Goal: Information Seeking & Learning: Learn about a topic

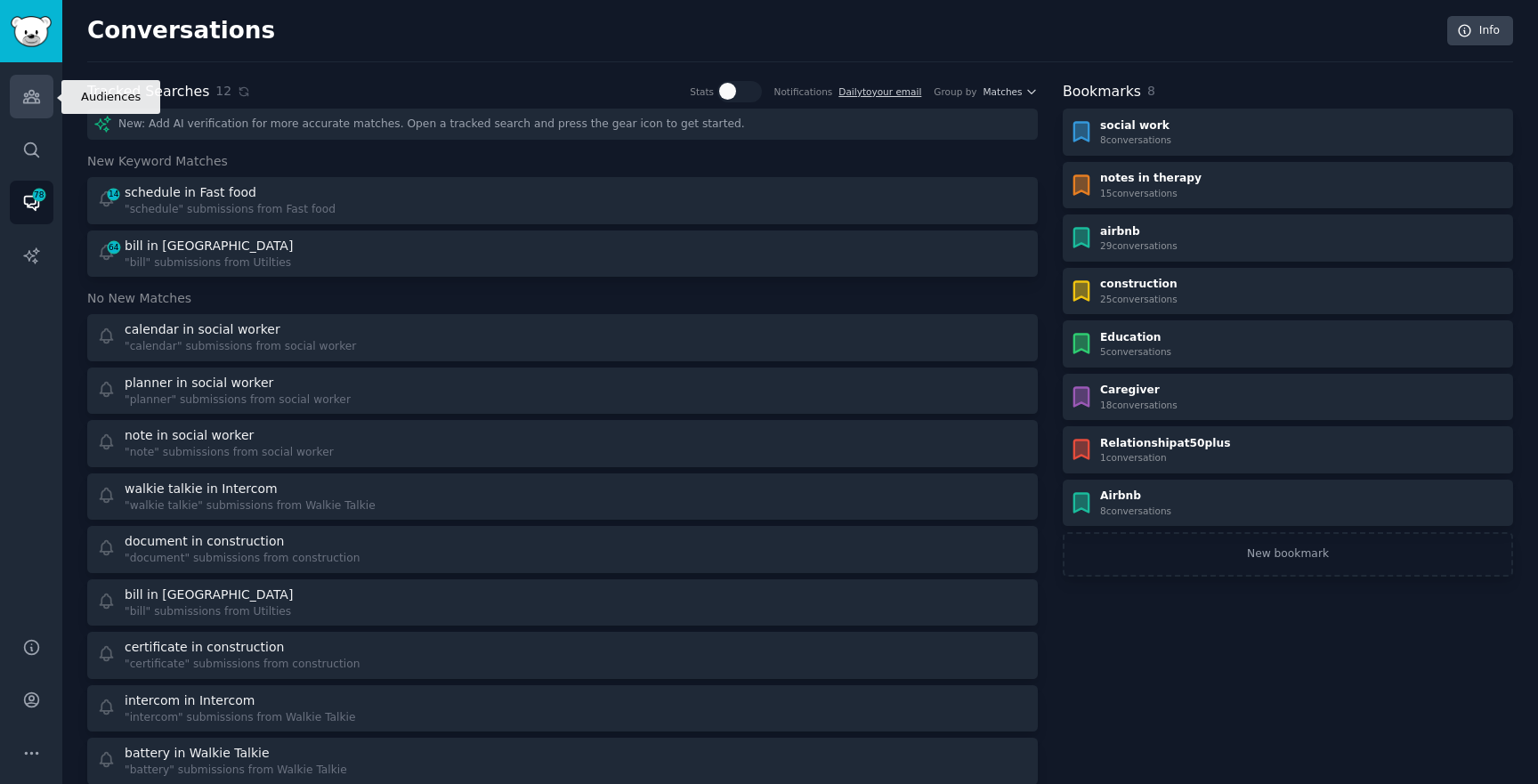
click at [11, 107] on link "Audiences" at bounding box center [31, 97] width 44 height 44
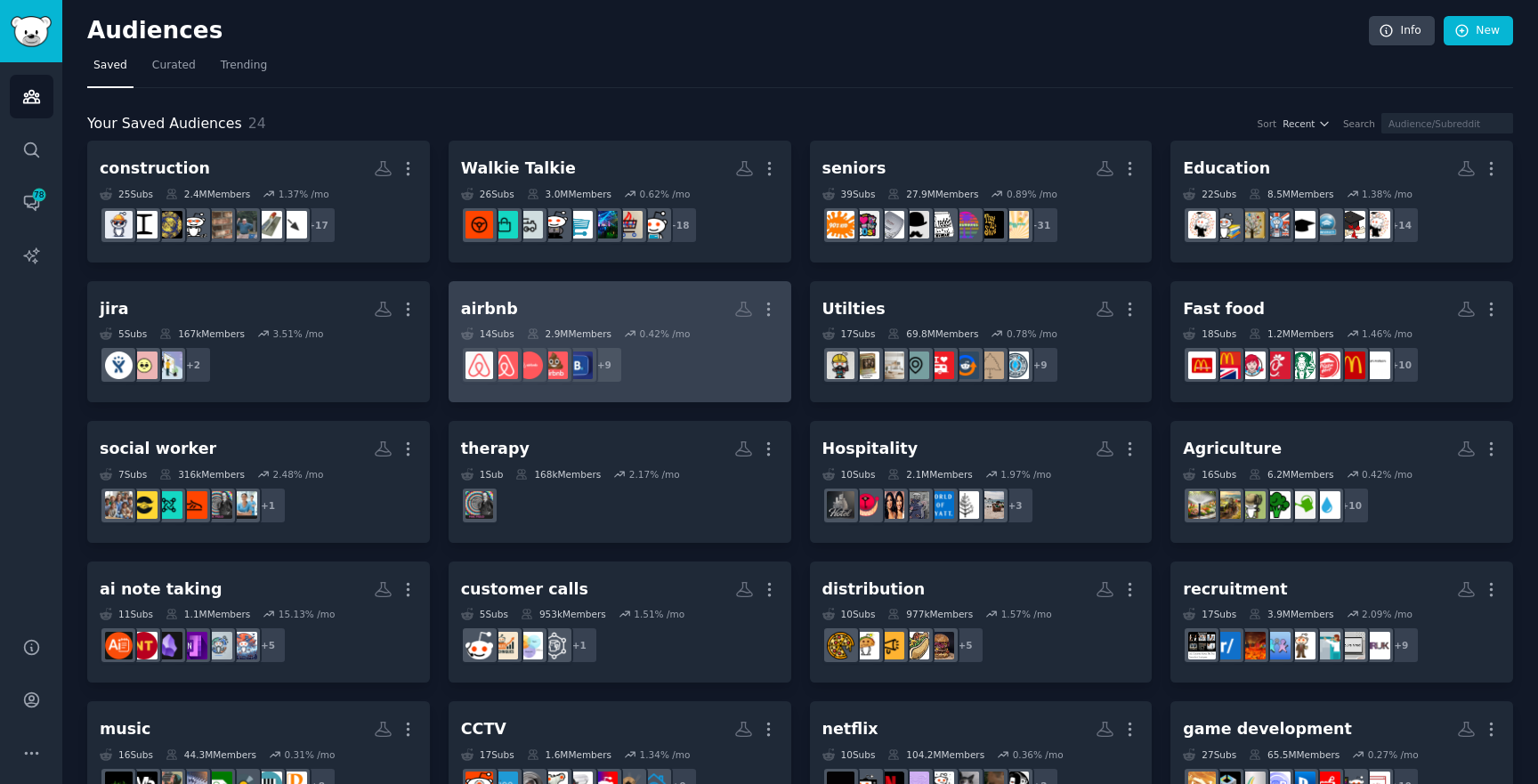
scroll to position [316, 0]
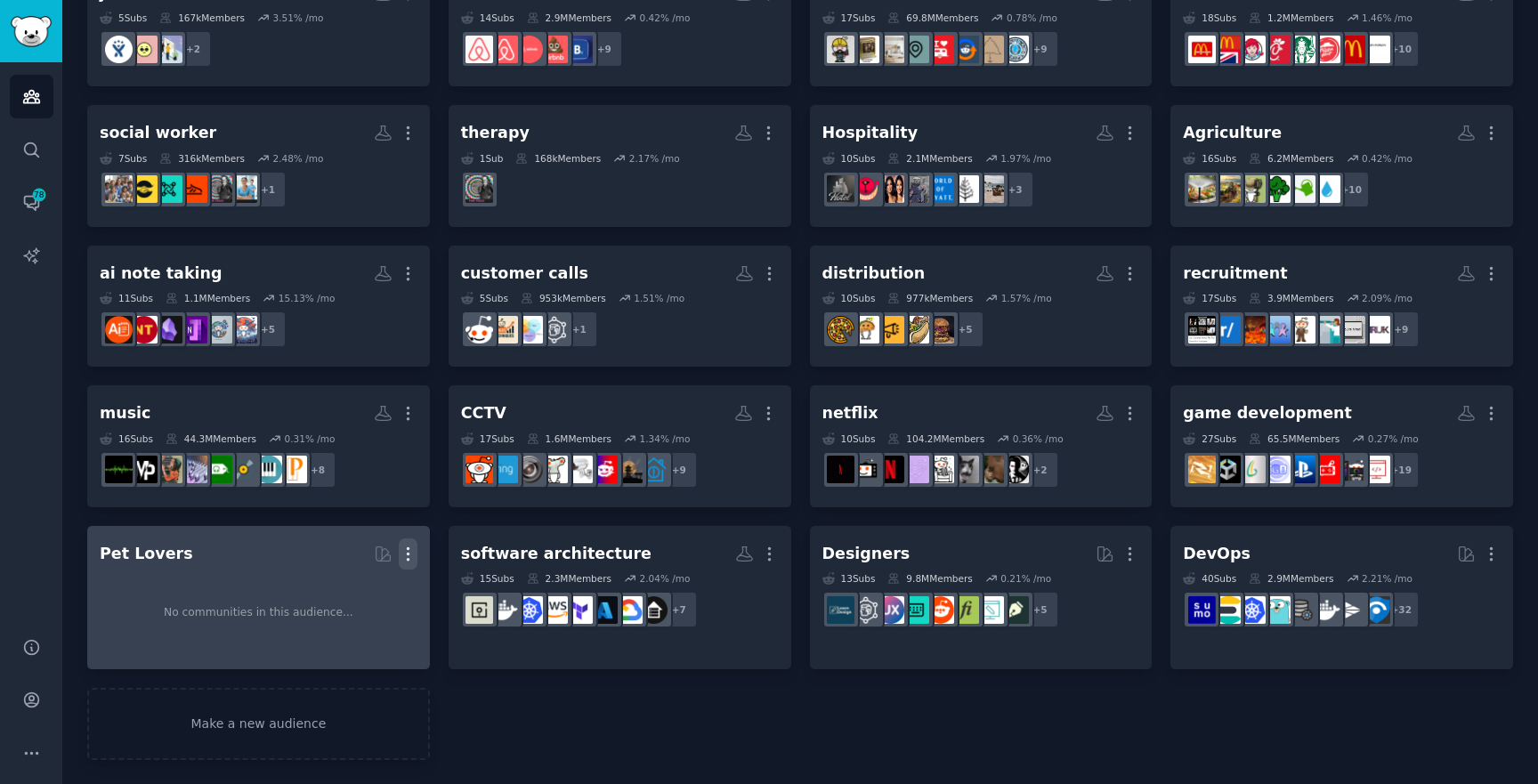
click at [407, 548] on icon "button" at bounding box center [408, 553] width 2 height 12
click at [366, 585] on p "Delete" at bounding box center [359, 591] width 41 height 19
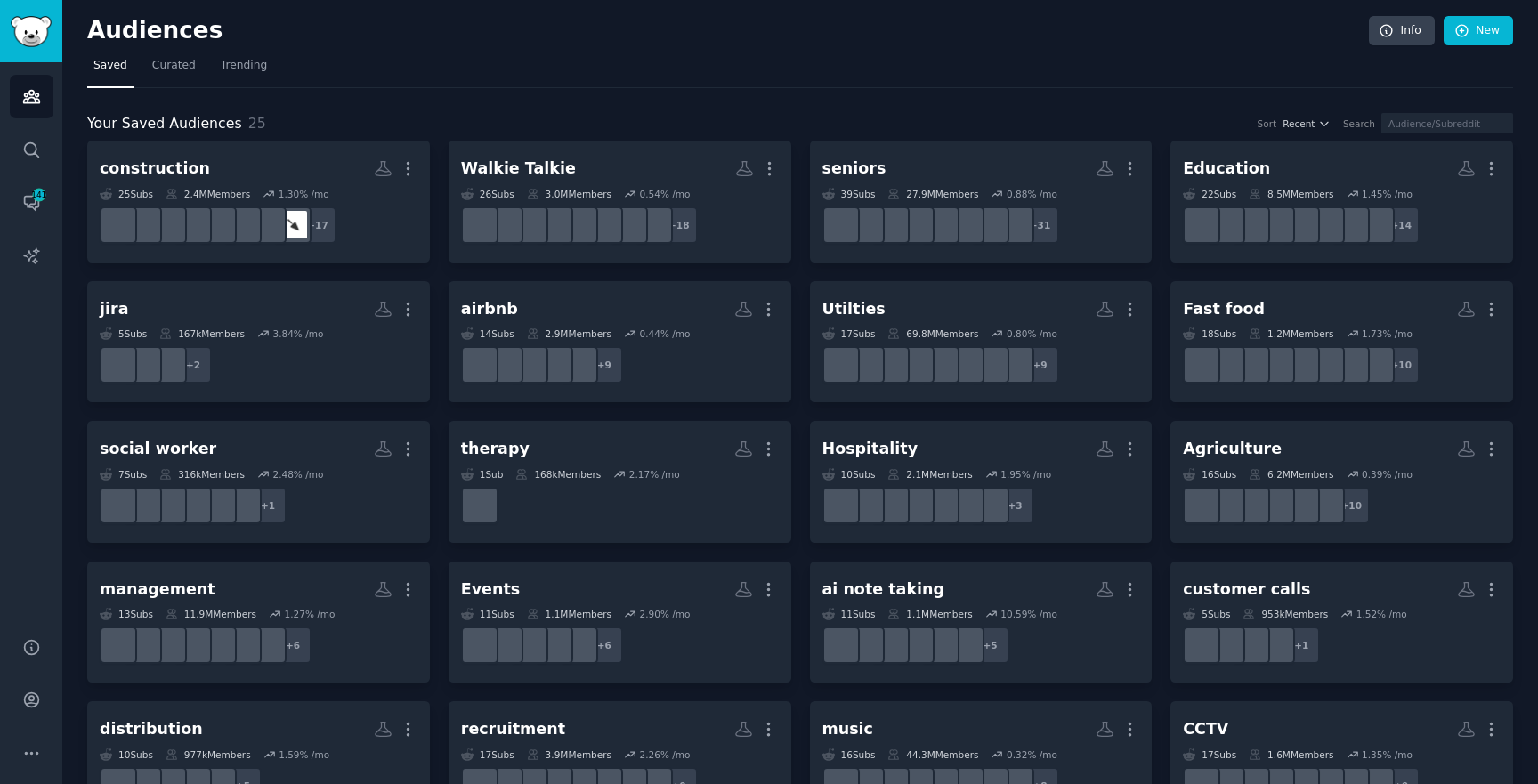
scroll to position [344, 0]
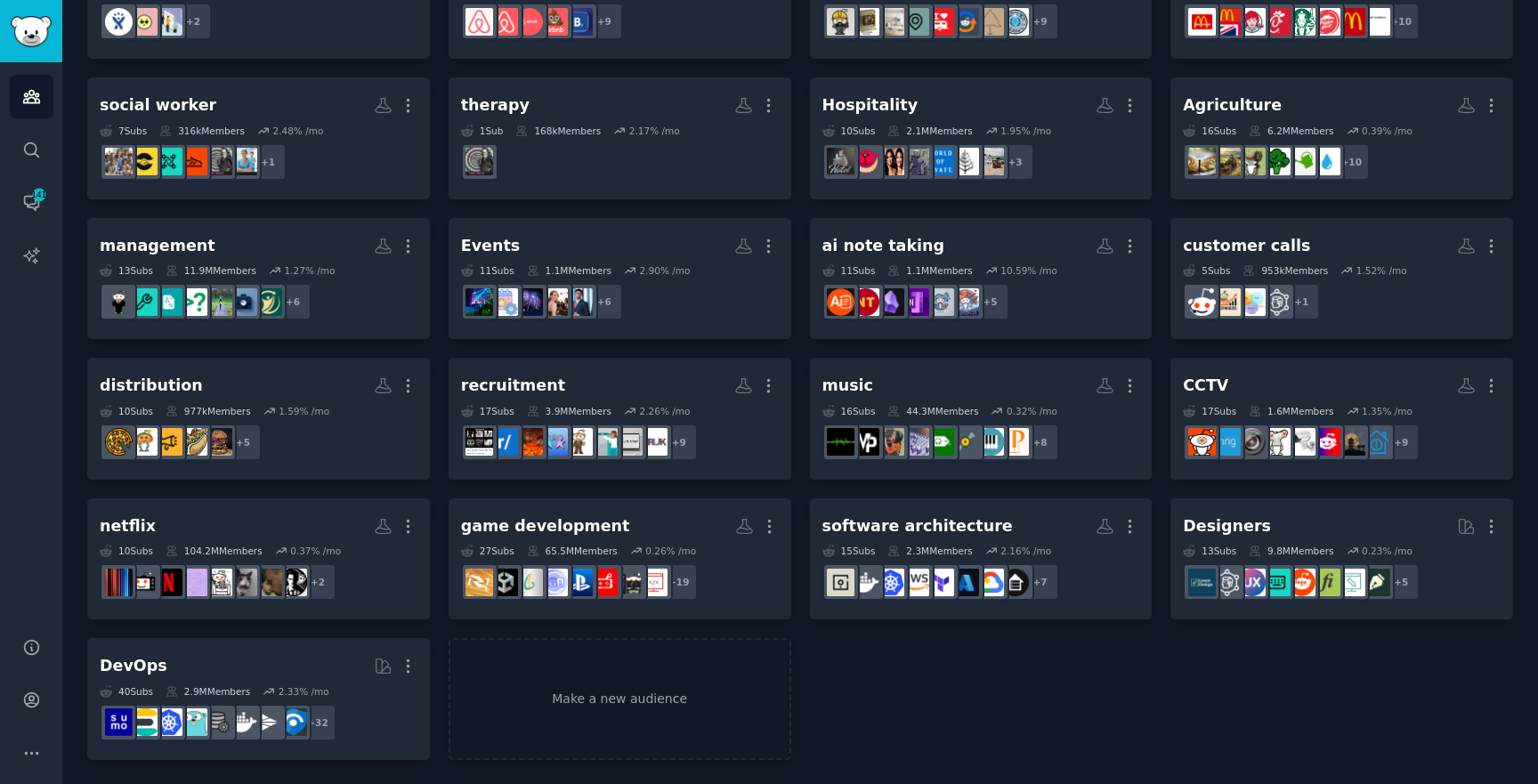
click at [1007, 689] on div "construction More 25 Sub s 2.4M Members 1.30 % /mo + 17 Walkie Talkie Custom Au…" at bounding box center [800, 278] width 1426 height 963
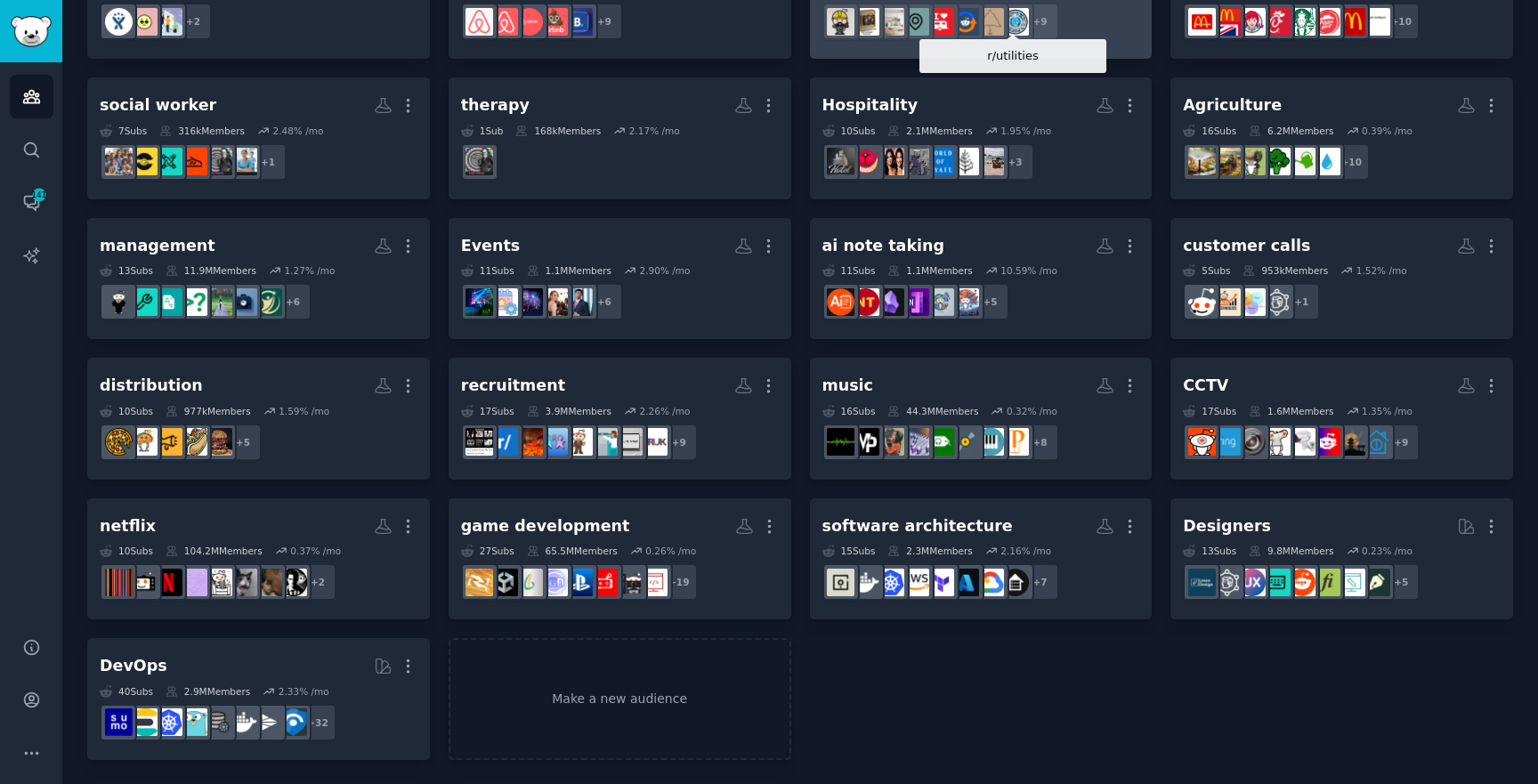
scroll to position [0, 0]
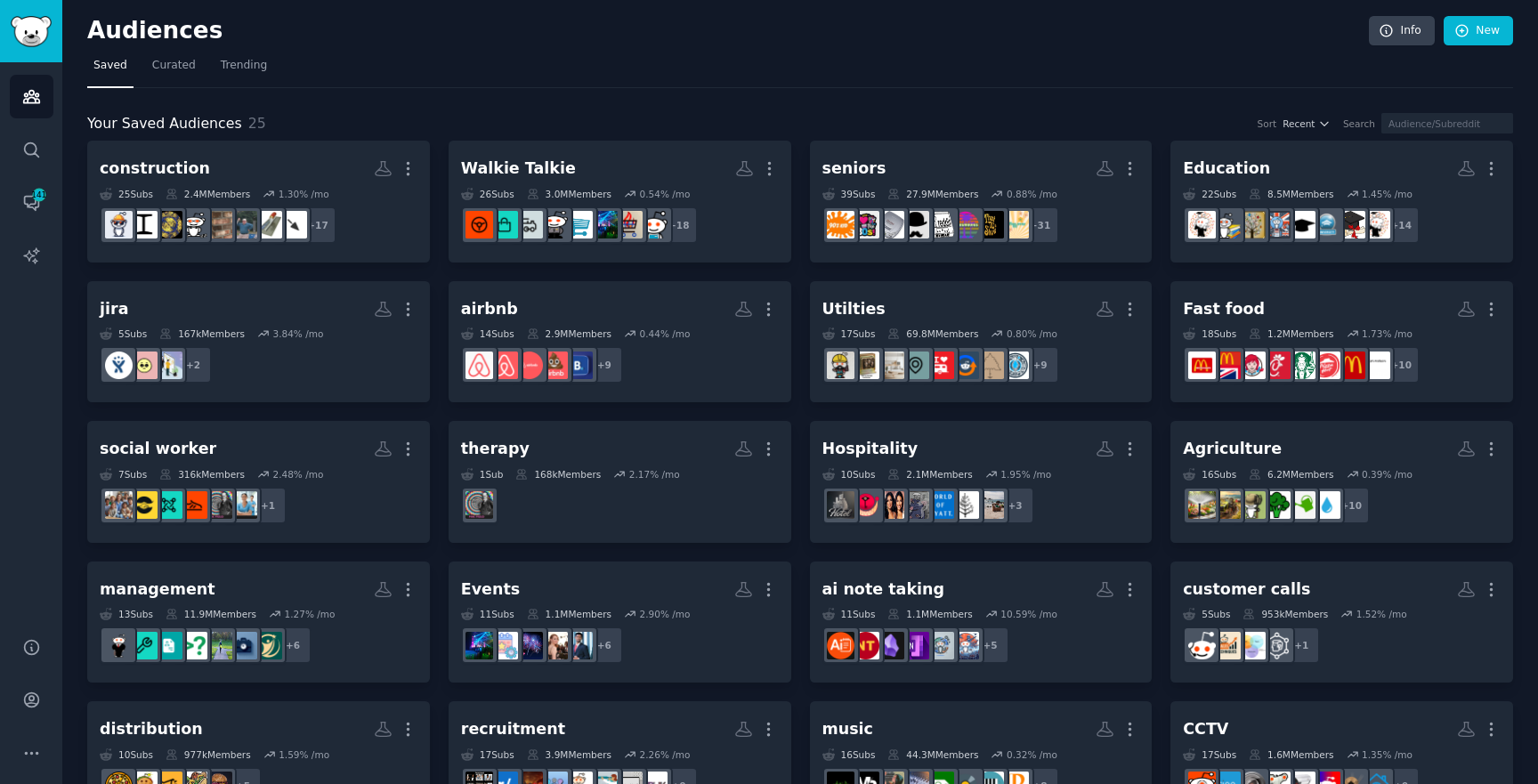
click at [1079, 49] on div "Audiences Info New" at bounding box center [800, 34] width 1426 height 36
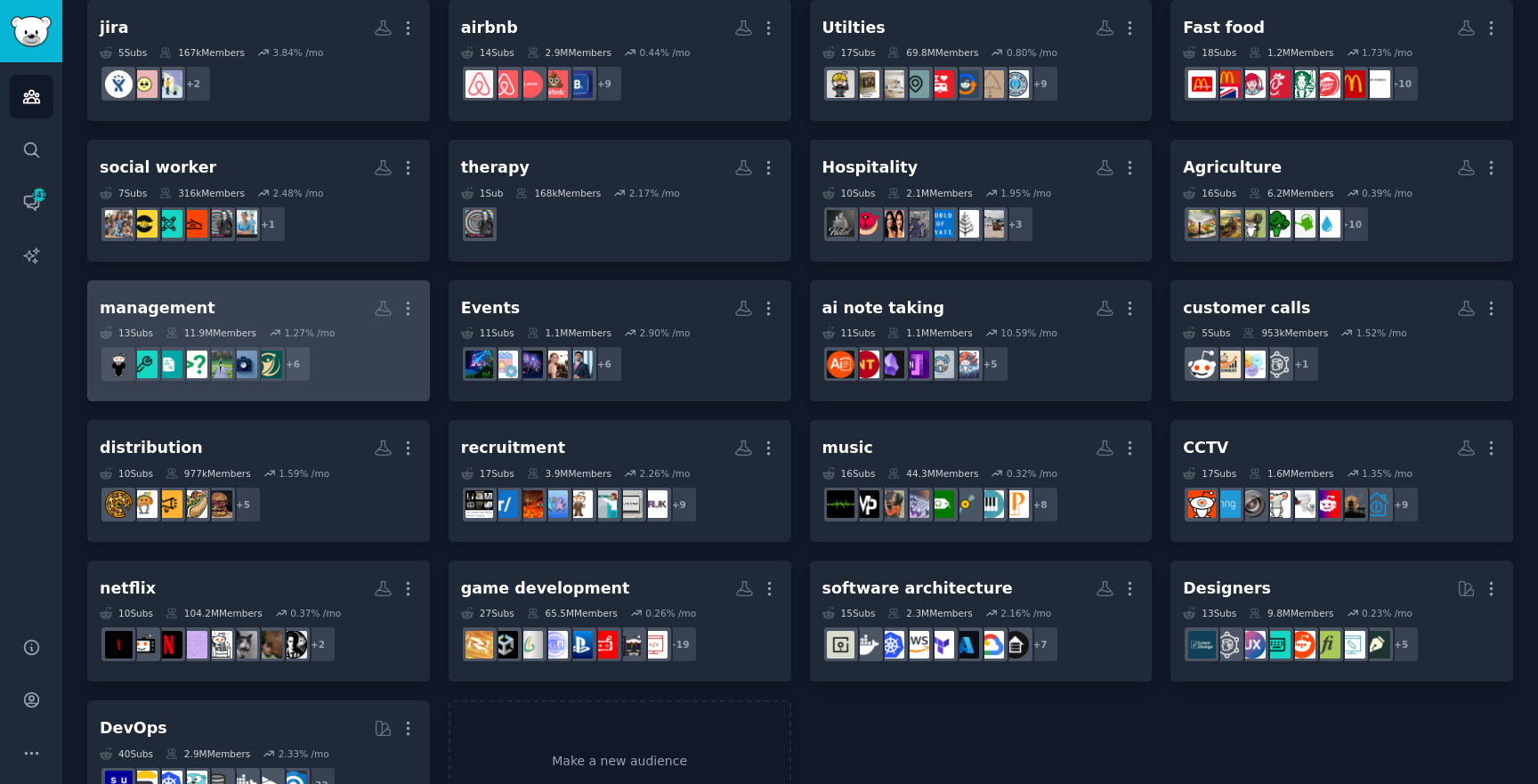
scroll to position [294, 0]
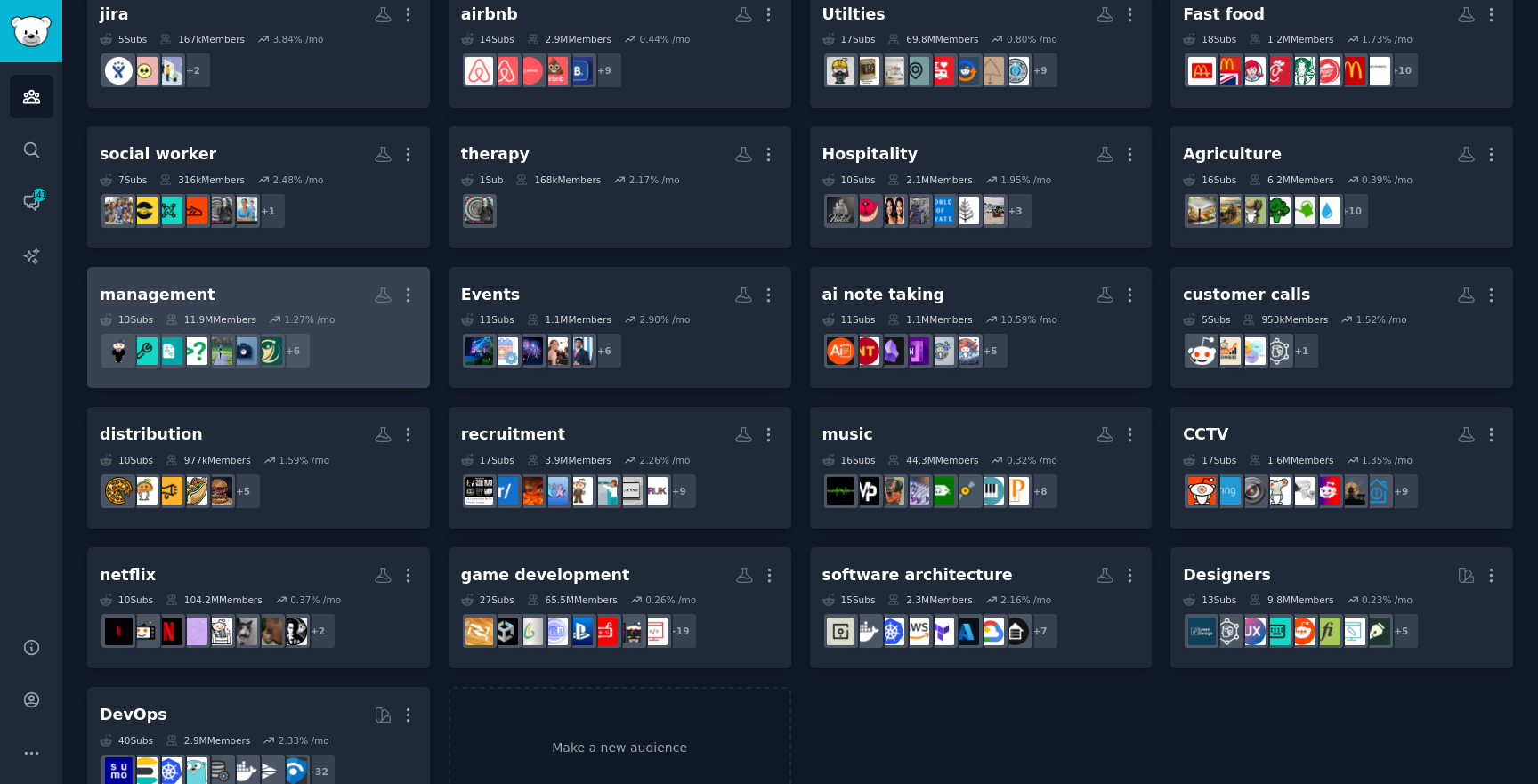
click at [258, 306] on h2 "management More" at bounding box center [258, 294] width 318 height 31
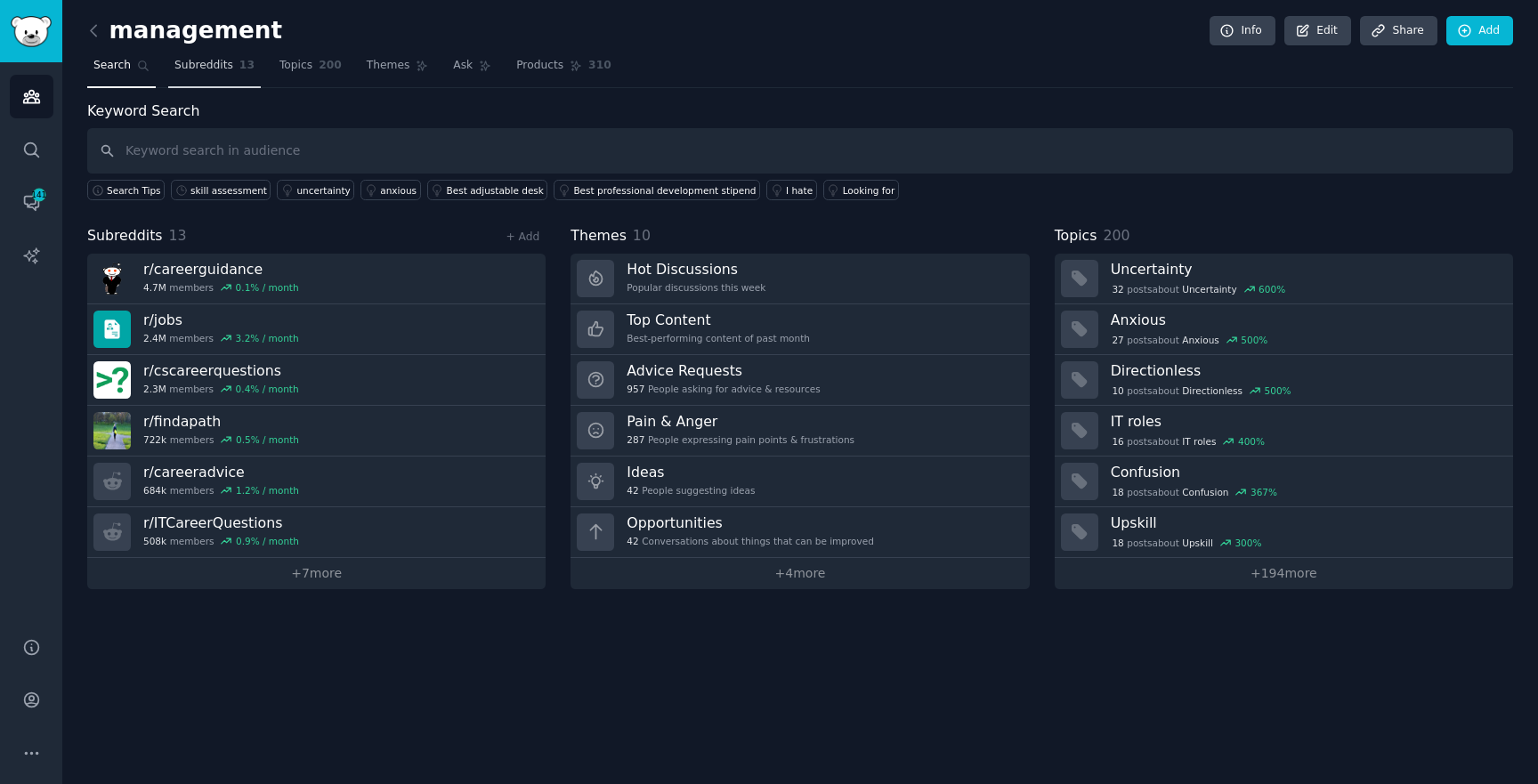
click at [205, 79] on link "Subreddits 13" at bounding box center [215, 69] width 93 height 36
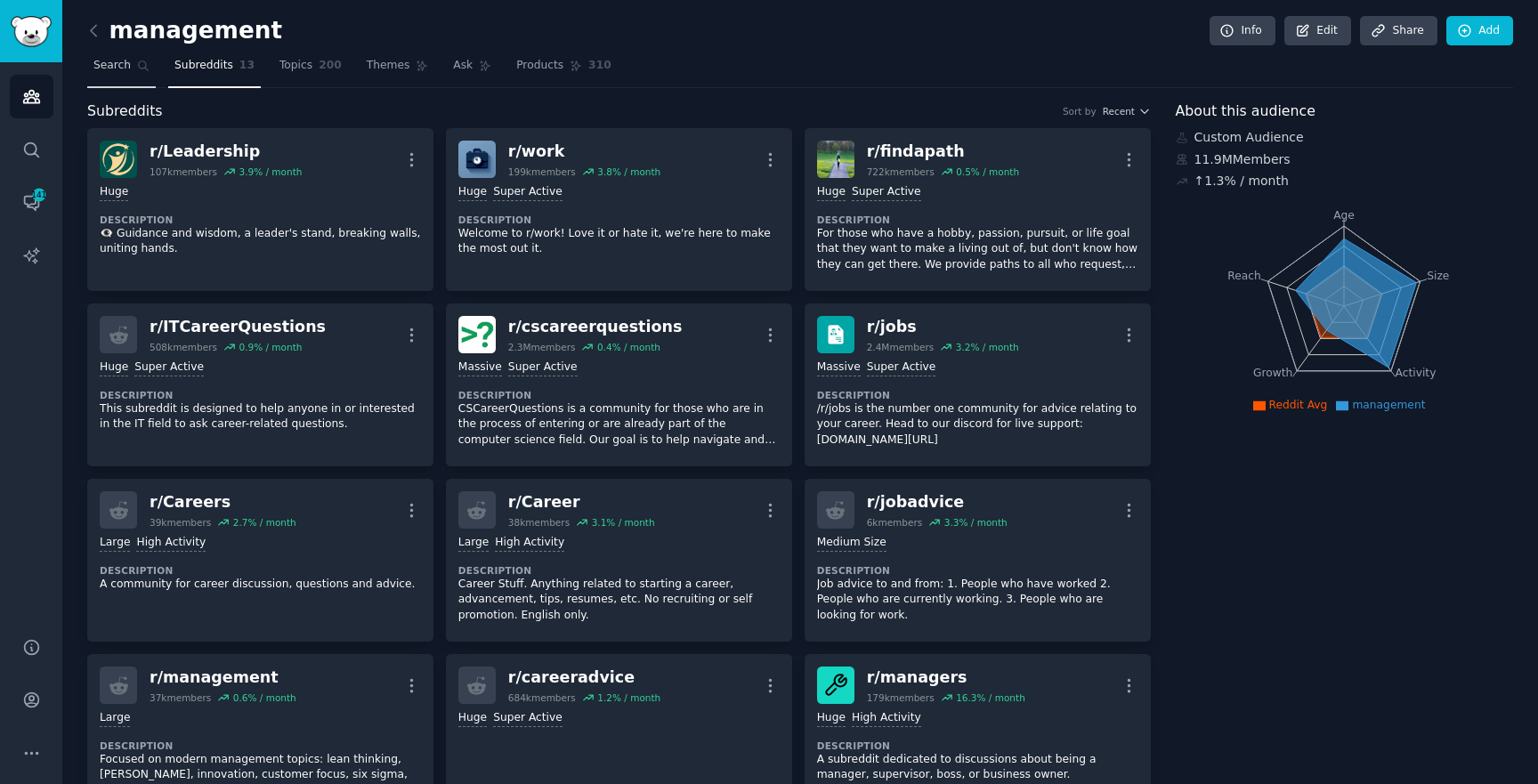
click at [110, 73] on span "Search" at bounding box center [111, 65] width 37 height 16
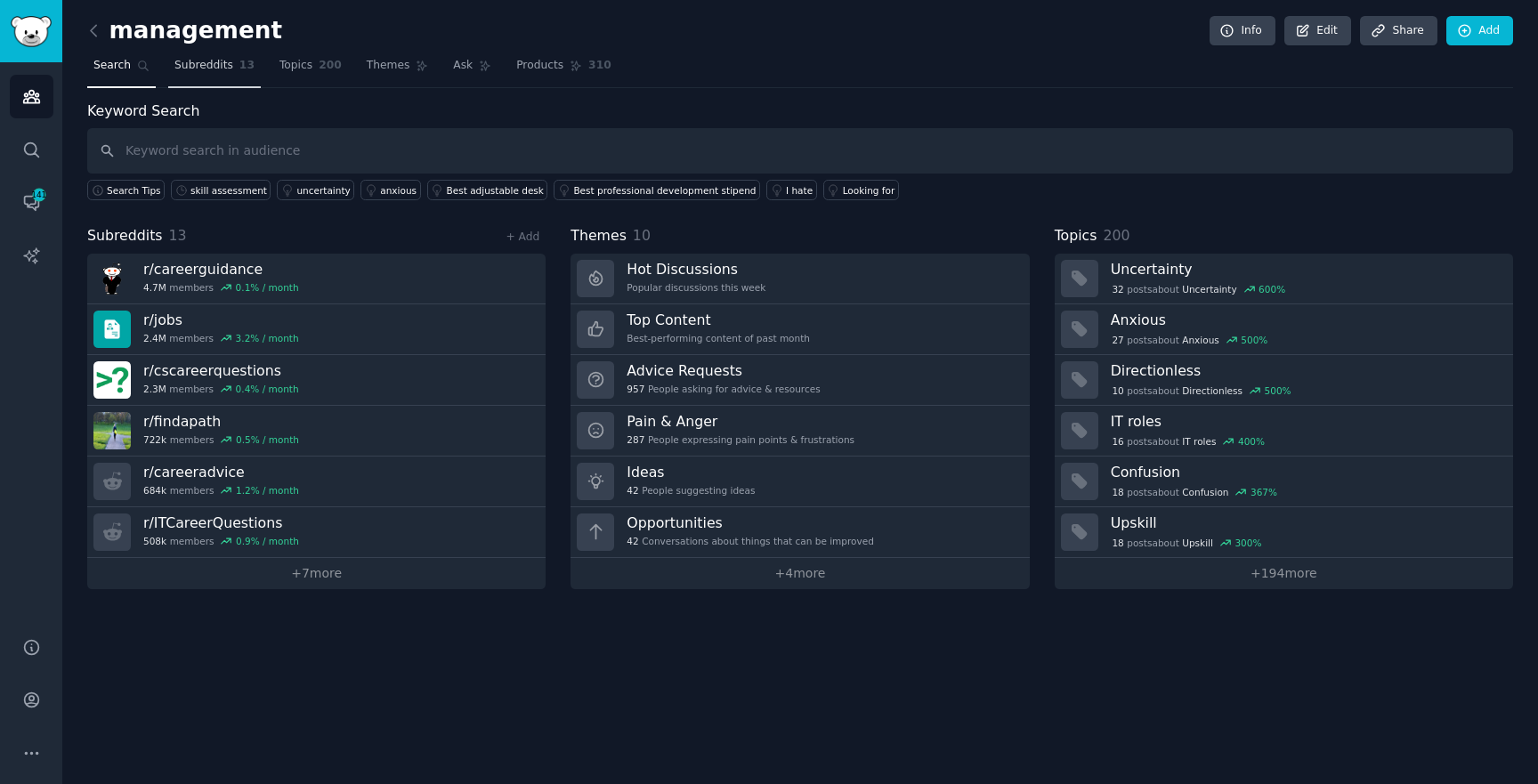
click at [194, 65] on span "Subreddits" at bounding box center [204, 65] width 59 height 16
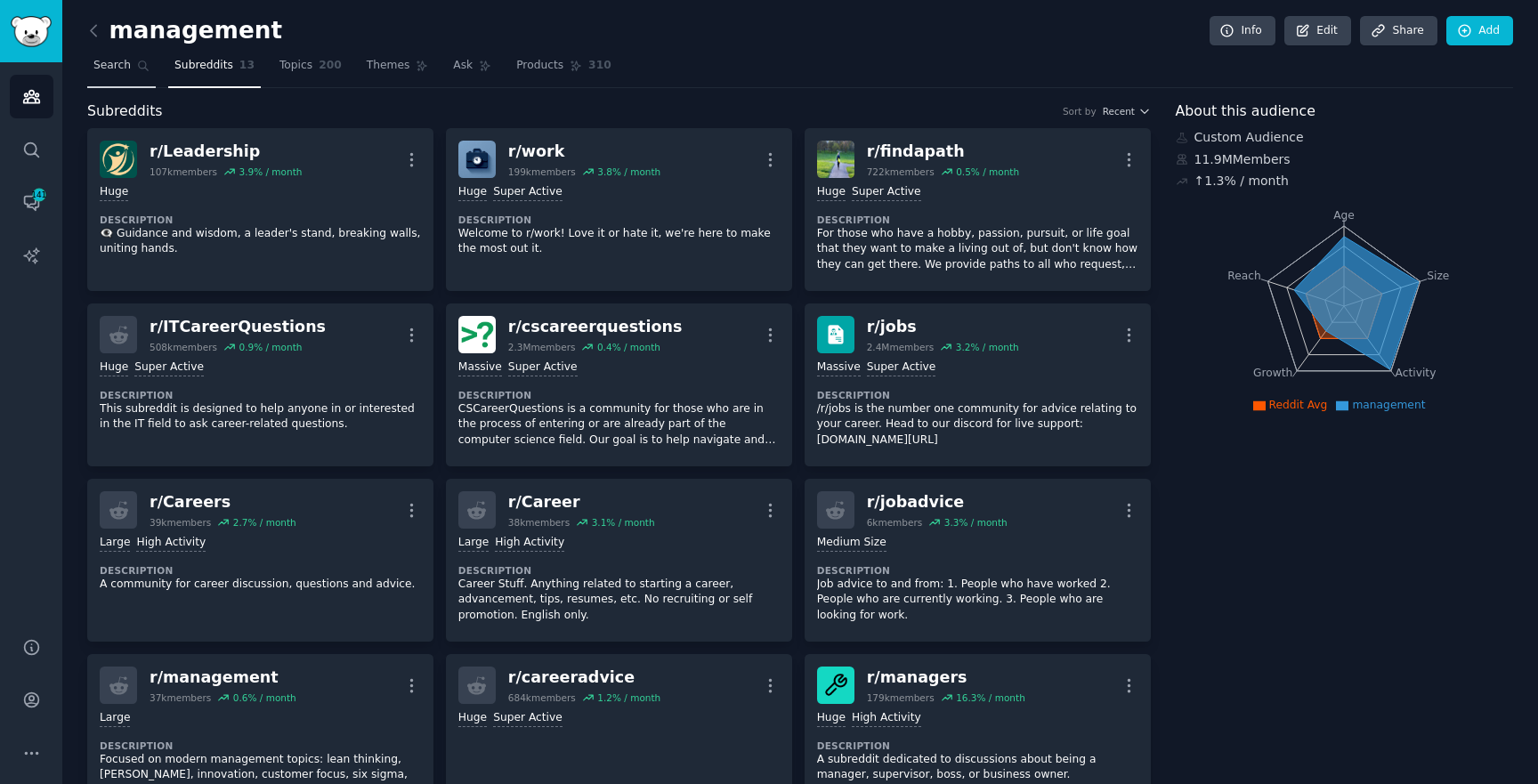
click at [105, 65] on span "Search" at bounding box center [111, 65] width 37 height 16
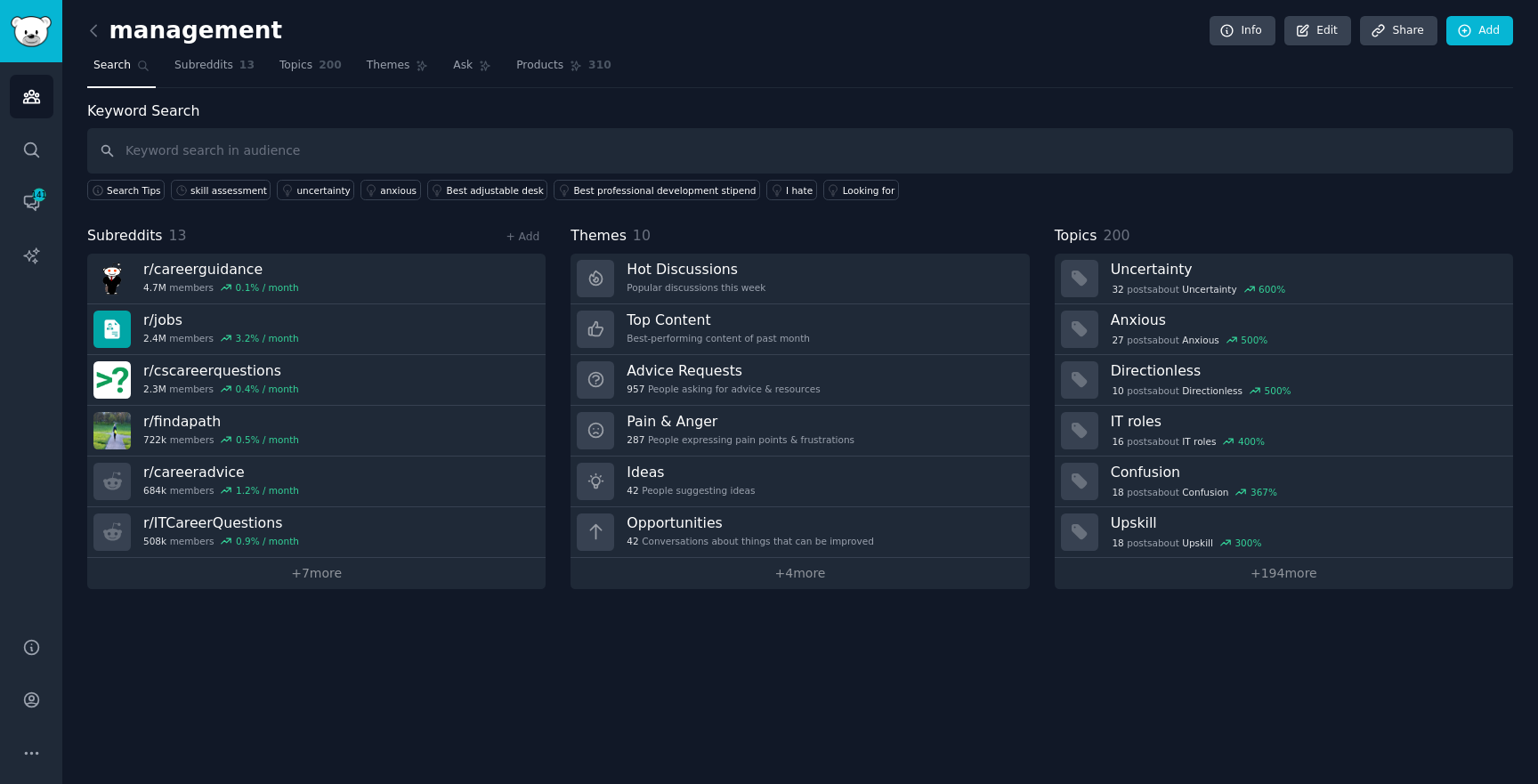
click at [281, 592] on div "management Info Edit Share Add Search Subreddits 13 Topics 200 Themes Ask Produ…" at bounding box center [800, 392] width 1476 height 784
click at [281, 585] on link "+ 7 more" at bounding box center [316, 573] width 459 height 31
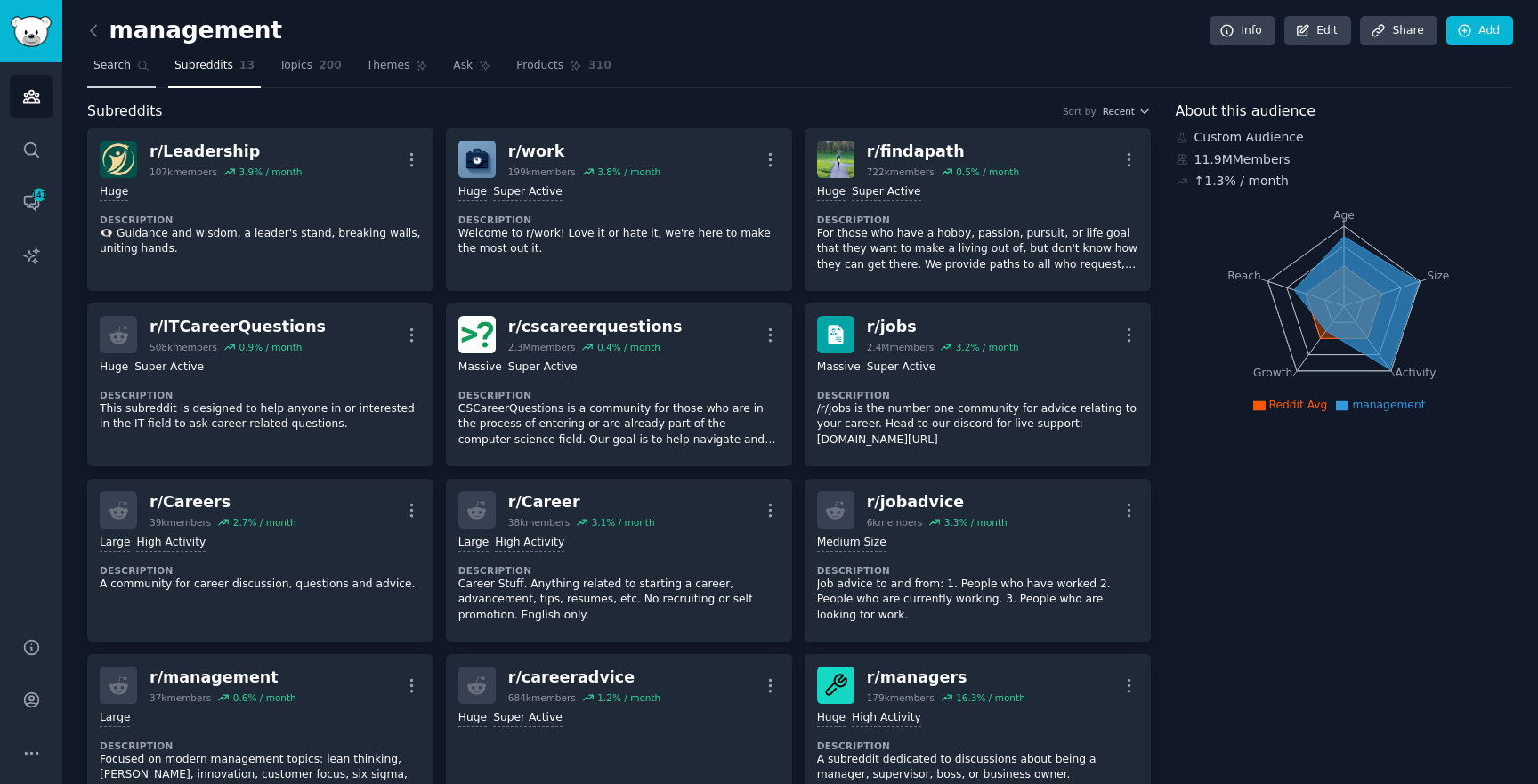
click at [113, 67] on span "Search" at bounding box center [111, 65] width 37 height 16
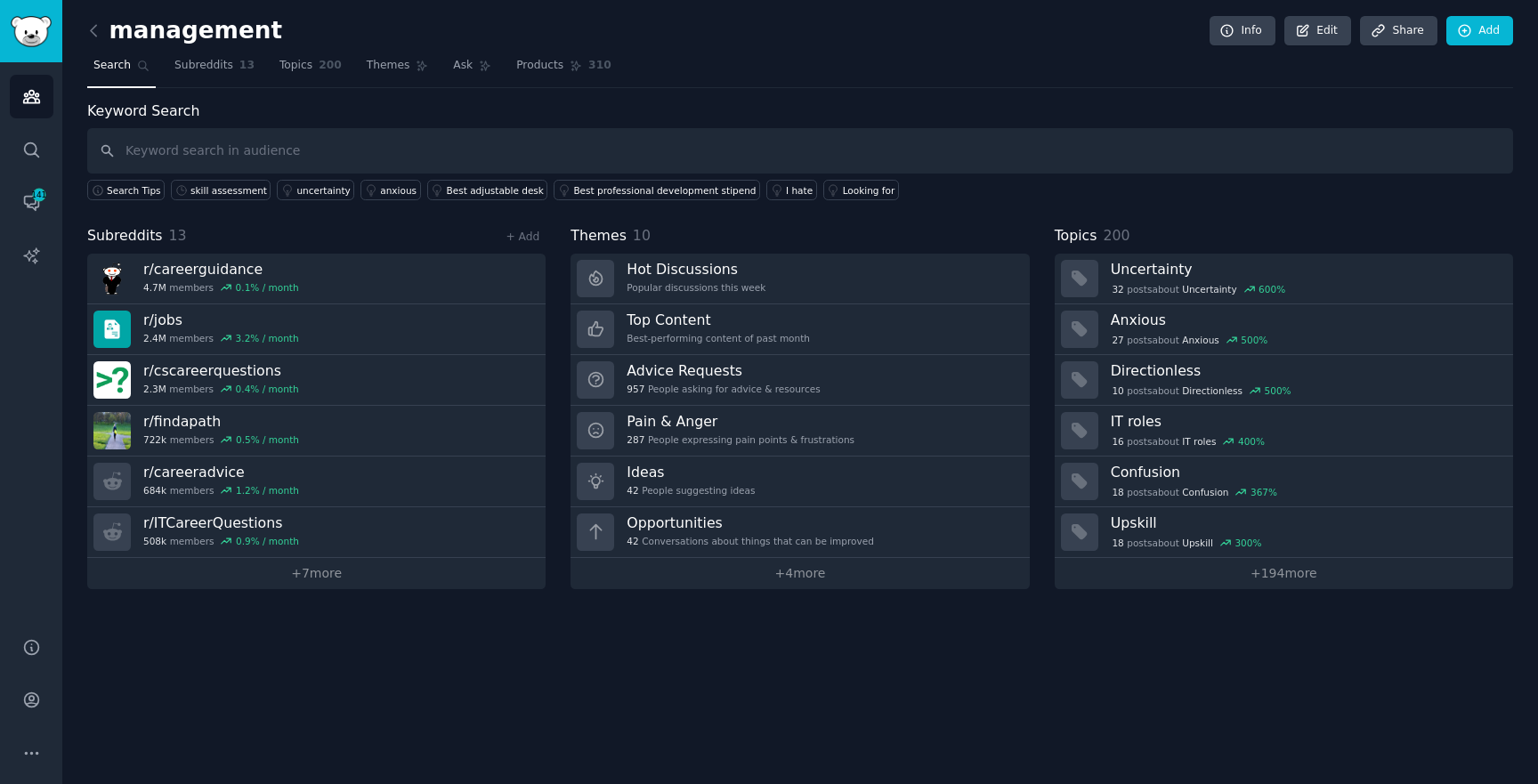
click at [197, 140] on input "text" at bounding box center [800, 151] width 1426 height 46
type input "executive"
drag, startPoint x: 204, startPoint y: 54, endPoint x: 179, endPoint y: 53, distance: 25.0
click at [204, 54] on link "Subreddits 13" at bounding box center [215, 69] width 93 height 36
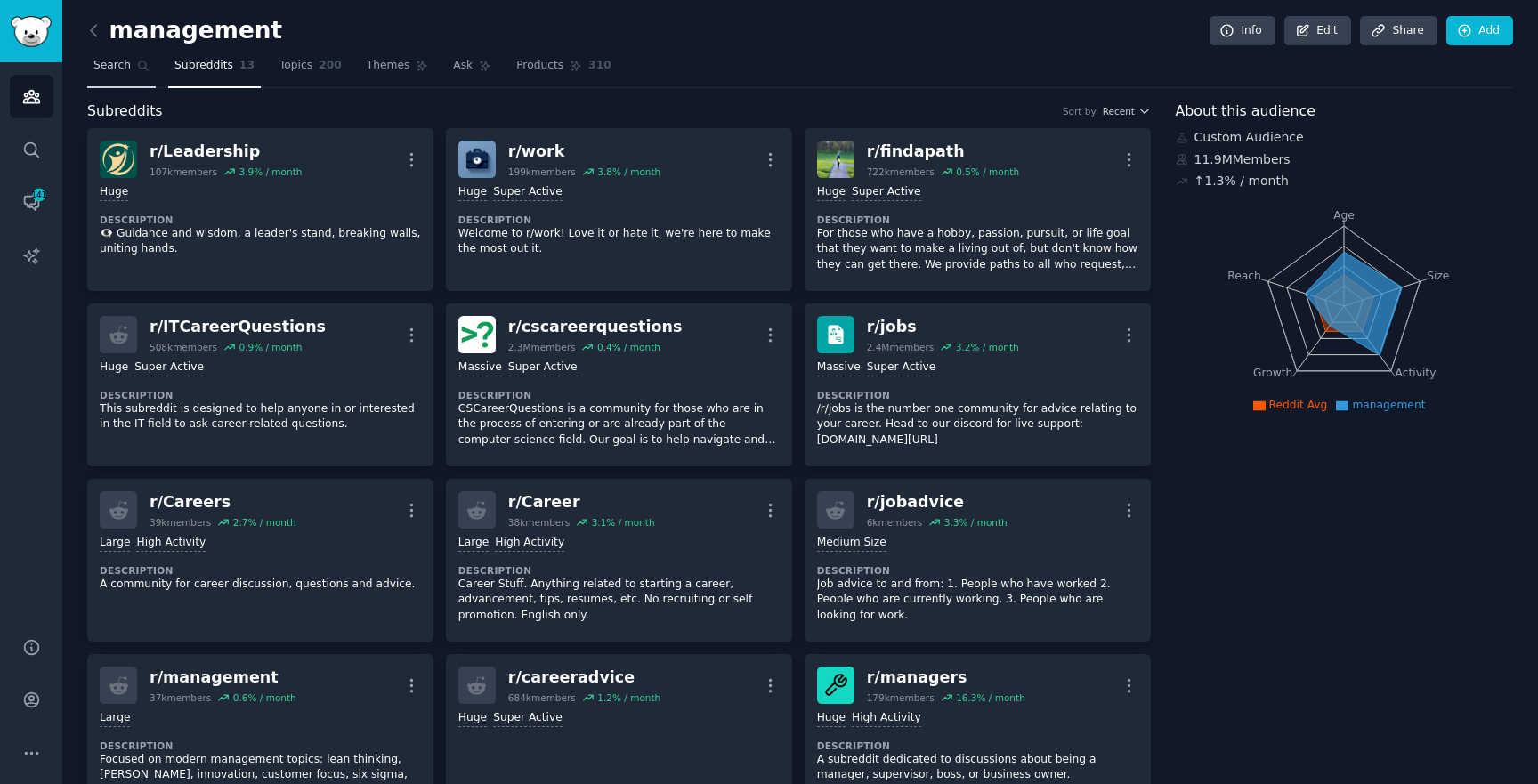
click at [119, 64] on span "Search" at bounding box center [111, 65] width 37 height 16
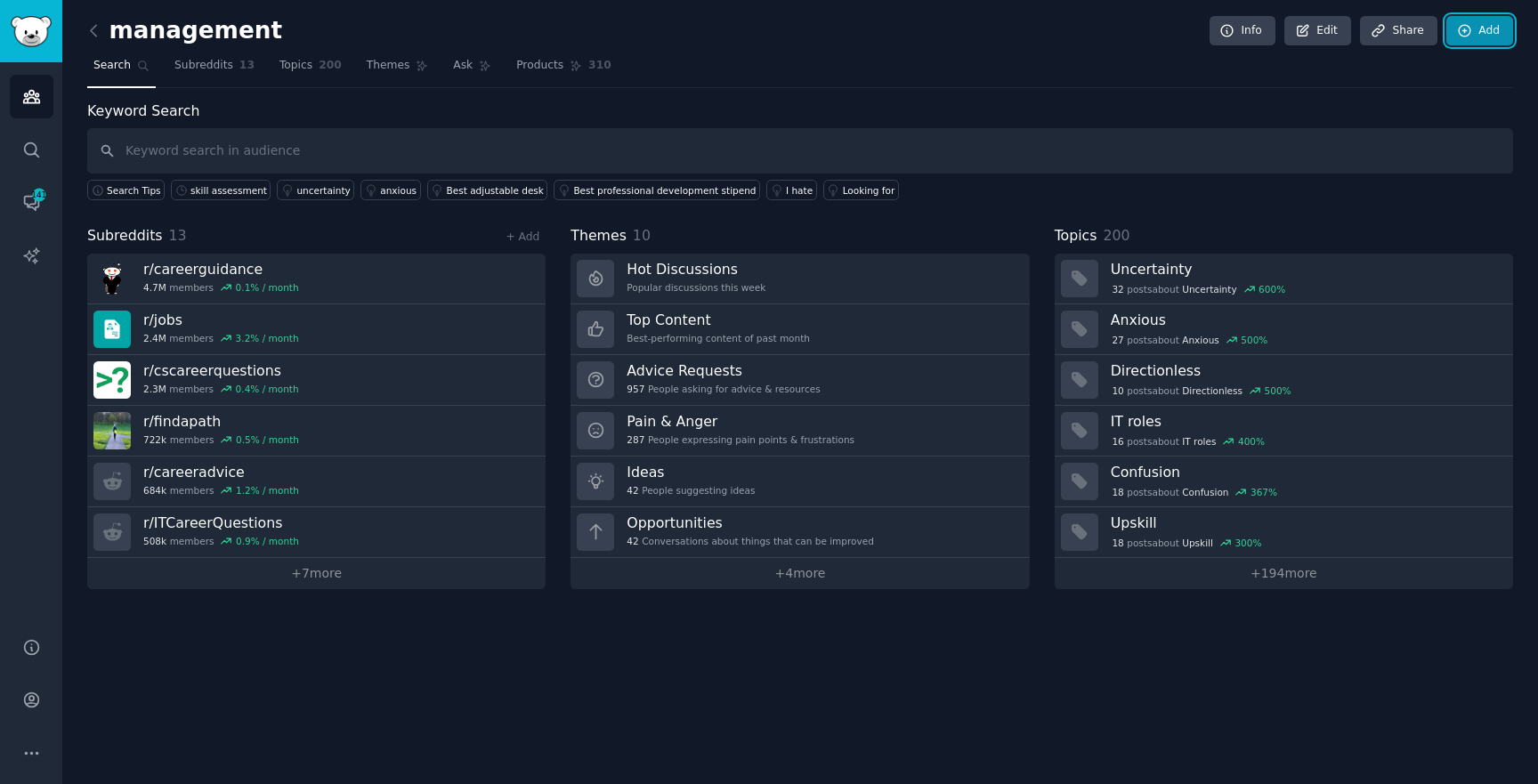
click at [1487, 17] on link "Add" at bounding box center [1480, 31] width 66 height 30
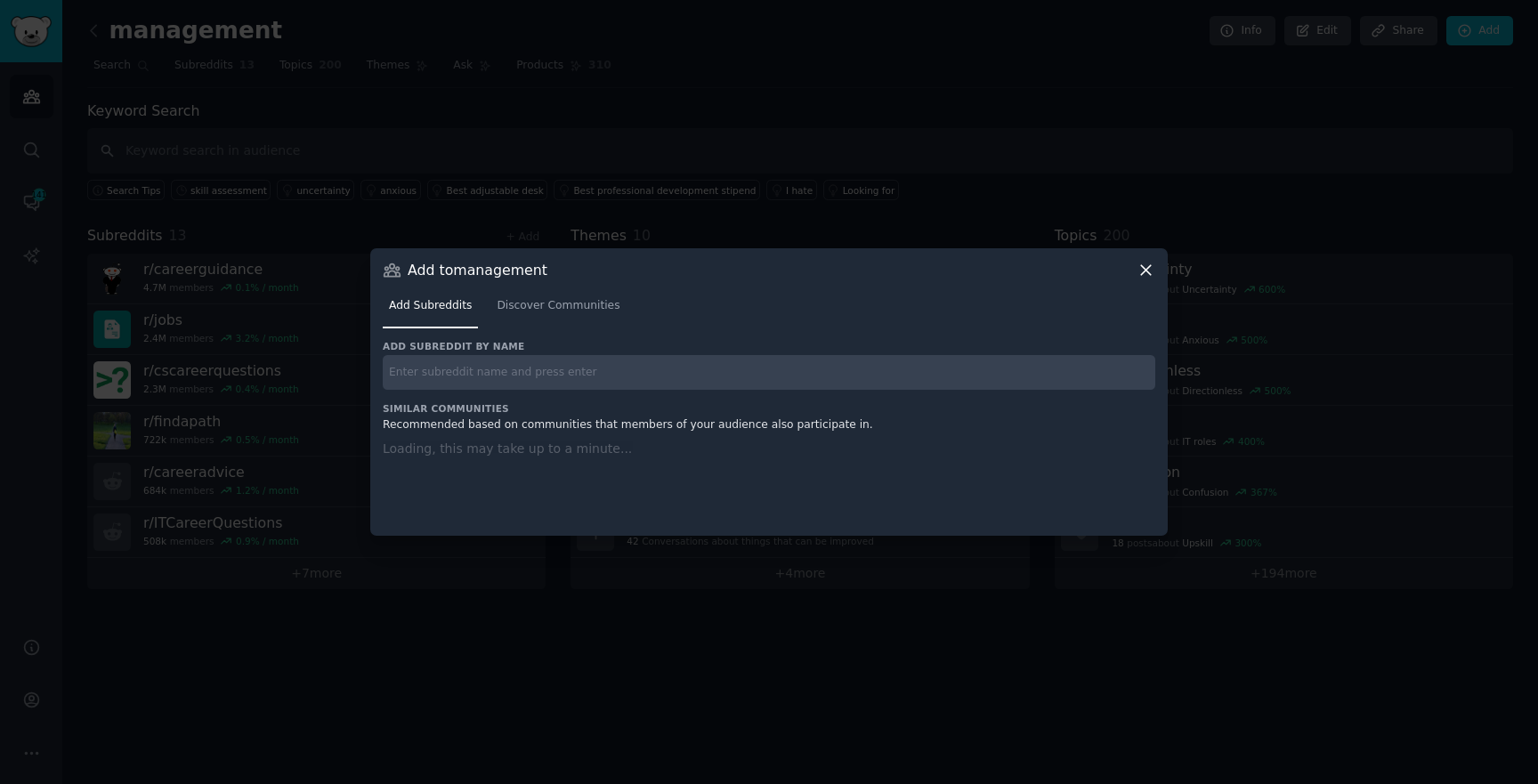
click at [468, 393] on div "Add subreddit by name Similar Communities Recommended based on communities that…" at bounding box center [769, 427] width 773 height 175
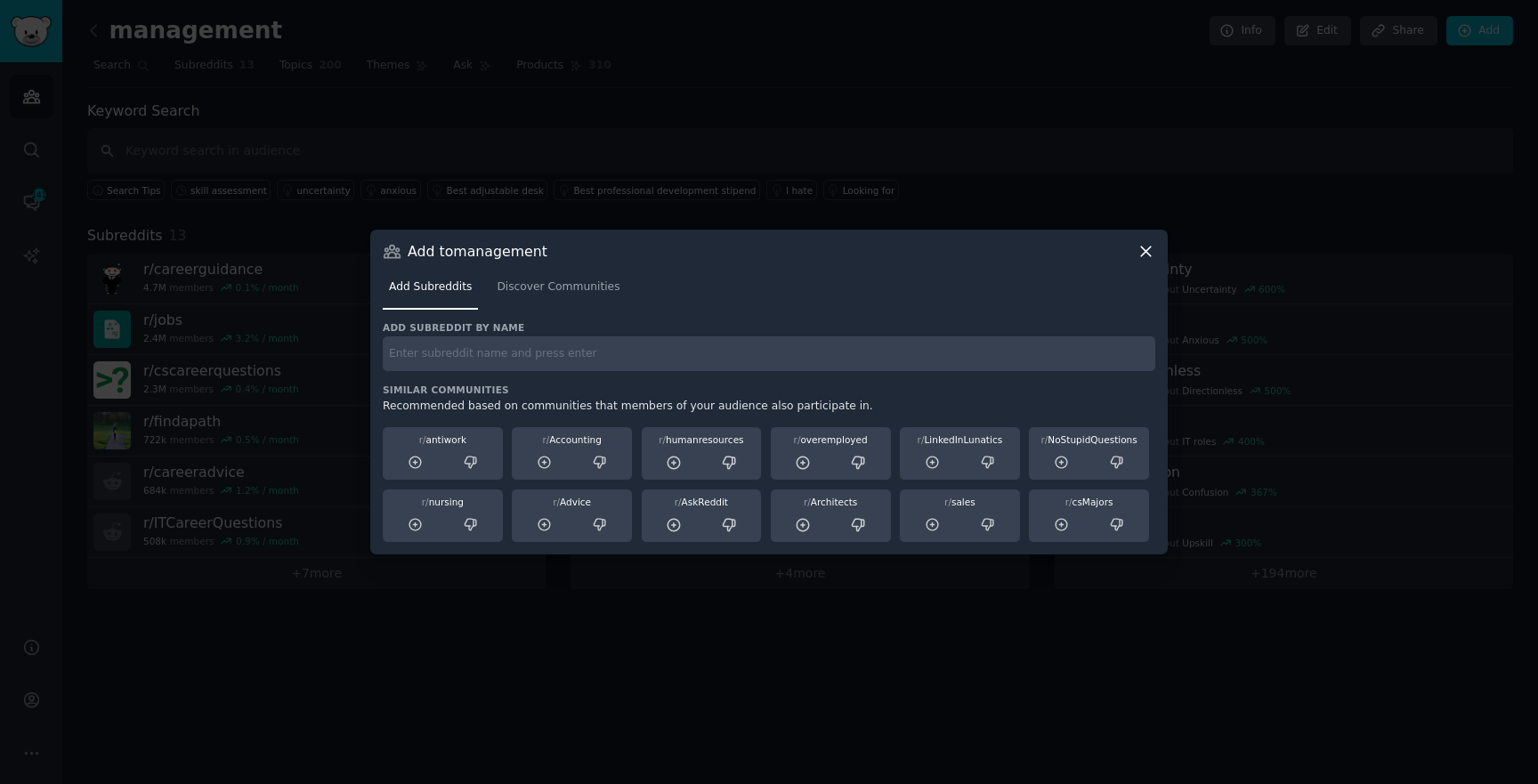
click at [542, 311] on div "Add Subreddits Discover Communities" at bounding box center [769, 291] width 773 height 61
click at [523, 287] on span "Discover Communities" at bounding box center [557, 287] width 122 height 16
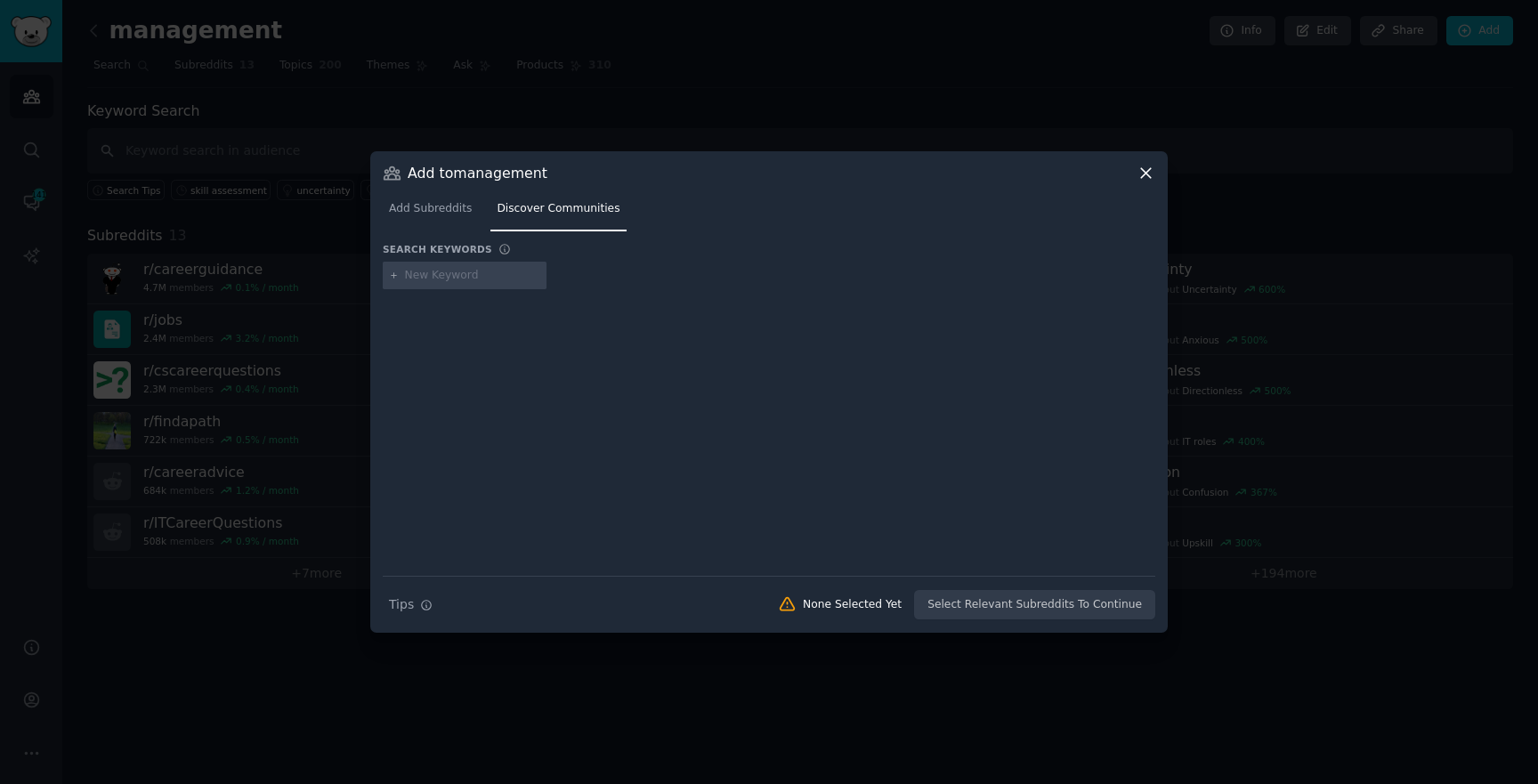
type input "executive"
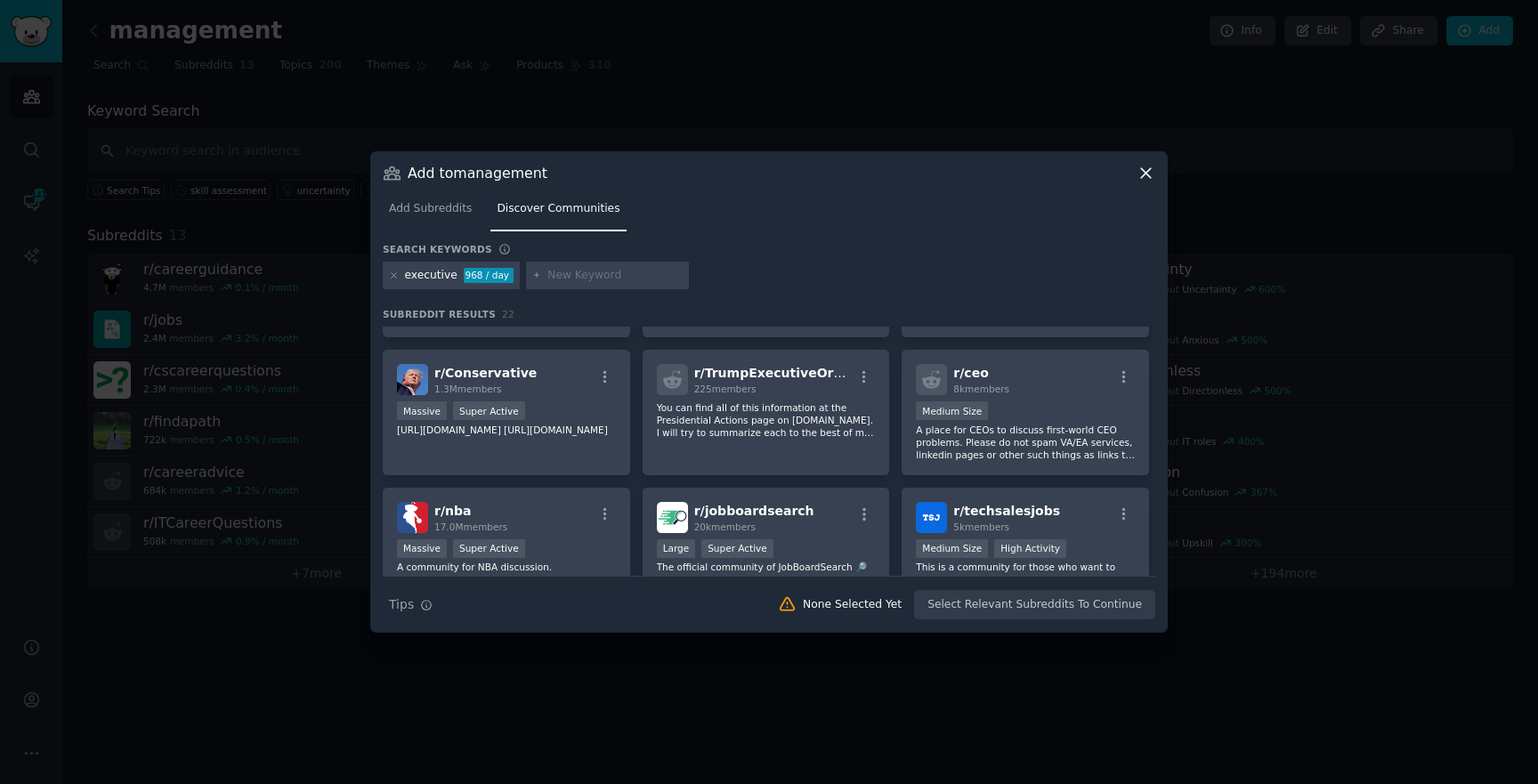
scroll to position [193, 0]
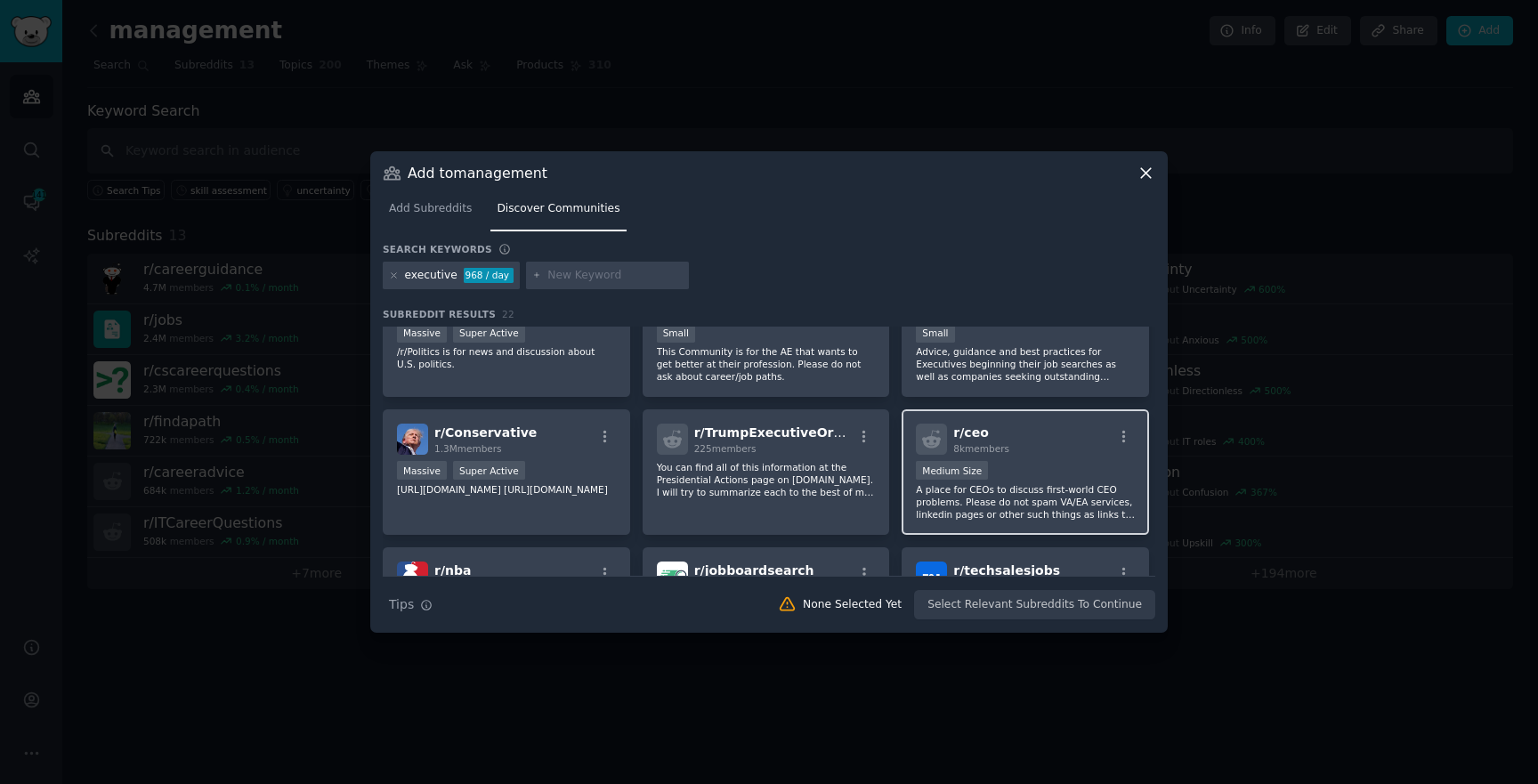
click at [952, 508] on p "A place for CEOs to discuss first-world CEO problems. Please do not spam VA/EA …" at bounding box center [1025, 501] width 219 height 37
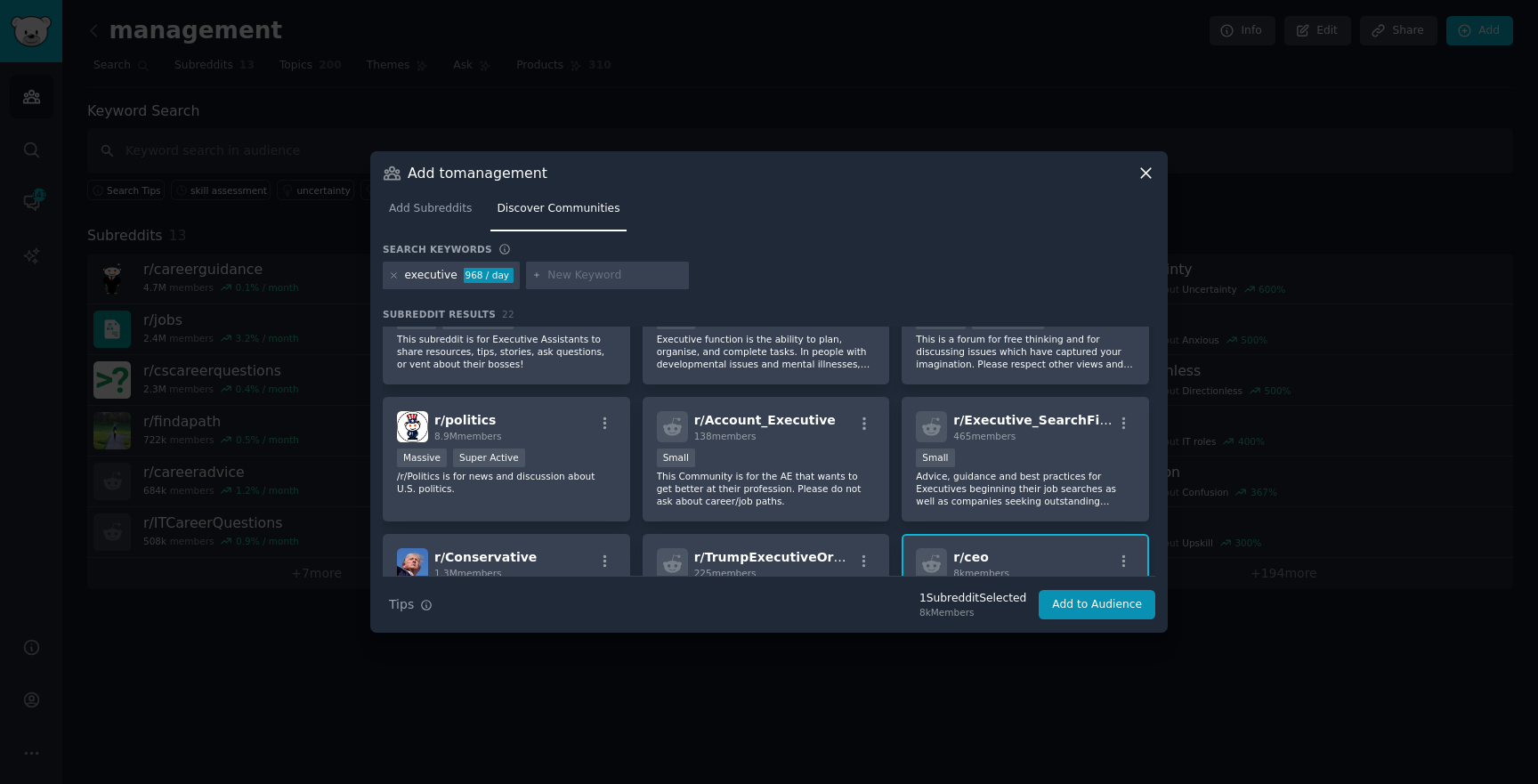
scroll to position [0, 0]
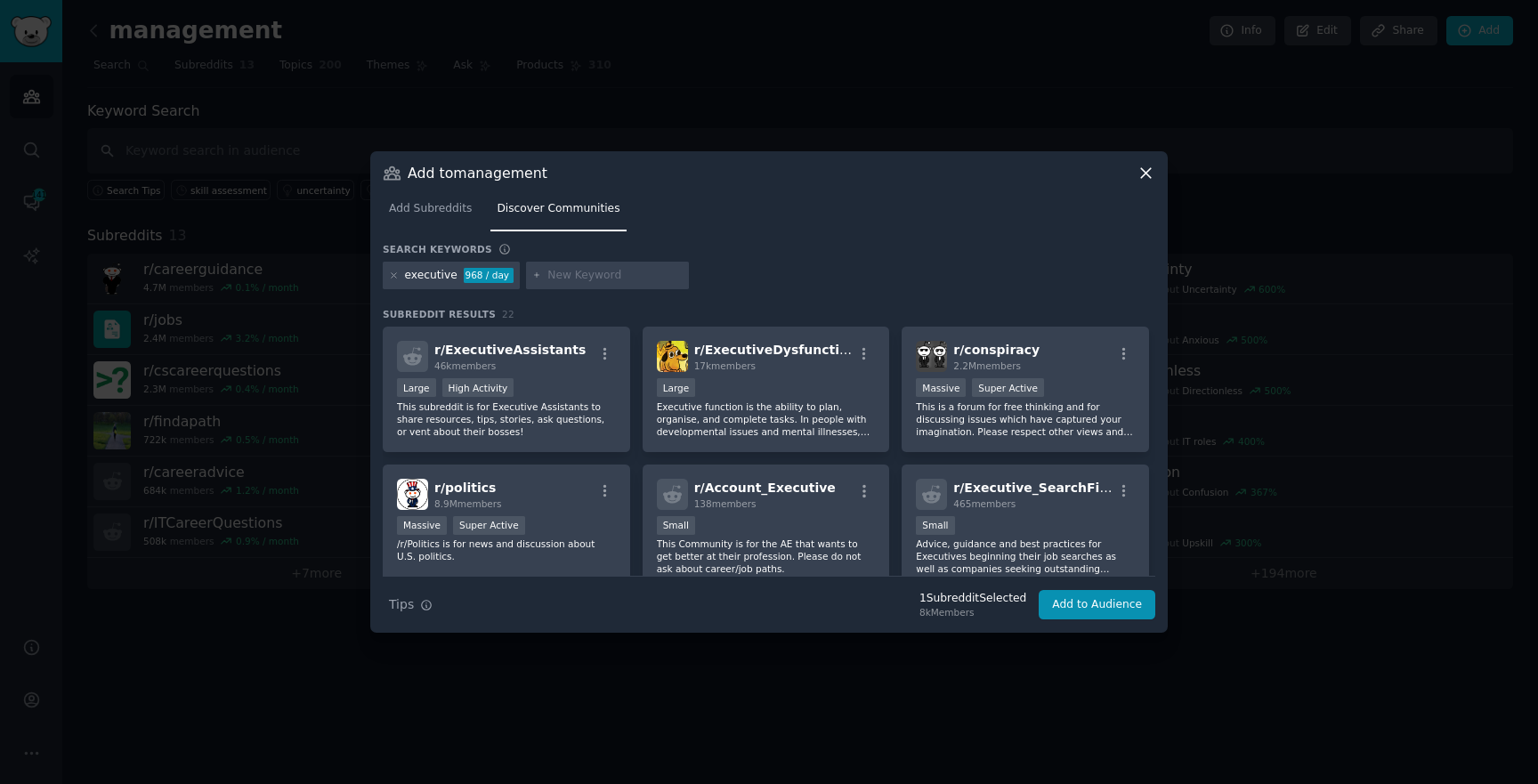
click at [576, 265] on div at bounding box center [608, 276] width 164 height 28
click at [591, 289] on div at bounding box center [608, 276] width 164 height 28
click at [600, 250] on div "Search keywords" at bounding box center [769, 252] width 773 height 19
click at [600, 265] on div at bounding box center [608, 276] width 164 height 28
click at [589, 283] on div at bounding box center [608, 276] width 164 height 28
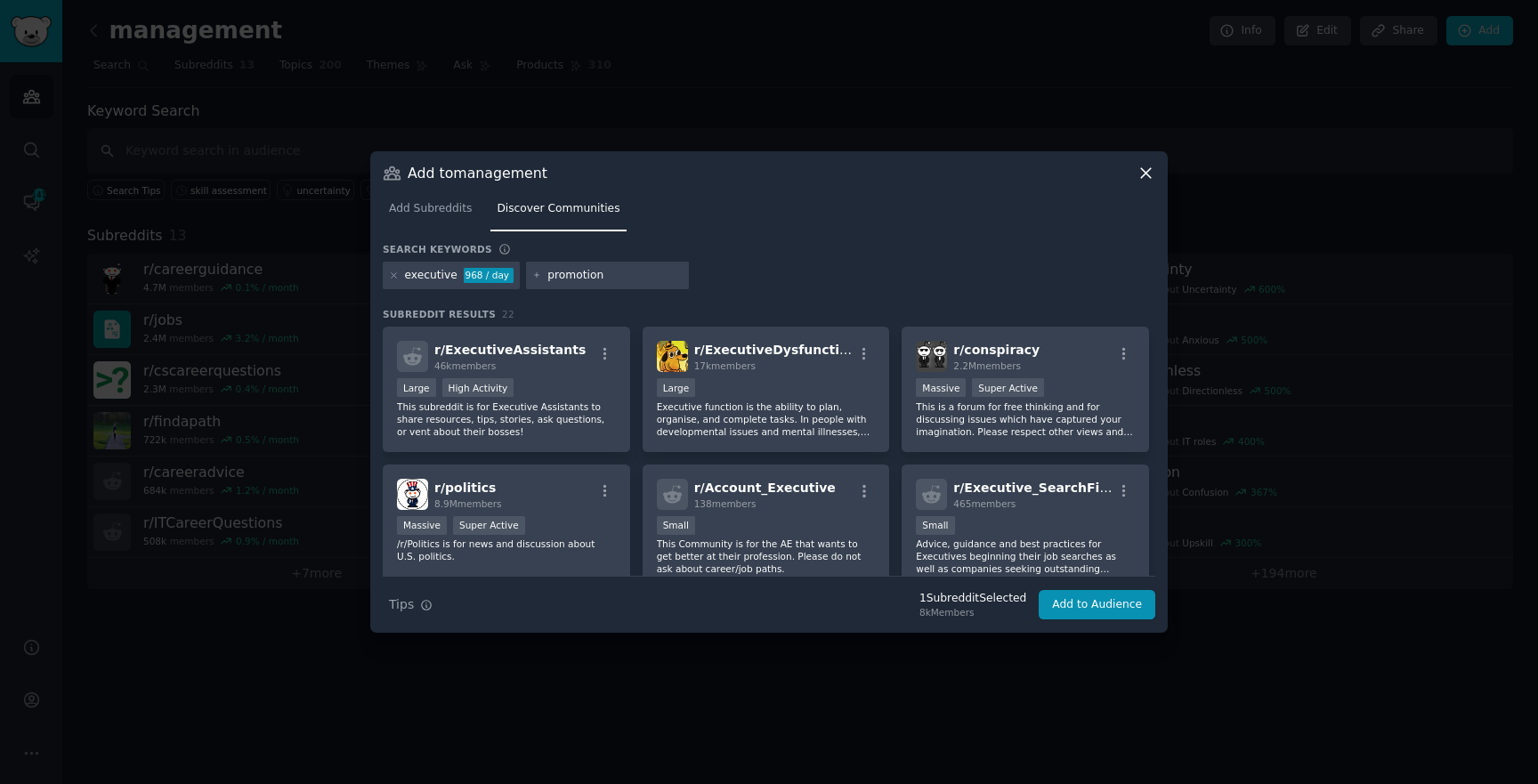
type input "promotion"
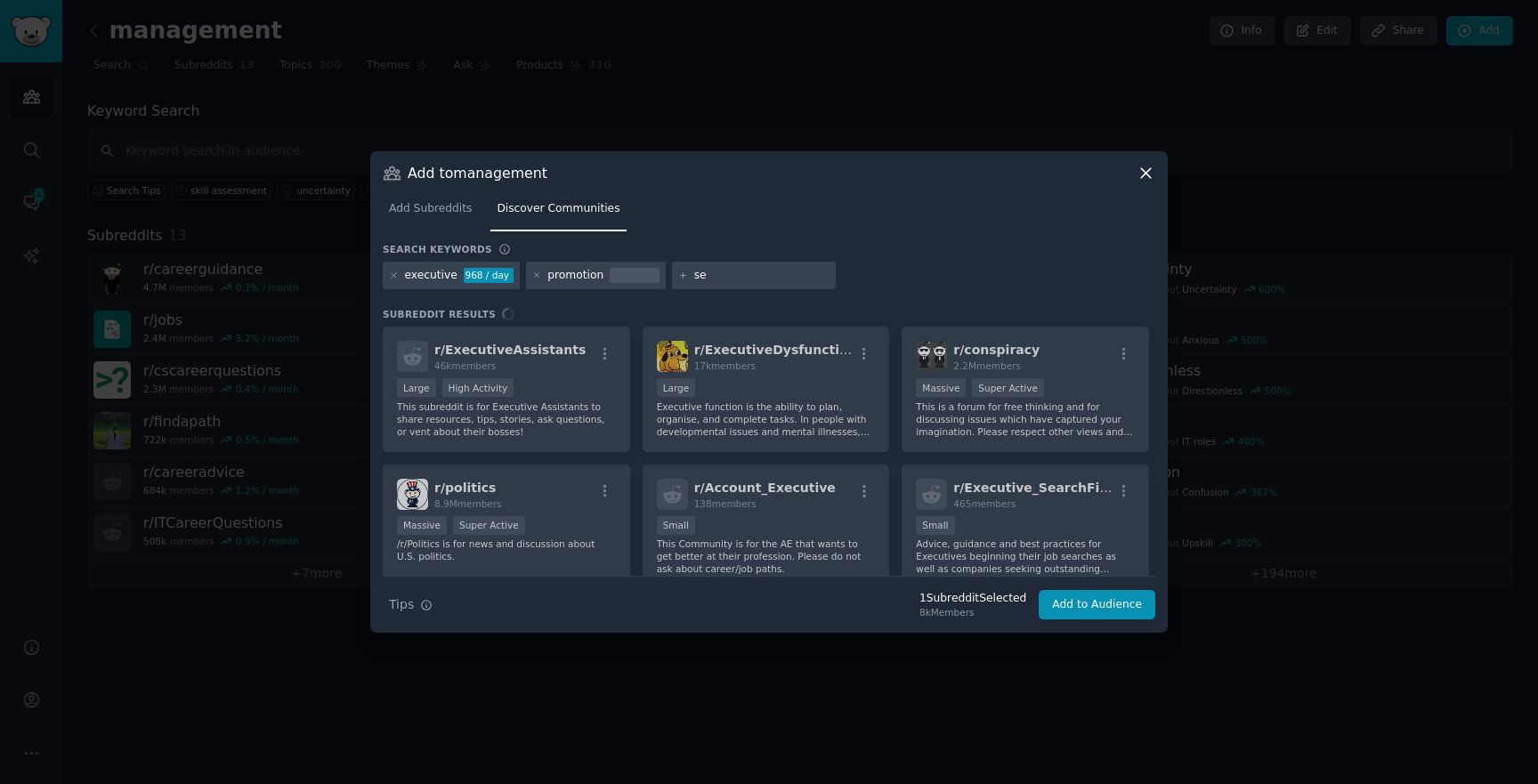
type input "s"
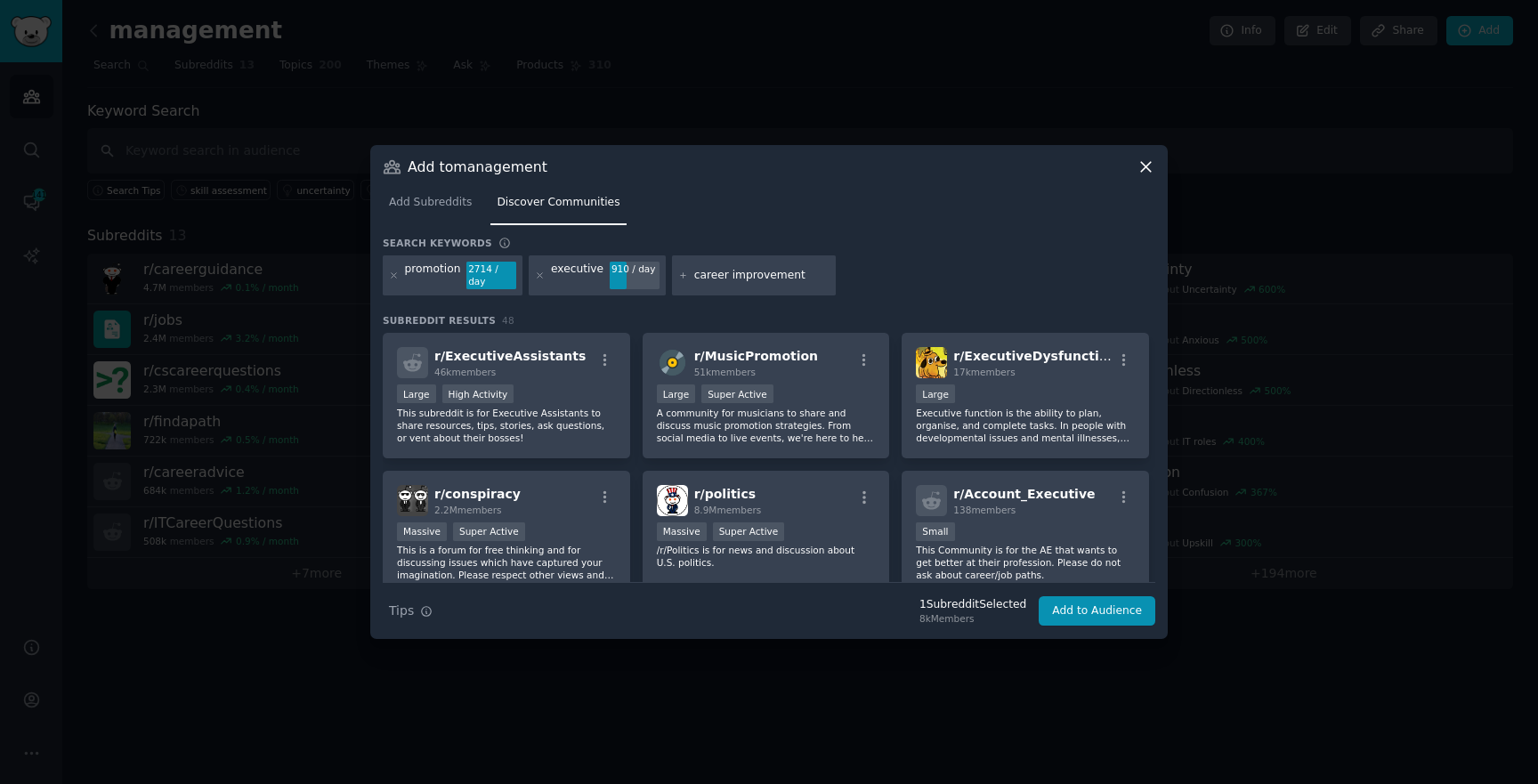
type input "career improvements"
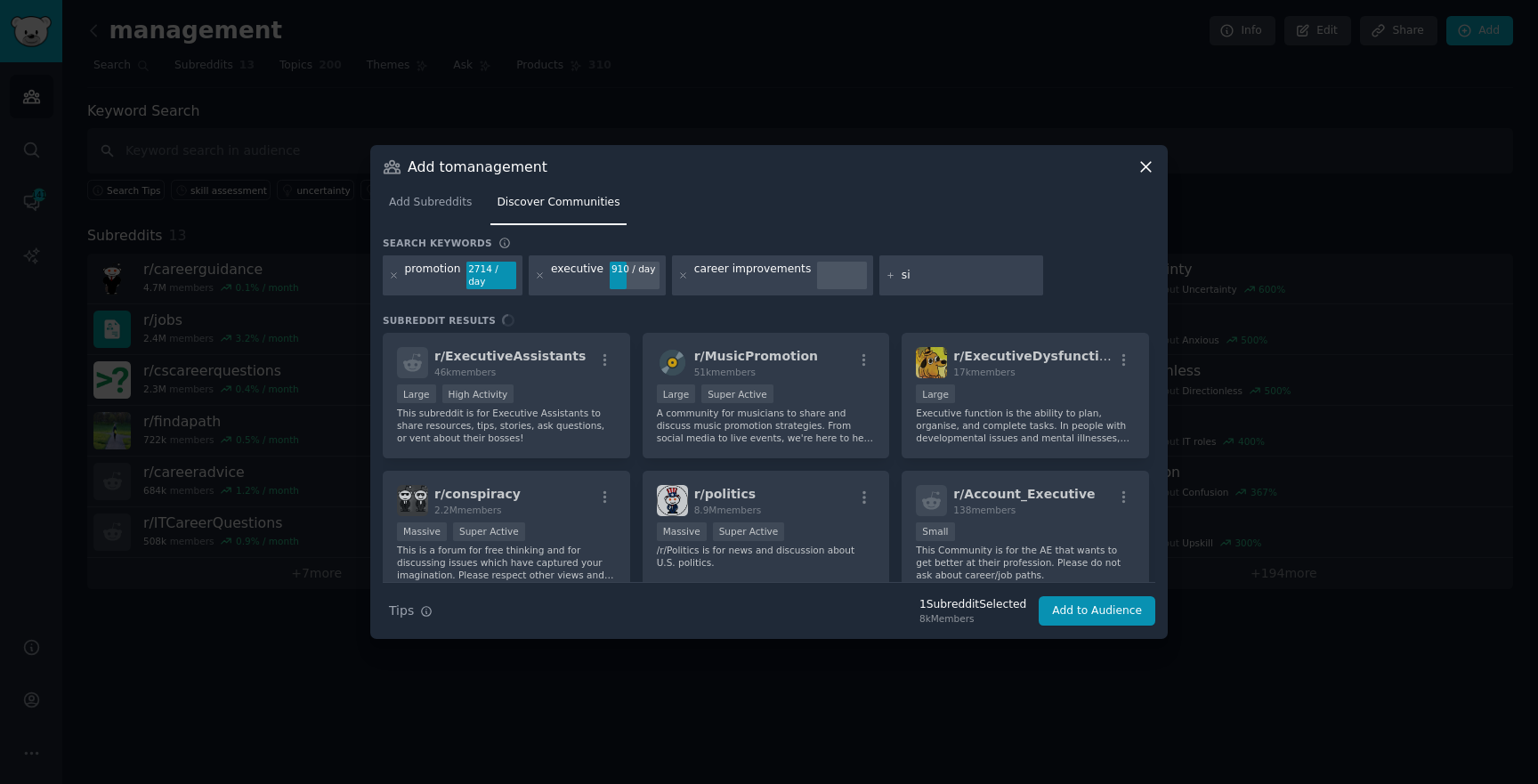
type input "s"
type input "skills"
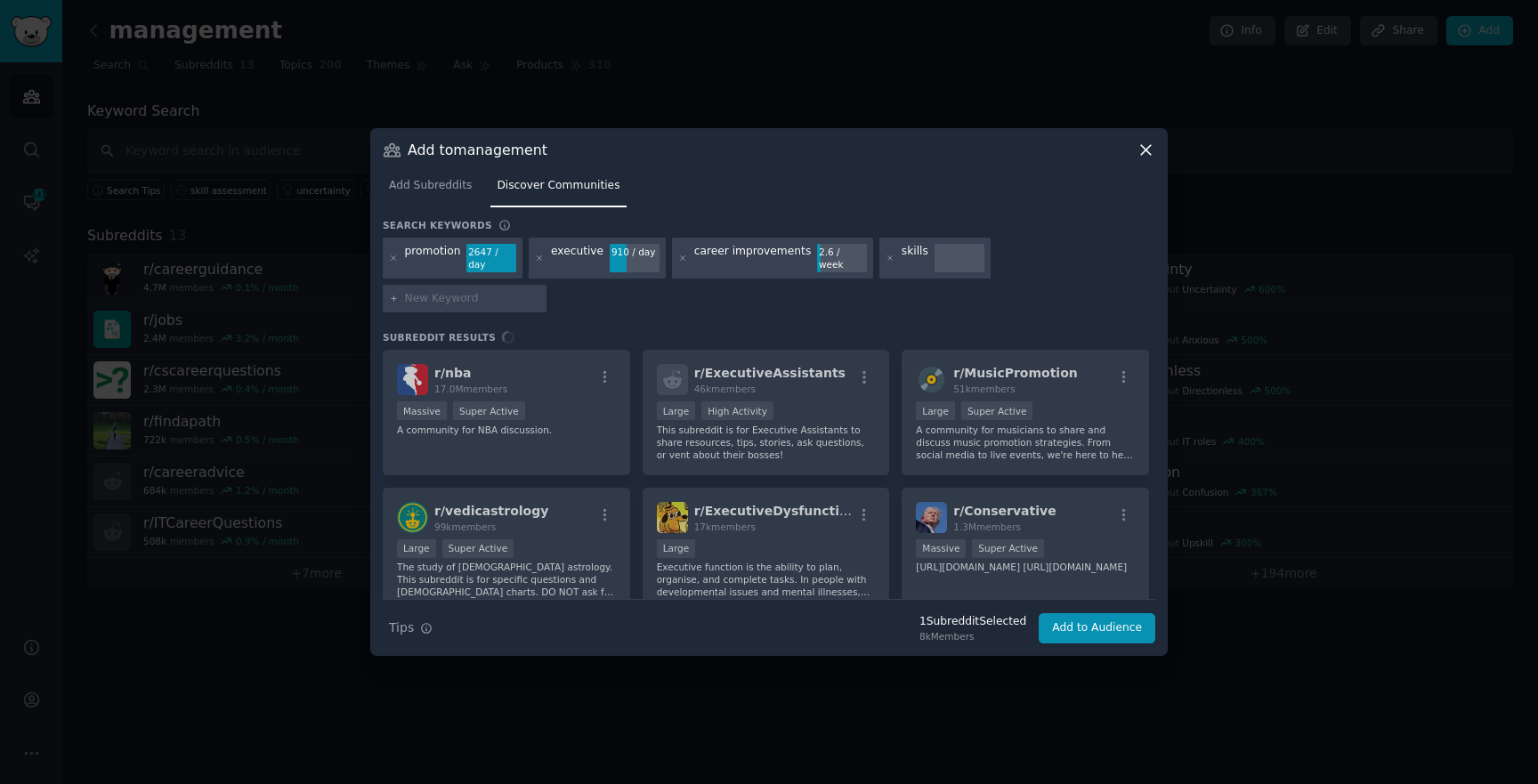
click at [540, 291] on input "text" at bounding box center [473, 299] width 136 height 16
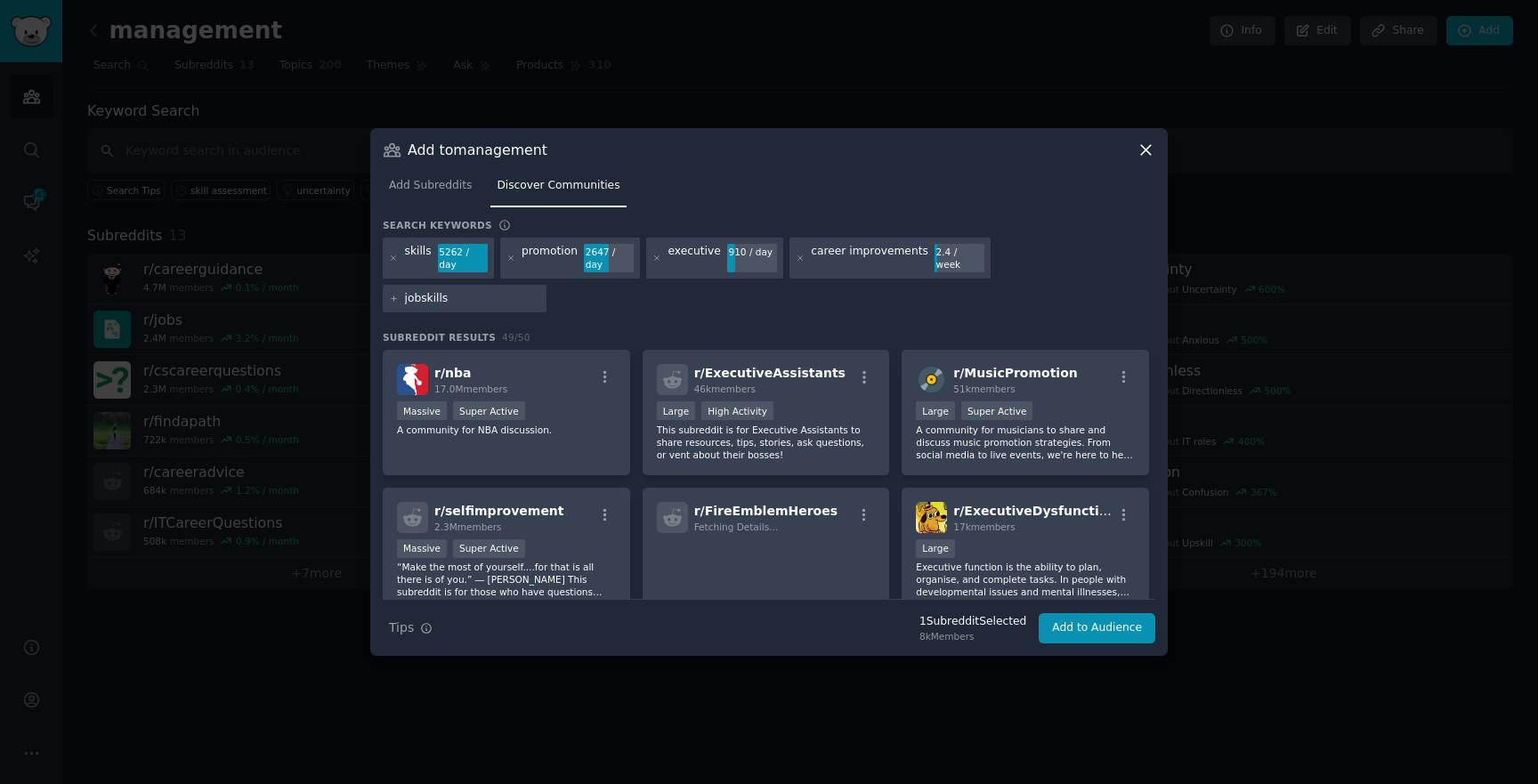
type input "jobskills"
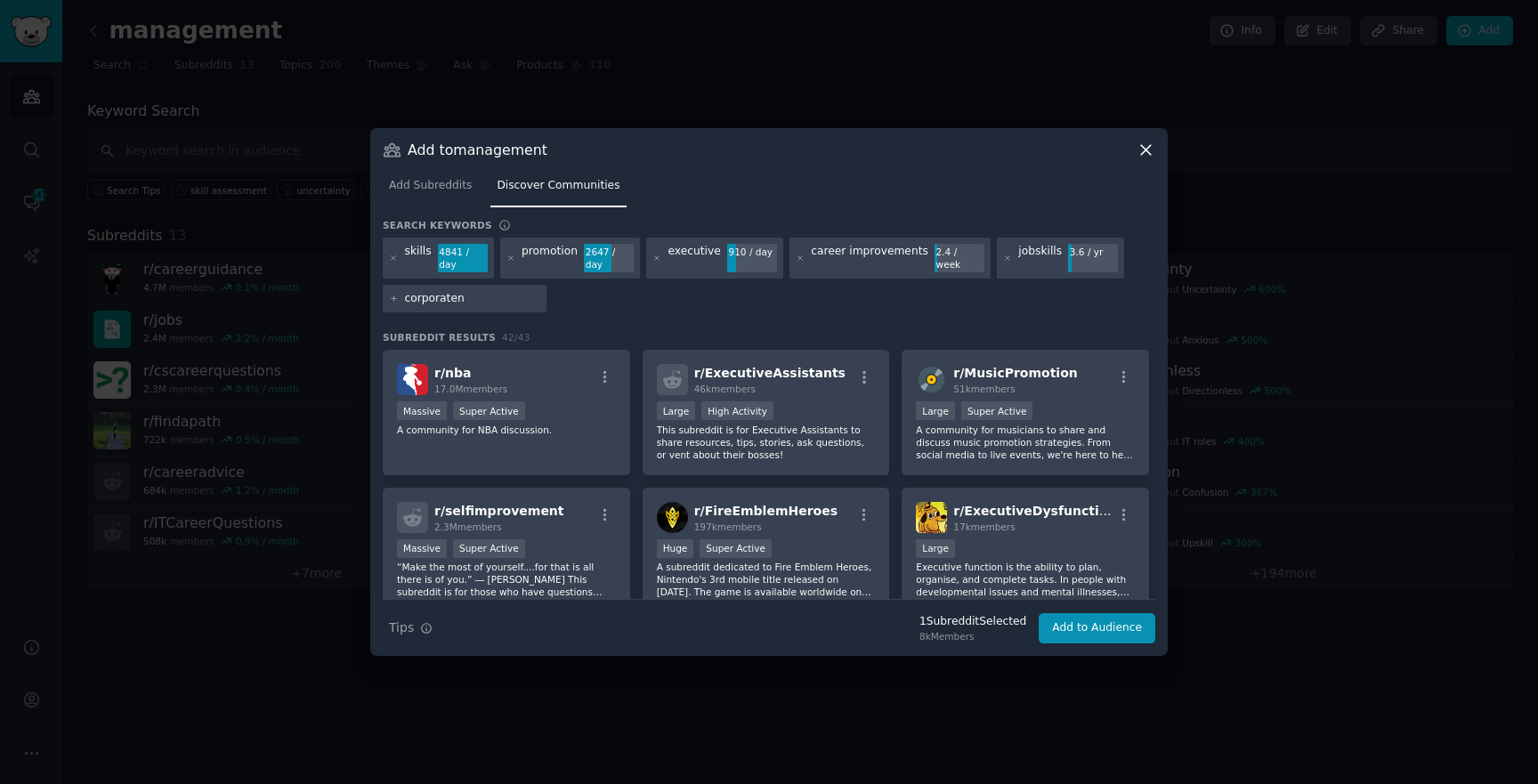
type input "corporate"
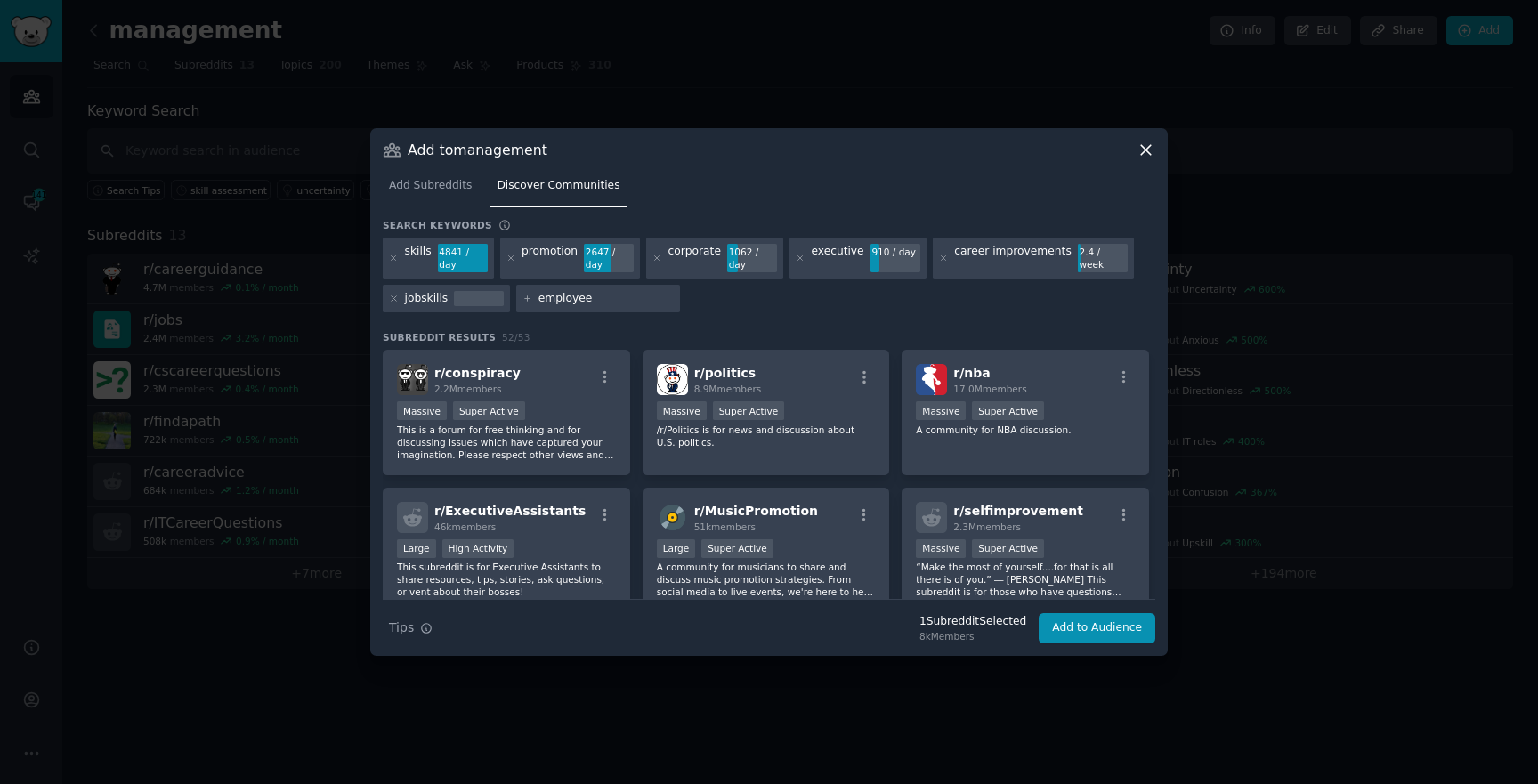
type input "employees"
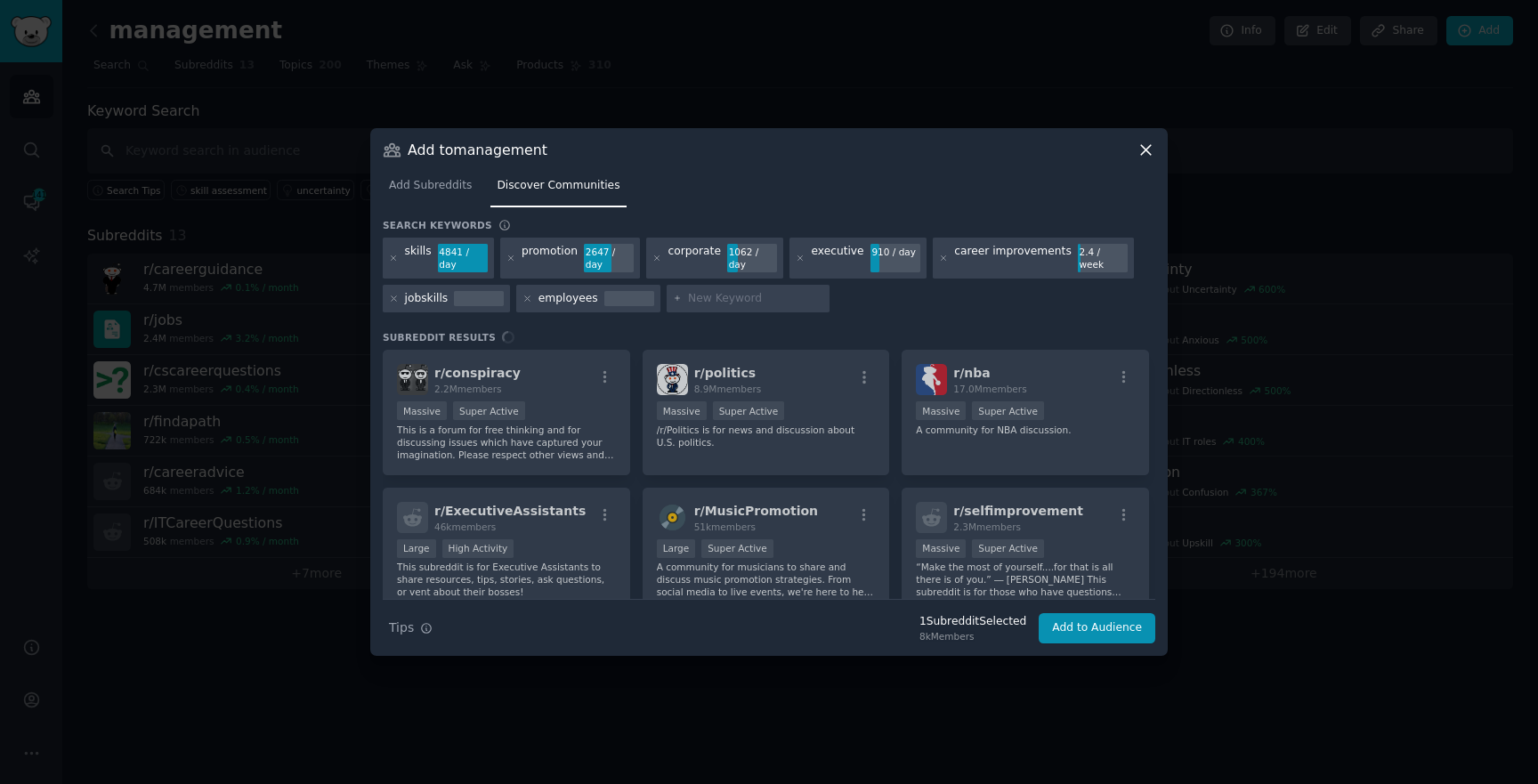
click at [683, 301] on div "skills 4841 / day promotion 2647 / day corporate 1062 / day executive 910 / day…" at bounding box center [769, 277] width 773 height 81
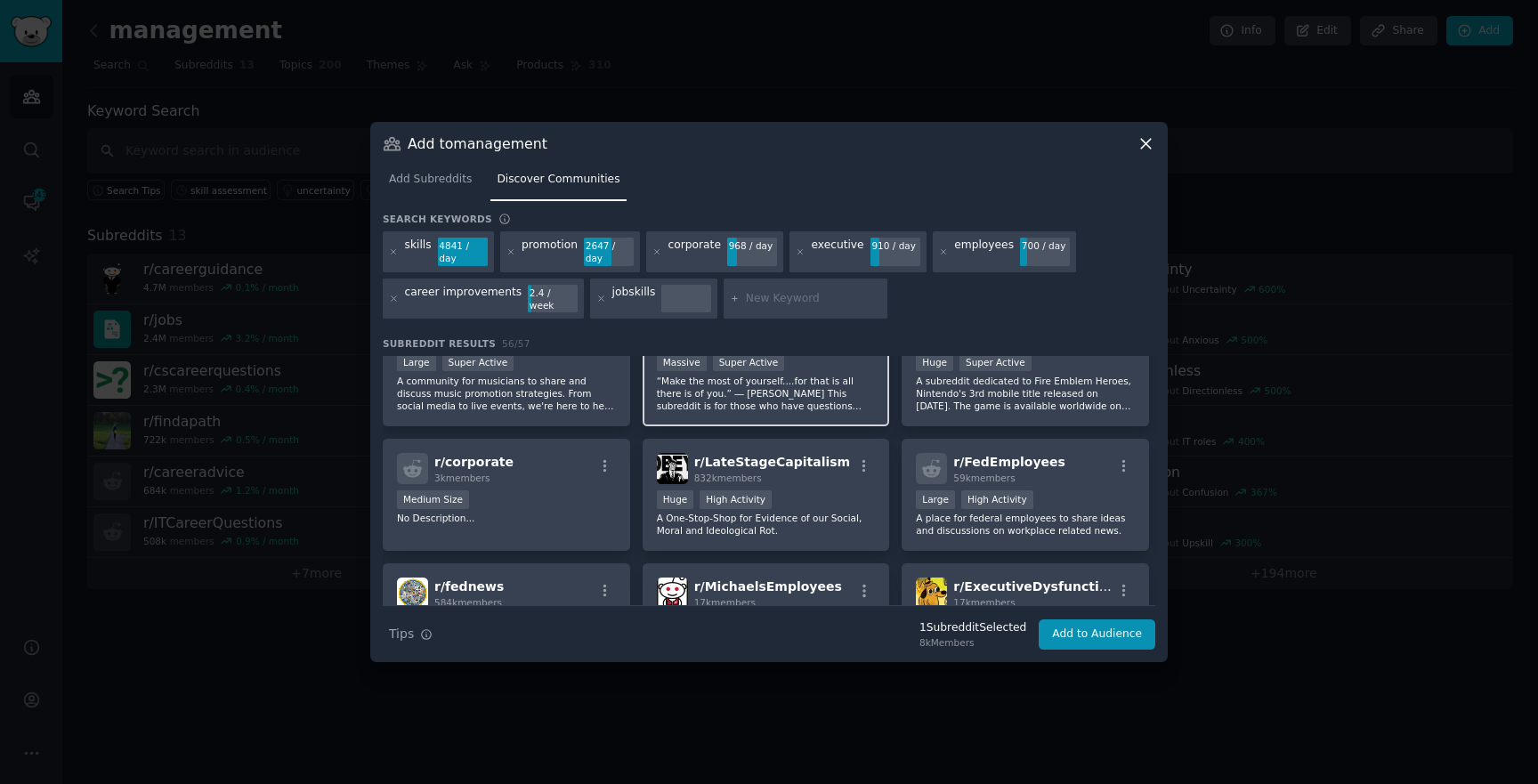
scroll to position [335, 0]
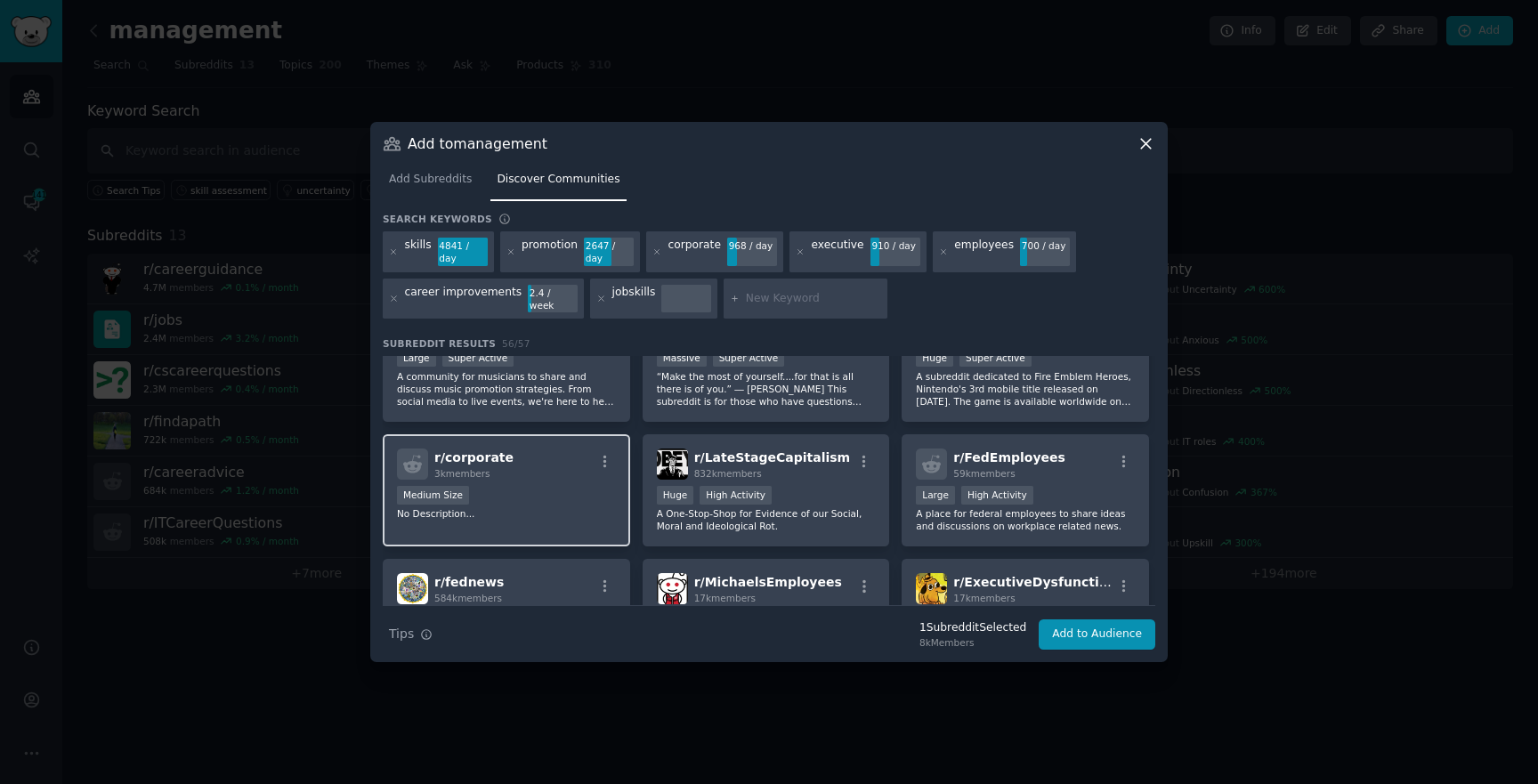
click at [497, 476] on div "r/ corporate 3k members Medium Size No Description..." at bounding box center [506, 491] width 248 height 113
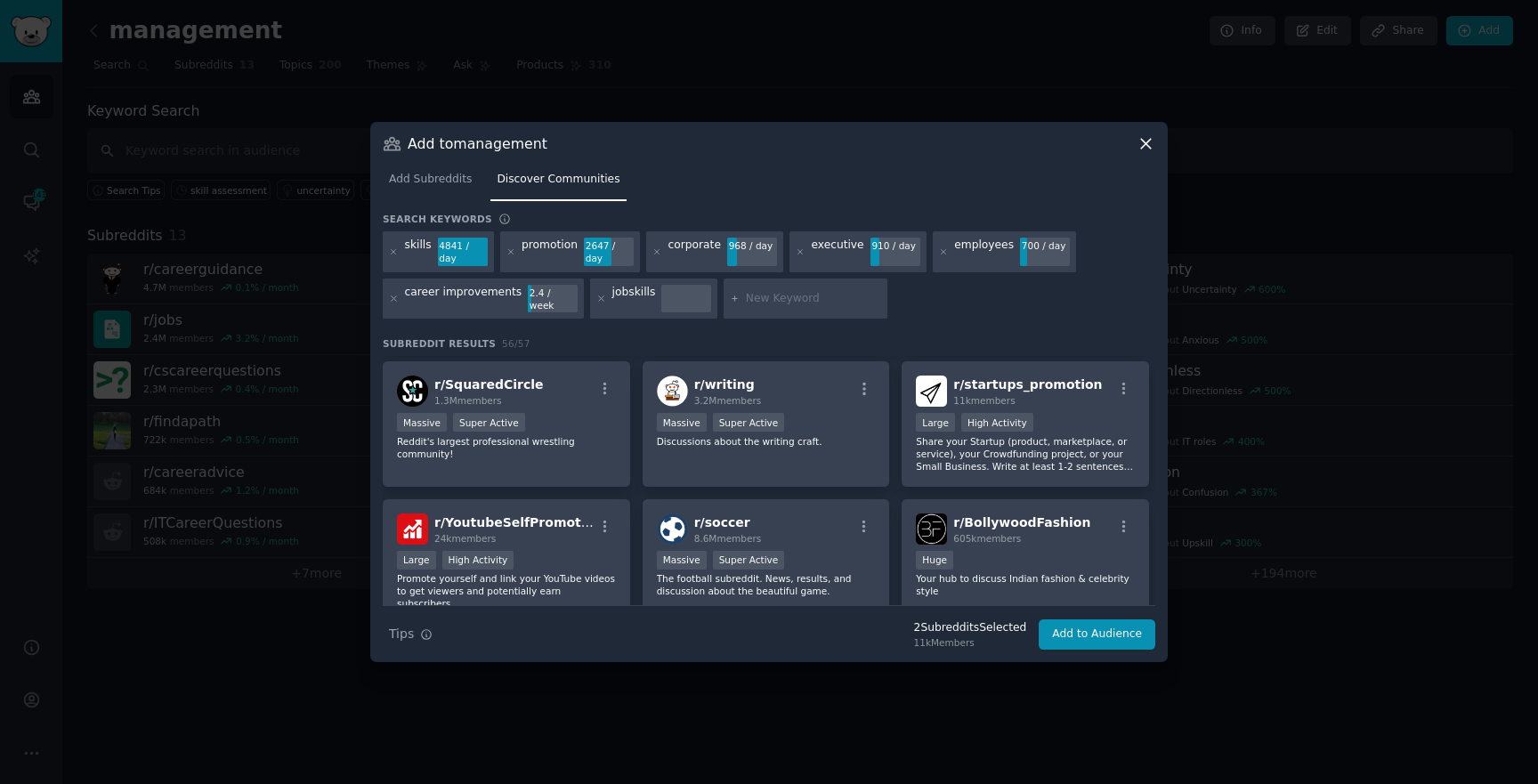
scroll to position [1111, 0]
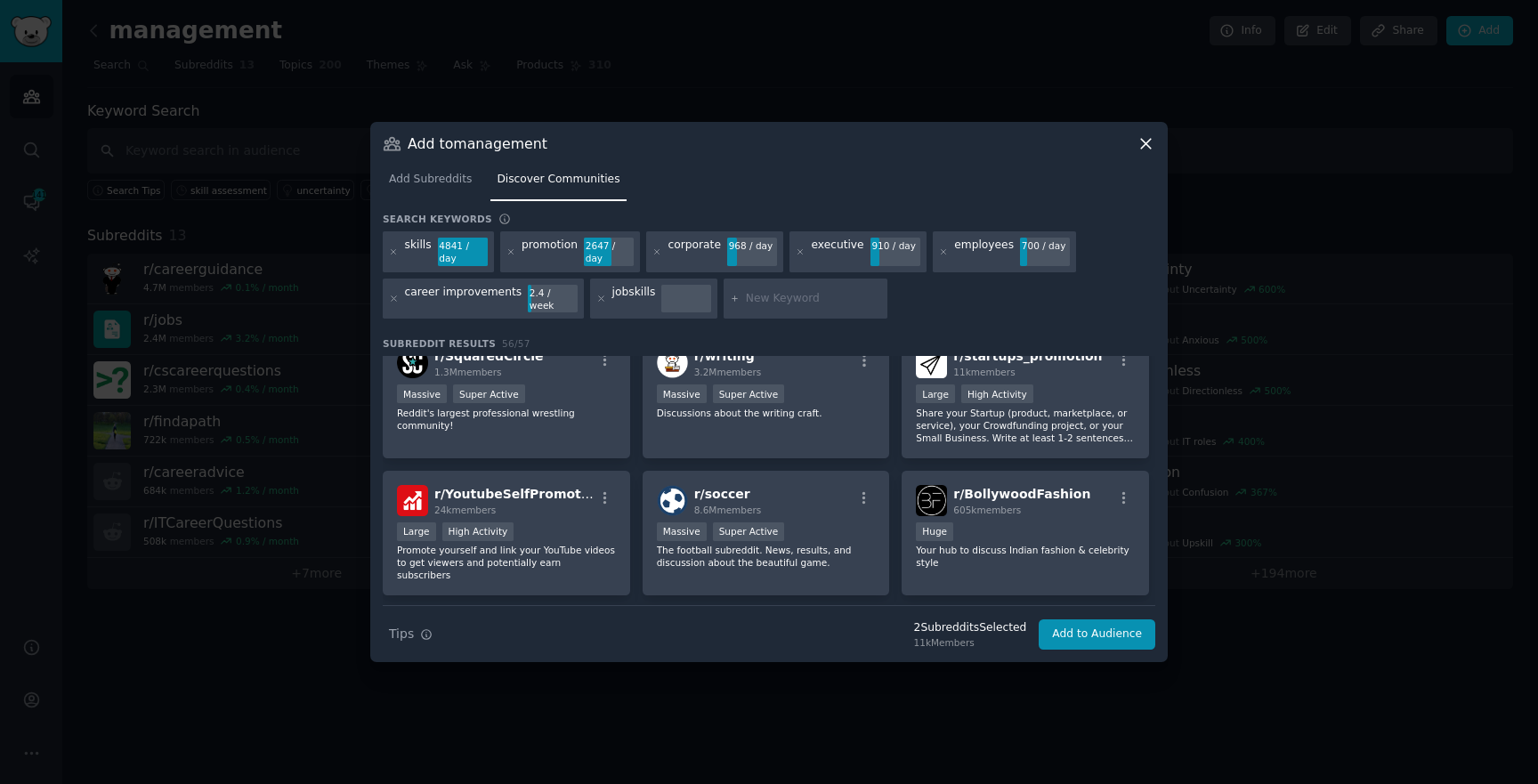
click at [760, 296] on input "text" at bounding box center [814, 299] width 136 height 16
type input "career promotionn"
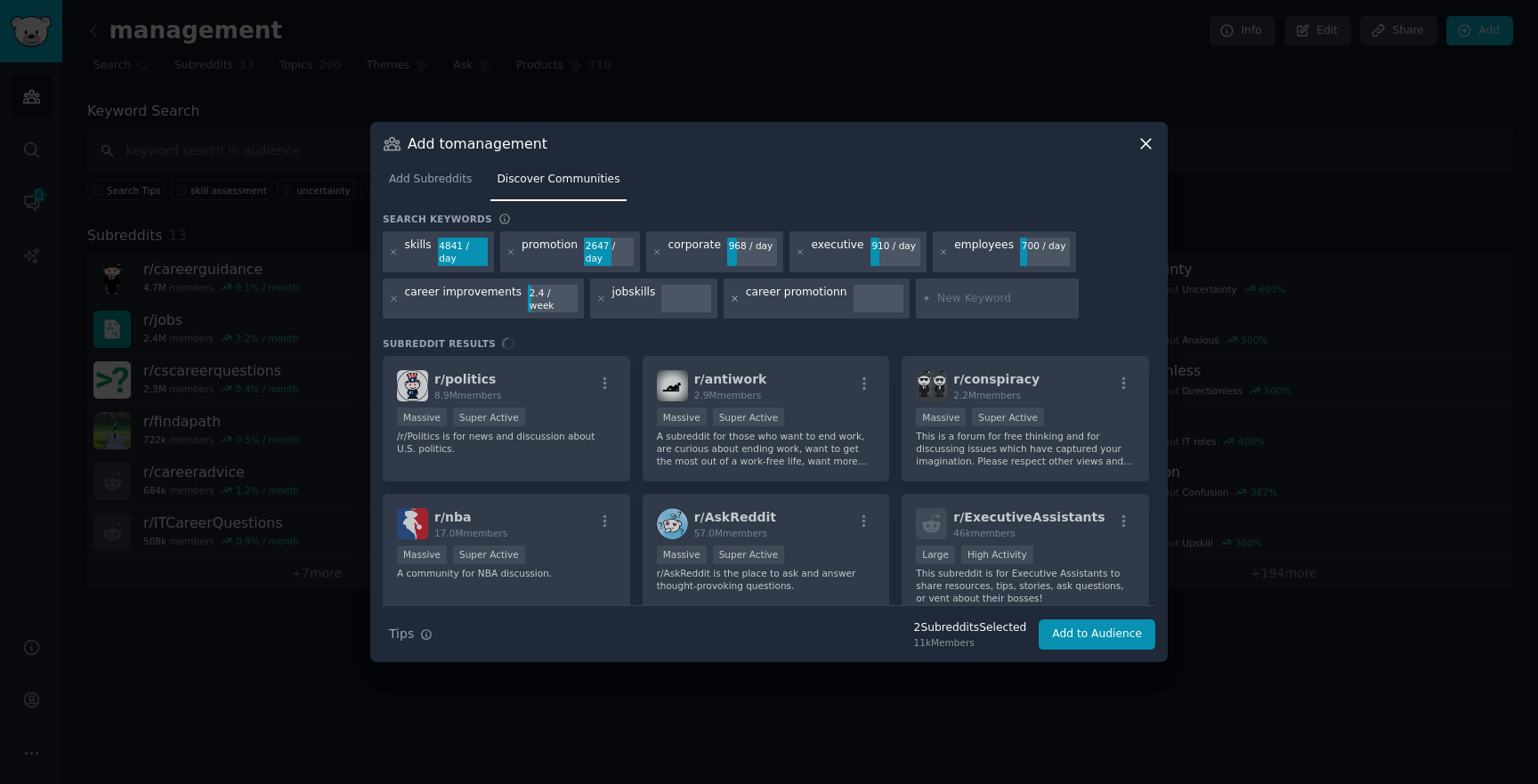
click at [730, 300] on icon at bounding box center [735, 298] width 9 height 9
click at [785, 293] on input "text" at bounding box center [814, 299] width 136 height 16
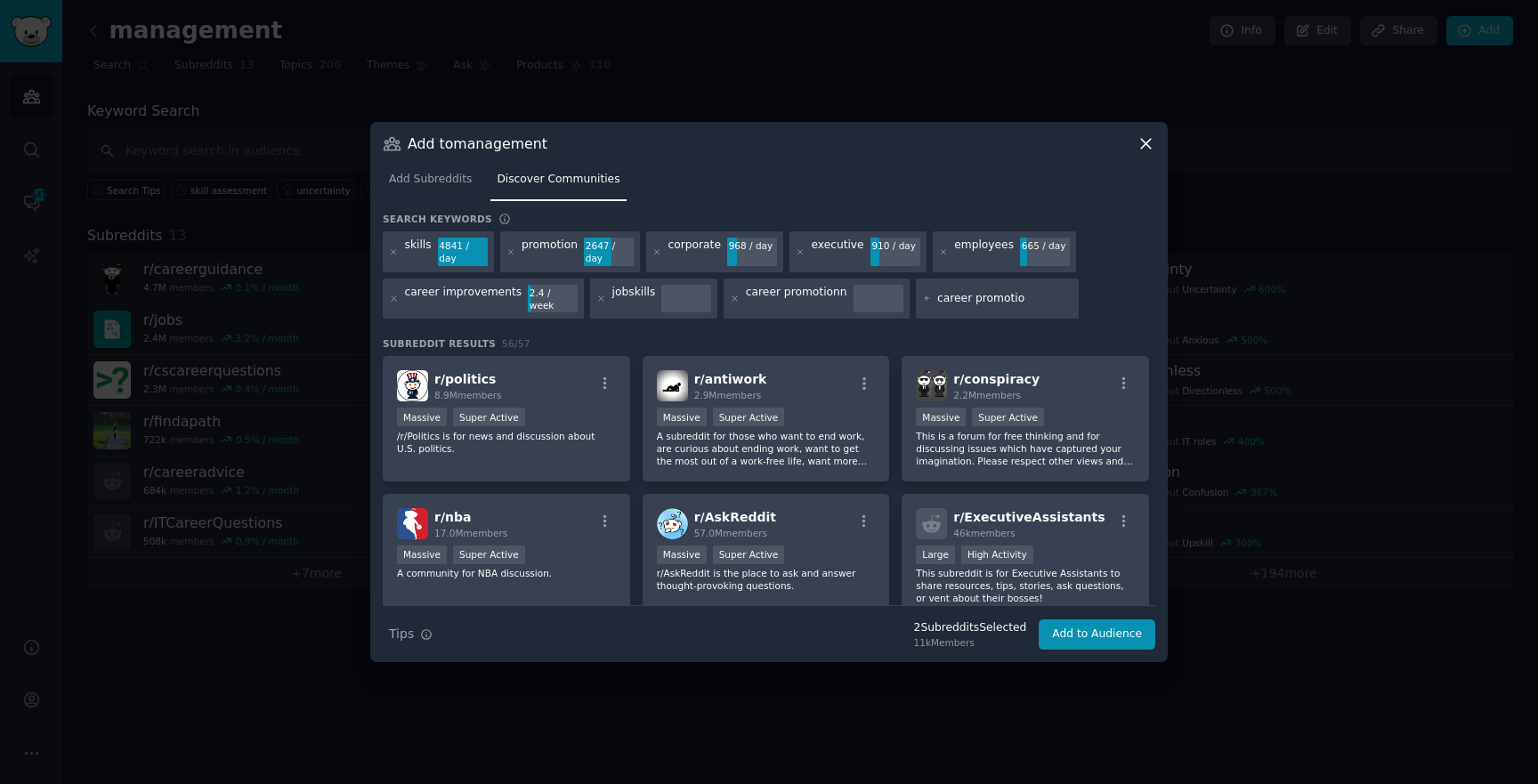
type input "career promotion"
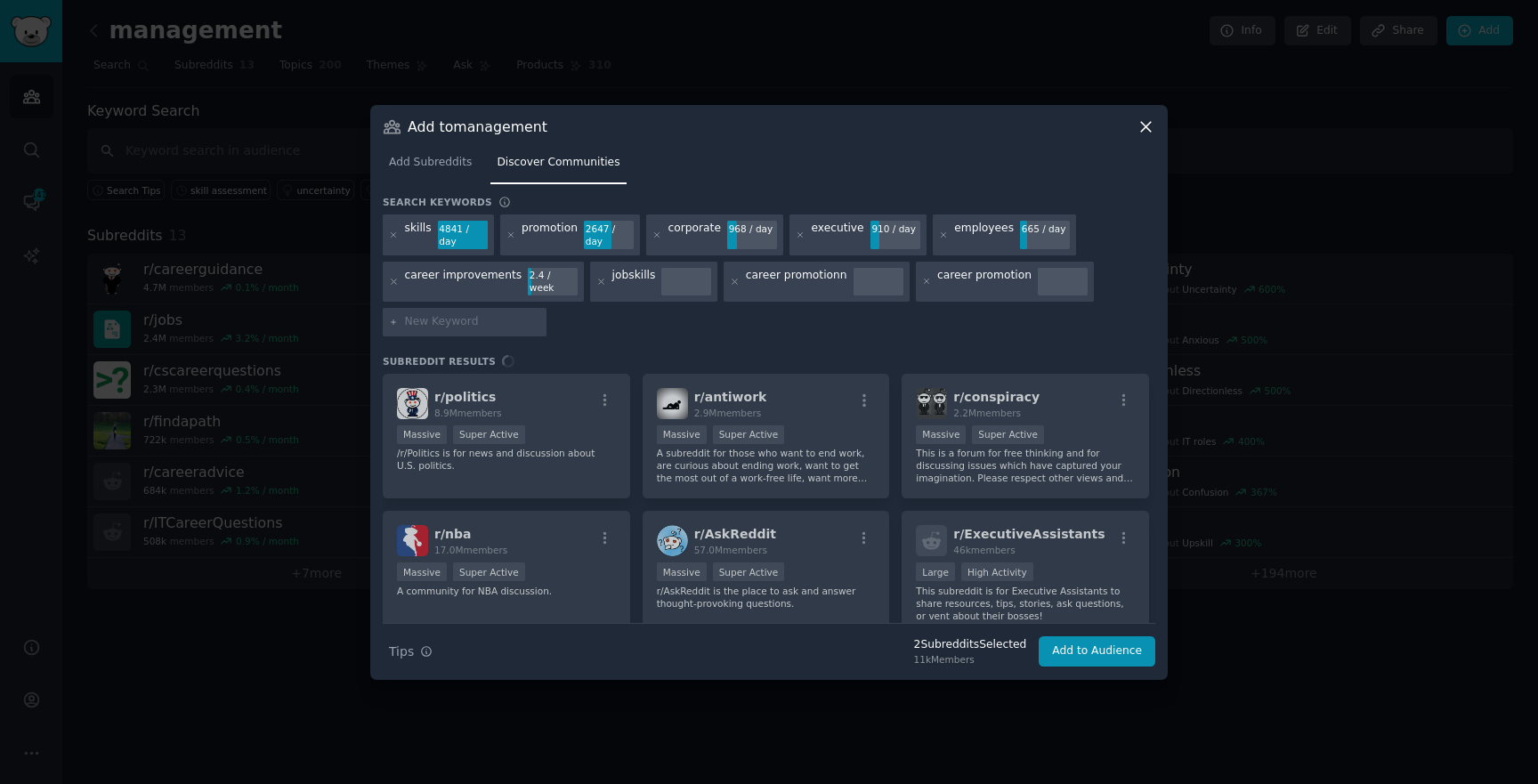
click at [723, 290] on div "career promotionn" at bounding box center [816, 282] width 185 height 41
click at [730, 285] on icon at bounding box center [735, 282] width 9 height 9
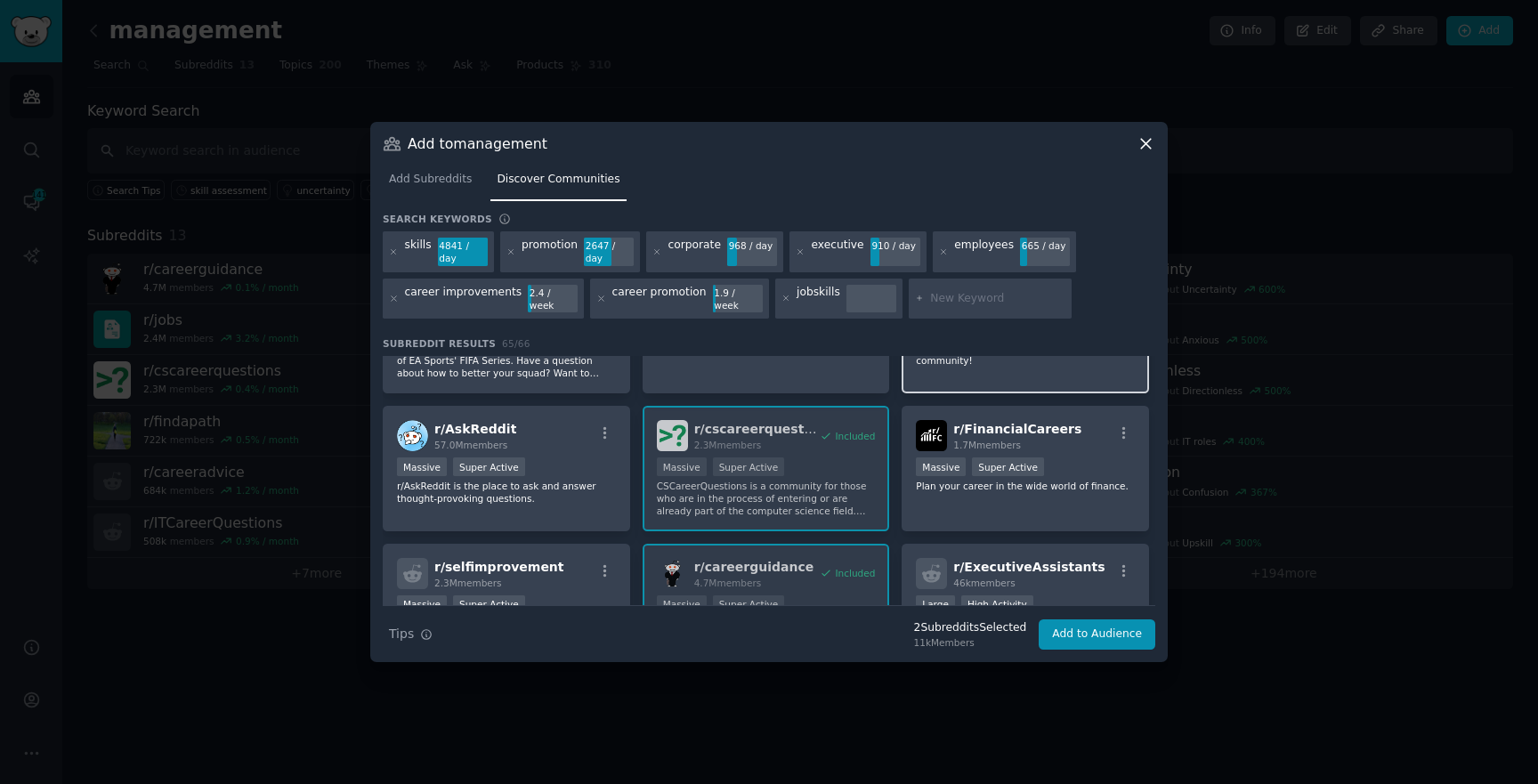
scroll to position [220, 0]
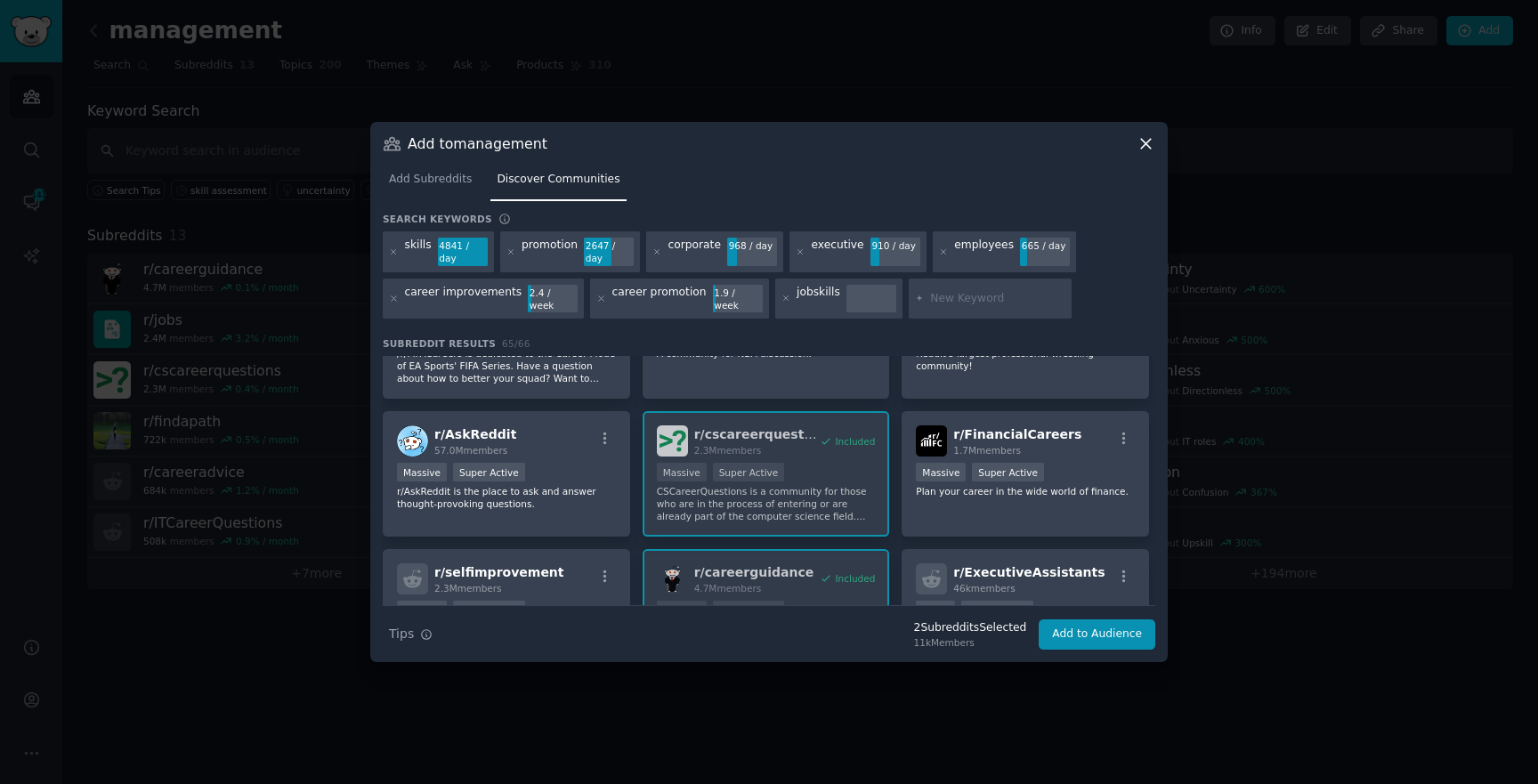
click at [933, 294] on input "text" at bounding box center [998, 299] width 136 height 16
type input "softskills"
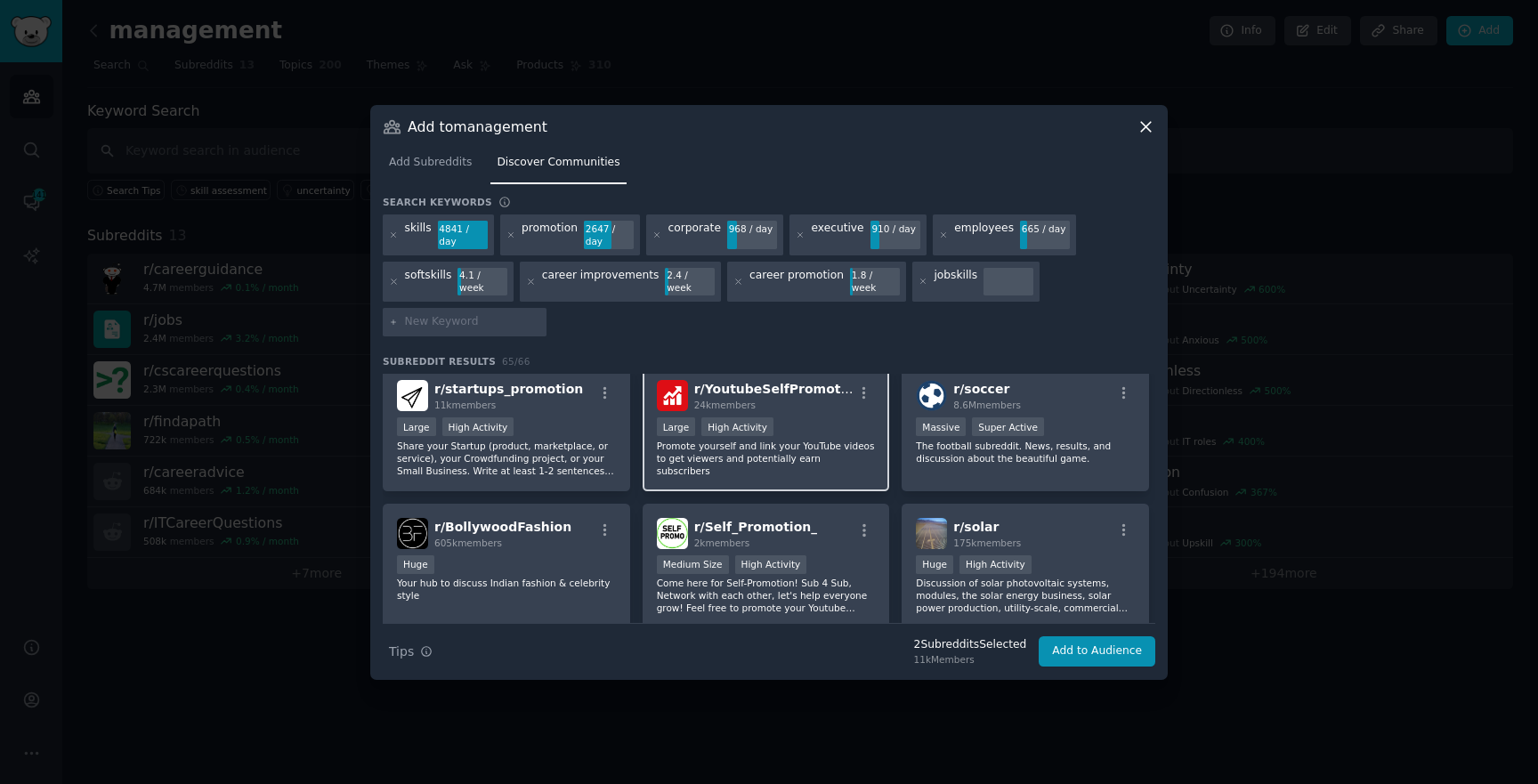
scroll to position [1516, 0]
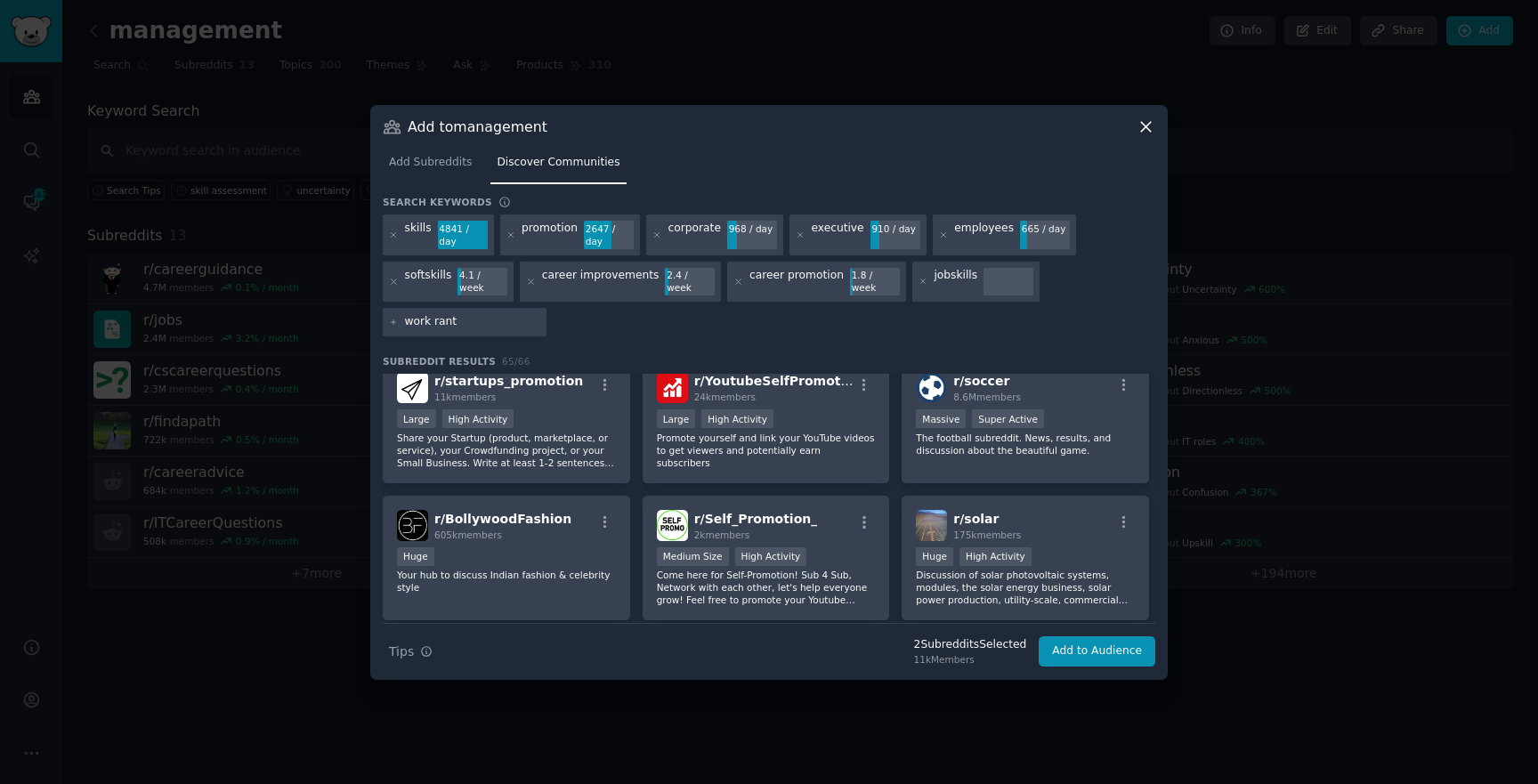
type input "work rantt"
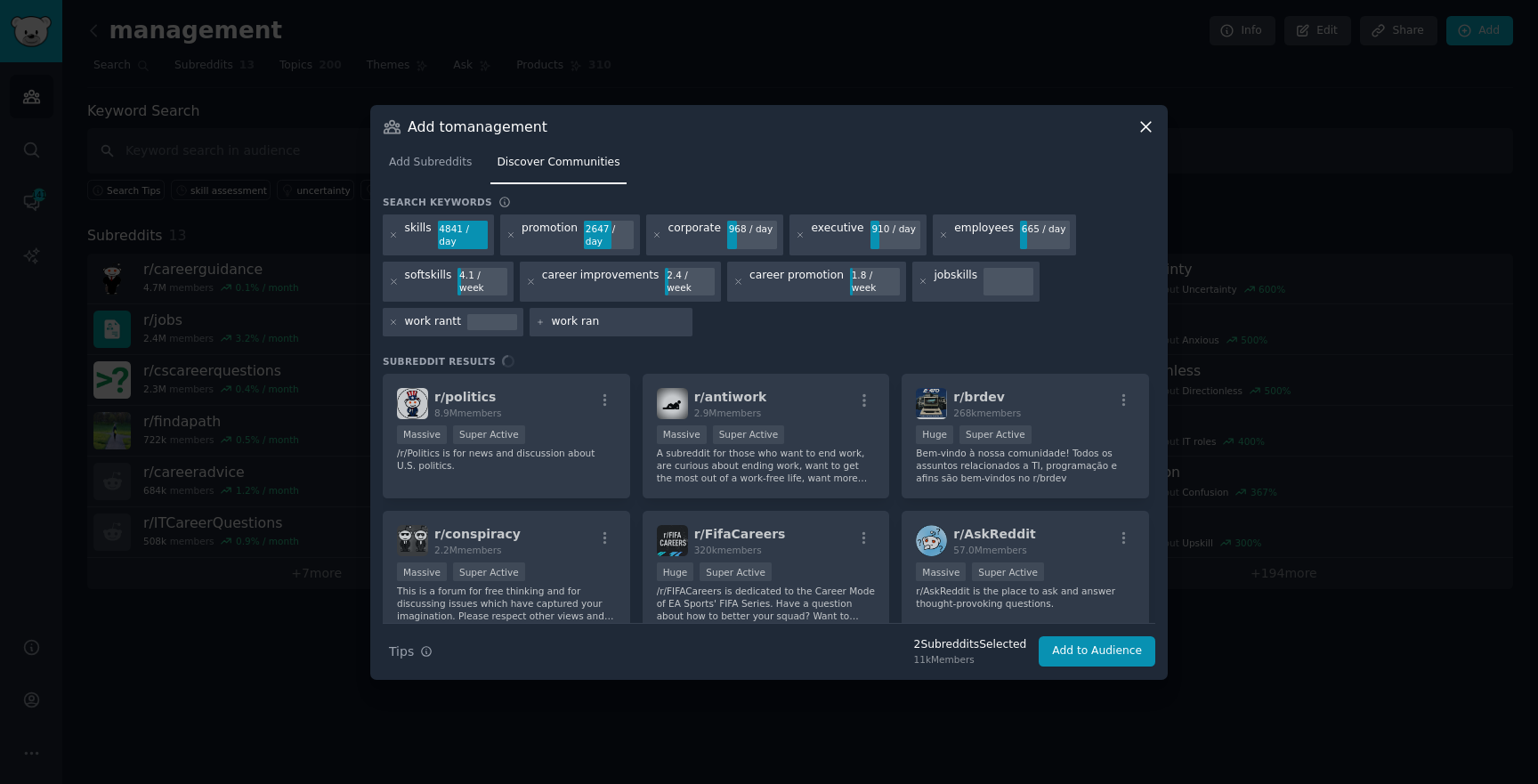
type input "work rant"
click at [396, 318] on icon at bounding box center [394, 323] width 9 height 9
click at [703, 319] on input "text" at bounding box center [761, 322] width 136 height 16
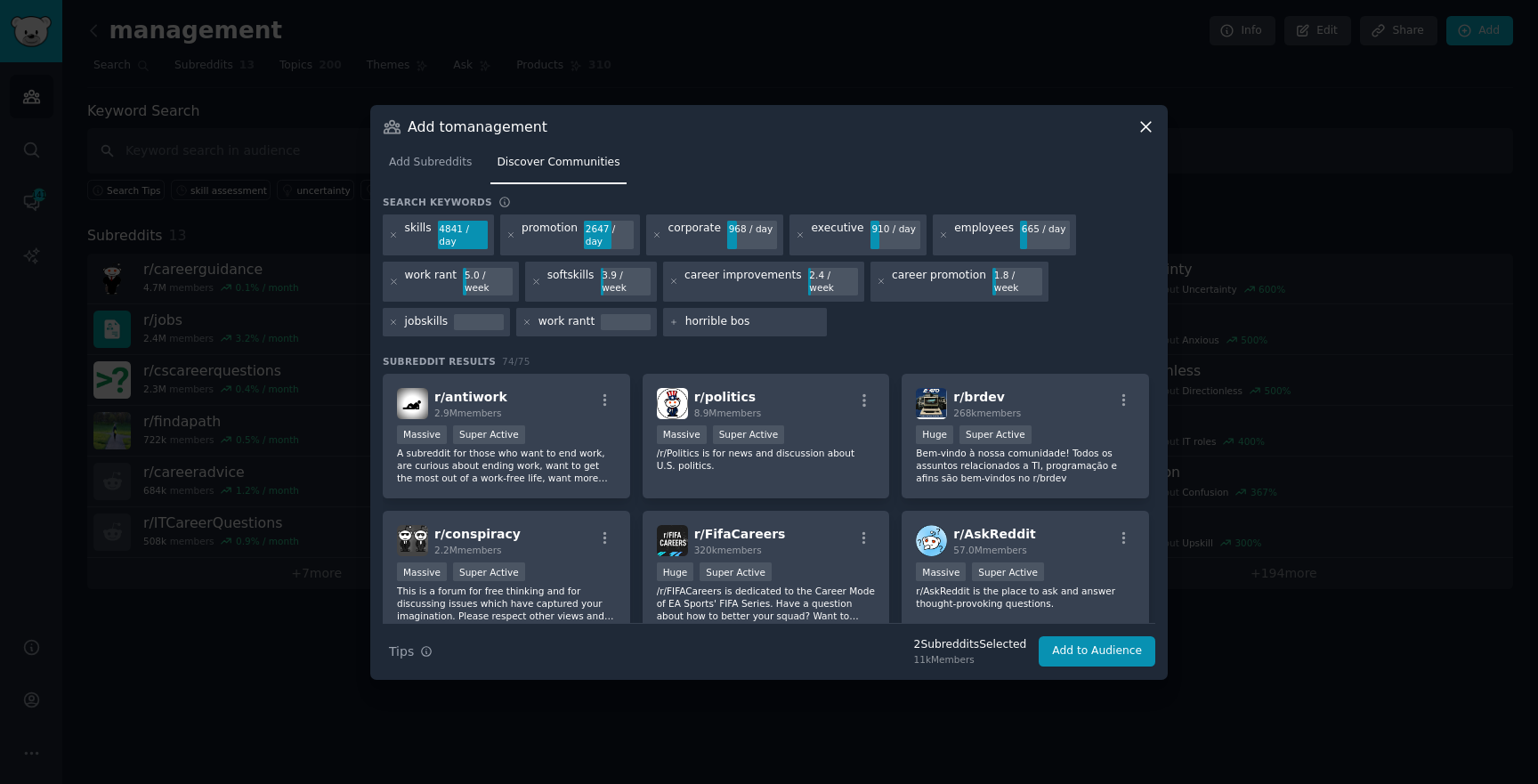
type input "horrible boss"
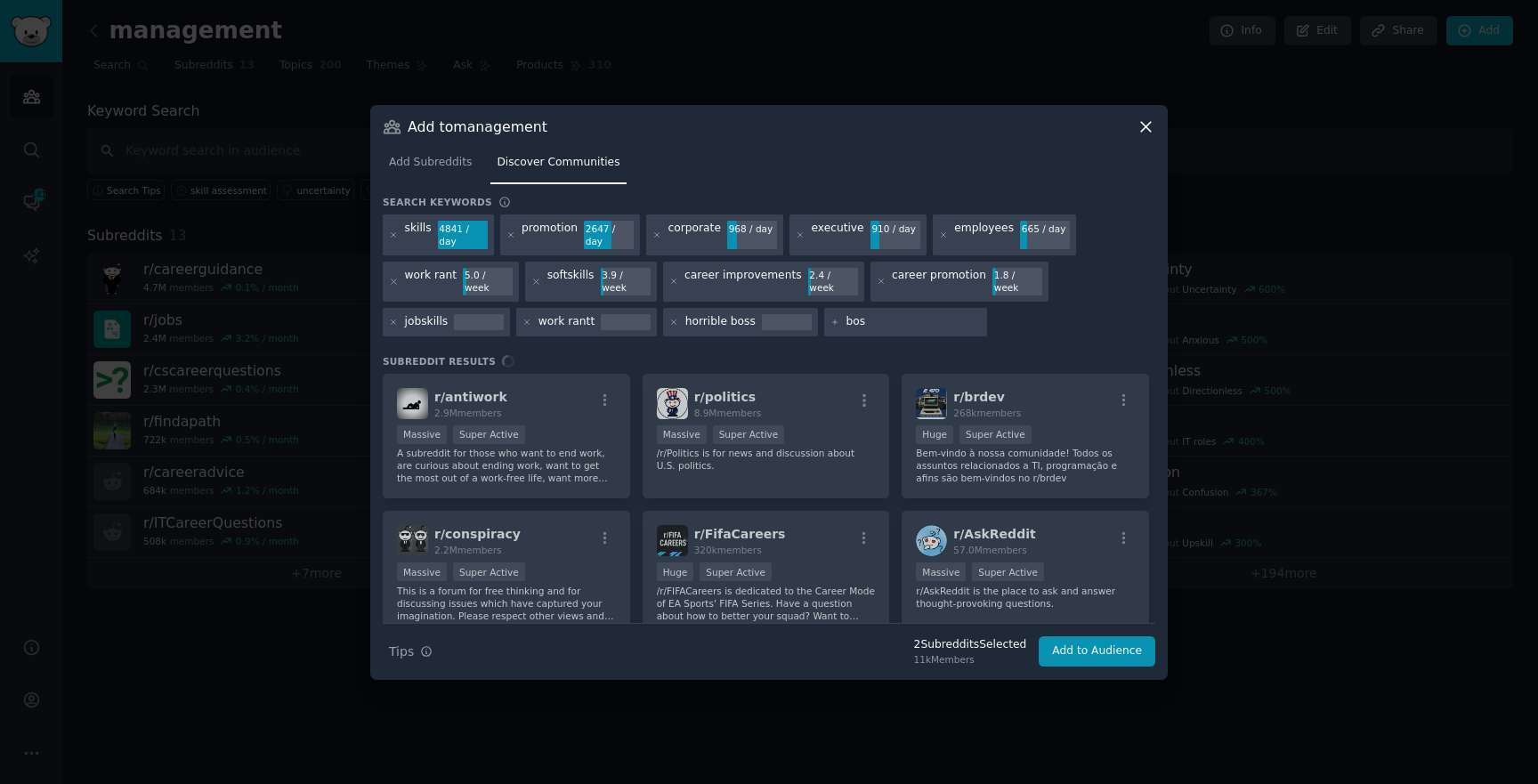
type input "boss"
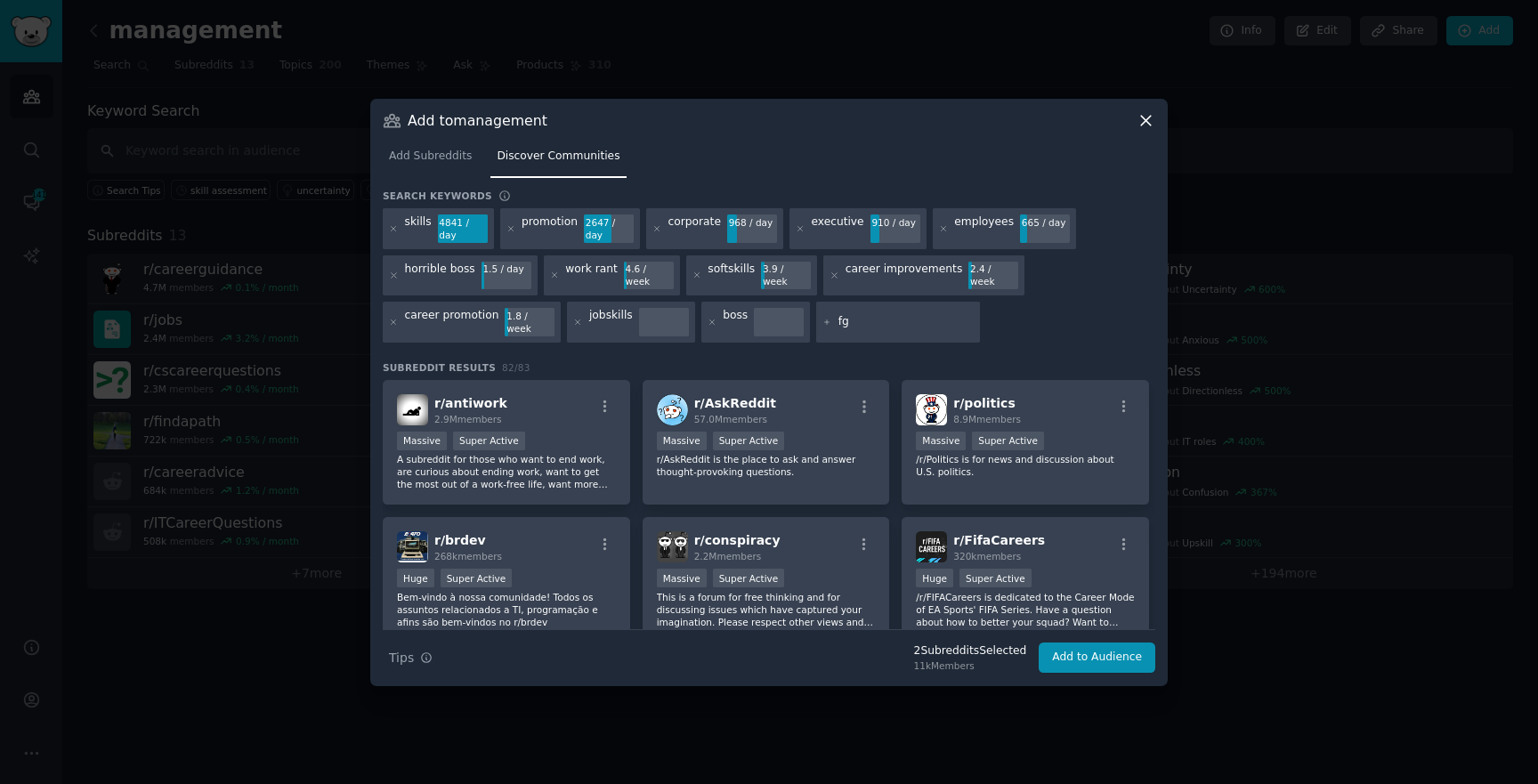
type input "f"
type input "faang"
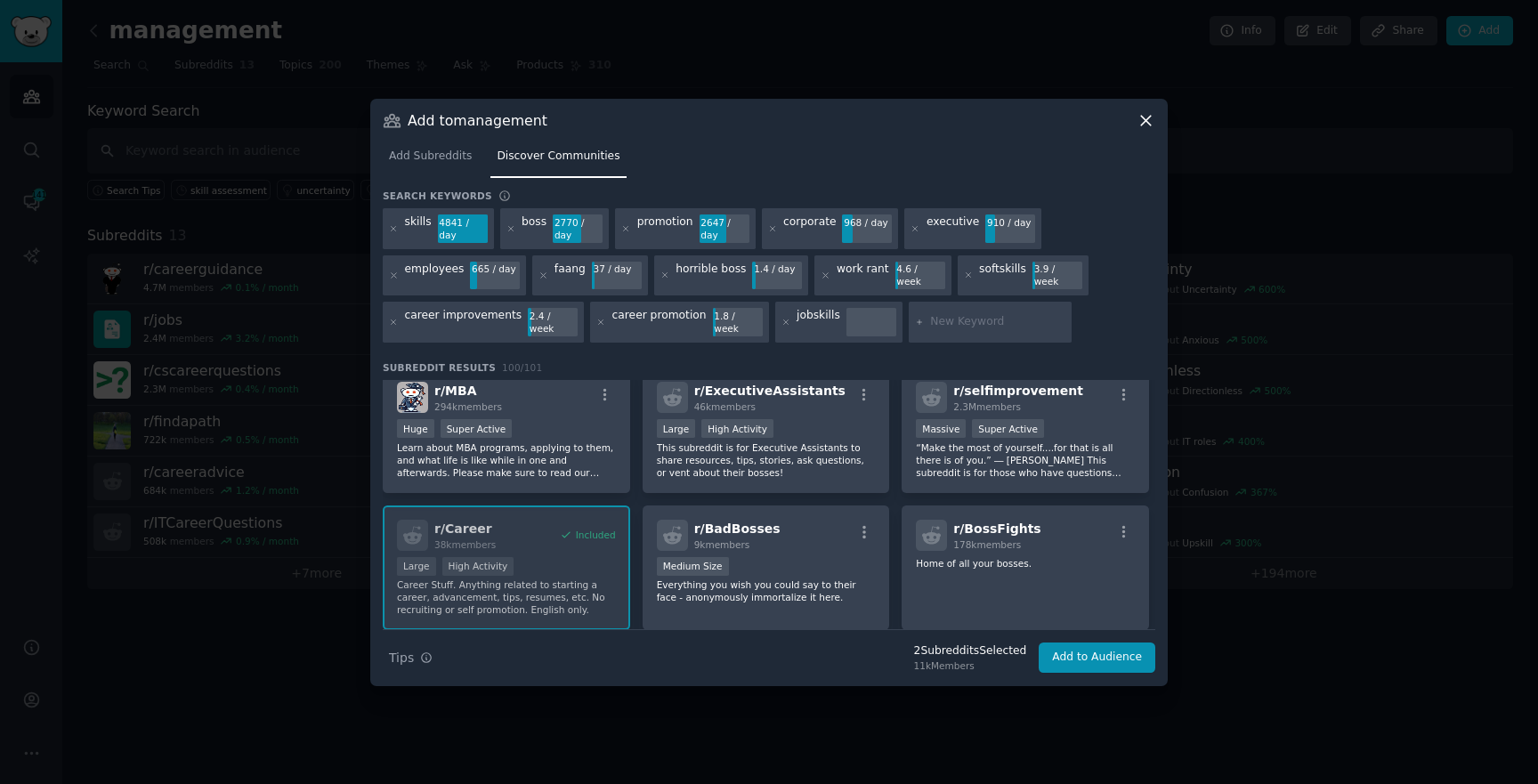
scroll to position [700, 0]
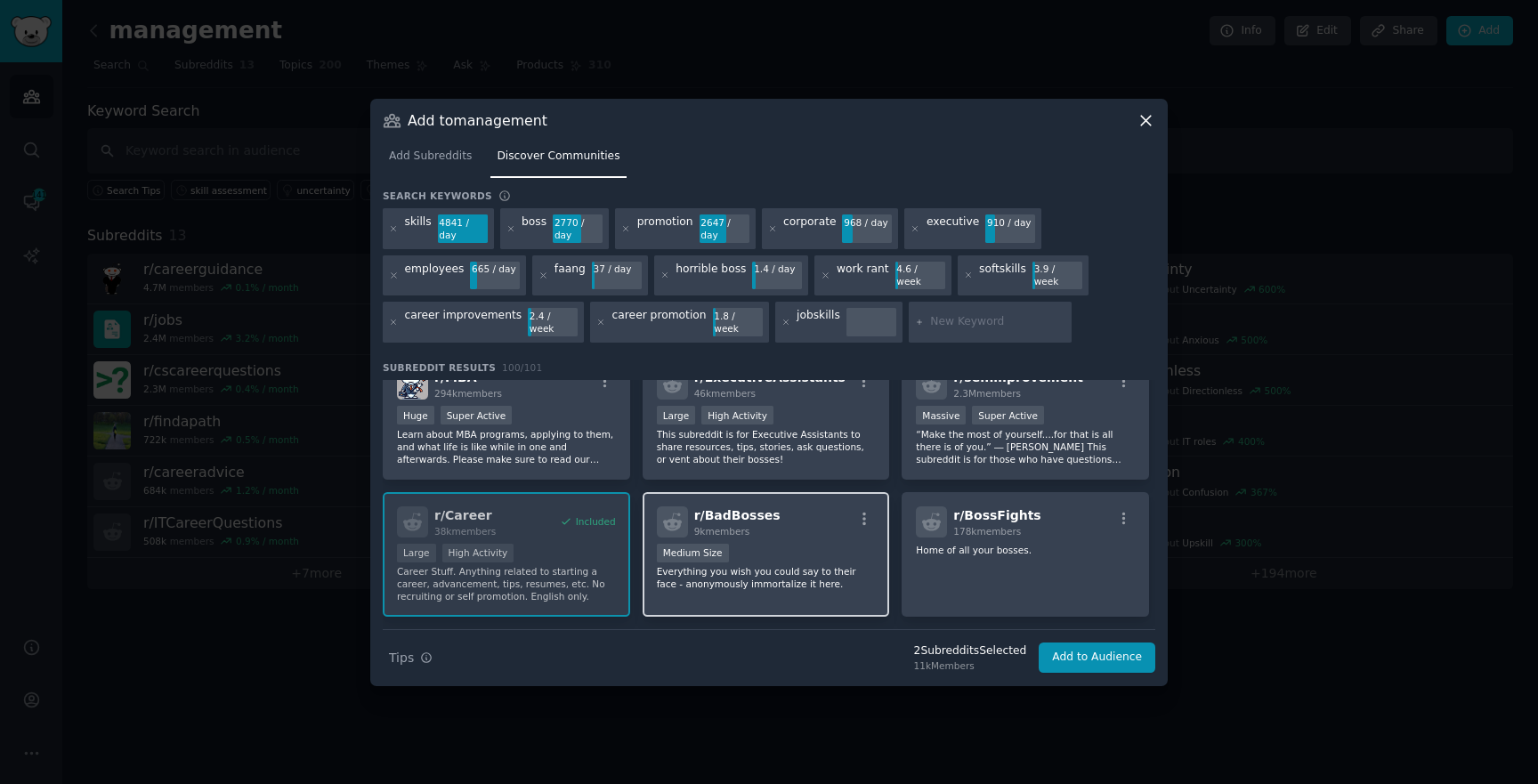
click at [806, 571] on p "Everything you wish you could say to their face - anonymously immortalize it he…" at bounding box center [766, 577] width 219 height 25
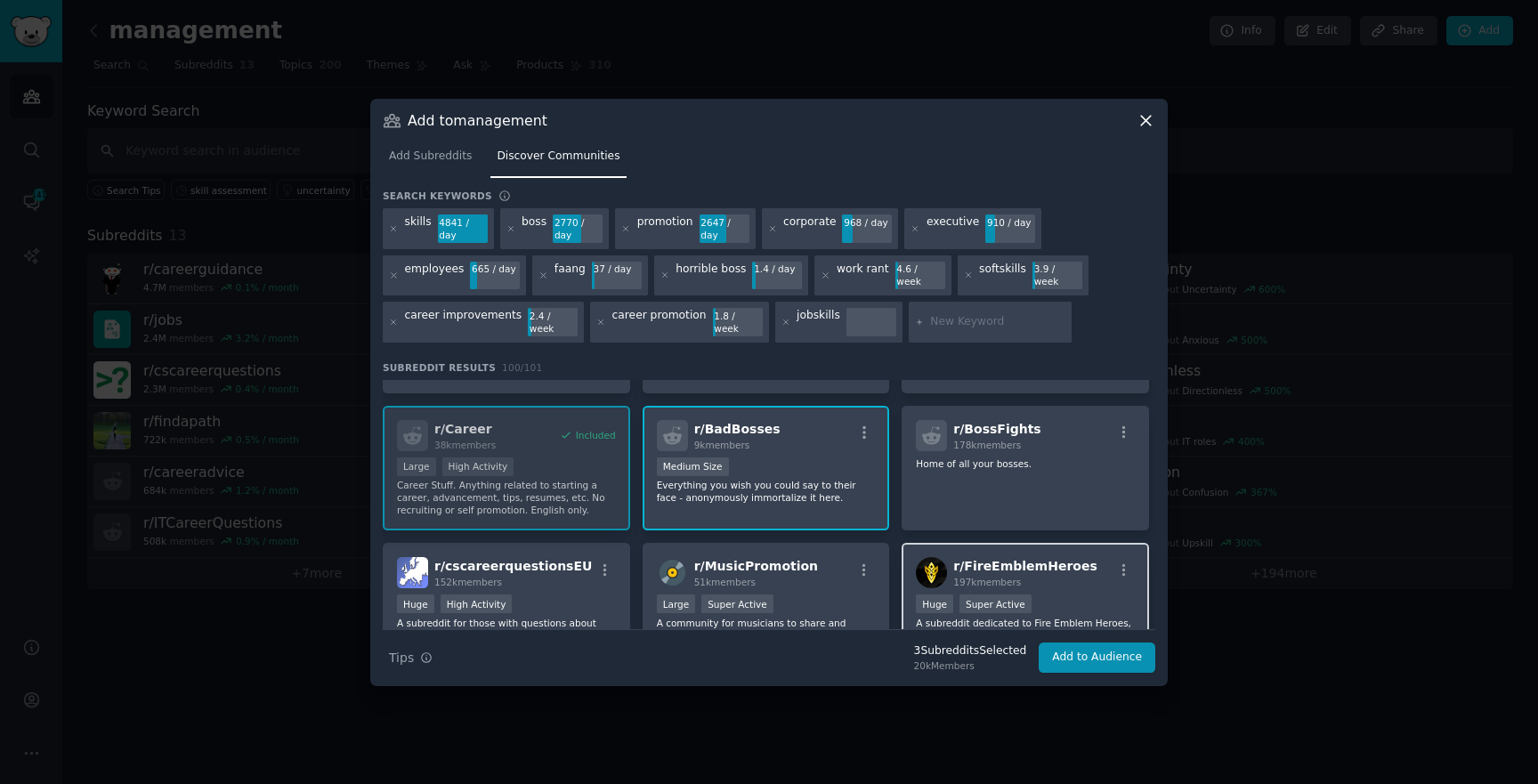
scroll to position [799, 0]
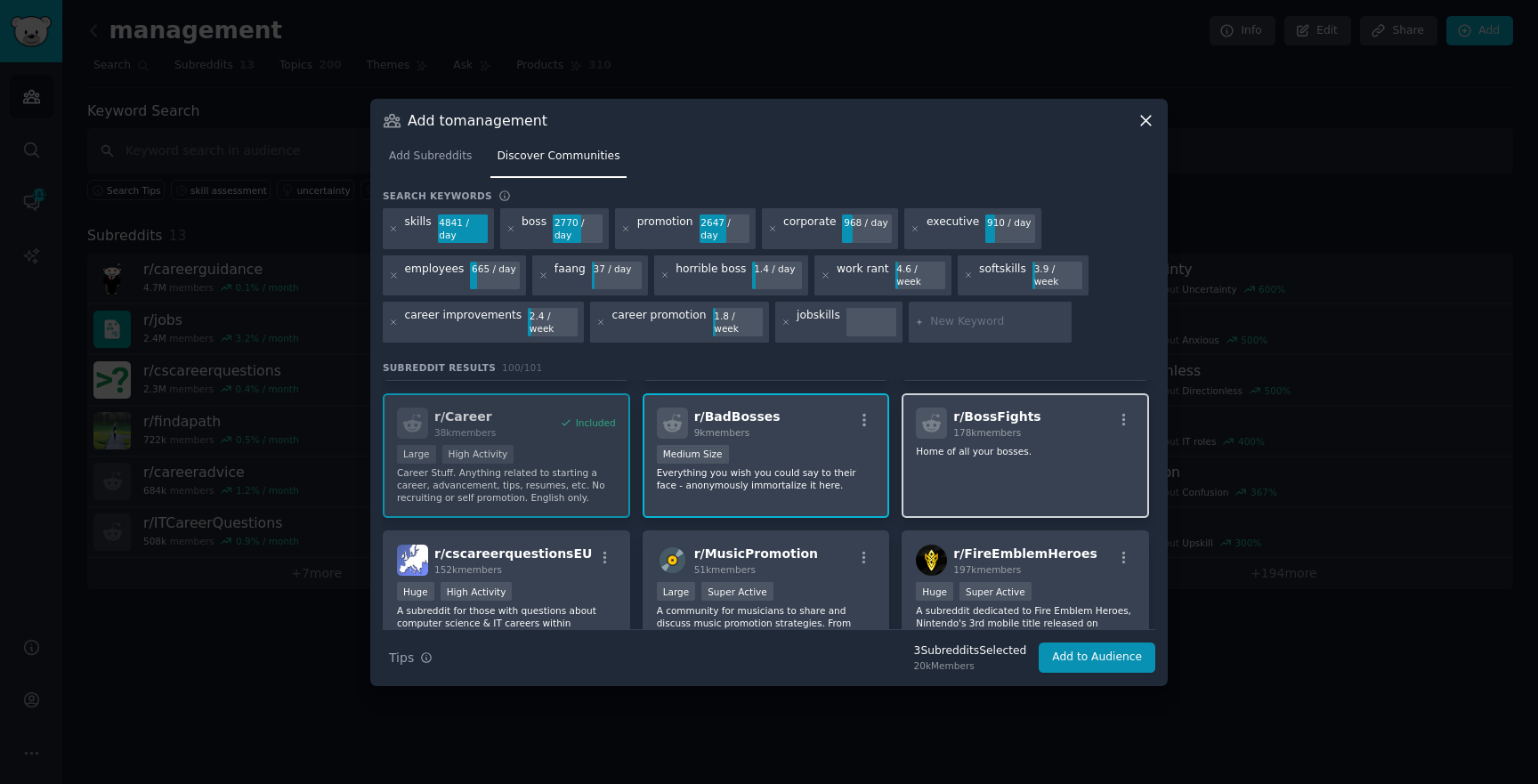
click at [935, 468] on div "r/ BossFights 178k members Home of all your bosses." at bounding box center [1025, 456] width 248 height 125
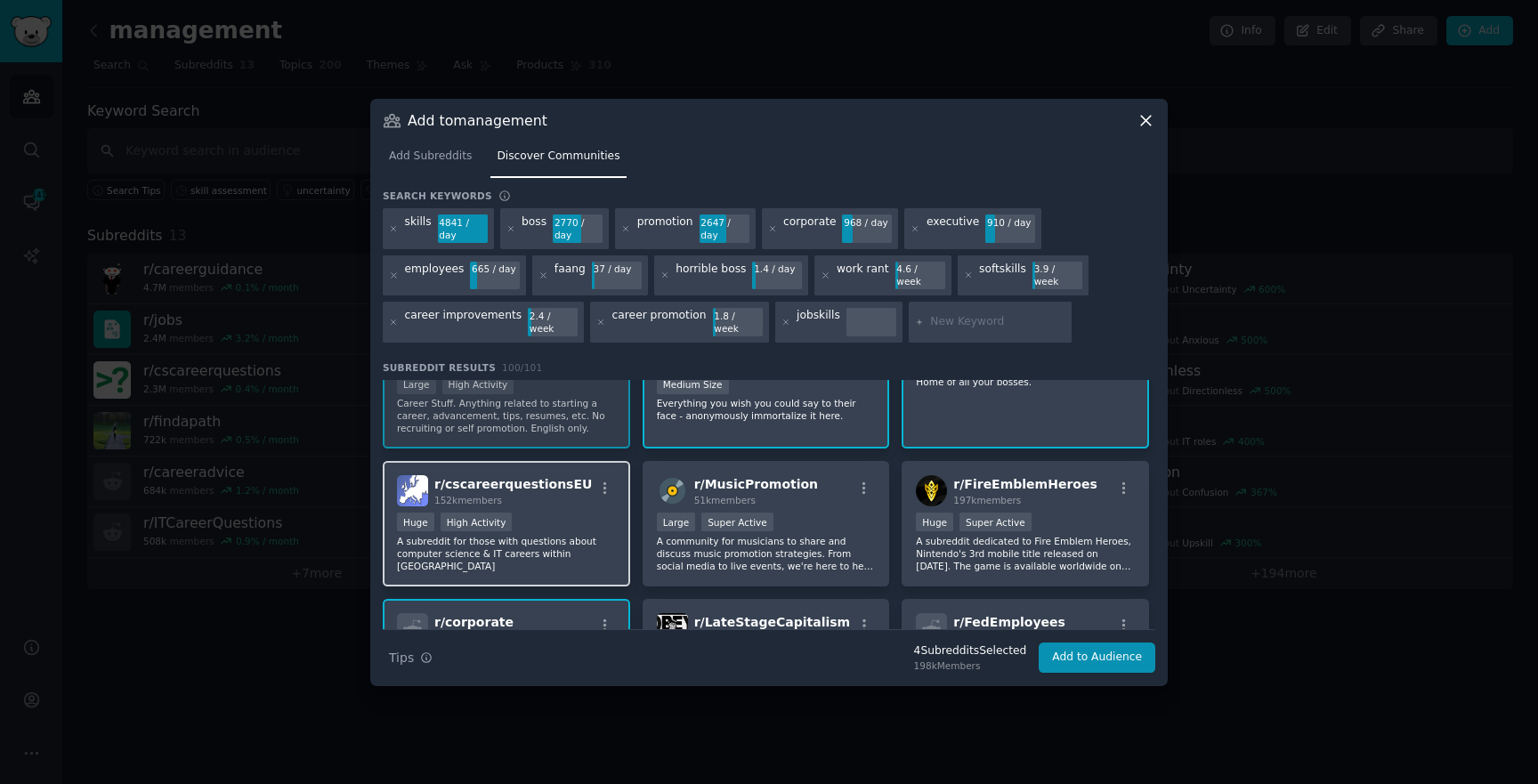
scroll to position [894, 0]
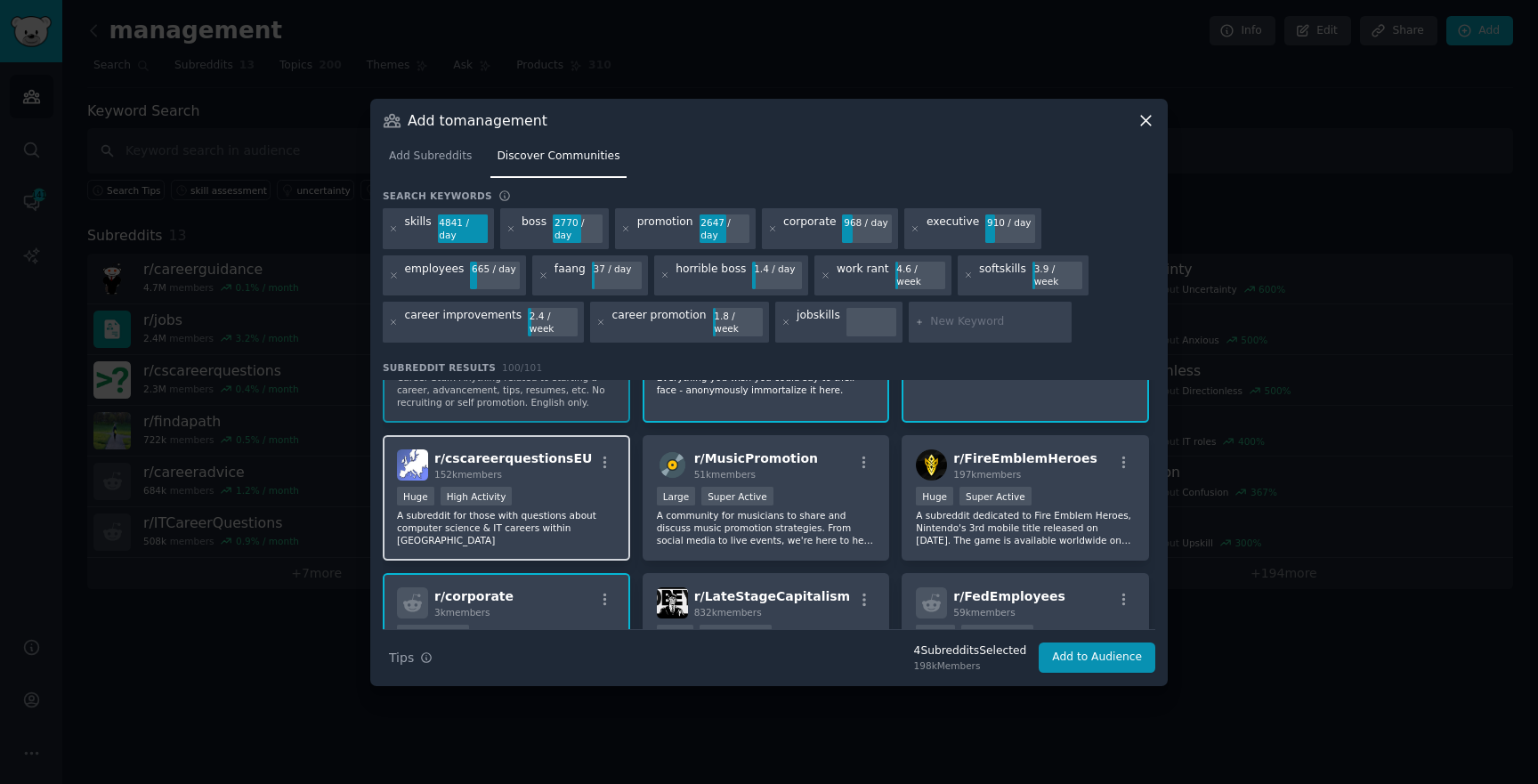
click at [591, 509] on p "A subreddit for those with questions about computer science & IT careers within…" at bounding box center [506, 527] width 219 height 37
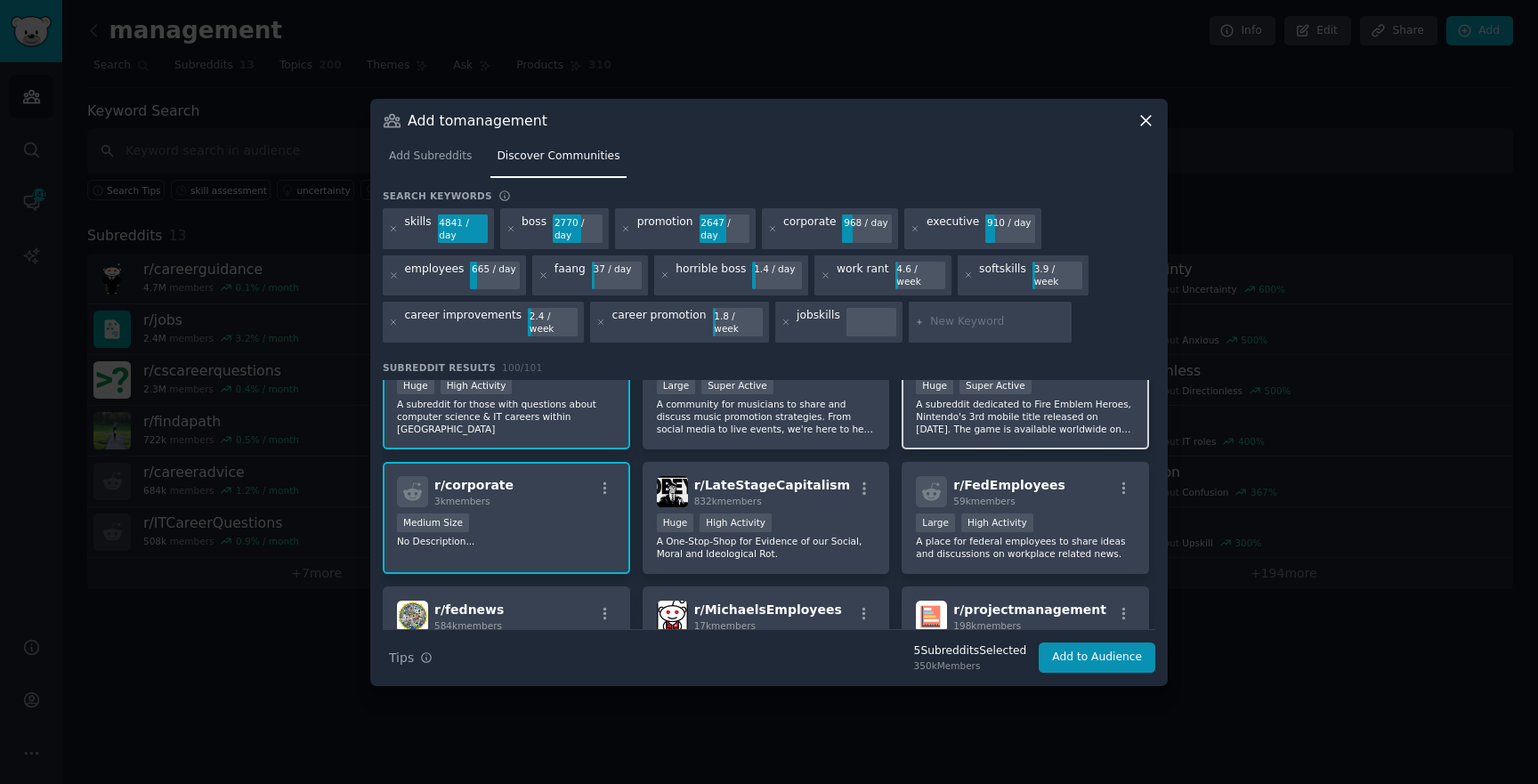
scroll to position [1011, 0]
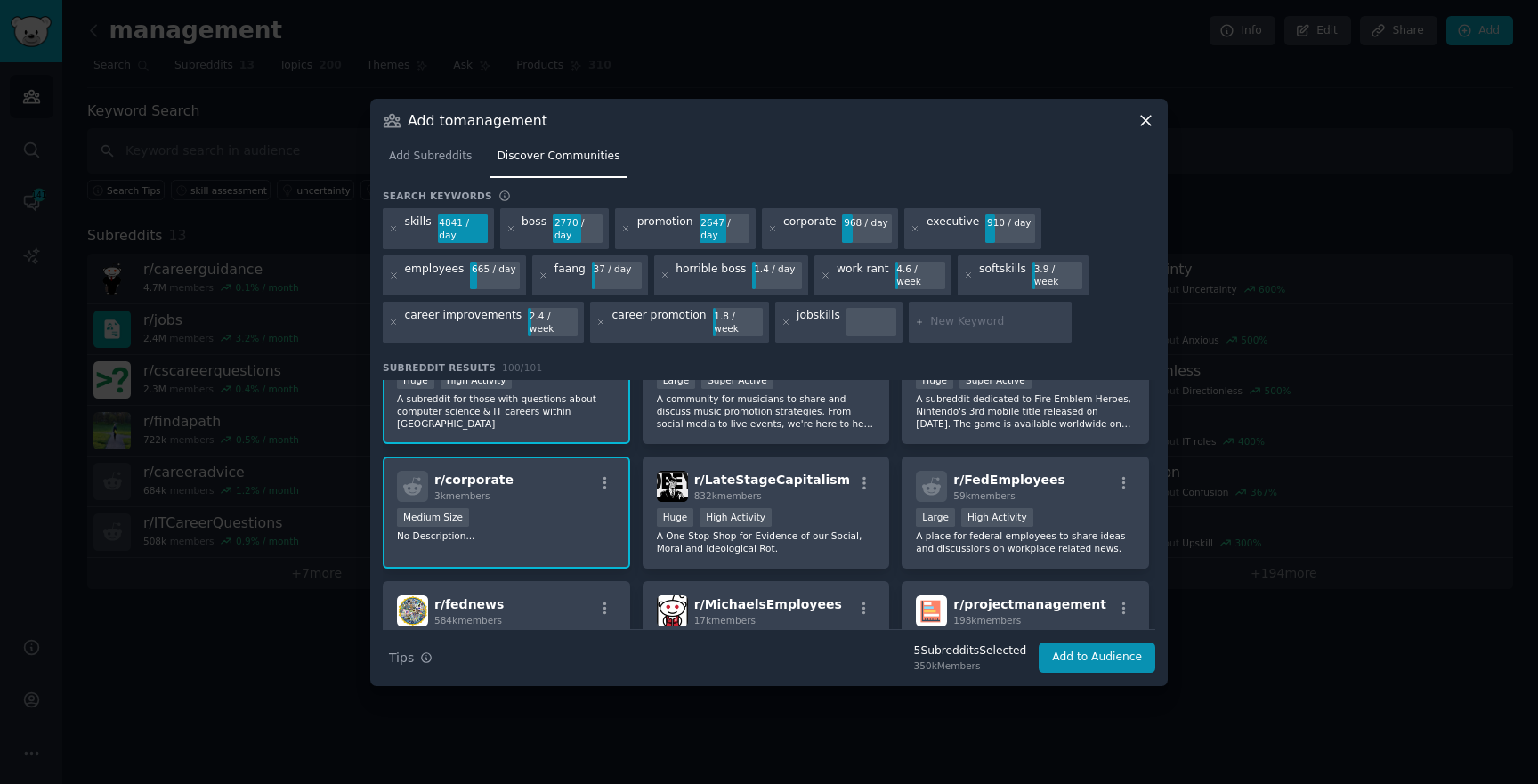
click at [536, 530] on p "No Description..." at bounding box center [506, 535] width 219 height 12
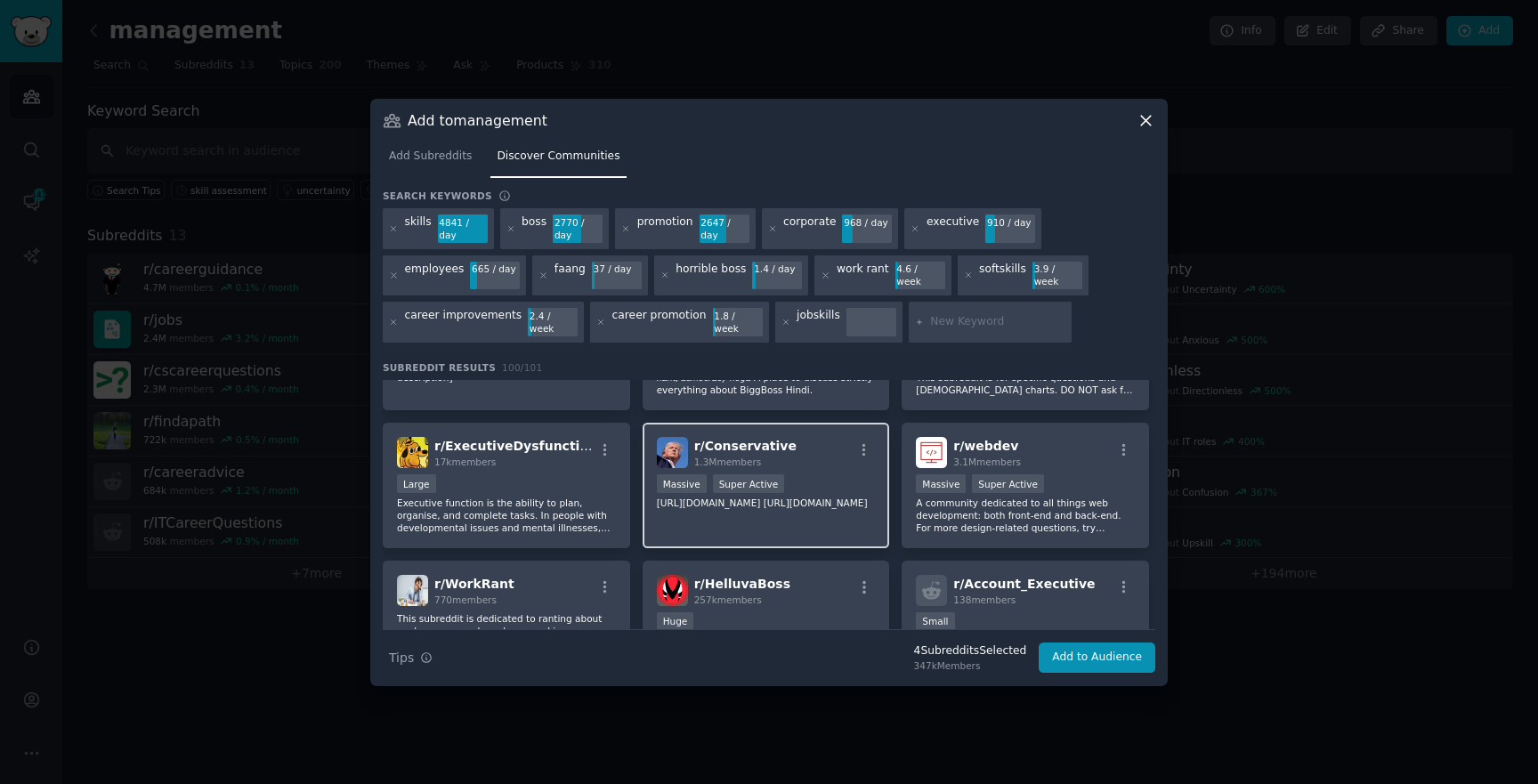
scroll to position [1471, 0]
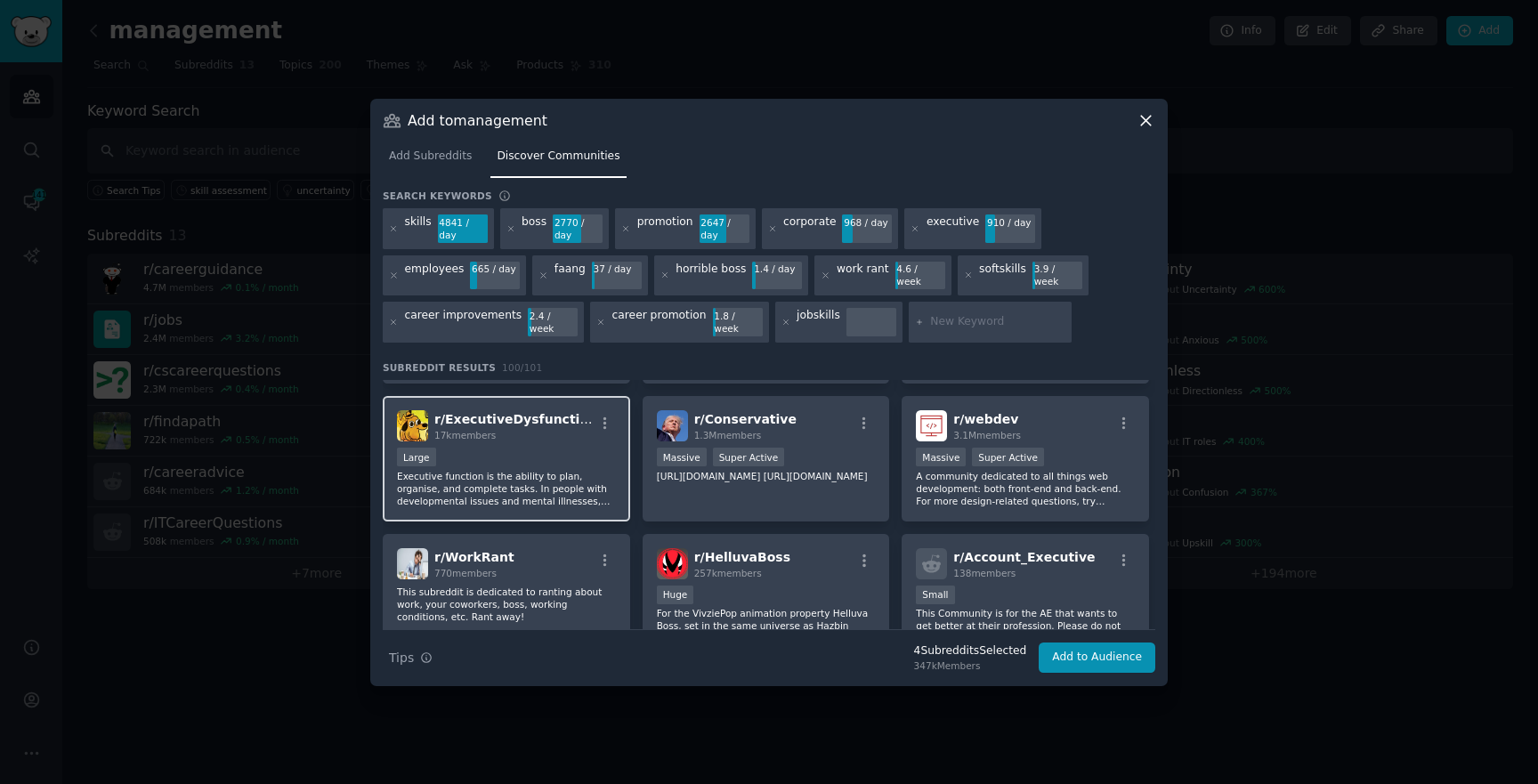
click at [531, 488] on p "Executive function is the ability to plan, organise, and complete tasks. In peo…" at bounding box center [506, 488] width 219 height 37
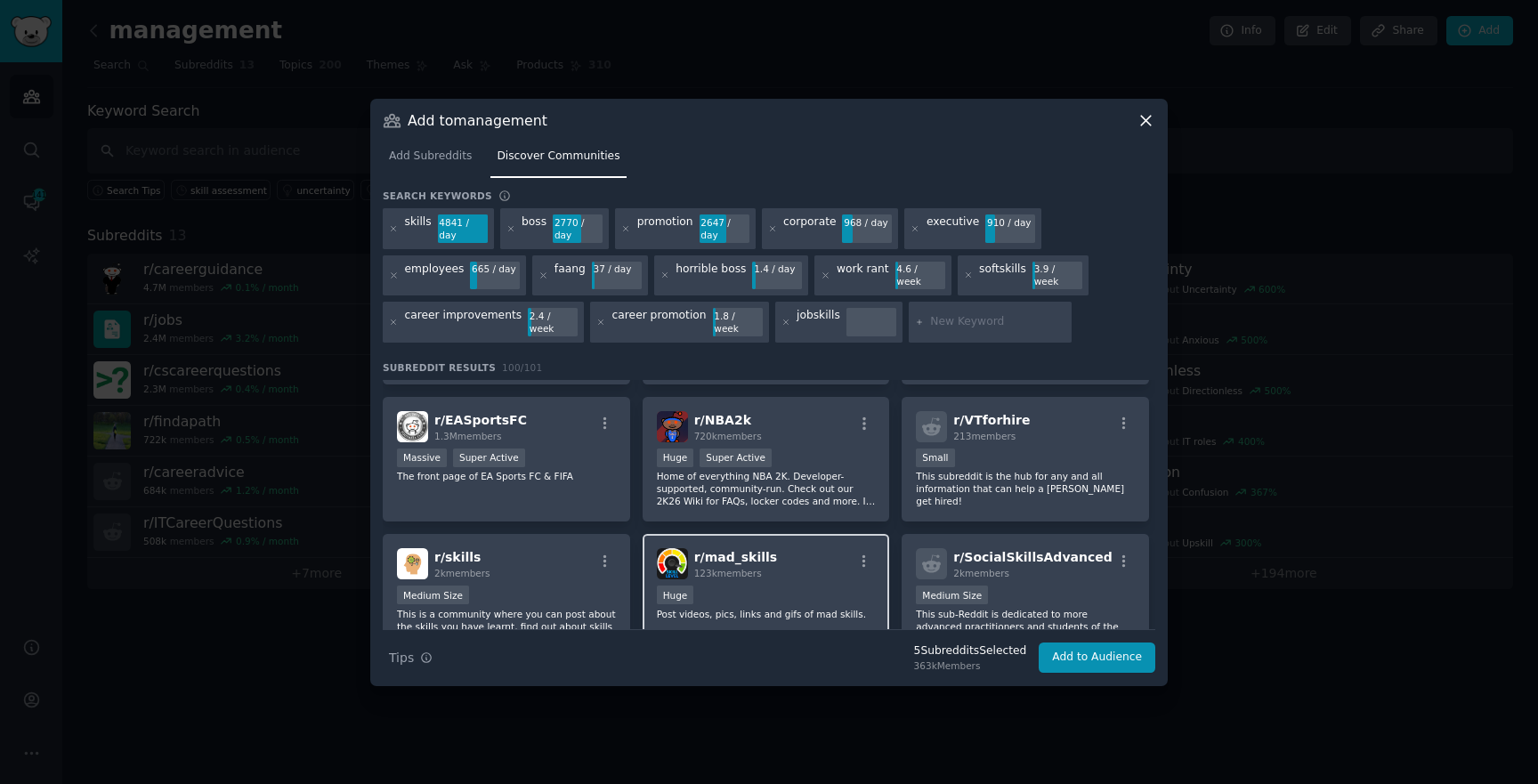
scroll to position [2491, 0]
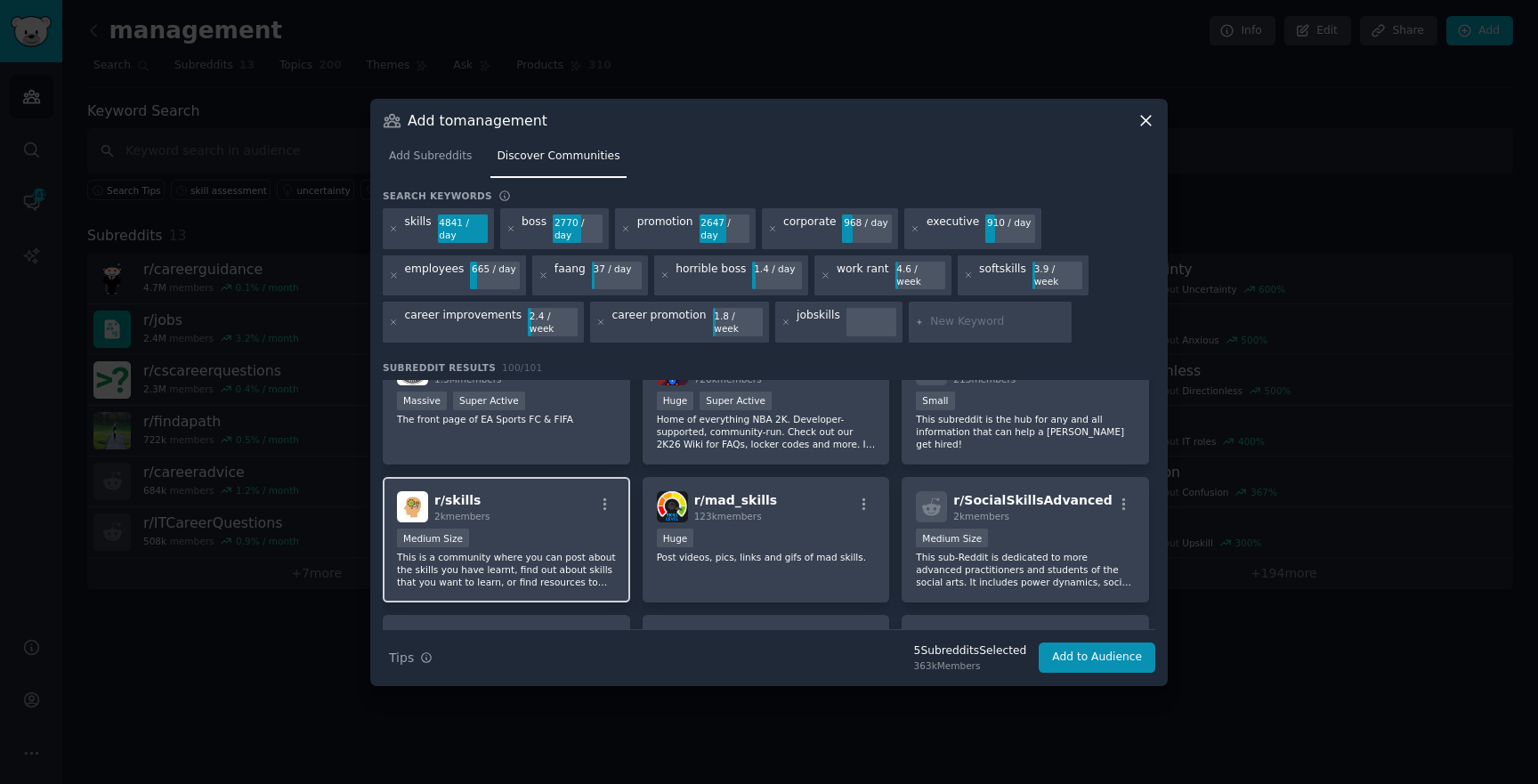
click at [499, 533] on div "Medium Size" at bounding box center [506, 539] width 219 height 22
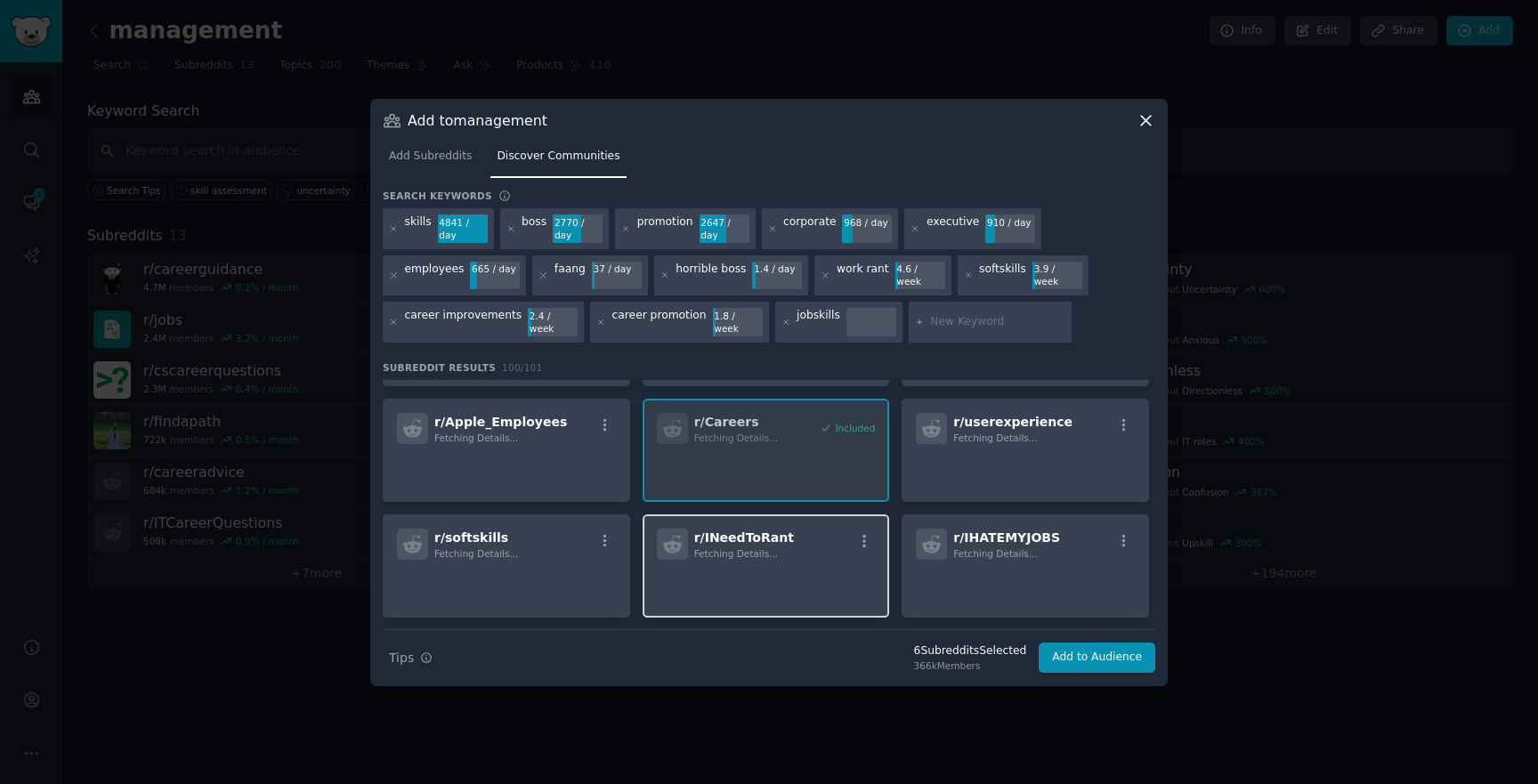
scroll to position [3307, 0]
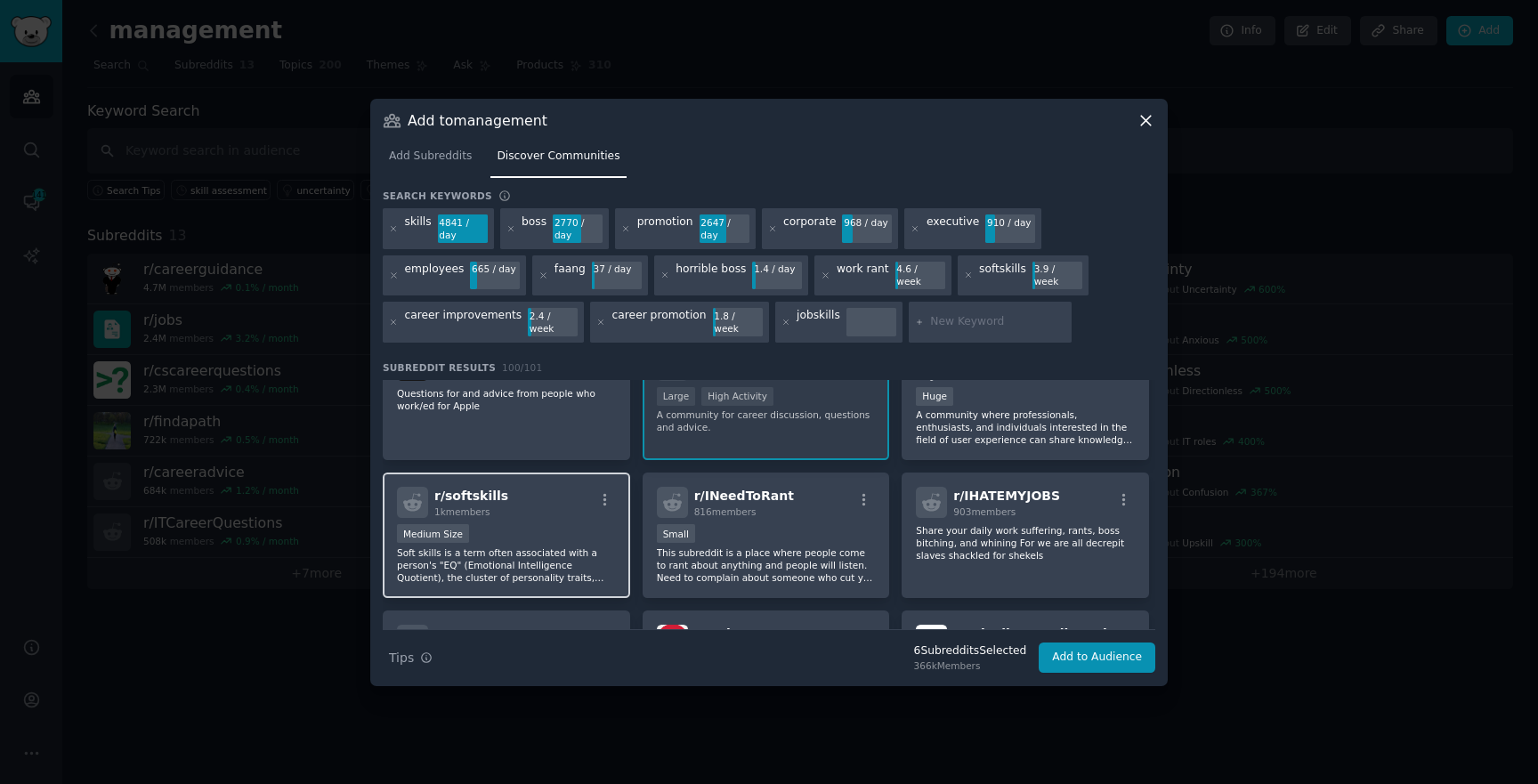
click at [563, 490] on div "r/ softskills 1k members" at bounding box center [506, 502] width 219 height 31
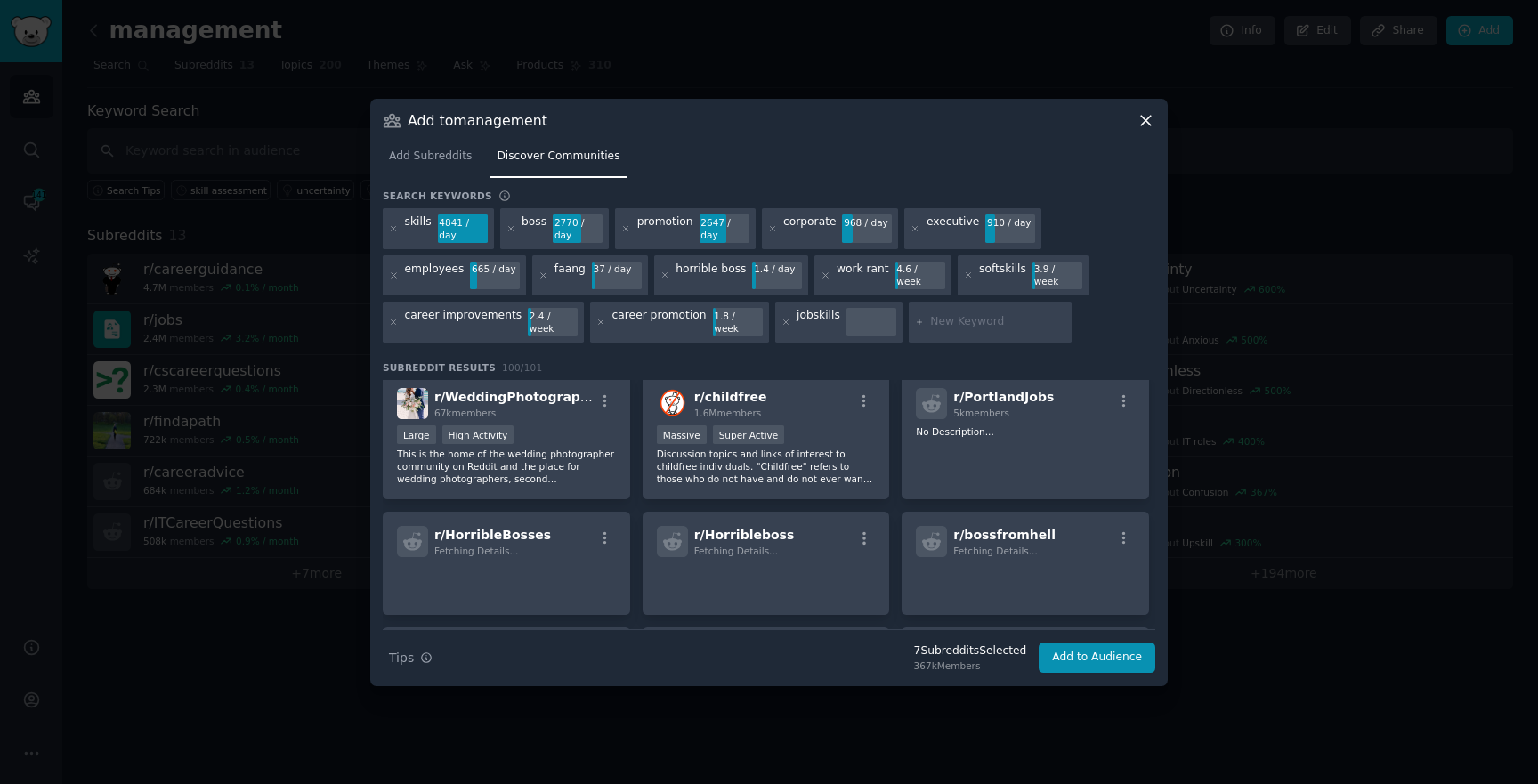
scroll to position [3857, 0]
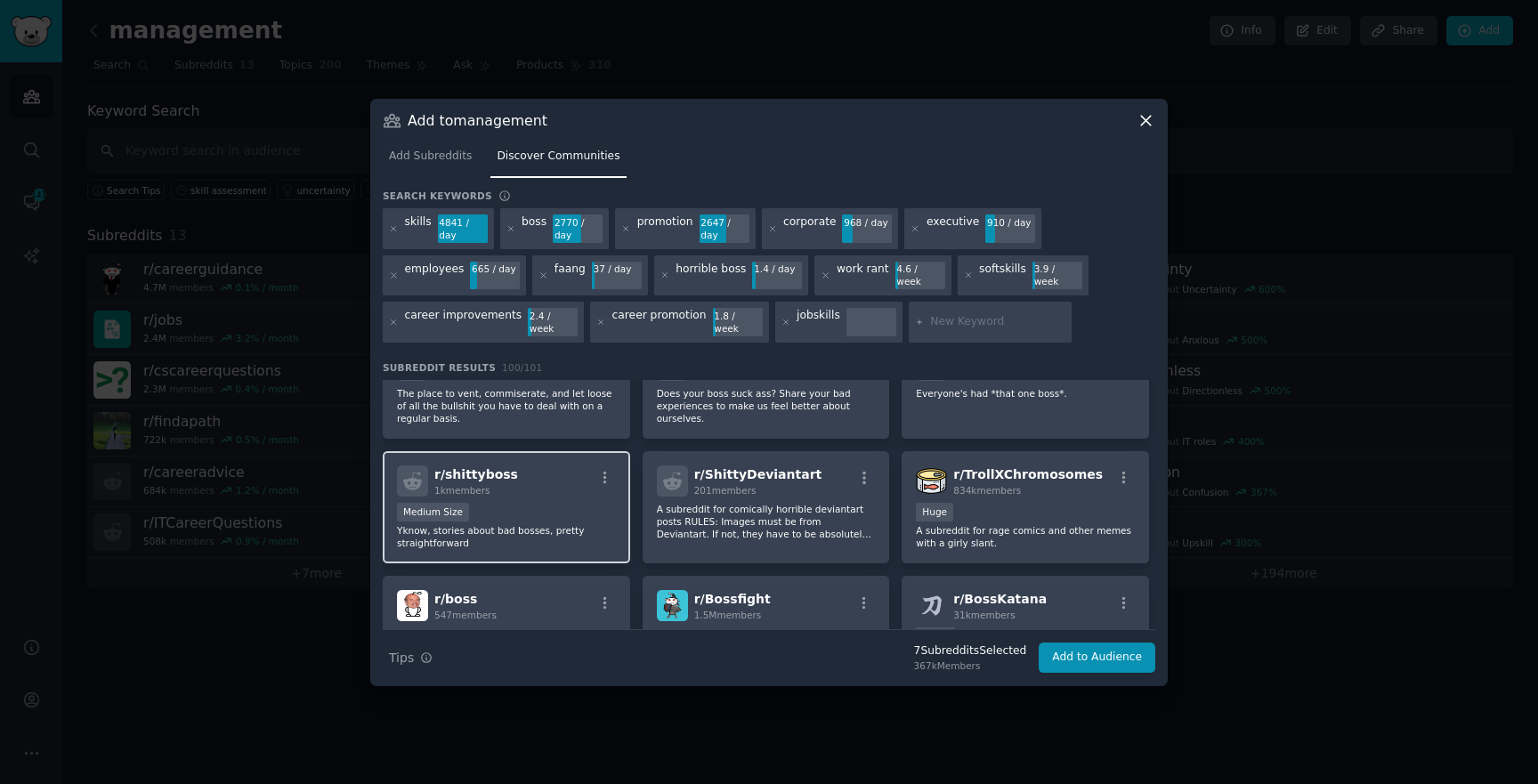
click at [595, 524] on p "Yknow, stories about bad bosses, pretty straightforward" at bounding box center [506, 536] width 219 height 25
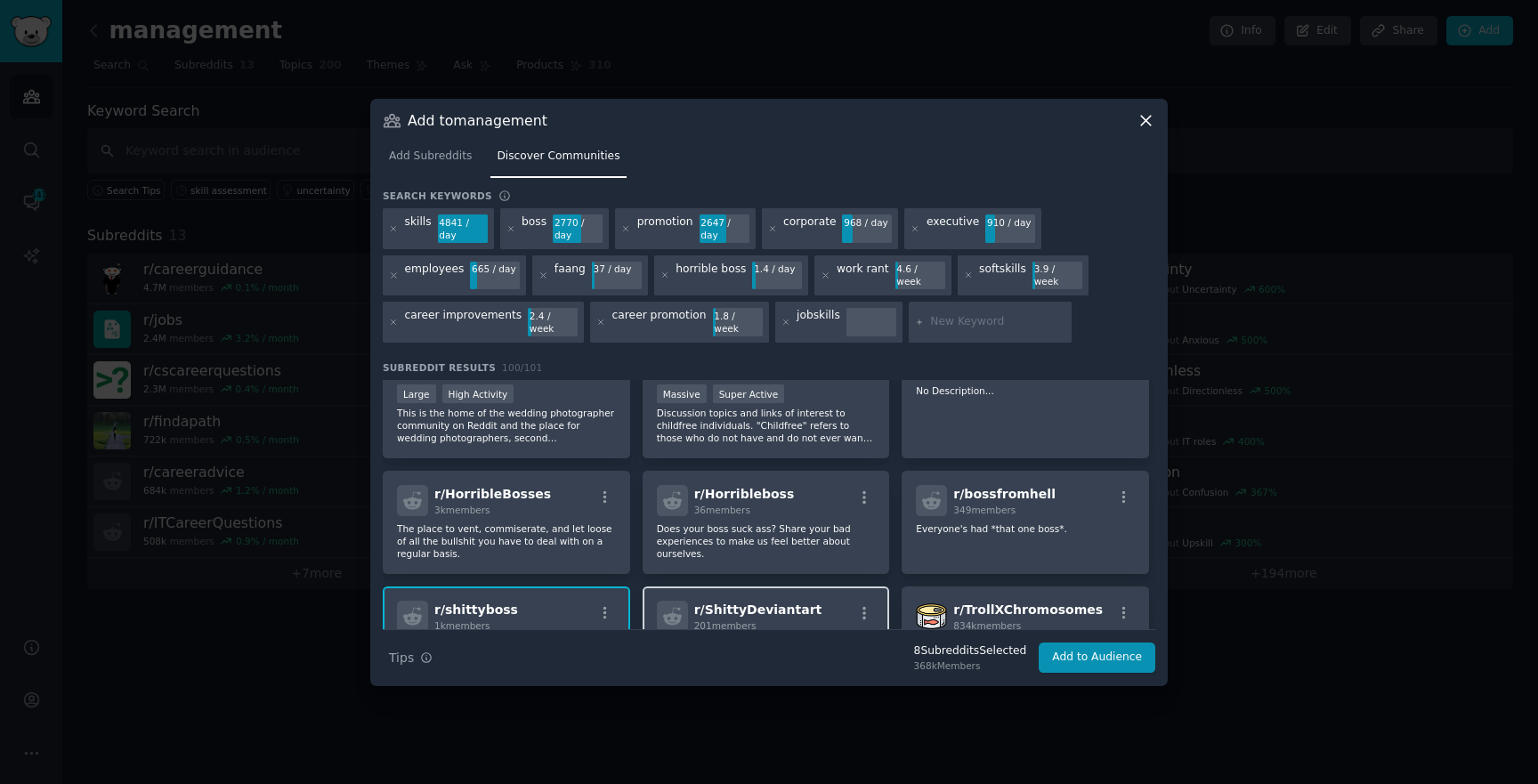
scroll to position [3712, 0]
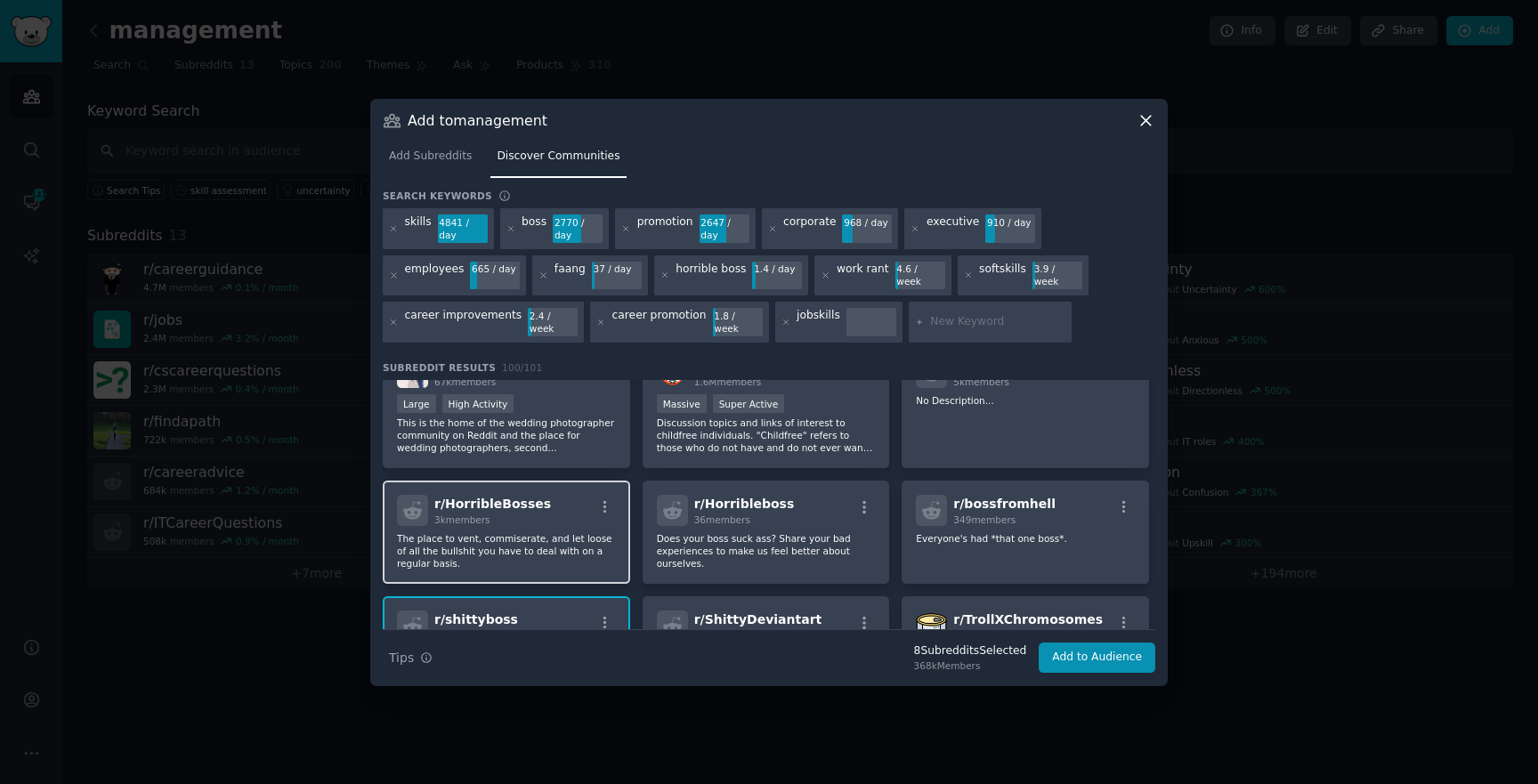
click at [553, 544] on p "The place to vent, commiserate, and let loose of all the bullshit you have to d…" at bounding box center [506, 551] width 219 height 37
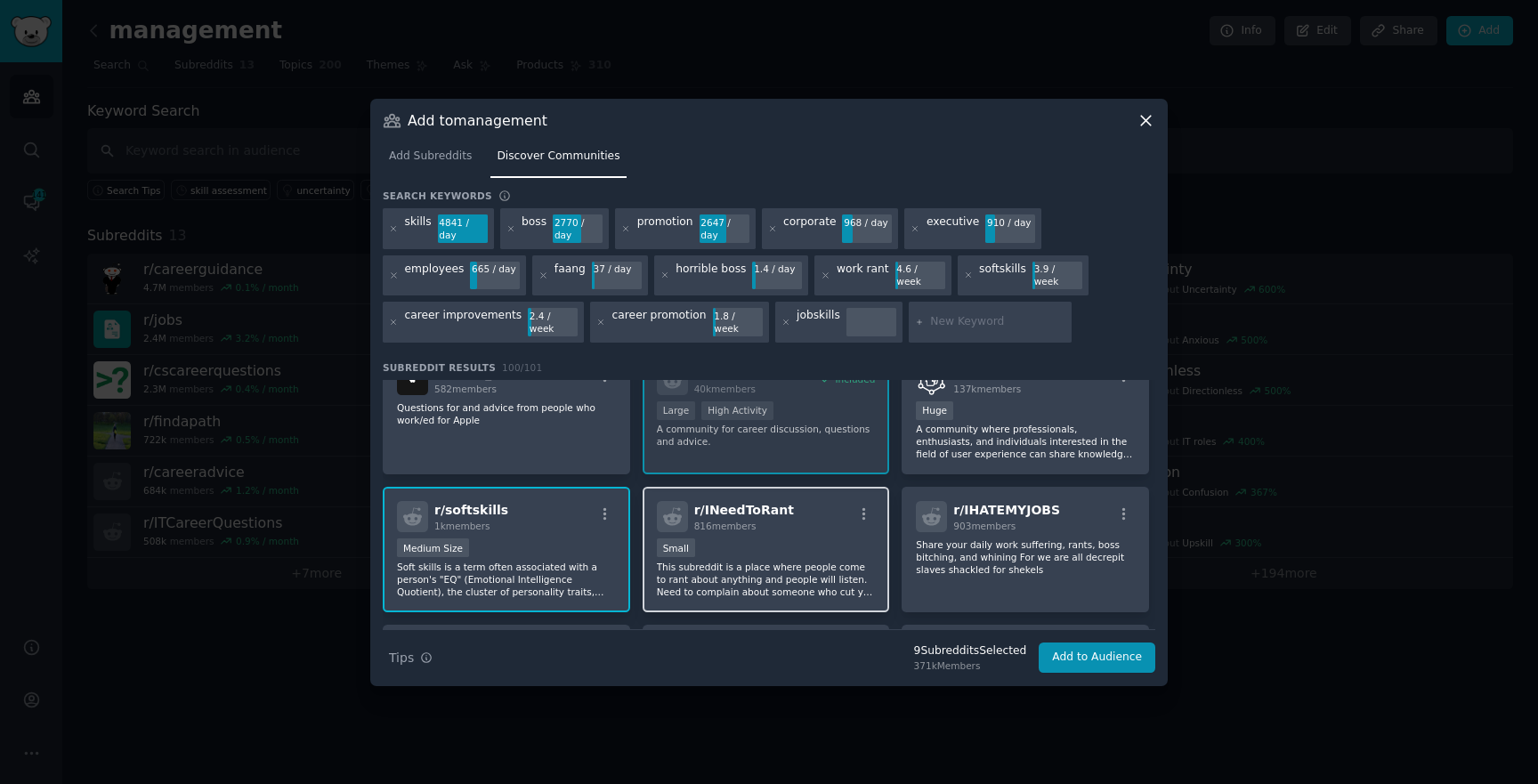
scroll to position [3284, 0]
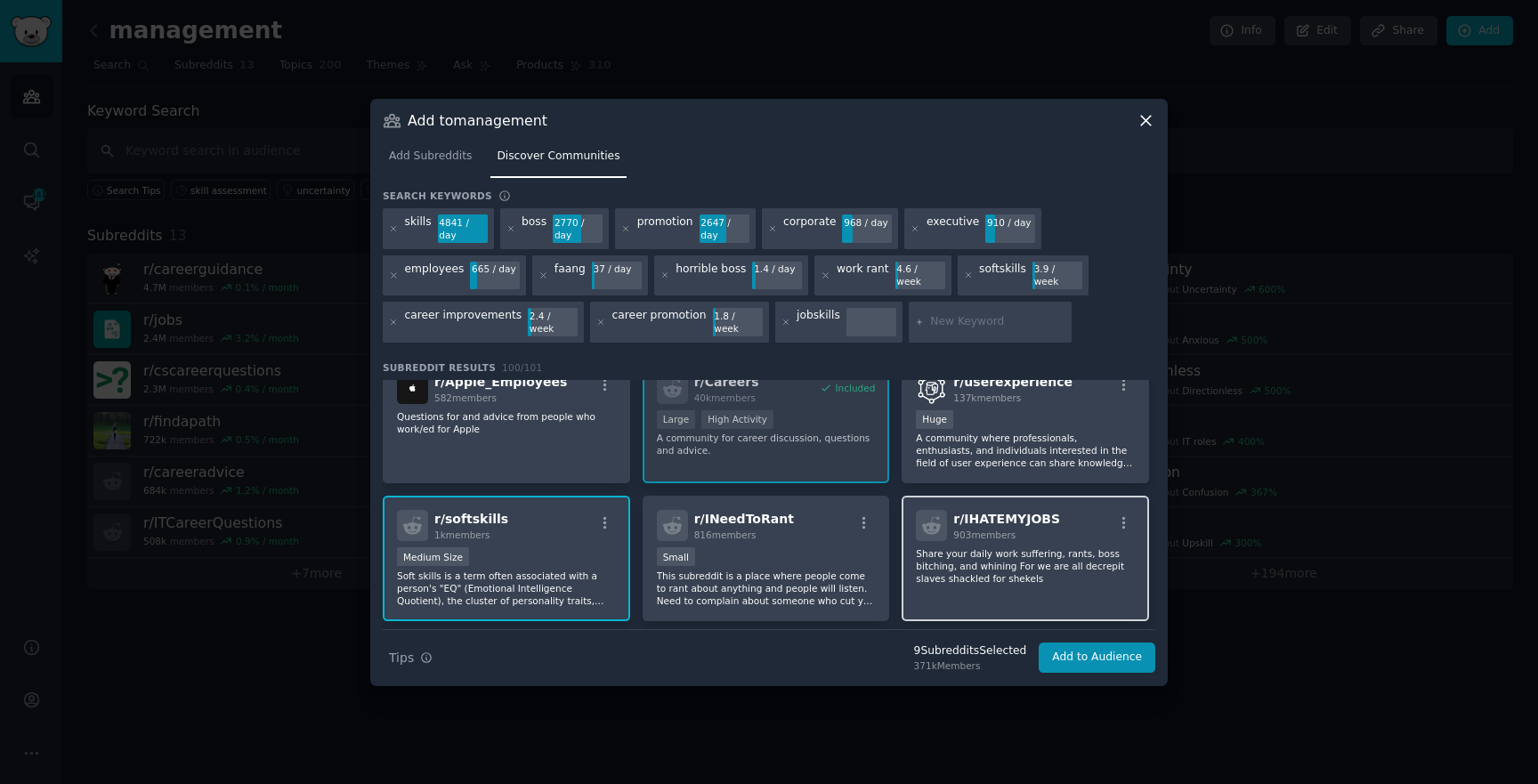
click at [960, 551] on p "Share your daily work suffering, rants, boss bitching, and whining For we are a…" at bounding box center [1025, 566] width 219 height 37
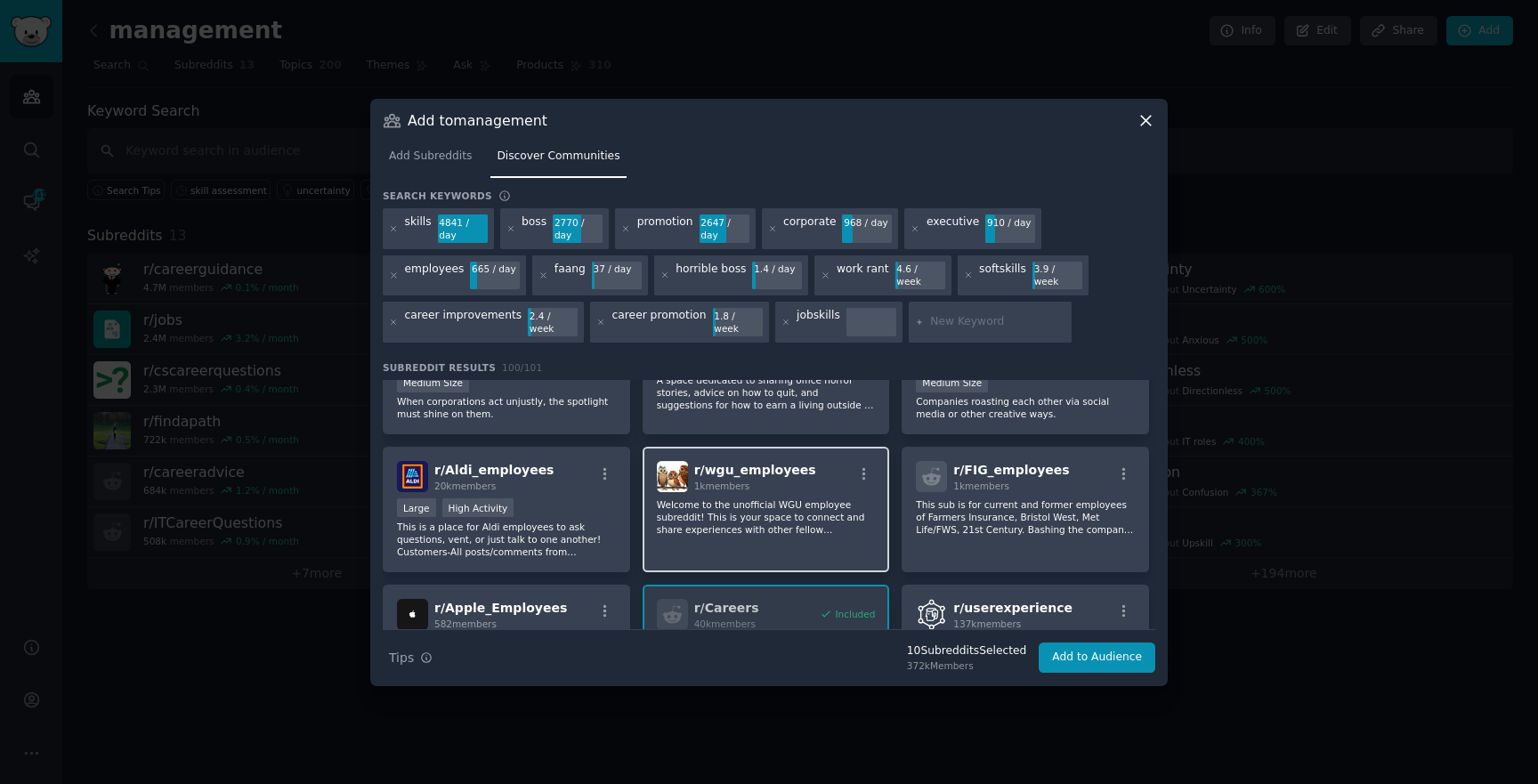
scroll to position [3015, 0]
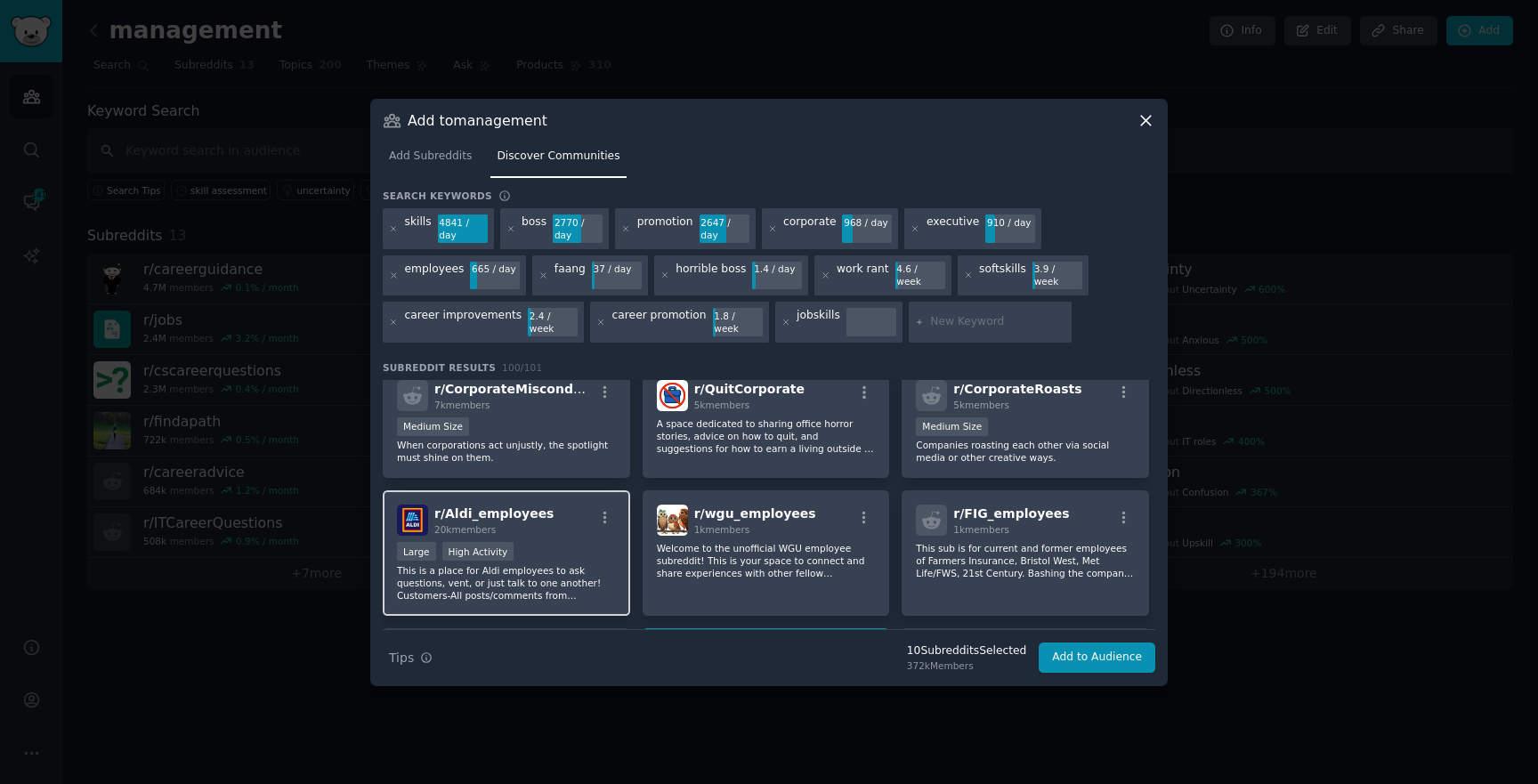
click at [534, 564] on p "This is a place for Aldi employees to ask questions, vent, or just talk to one …" at bounding box center [506, 582] width 219 height 37
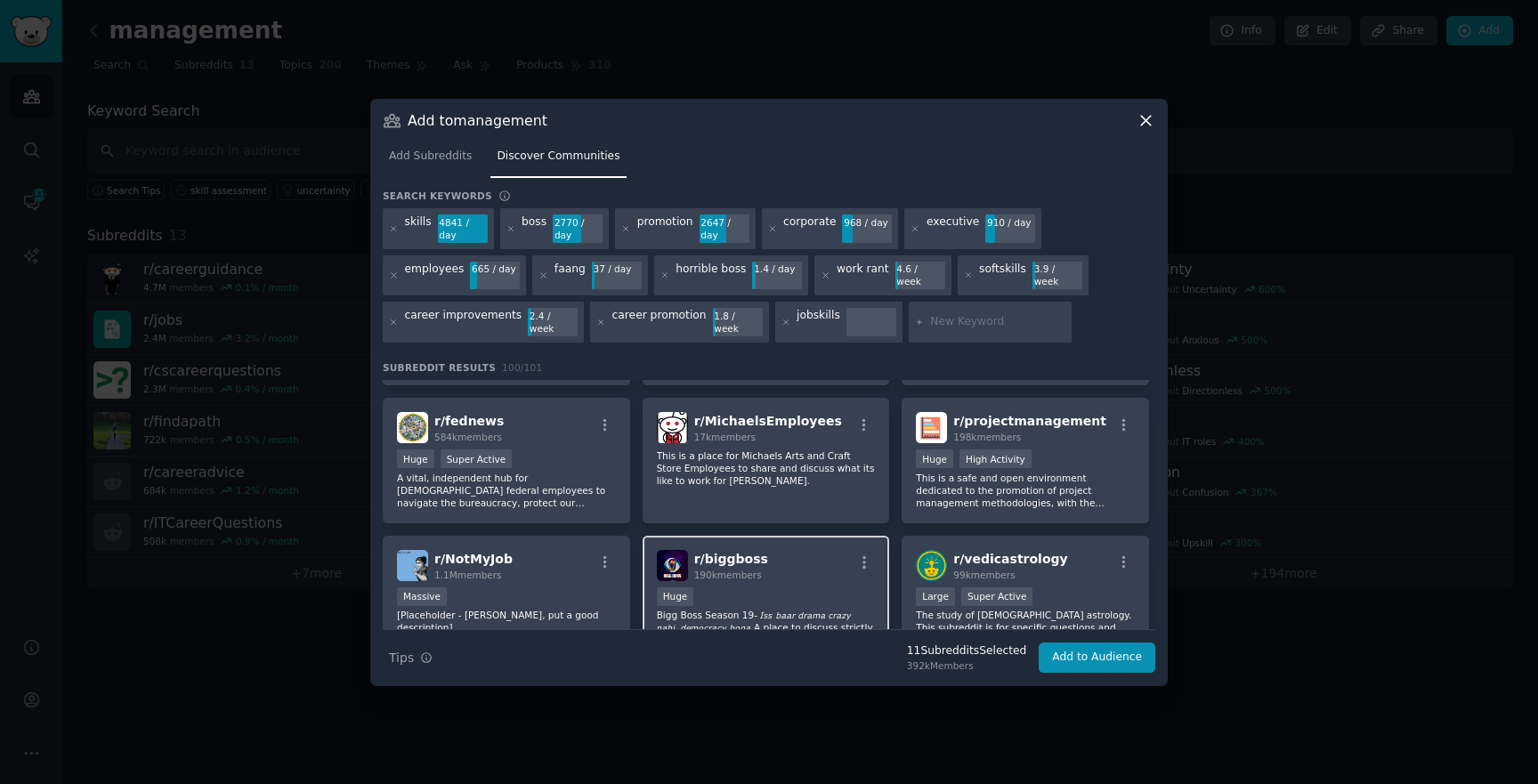
scroll to position [1204, 0]
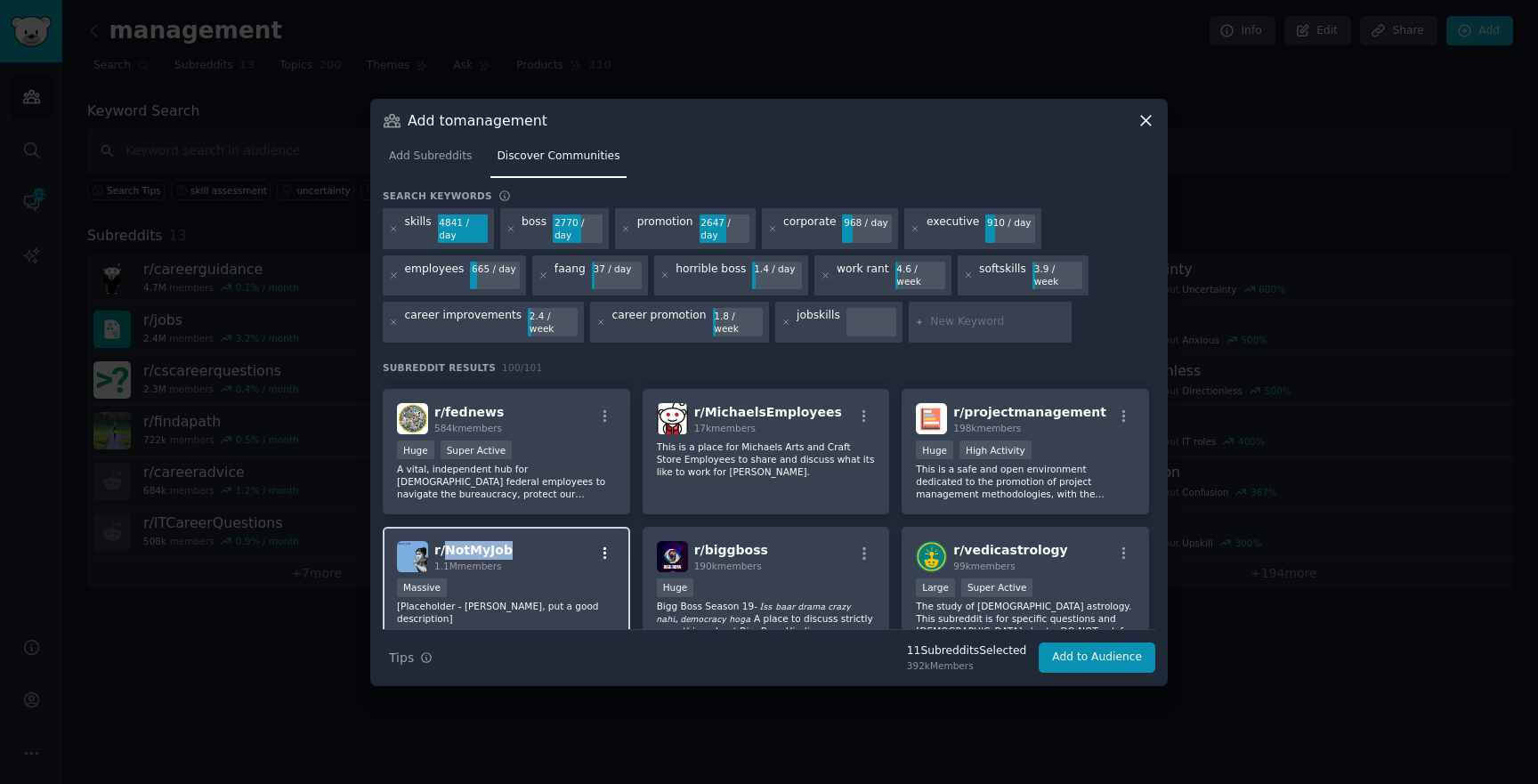
click at [606, 546] on icon "button" at bounding box center [605, 553] width 16 height 16
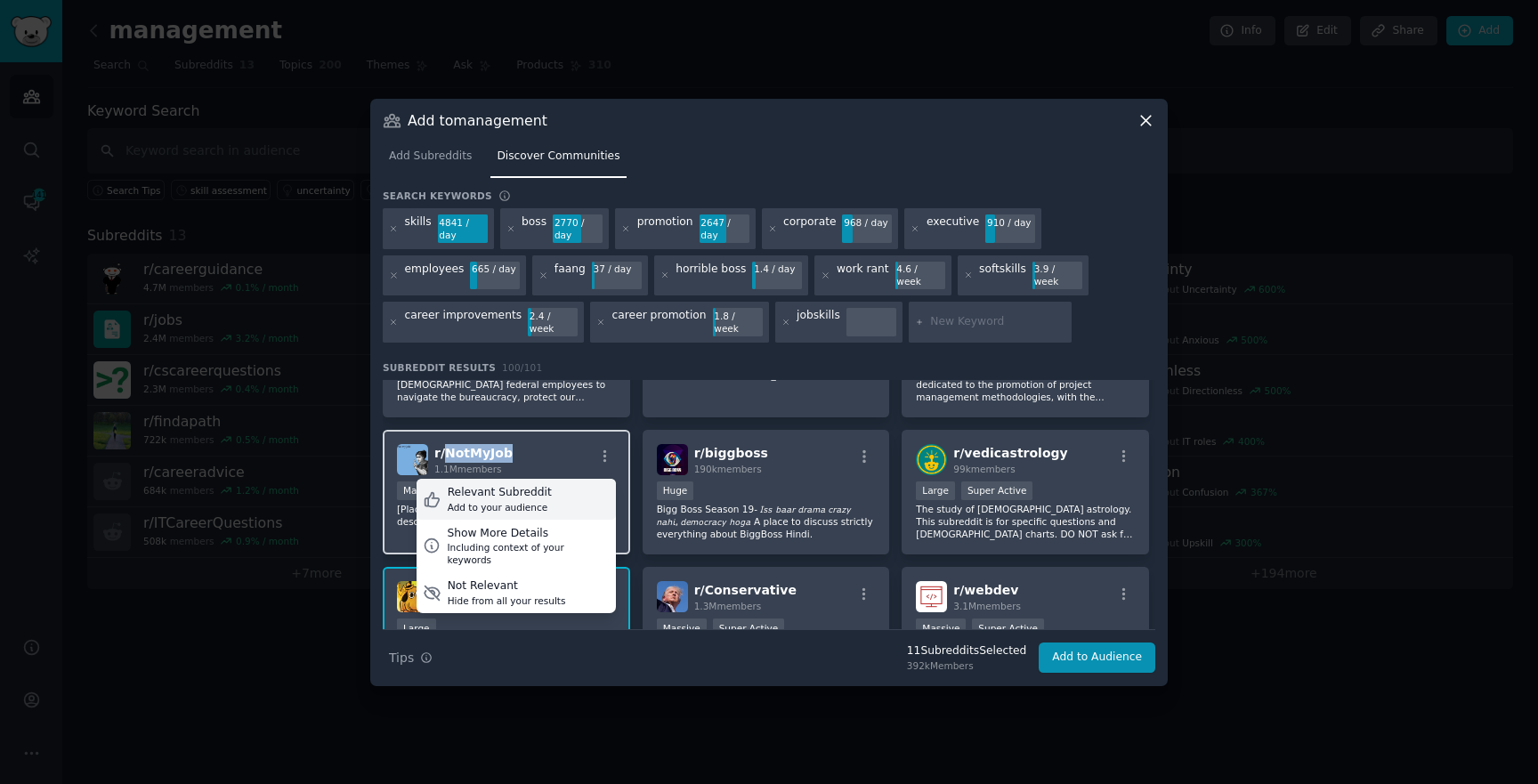
scroll to position [1346, 0]
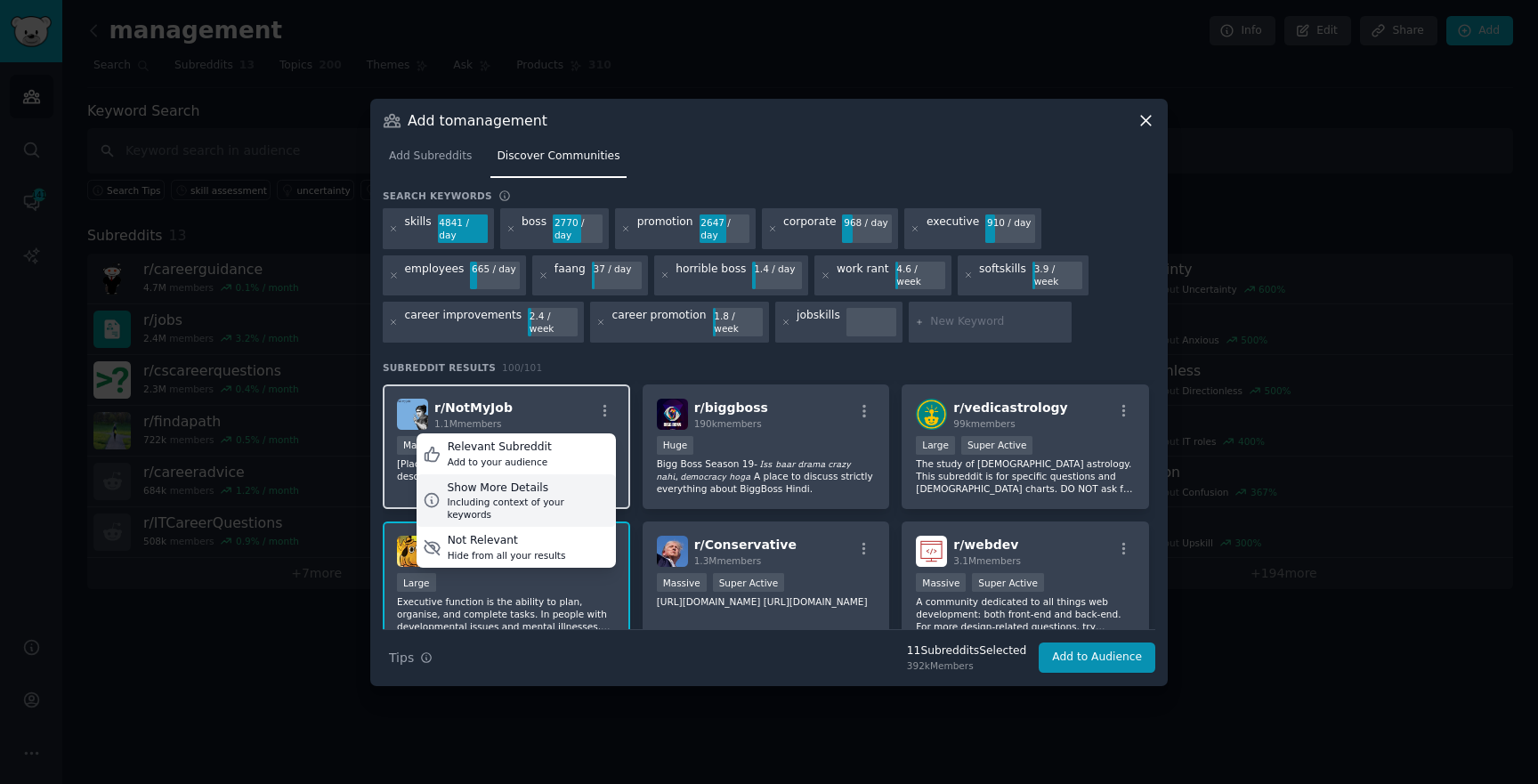
click at [504, 480] on div "Show More Details" at bounding box center [528, 488] width 162 height 16
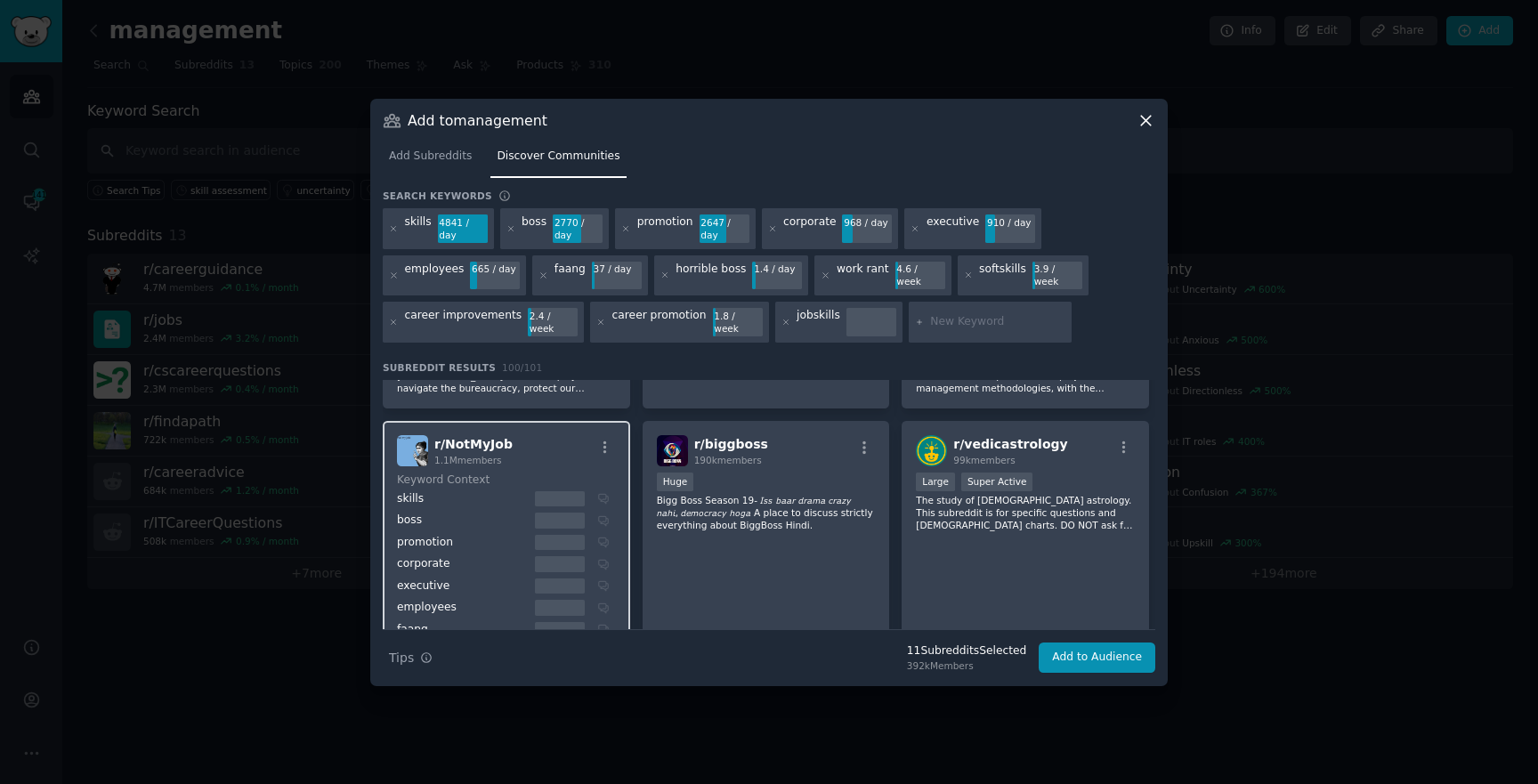
click at [498, 436] on h2 "r/ NotMyJob 1.1M members" at bounding box center [474, 451] width 79 height 31
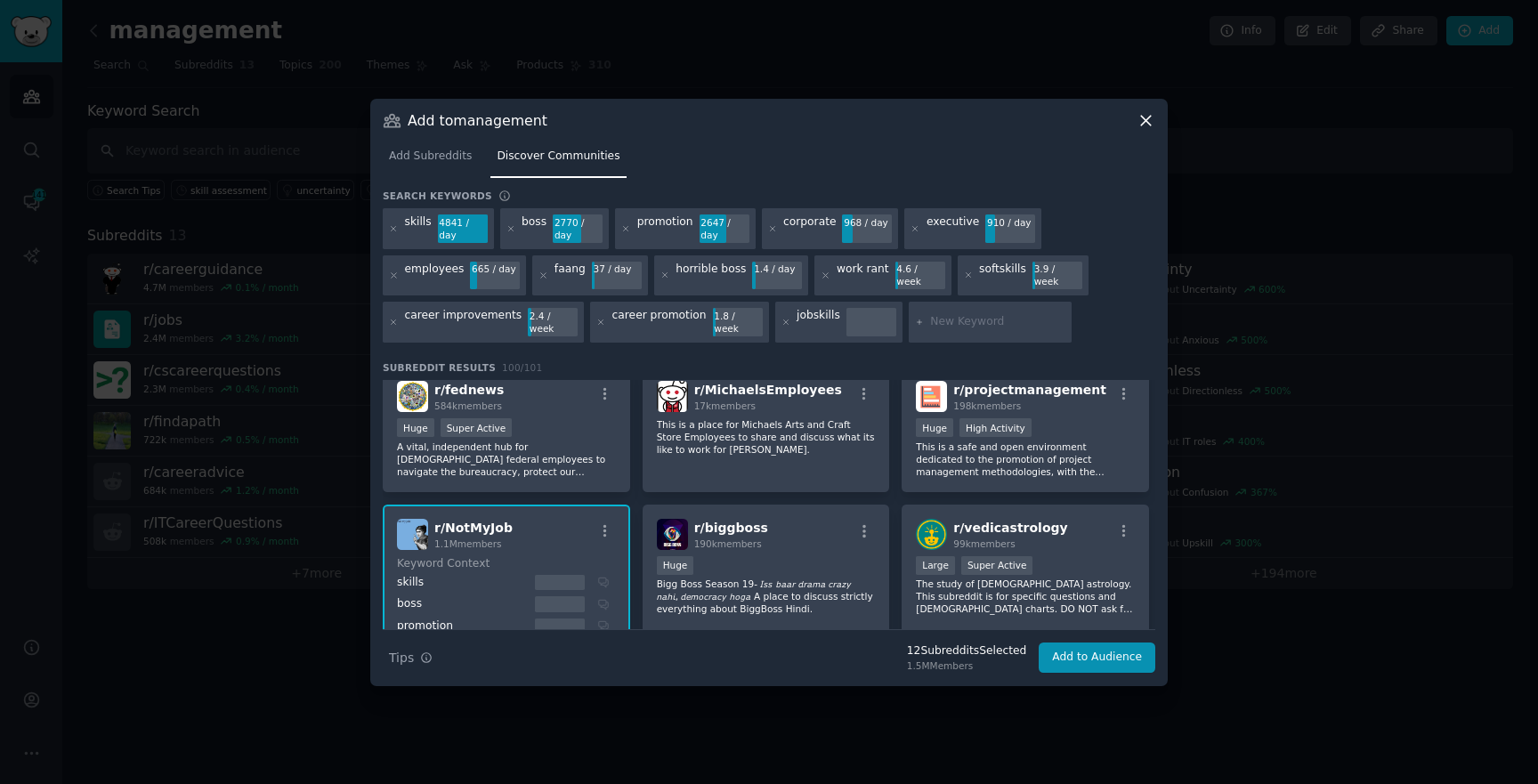
scroll to position [1128, 0]
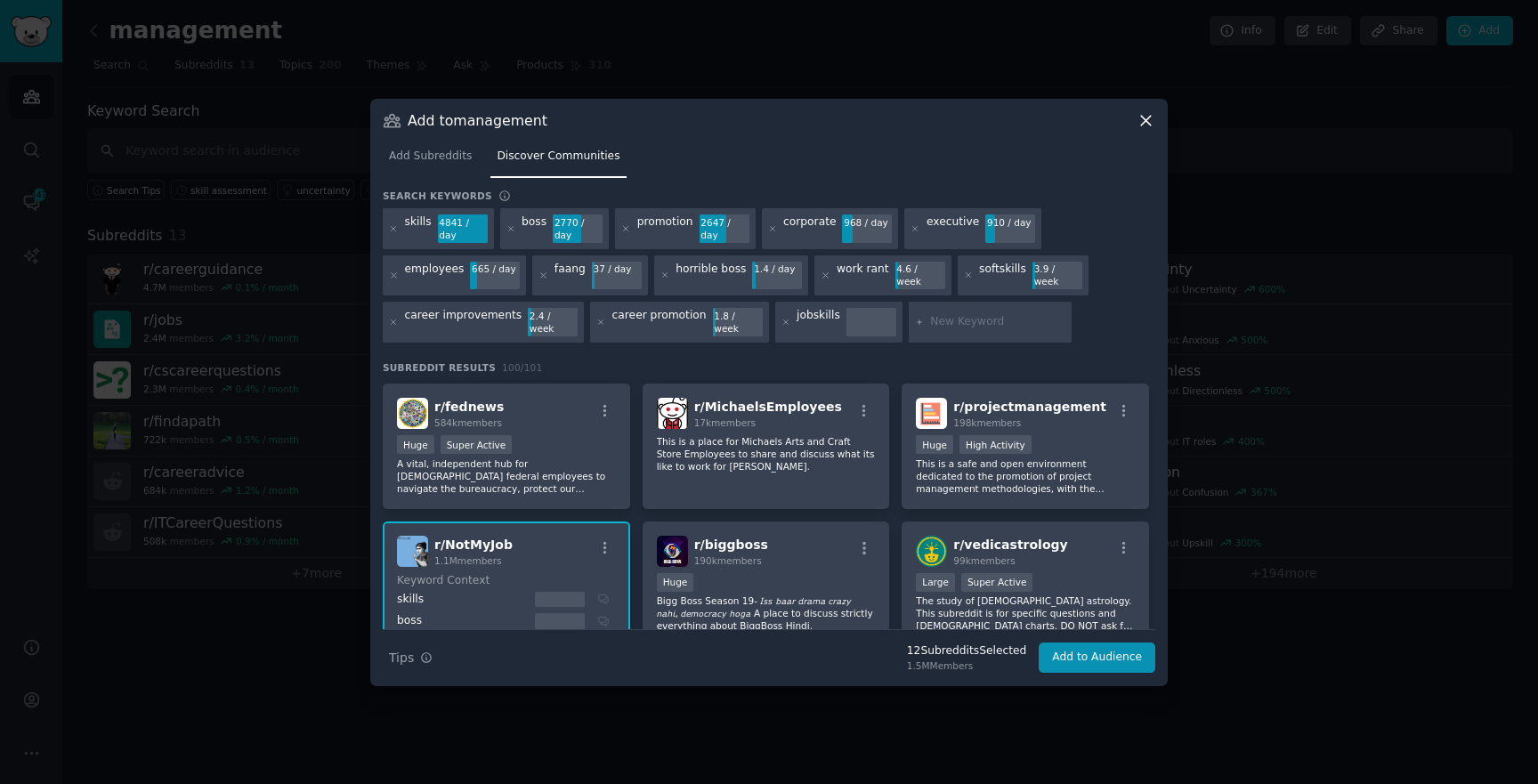
click at [516, 521] on div "r/ NotMyJob 1.1M members Keyword Context skills boss promotion corporate execut…" at bounding box center [506, 737] width 248 height 434
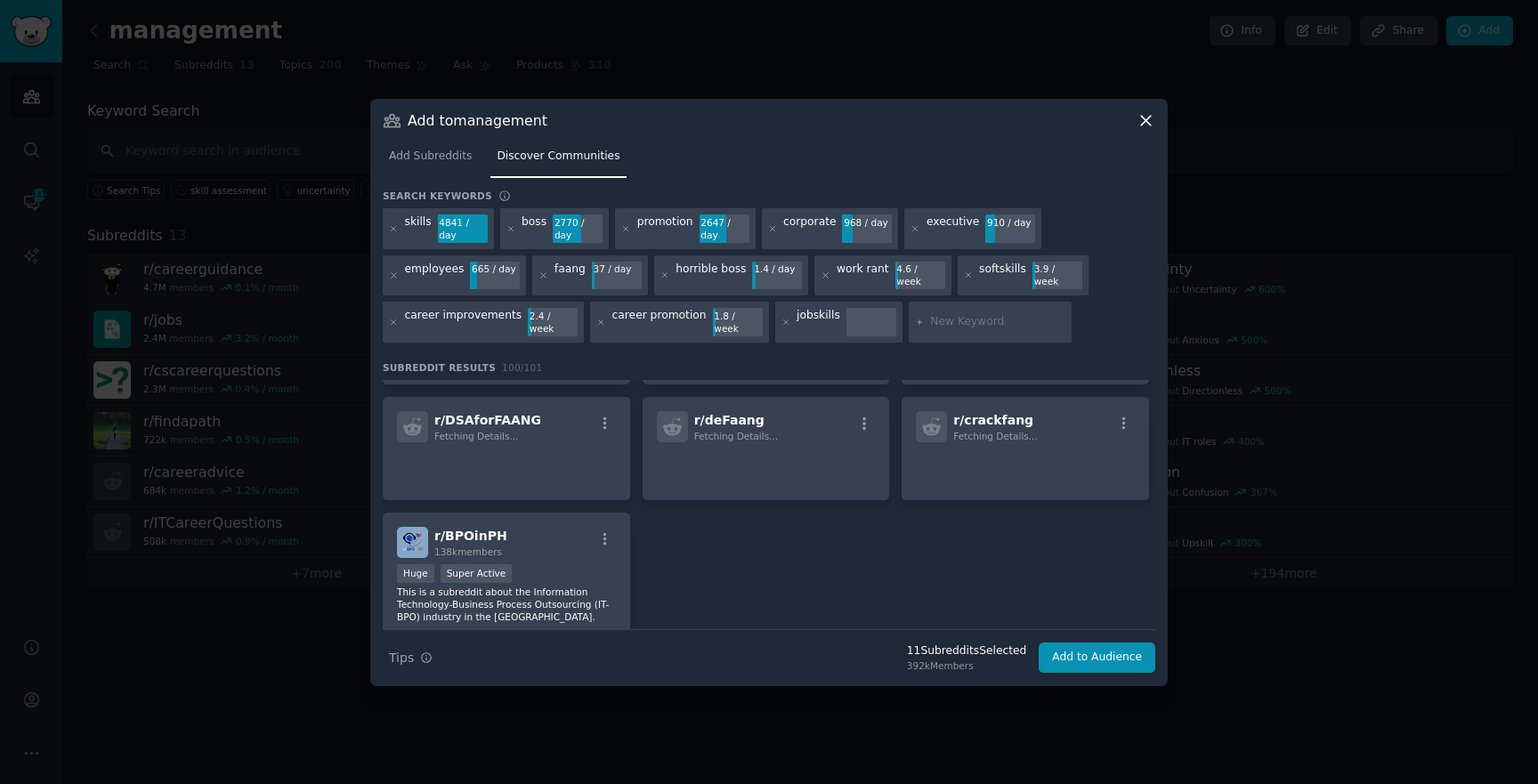
scroll to position [4556, 0]
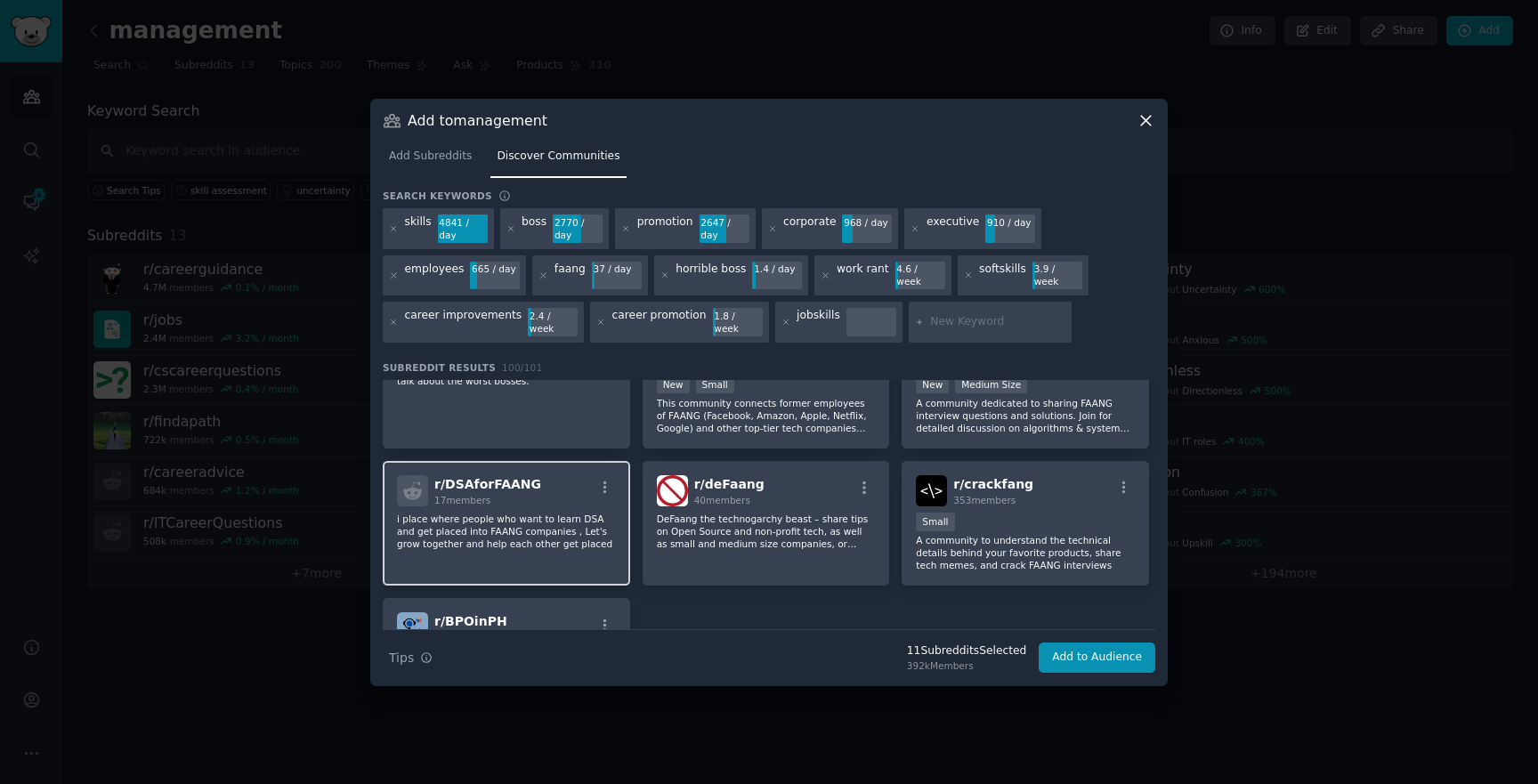
click at [595, 517] on p "i place where people who want to learn DSA and get placed into FAANG companies …" at bounding box center [506, 531] width 219 height 37
click at [575, 537] on div "r/ DSAforFAANG 17 members i place where people who want to learn DSA and get pl…" at bounding box center [506, 524] width 248 height 125
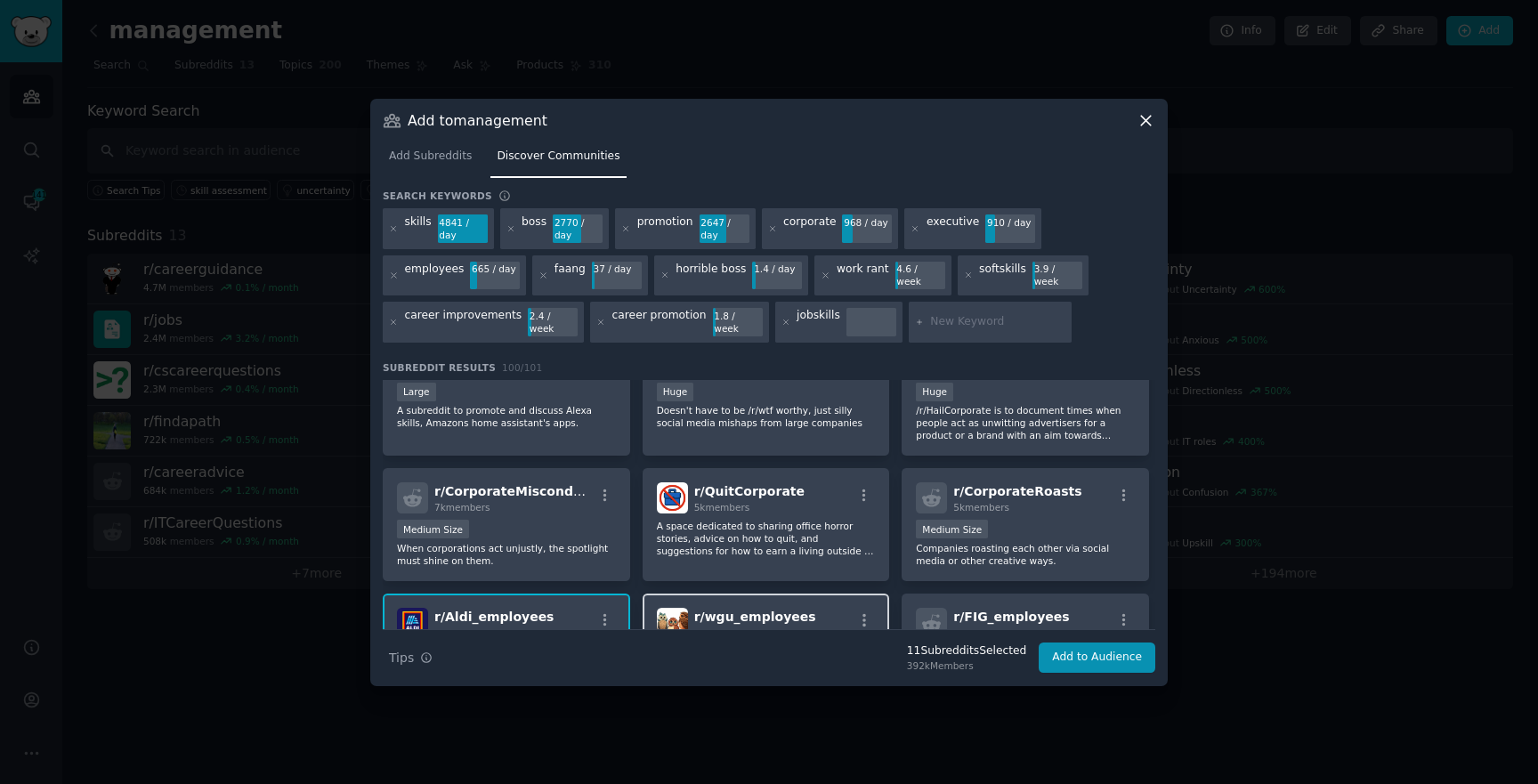
scroll to position [2734, 0]
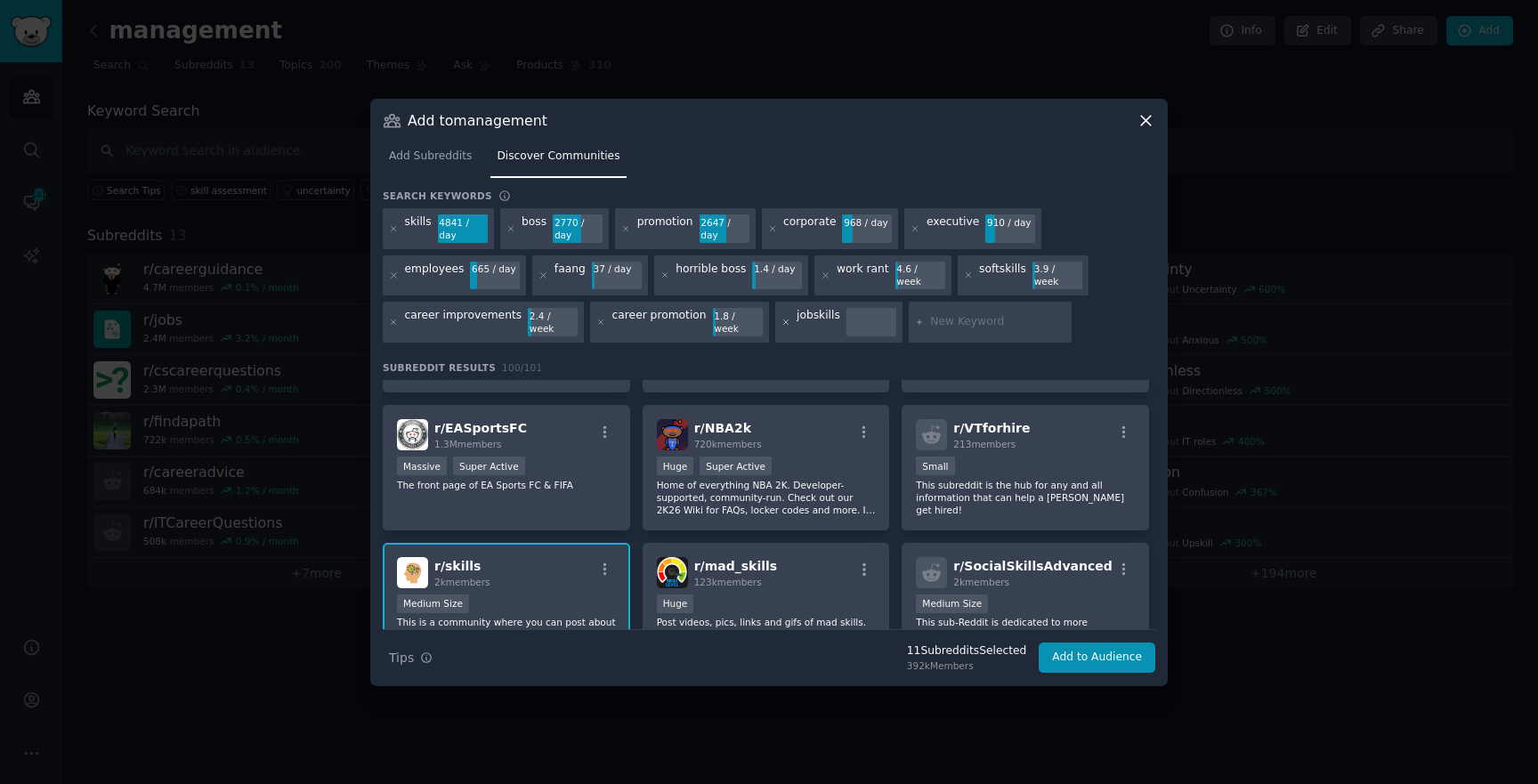
click at [781, 318] on icon at bounding box center [786, 323] width 9 height 9
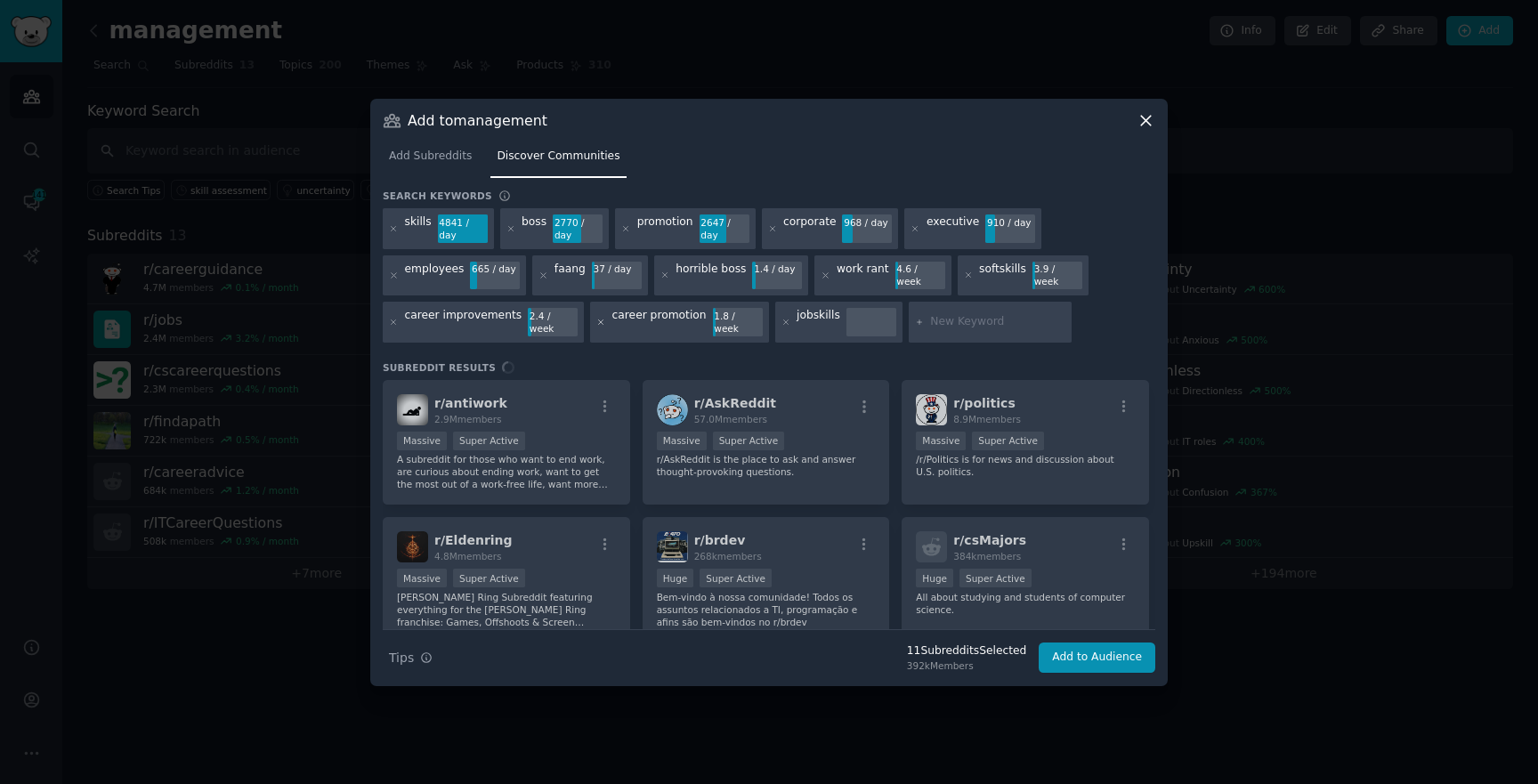
click at [596, 318] on icon at bounding box center [601, 323] width 9 height 9
click at [393, 231] on icon at bounding box center [394, 228] width 5 height 5
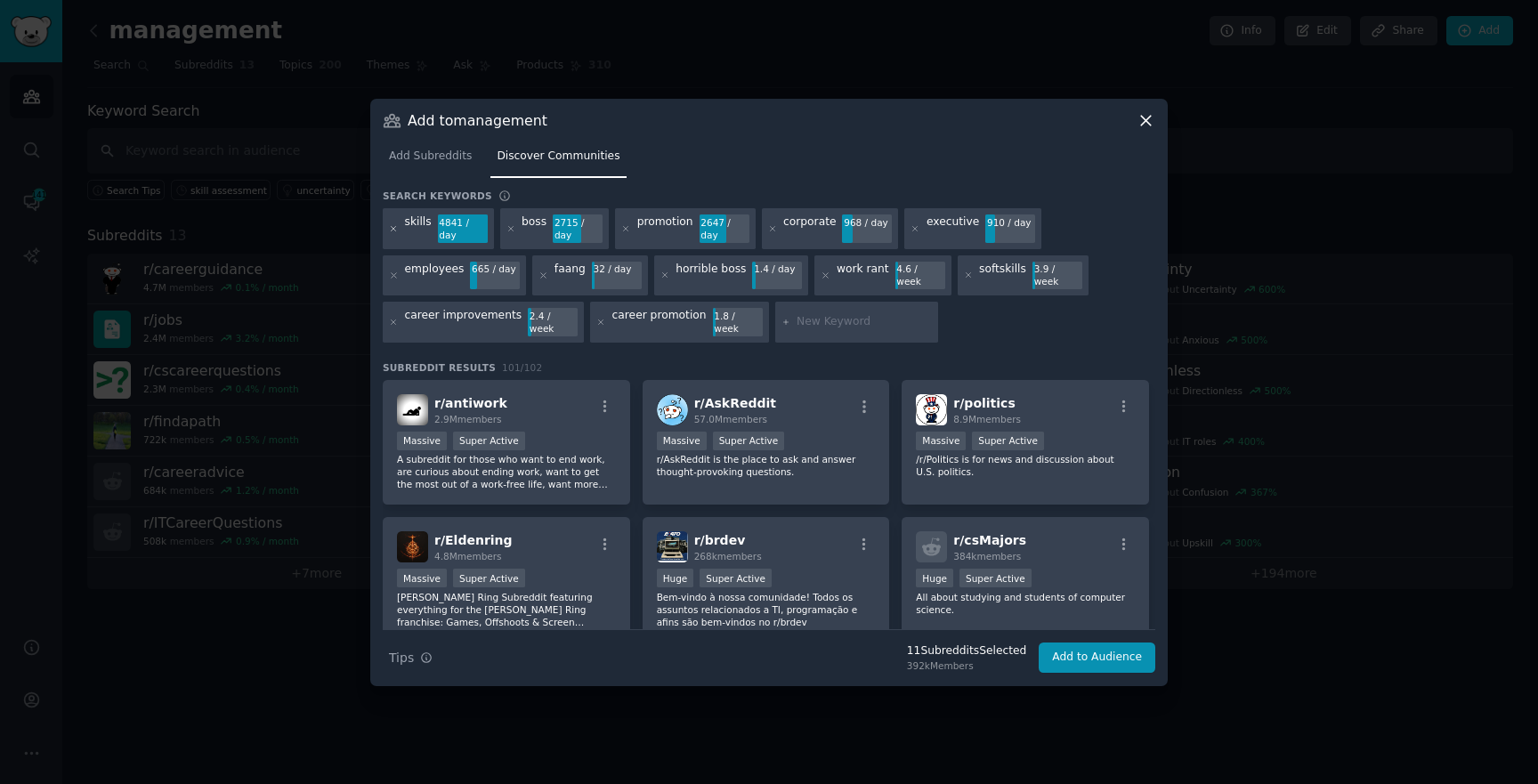
click at [396, 234] on icon at bounding box center [394, 229] width 9 height 9
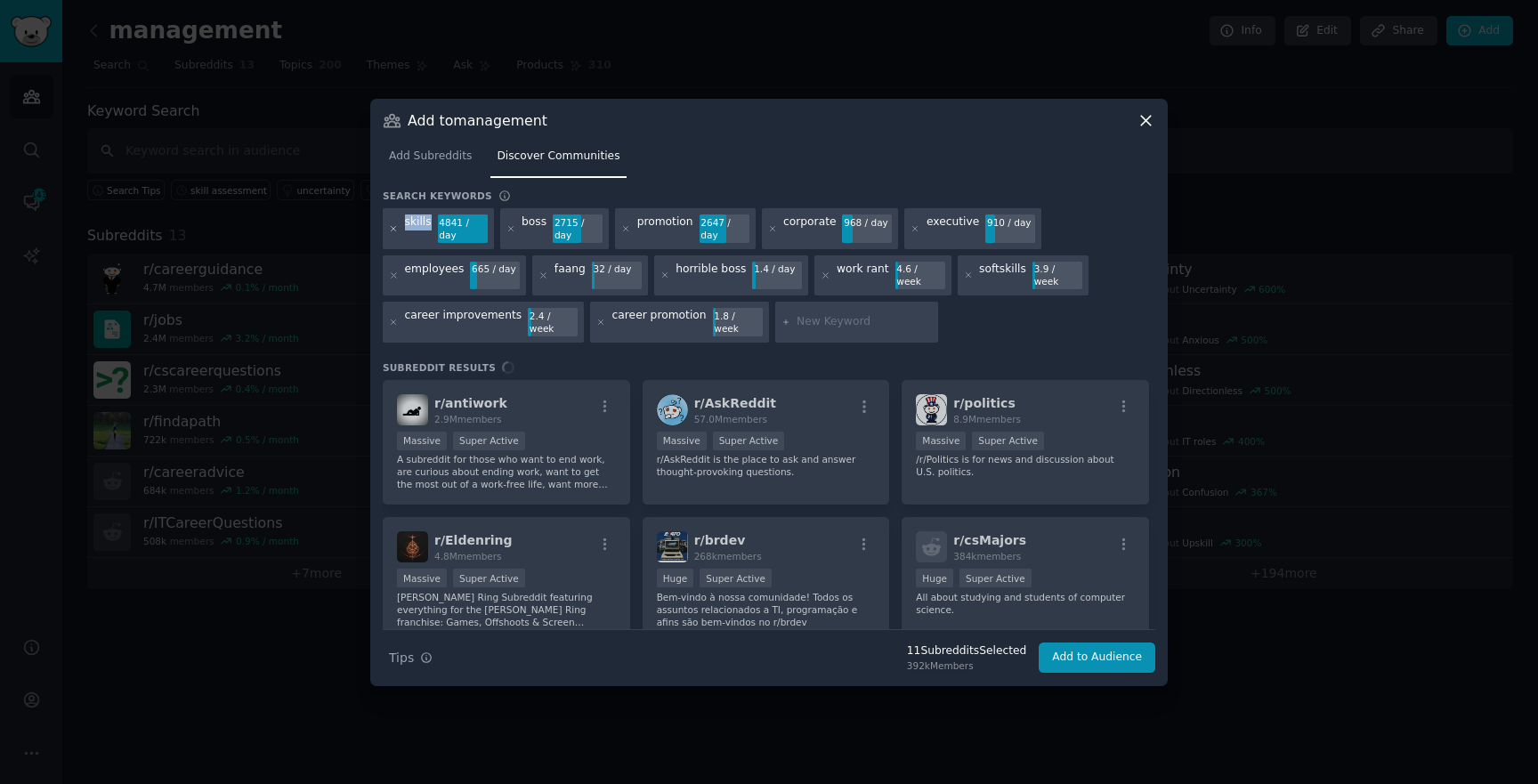
click at [396, 234] on icon at bounding box center [394, 229] width 9 height 9
click at [392, 234] on icon at bounding box center [394, 229] width 9 height 9
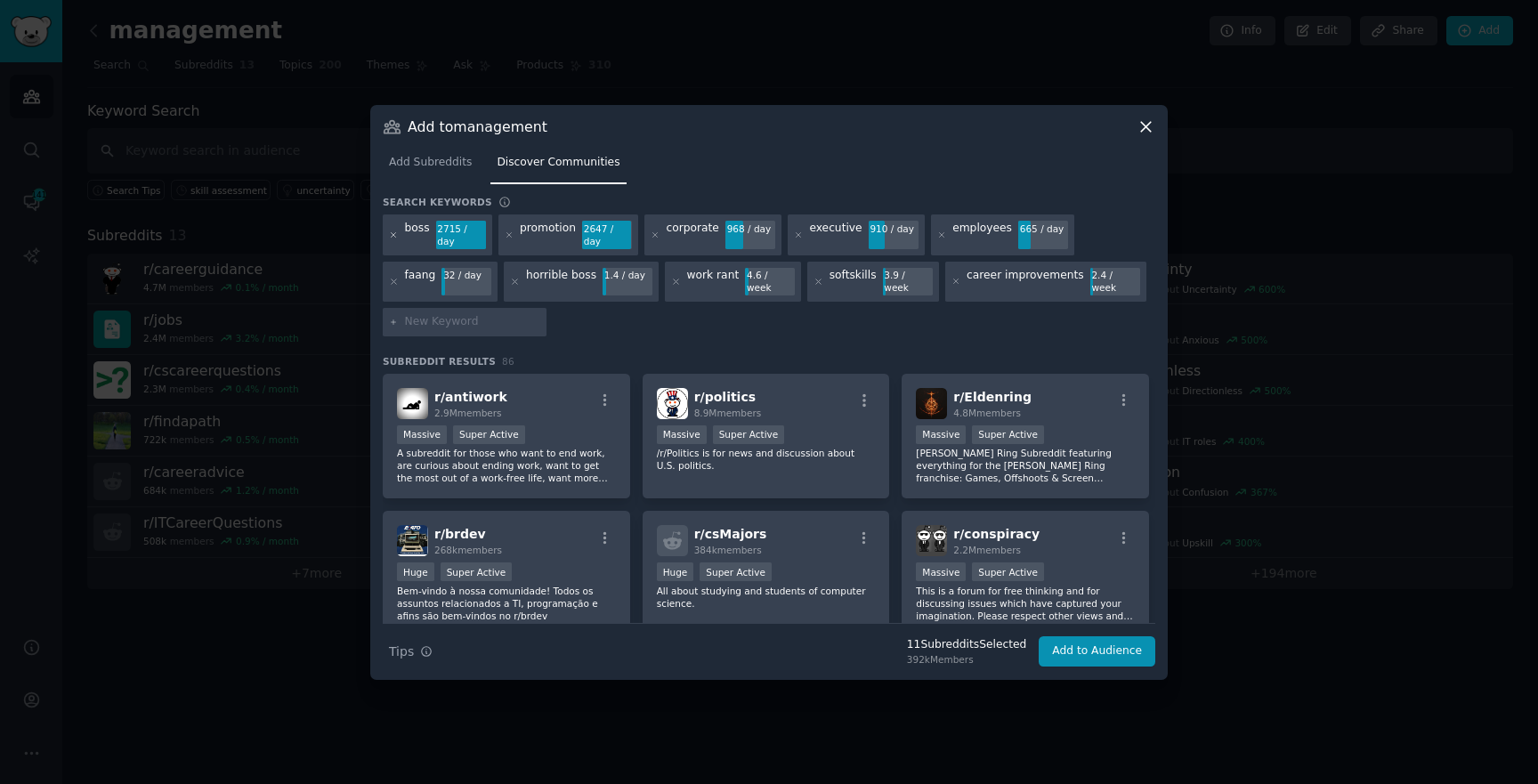
click at [396, 240] on icon at bounding box center [394, 235] width 9 height 9
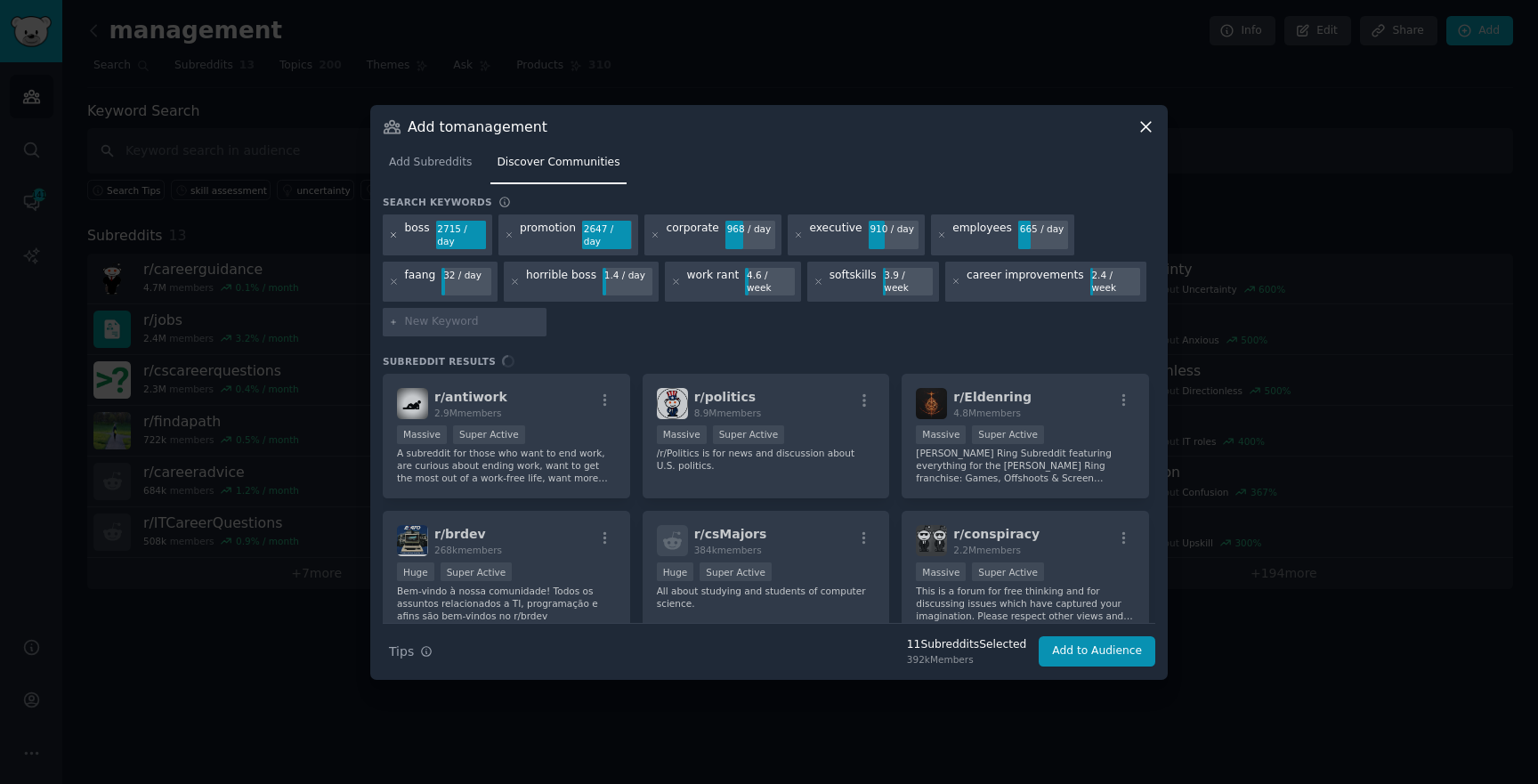
click at [396, 237] on icon at bounding box center [394, 235] width 9 height 9
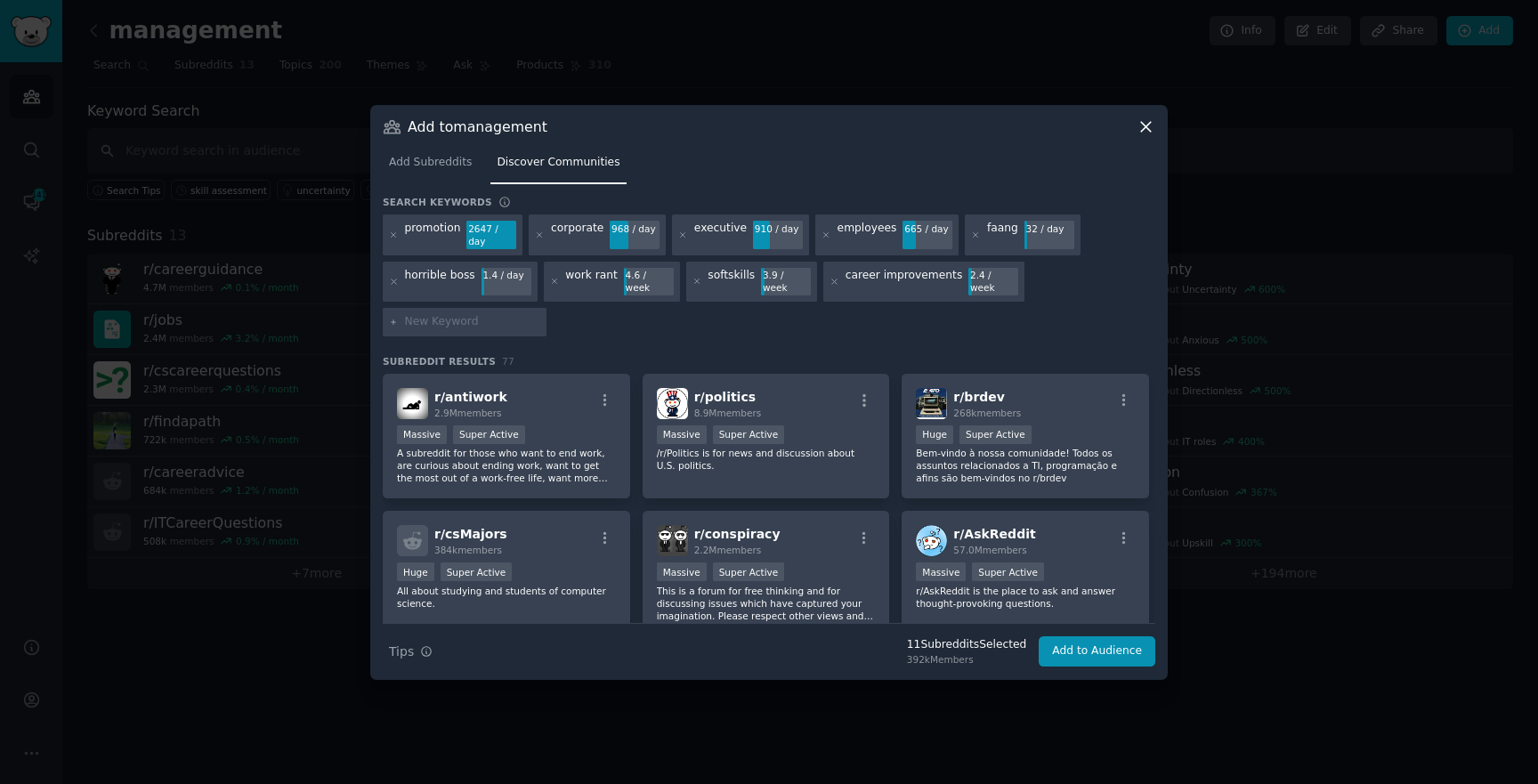
click at [396, 237] on icon at bounding box center [394, 235] width 9 height 9
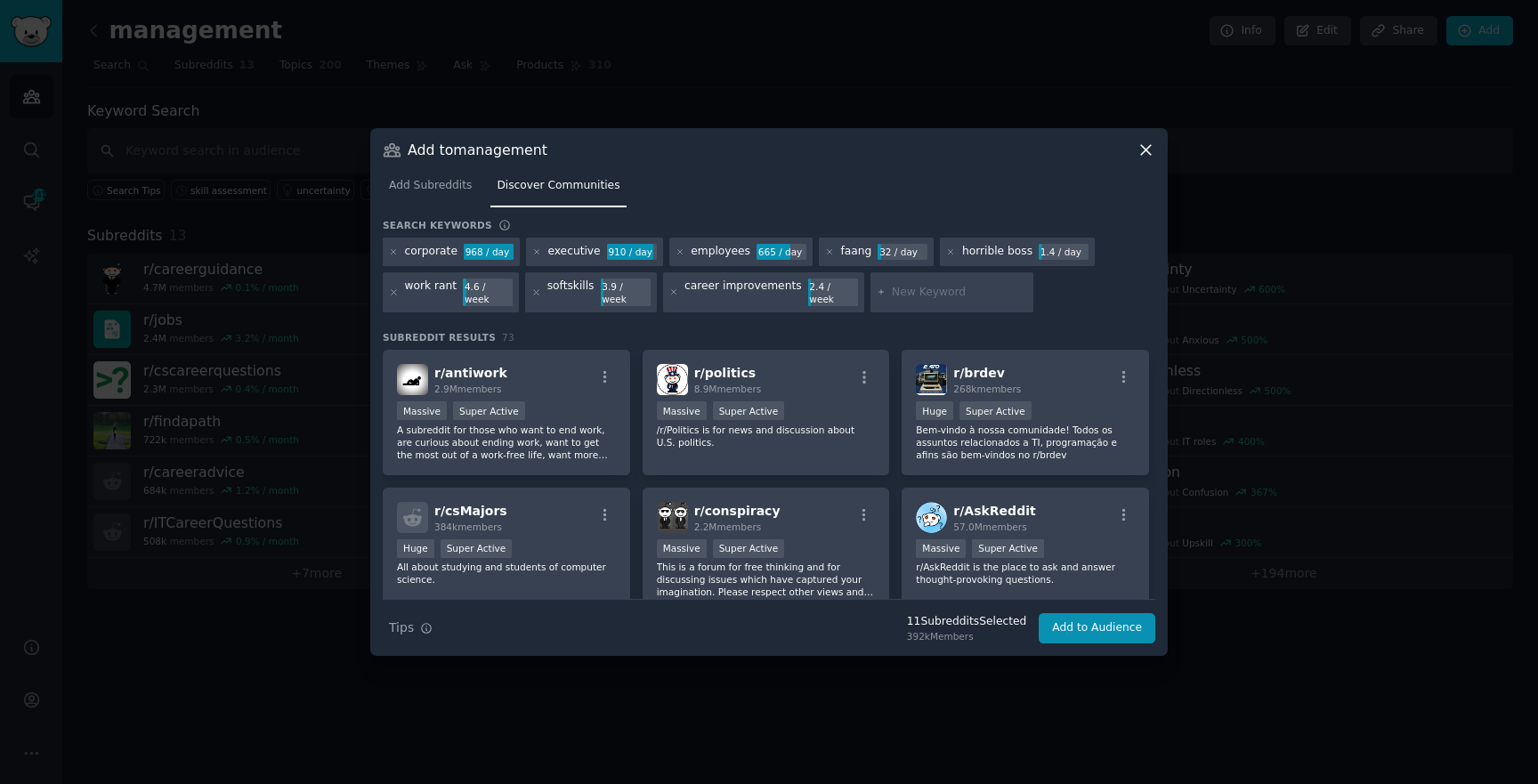
click at [396, 237] on div "Search keywords" at bounding box center [769, 229] width 773 height 19
click at [395, 253] on icon at bounding box center [394, 252] width 5 height 5
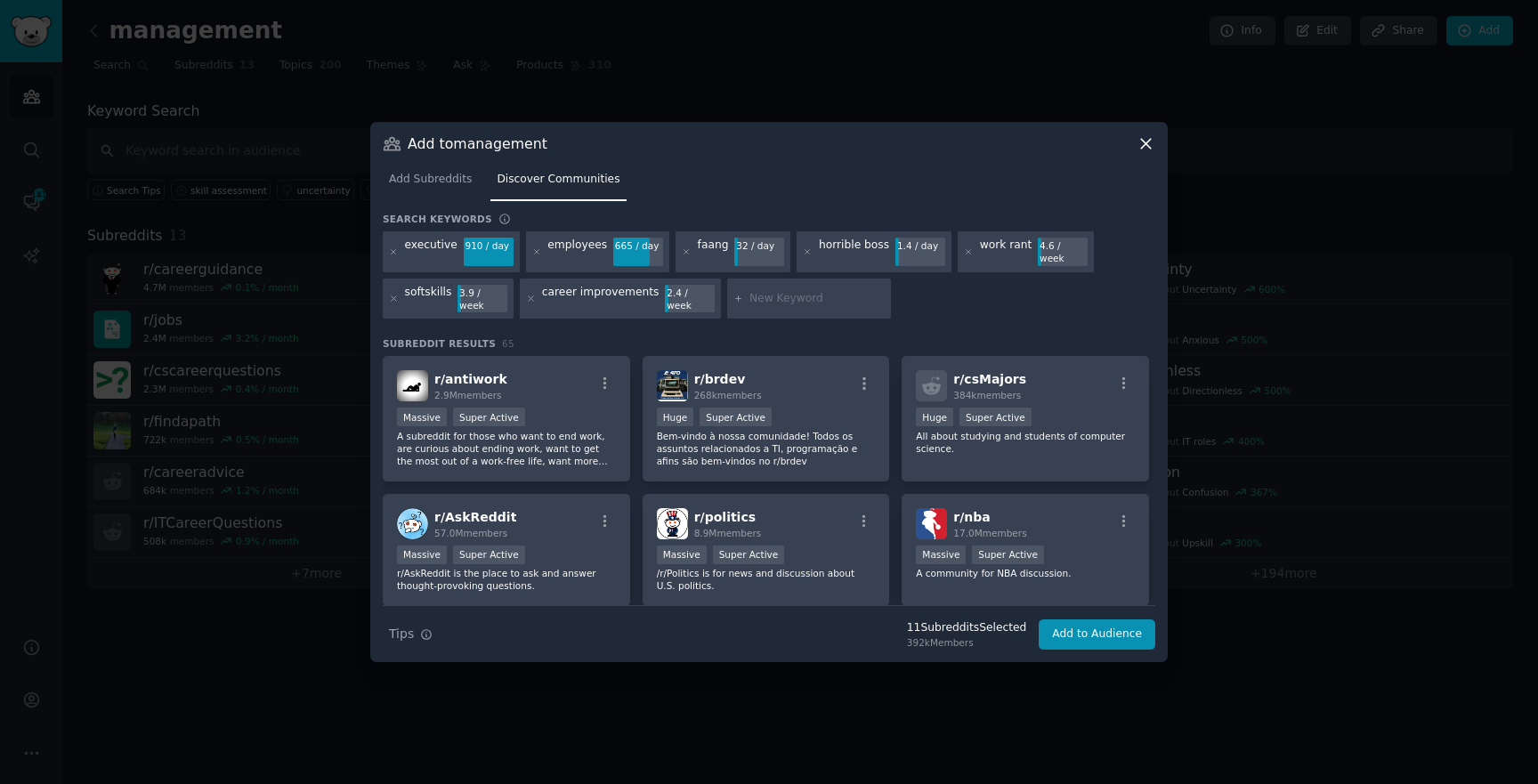
click at [395, 253] on icon at bounding box center [394, 252] width 9 height 9
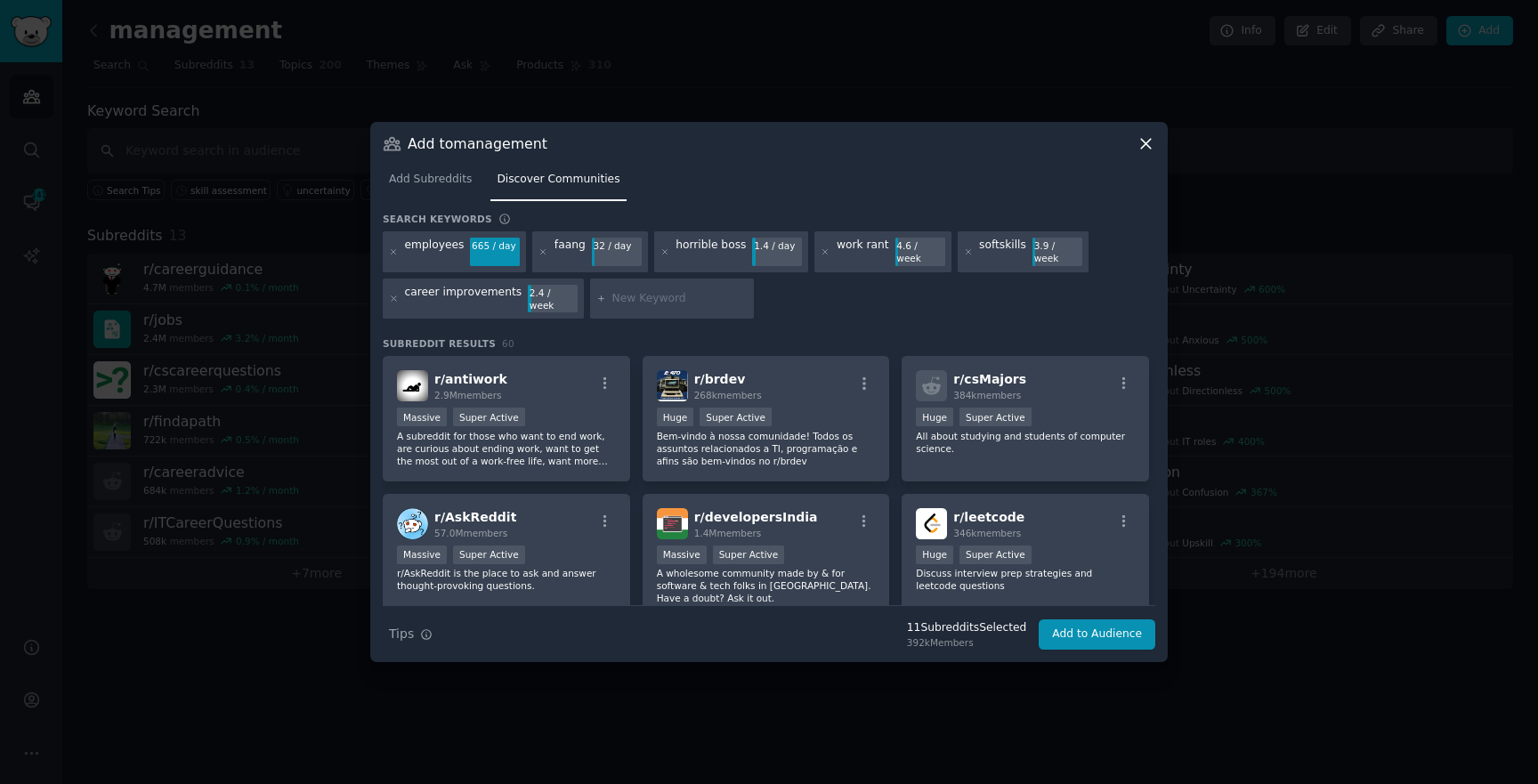
click at [395, 253] on icon at bounding box center [394, 252] width 9 height 9
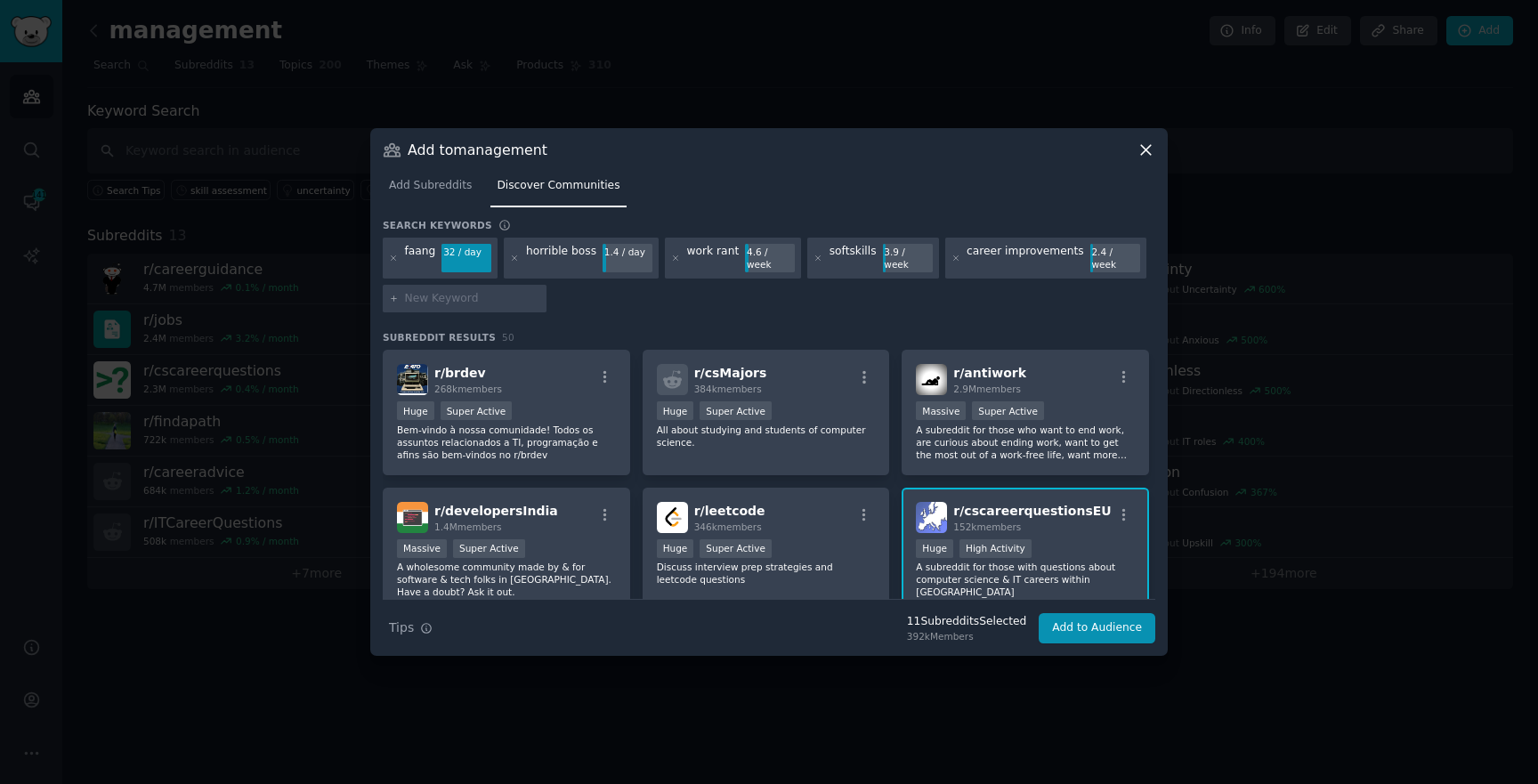
click at [395, 253] on icon at bounding box center [394, 258] width 9 height 9
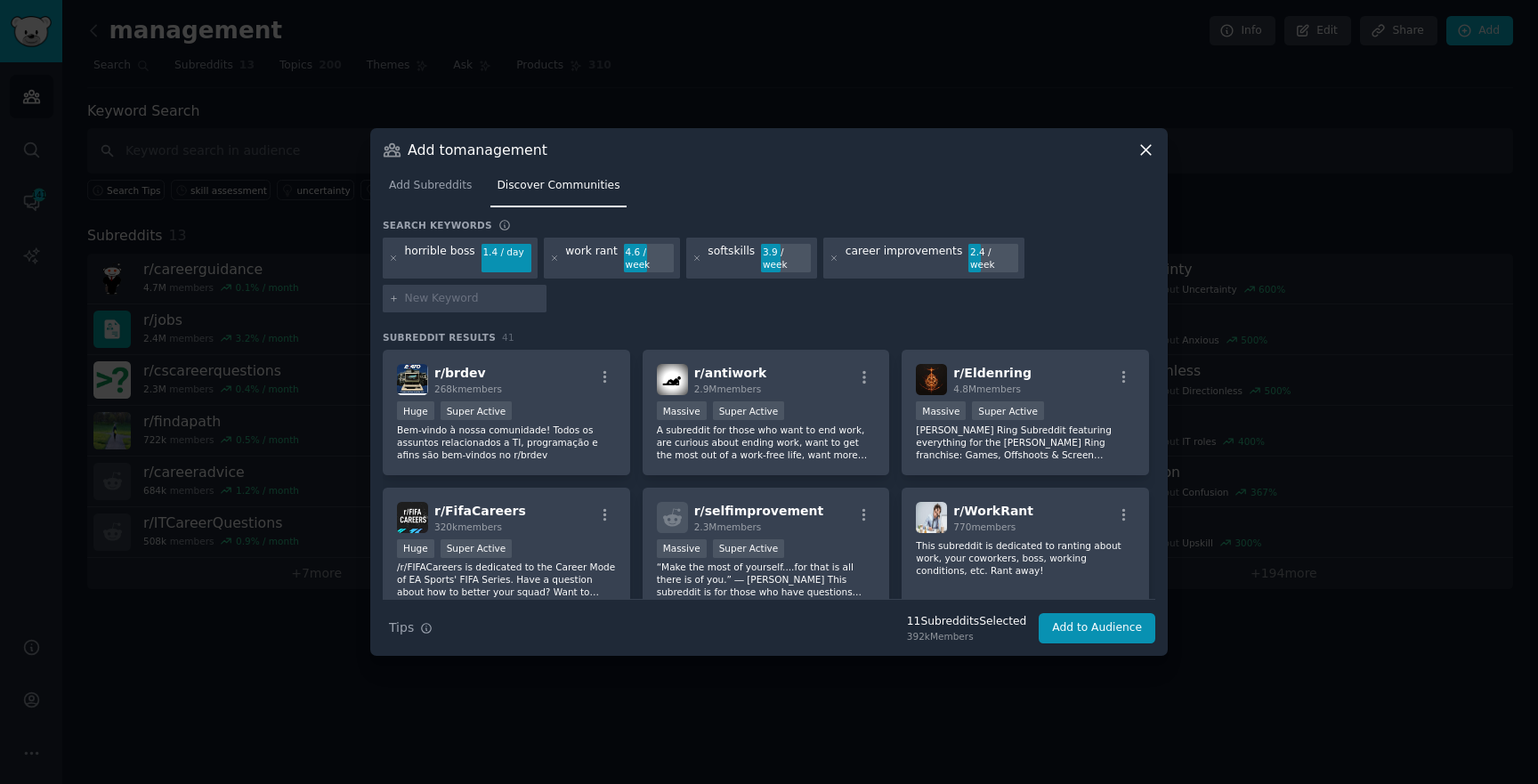
click at [395, 253] on icon at bounding box center [394, 258] width 9 height 9
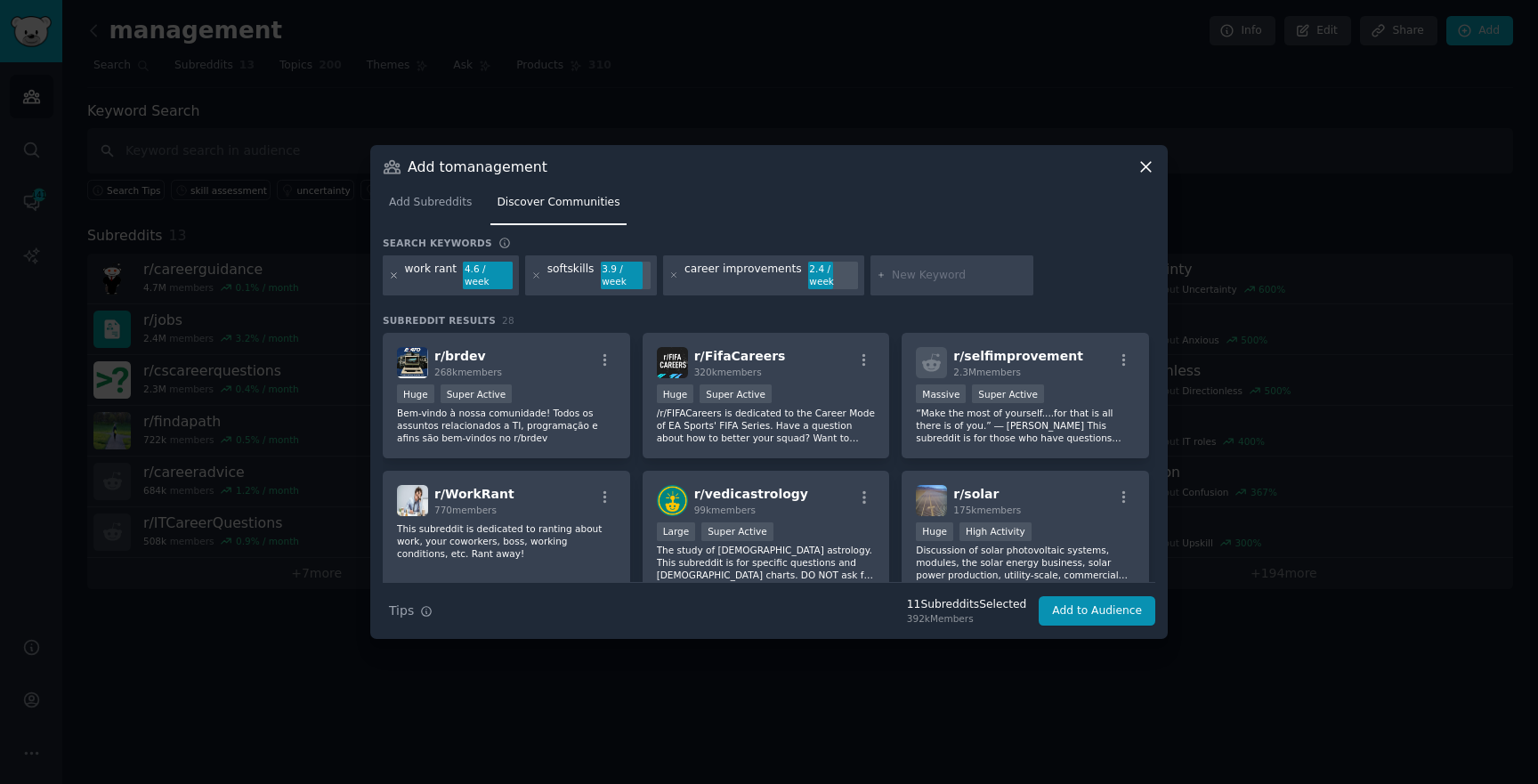
click at [395, 277] on icon at bounding box center [394, 275] width 5 height 5
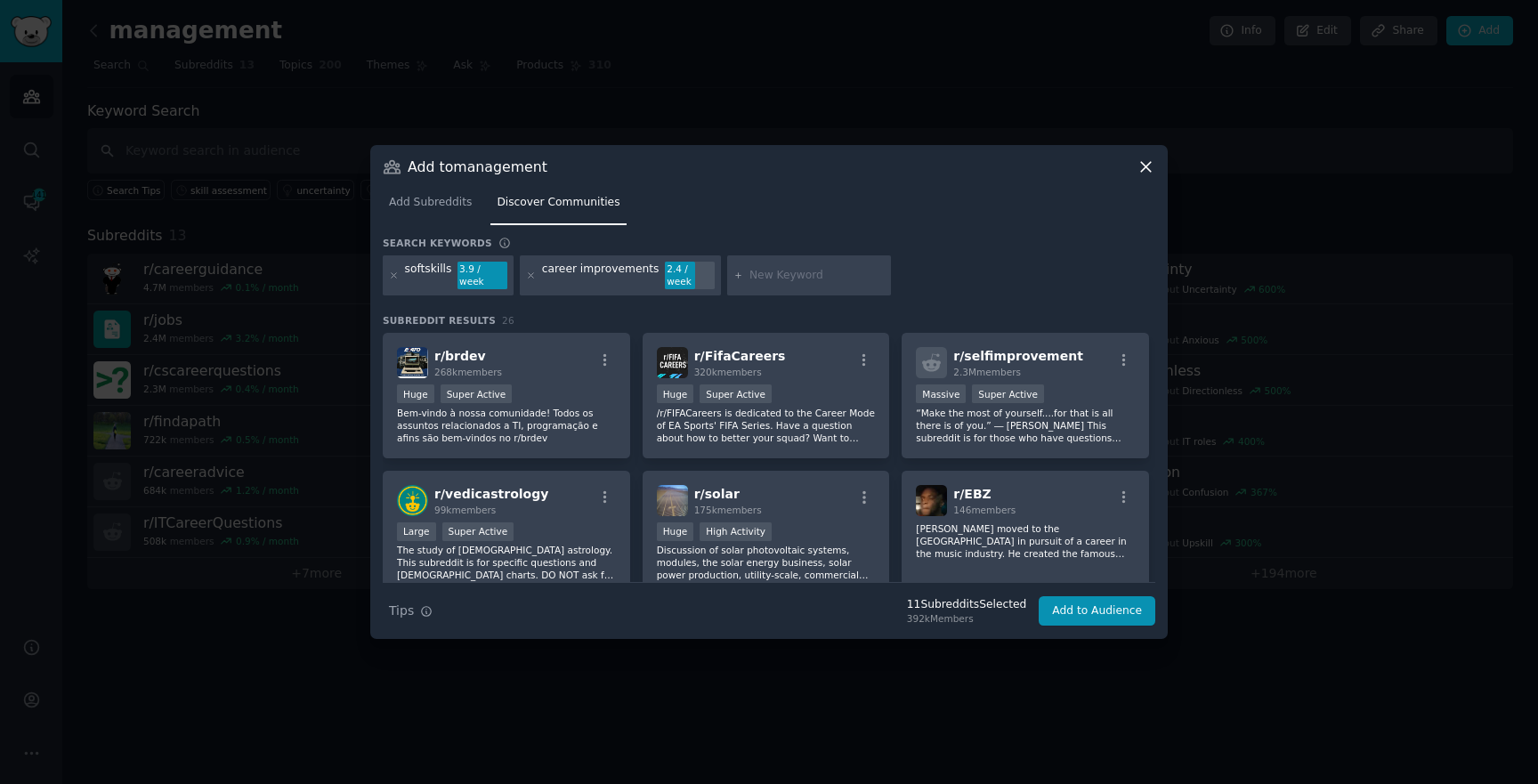
click at [395, 277] on icon at bounding box center [394, 275] width 5 height 5
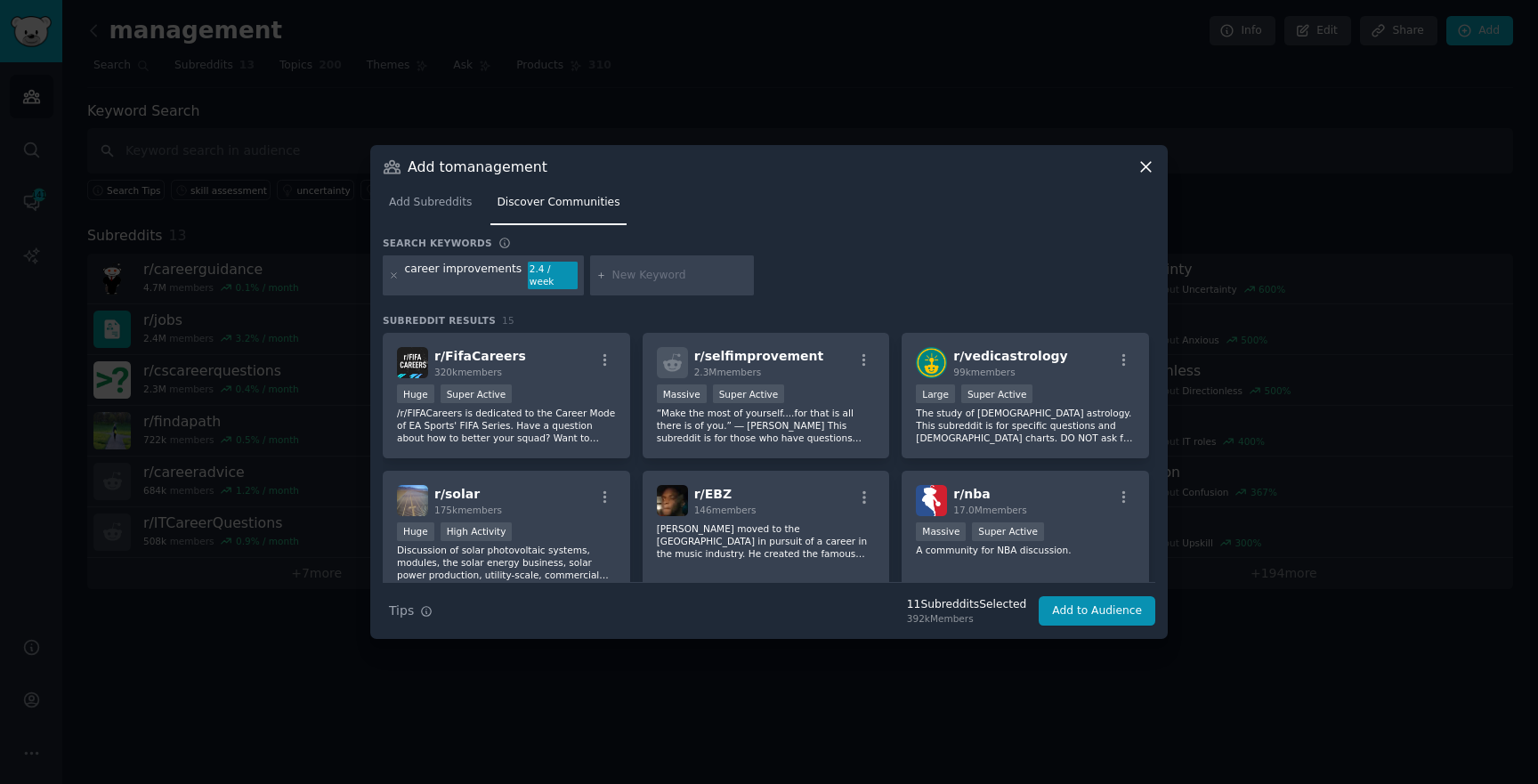
click at [395, 277] on icon at bounding box center [394, 275] width 5 height 5
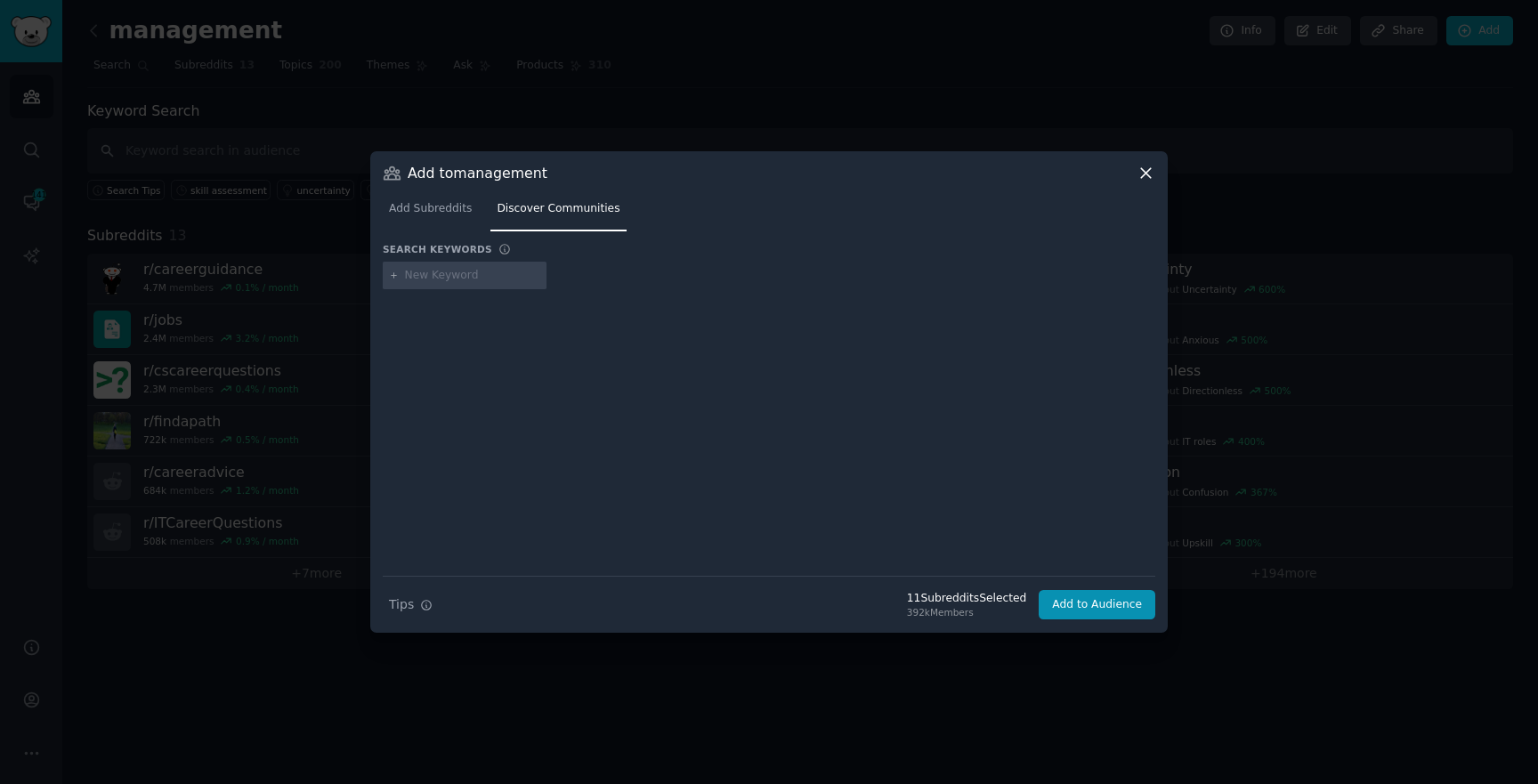
click at [444, 277] on input "text" at bounding box center [473, 275] width 136 height 16
type input "career growth"
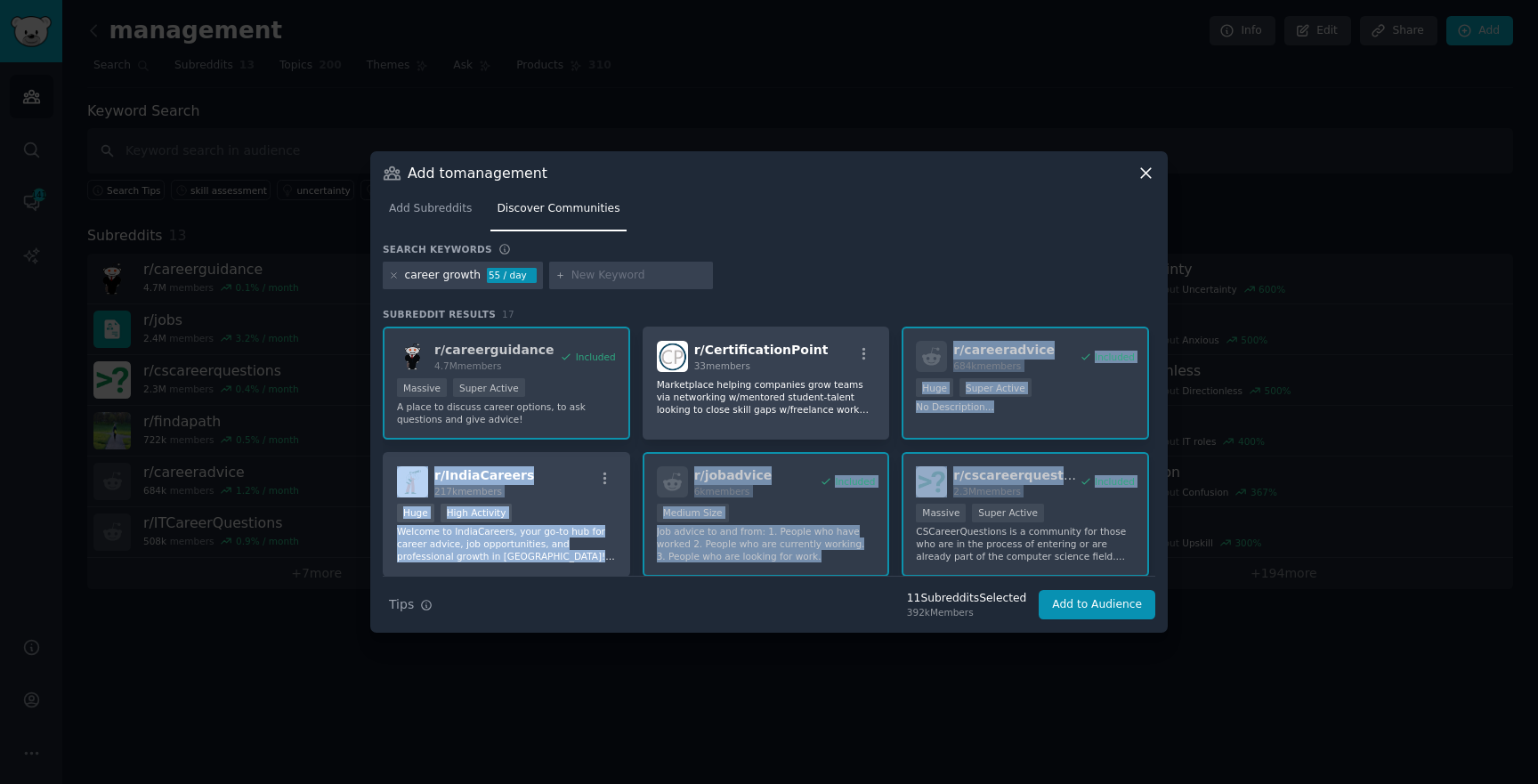
drag, startPoint x: 797, startPoint y: 436, endPoint x: 906, endPoint y: 503, distance: 127.9
click at [906, 503] on div "r/ careerguidance 4.7M members Included Massive Super Active A place to discuss…" at bounding box center [769, 726] width 773 height 800
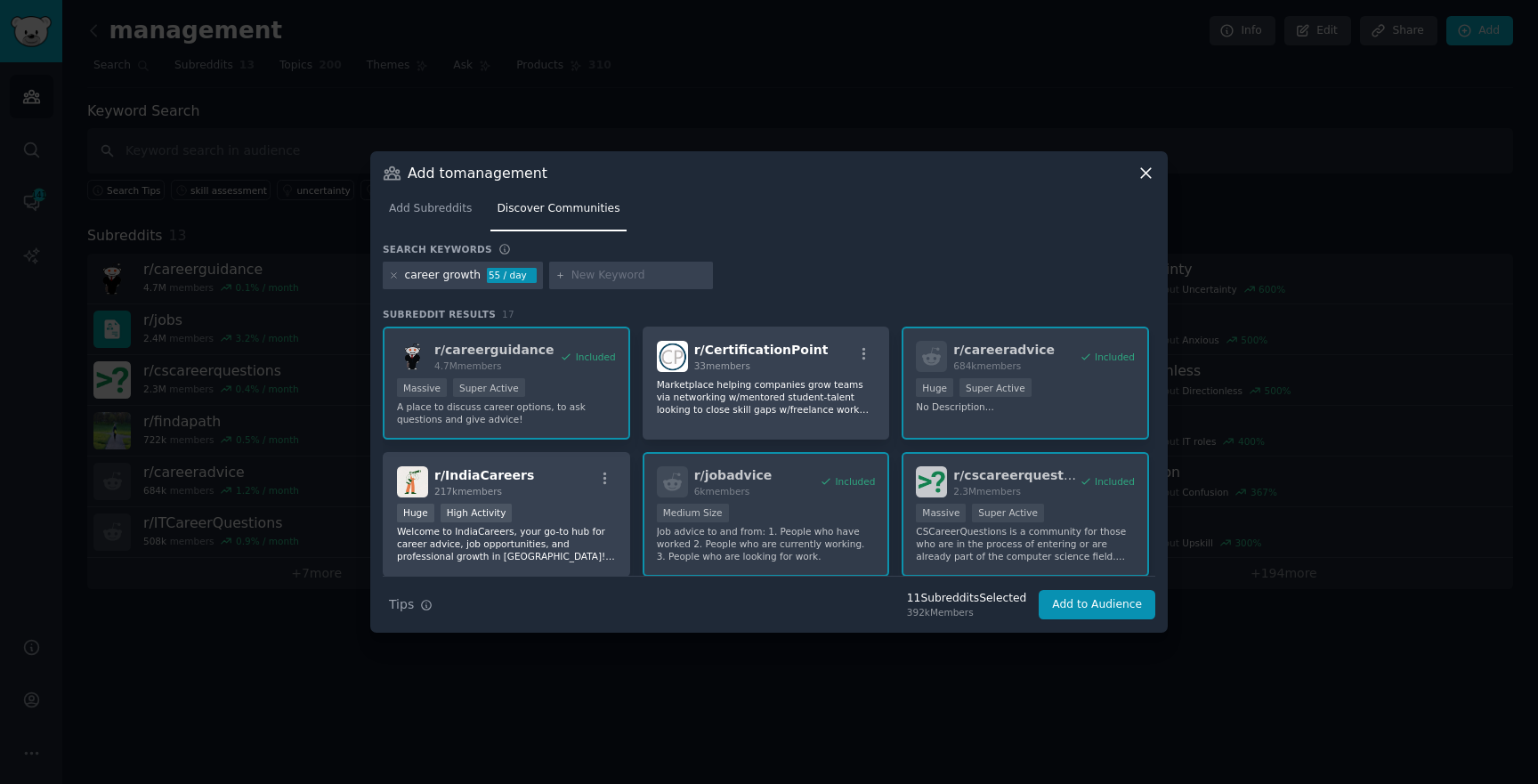
click at [933, 274] on div "career growth 55 / day" at bounding box center [769, 279] width 773 height 35
click at [385, 271] on div "career growth 55 / day" at bounding box center [462, 276] width 160 height 28
click at [394, 273] on icon at bounding box center [394, 275] width 5 height 5
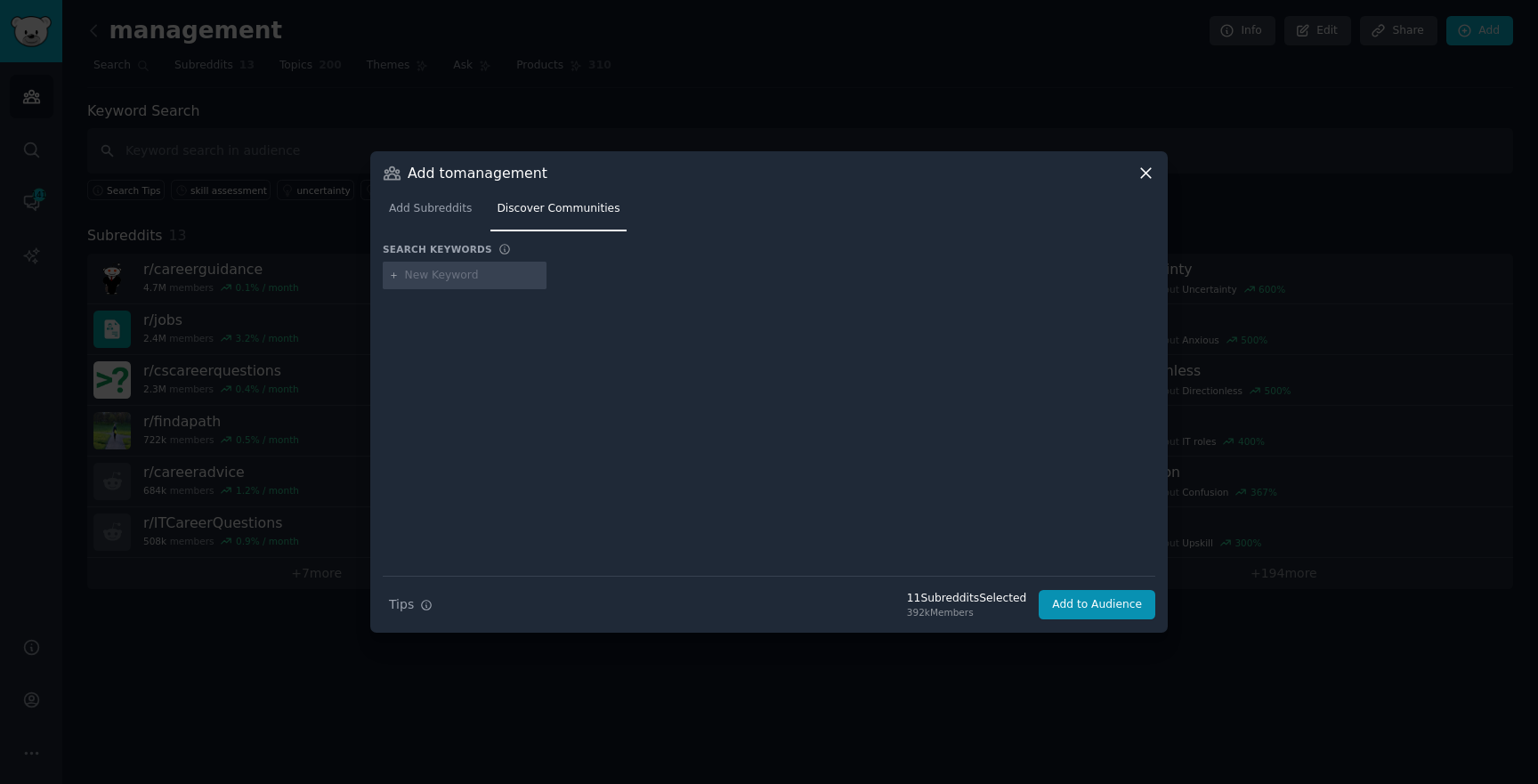
click at [465, 279] on input "text" at bounding box center [473, 275] width 136 height 16
type input "faang"
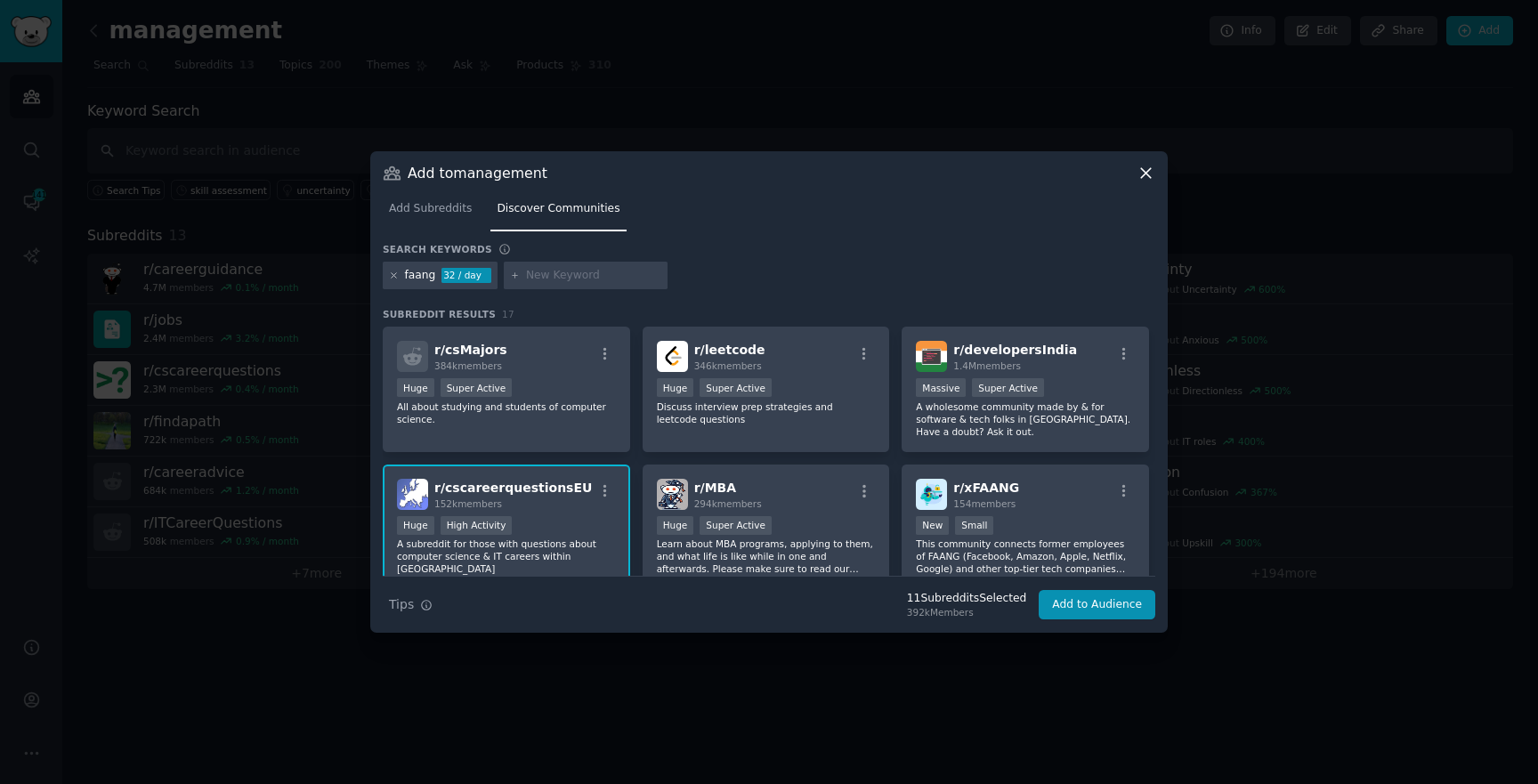
click at [396, 277] on icon at bounding box center [394, 275] width 9 height 9
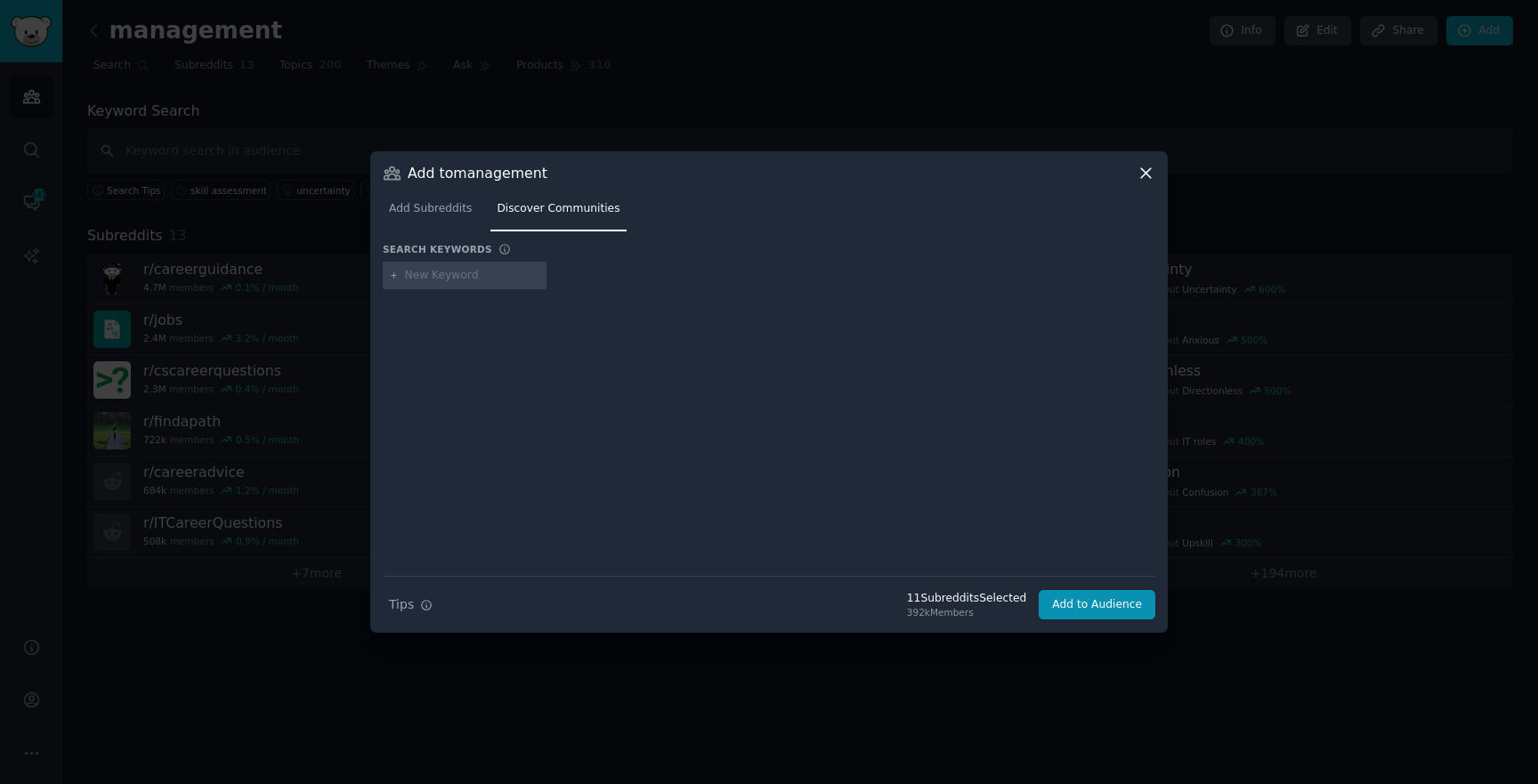
click at [440, 271] on input "text" at bounding box center [473, 275] width 136 height 16
type input "r"
type input "tech career"
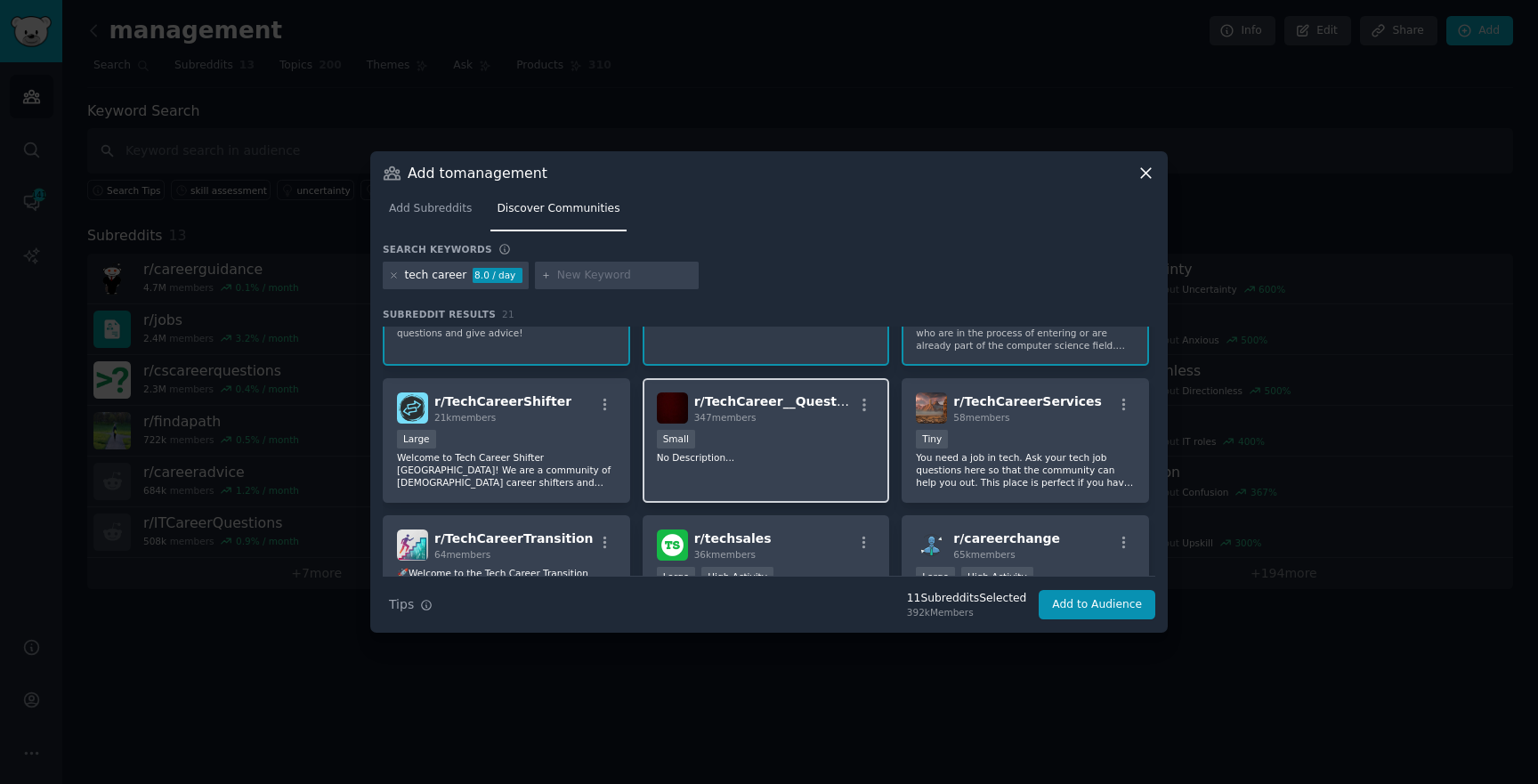
scroll to position [95, 0]
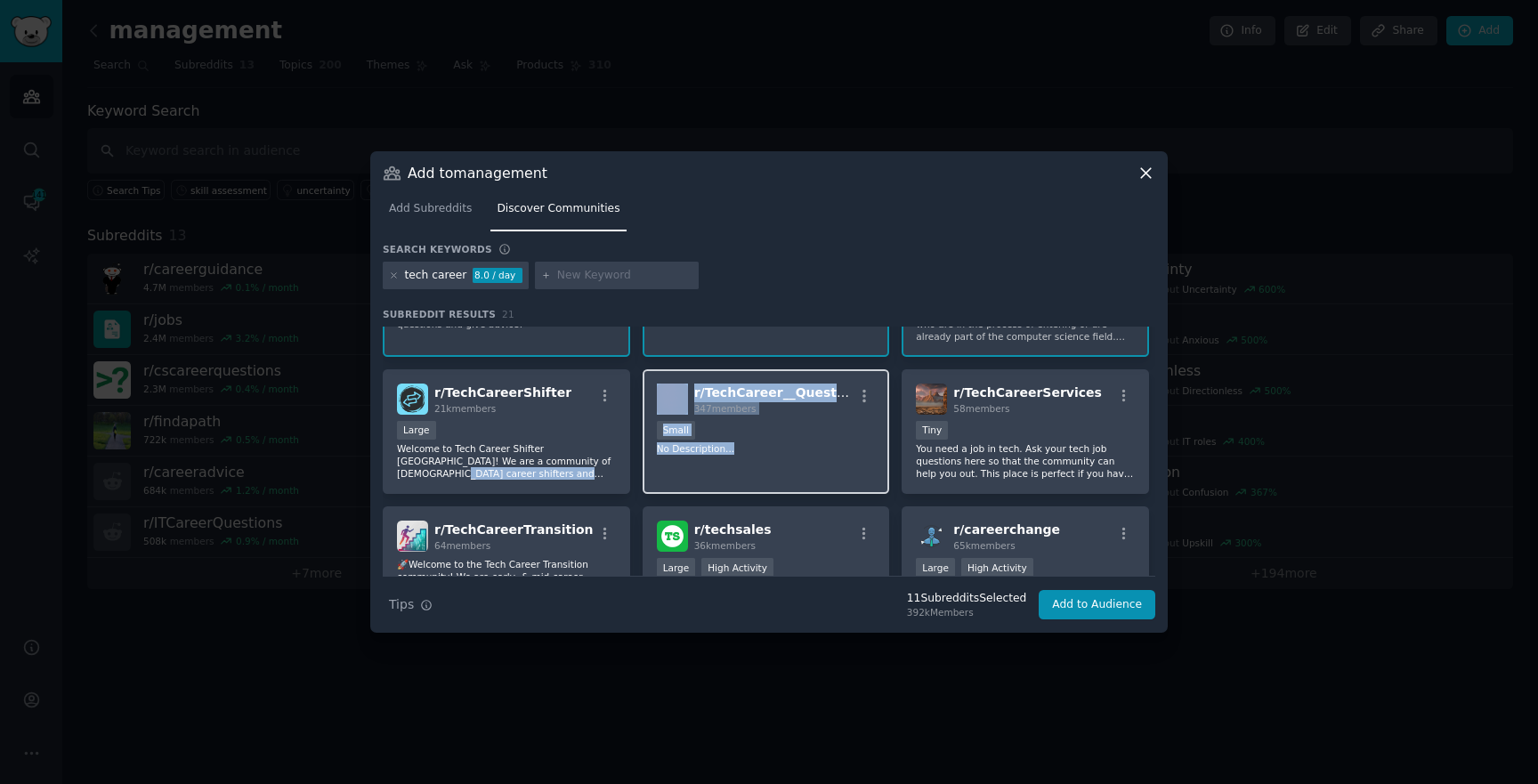
drag, startPoint x: 563, startPoint y: 464, endPoint x: 877, endPoint y: 449, distance: 314.4
click at [877, 449] on div "r/ careerguidance 4.7M members Included Massive Super Active A place to discuss…" at bounding box center [769, 500] width 773 height 537
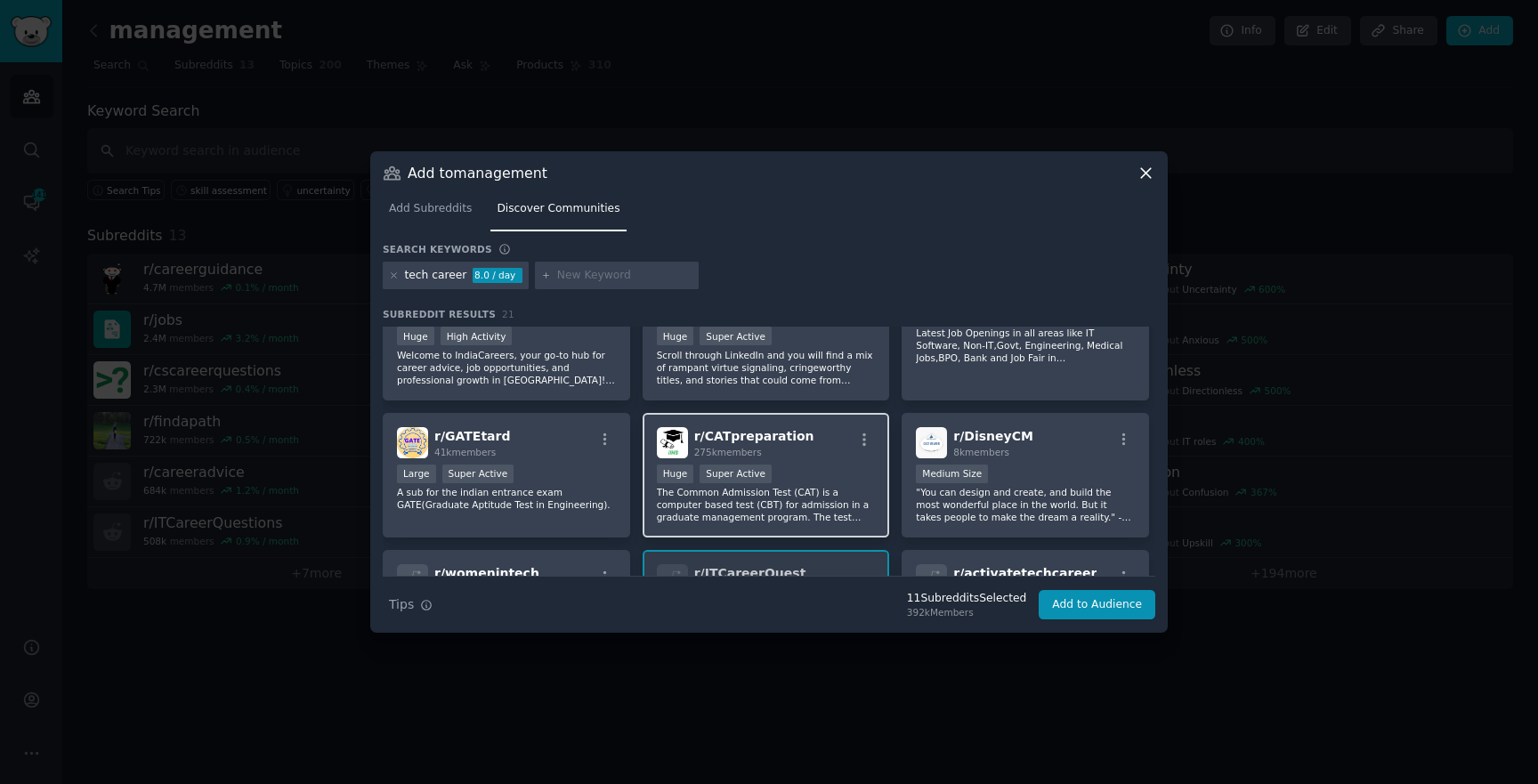
scroll to position [763, 0]
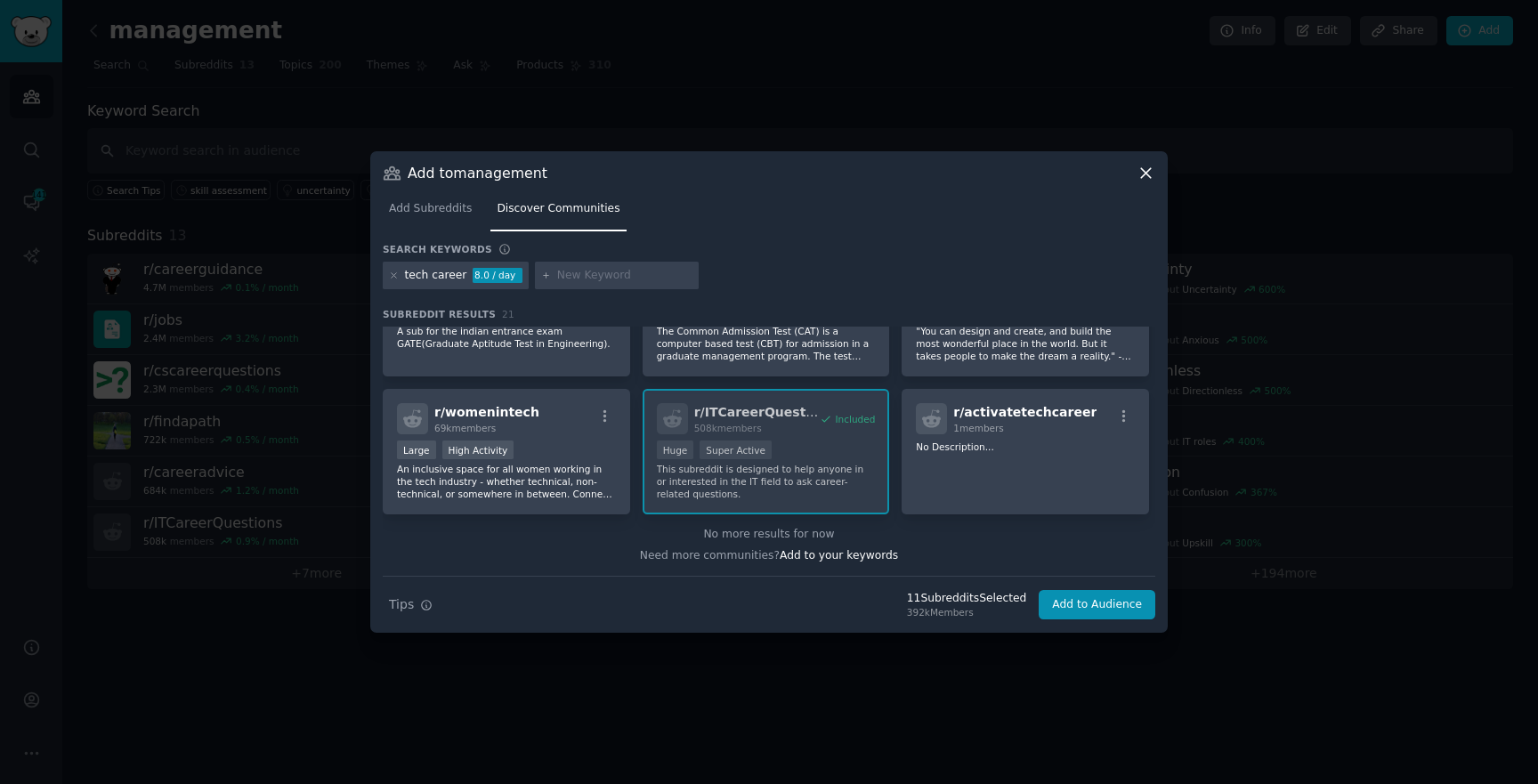
drag, startPoint x: 779, startPoint y: 399, endPoint x: 831, endPoint y: 457, distance: 77.9
click at [799, 436] on div "r/ careerguidance 4.7M members Included Massive Super Active A place to discuss…" at bounding box center [769, 39] width 773 height 950
click at [939, 532] on div "No more results for now" at bounding box center [769, 534] width 773 height 16
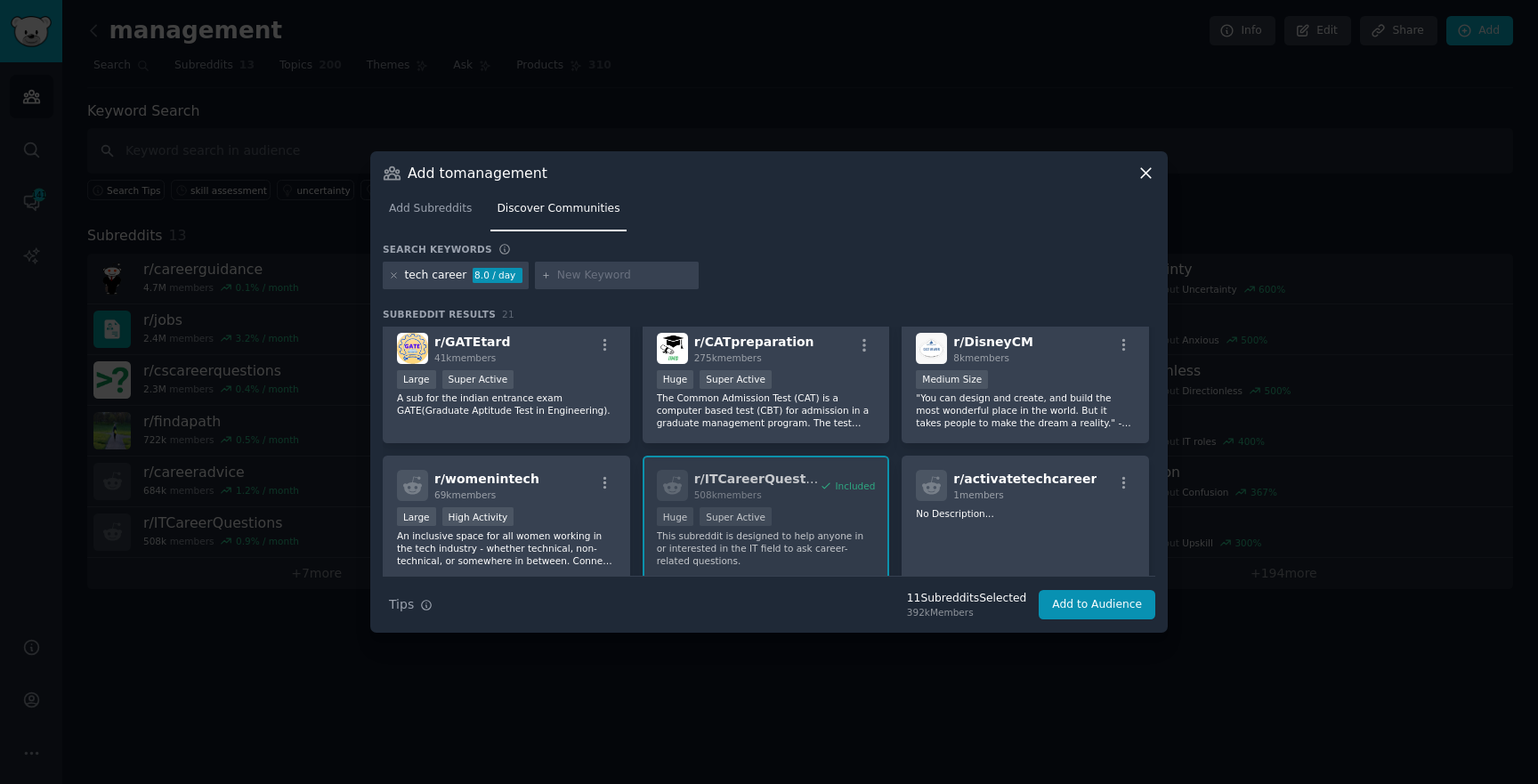
scroll to position [700, 0]
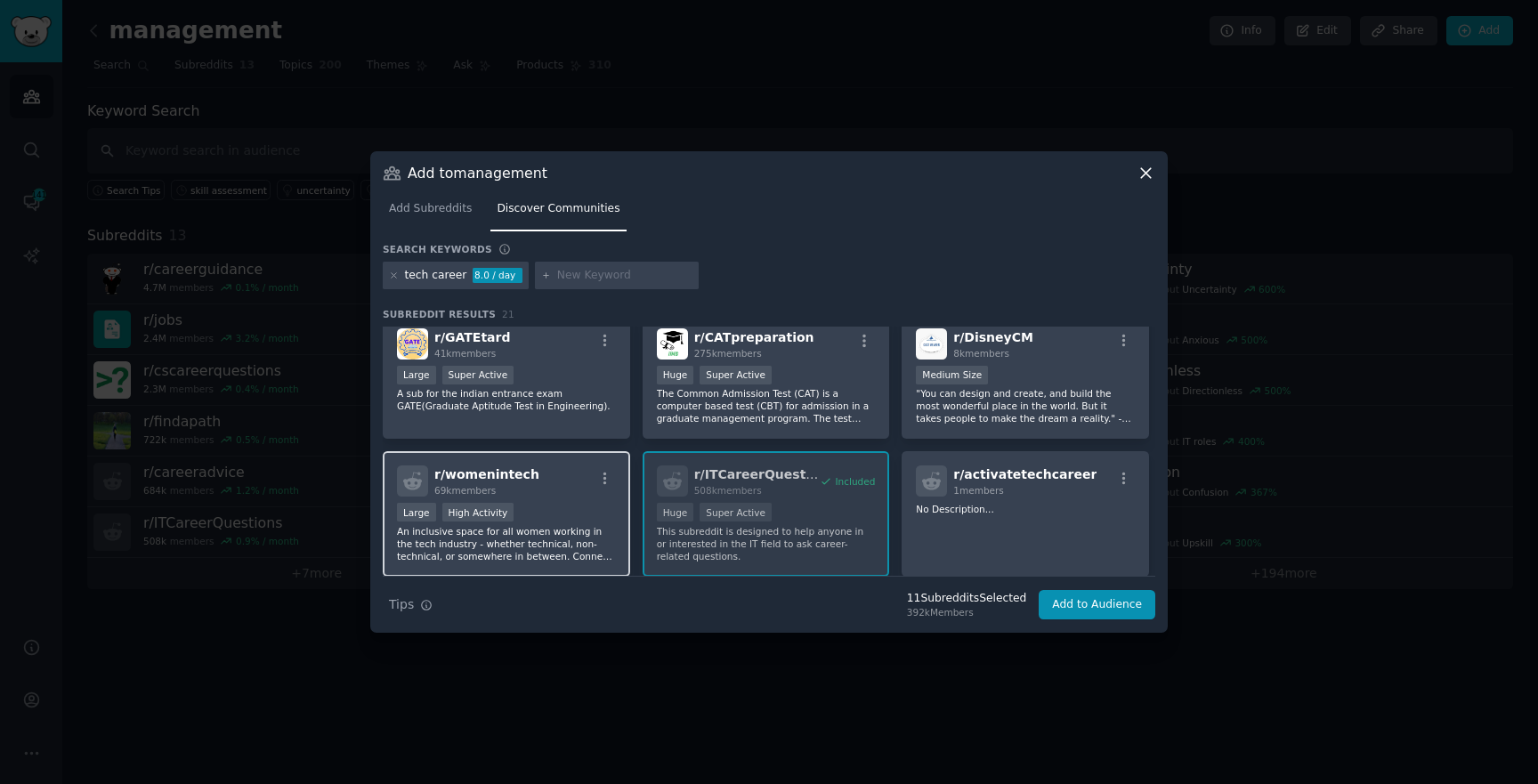
click at [566, 491] on div "r/ womenintech 69k members" at bounding box center [506, 480] width 219 height 31
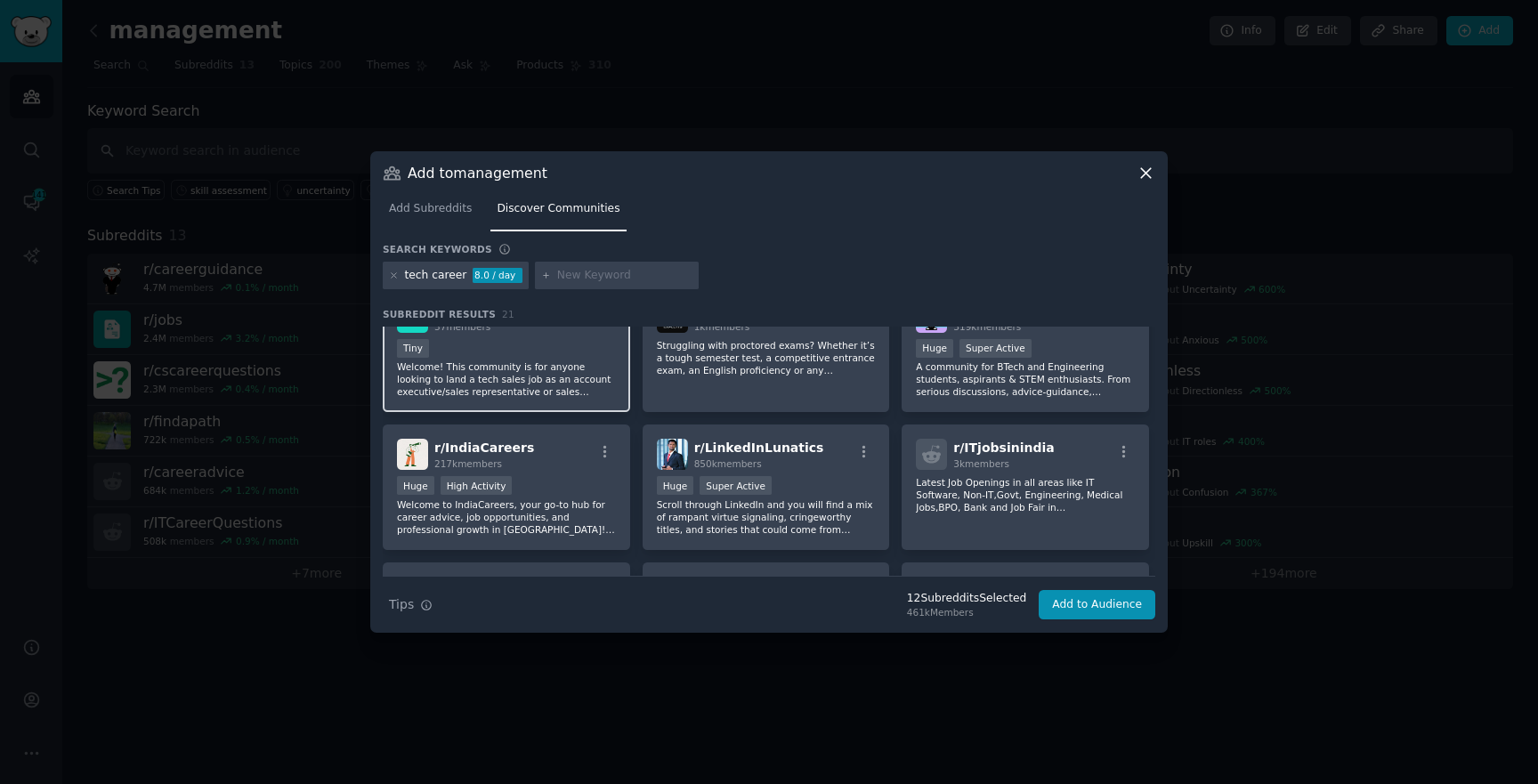
scroll to position [454, 0]
click at [549, 480] on div "Huge High Activity" at bounding box center [506, 485] width 219 height 22
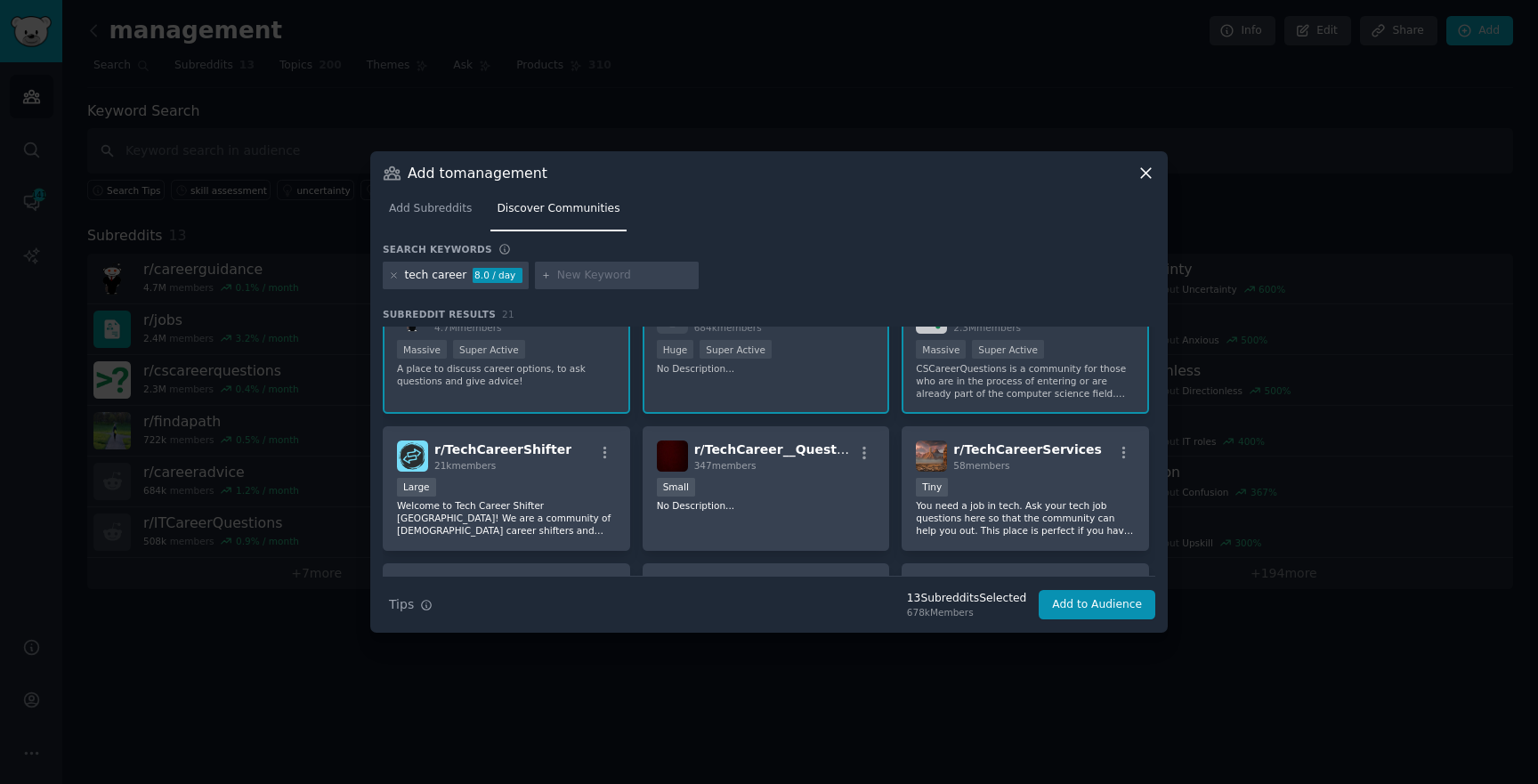
scroll to position [0, 0]
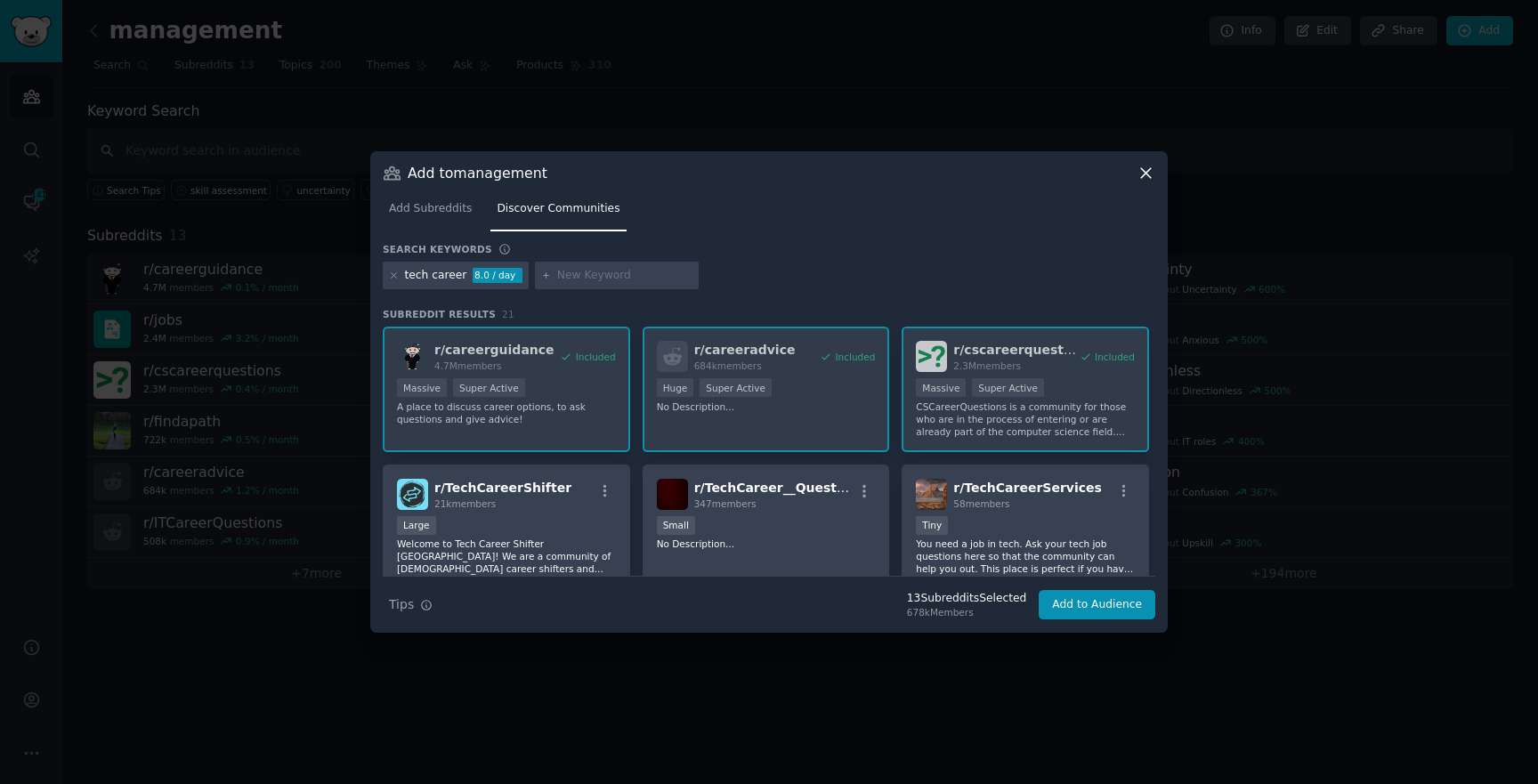
click at [597, 264] on div at bounding box center [617, 276] width 164 height 28
click at [586, 288] on div at bounding box center [617, 276] width 164 height 28
click at [592, 273] on input "text" at bounding box center [625, 275] width 136 height 16
type input "tech bosses"
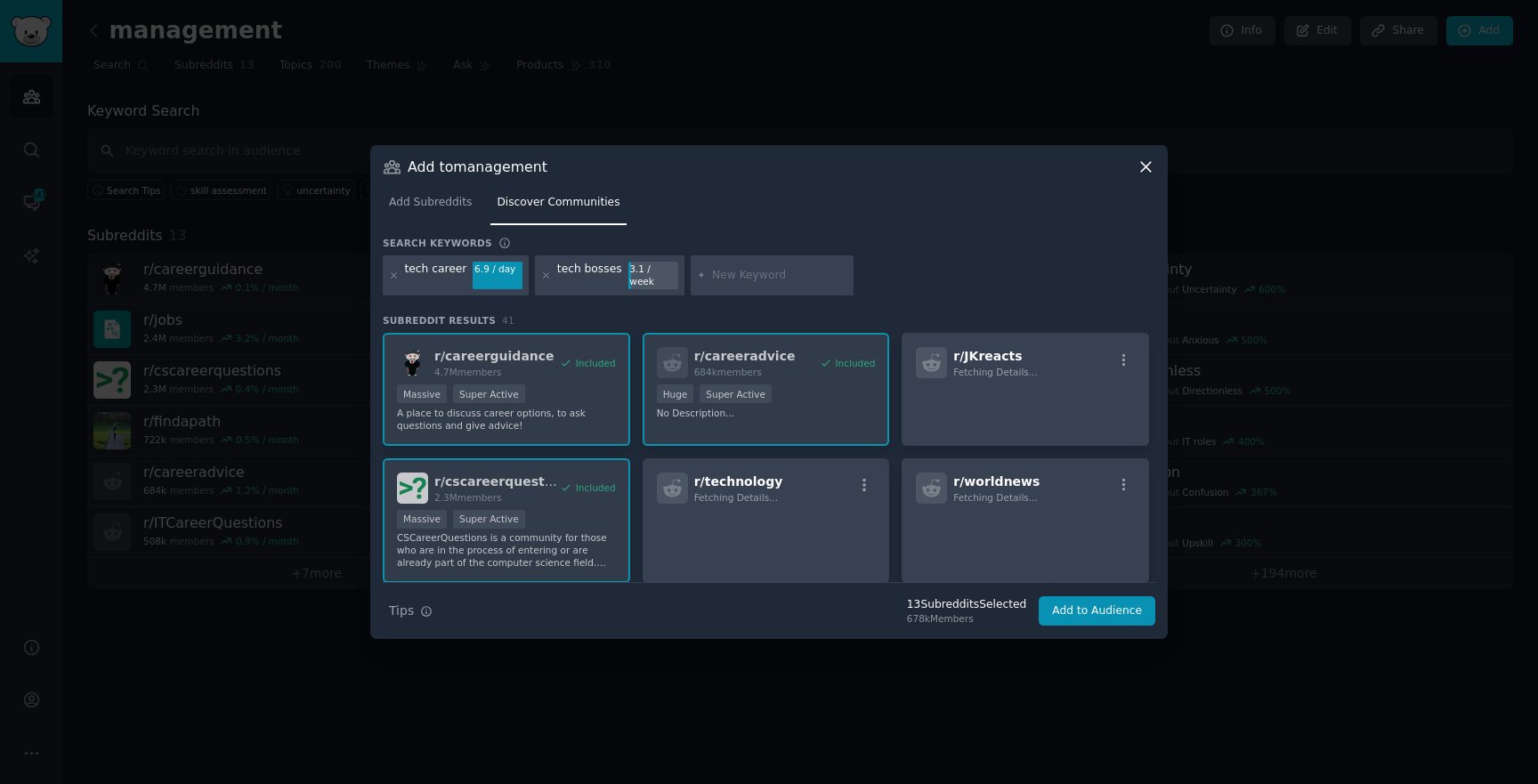
click at [592, 273] on div "tech bosses" at bounding box center [590, 276] width 65 height 28
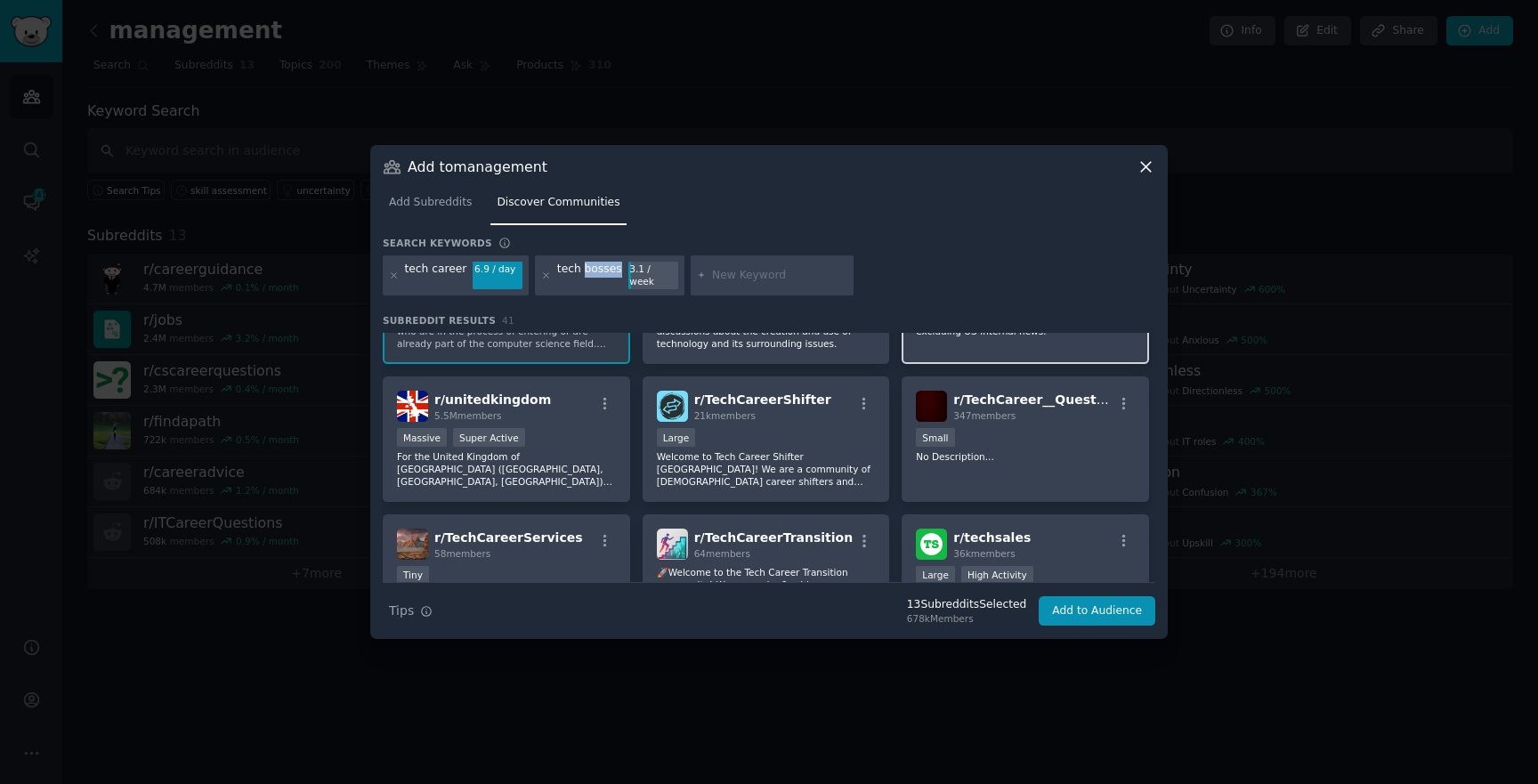
scroll to position [269, 0]
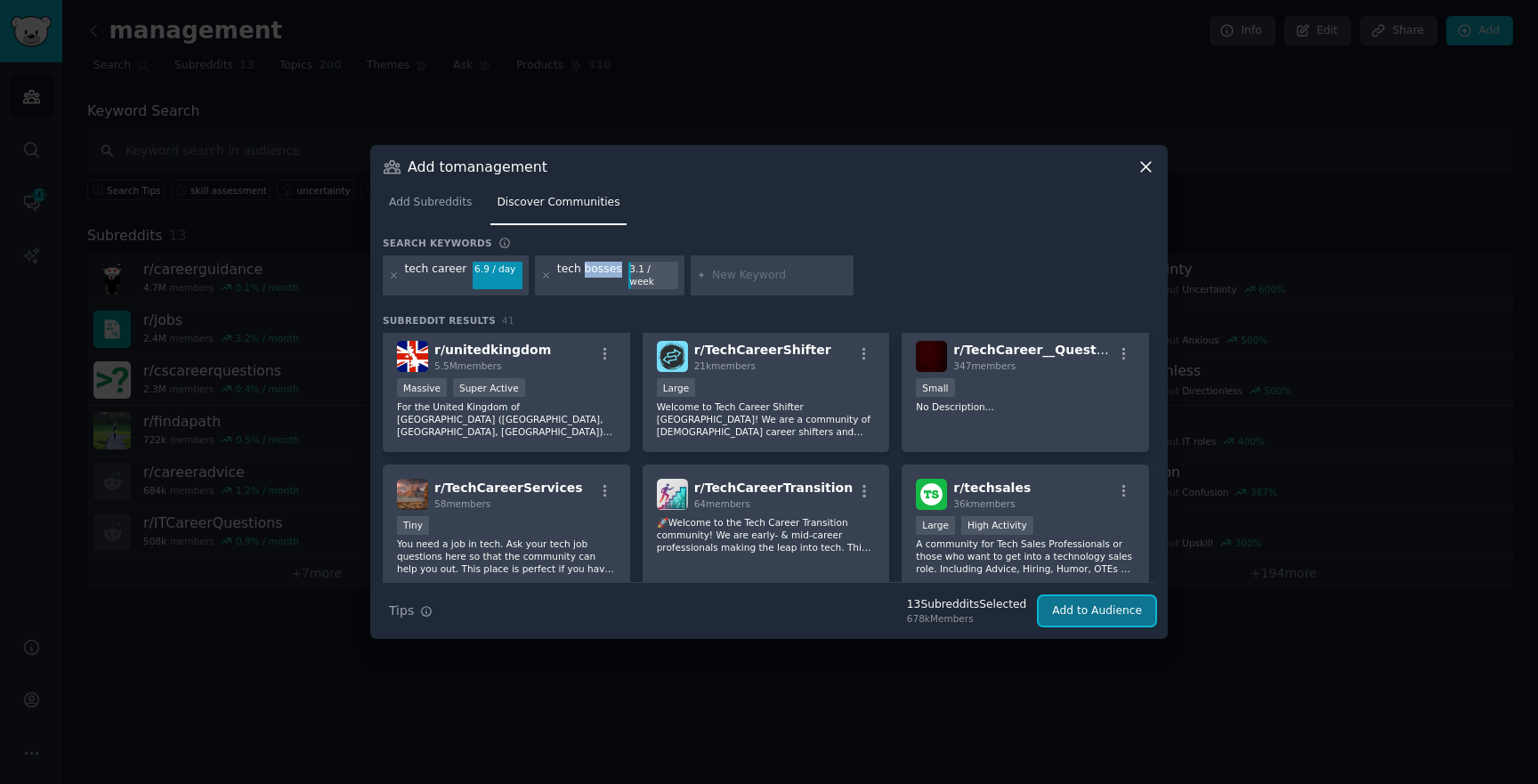
click at [1077, 601] on button "Add to Audience" at bounding box center [1097, 611] width 117 height 30
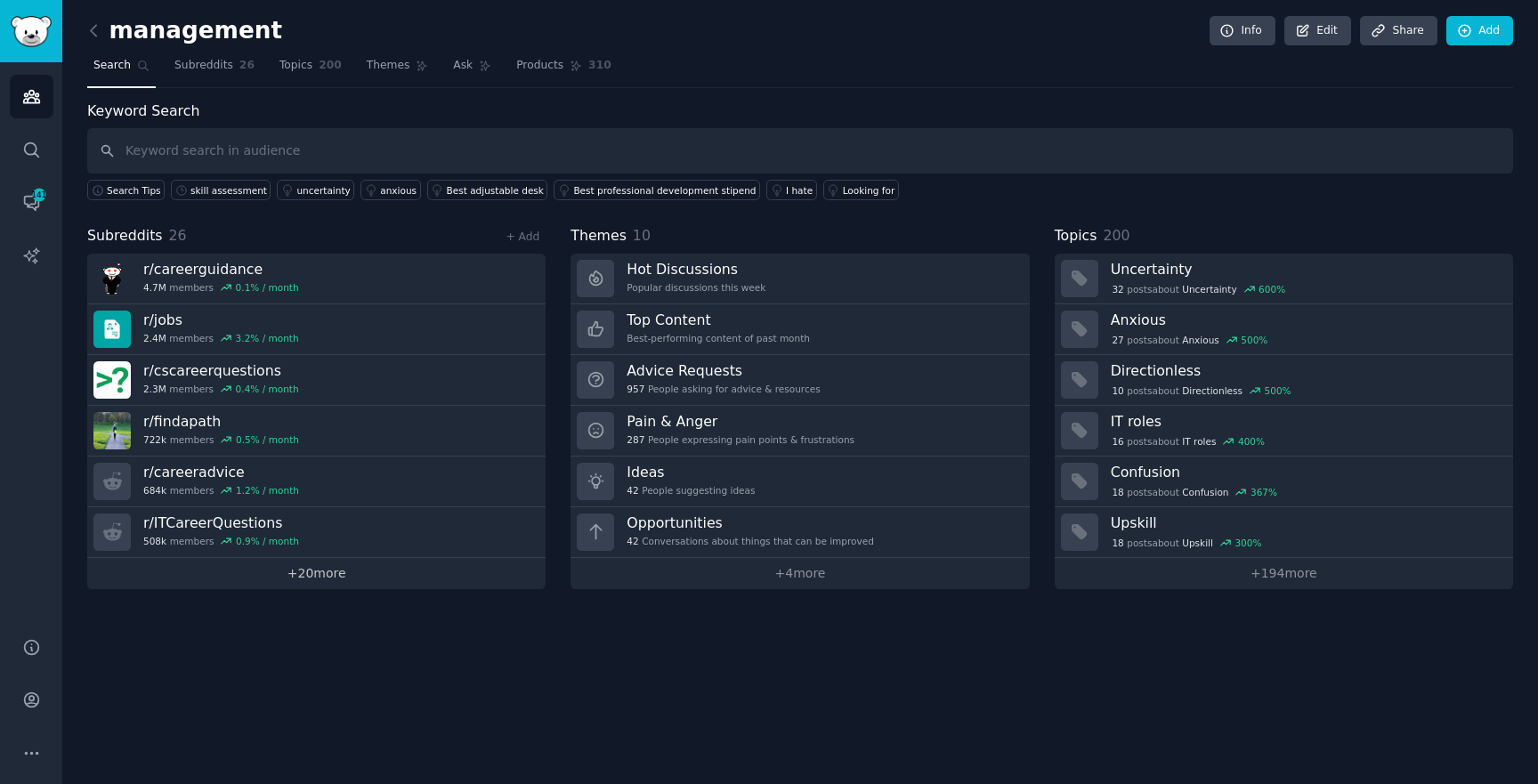
click at [363, 569] on link "+ 20 more" at bounding box center [316, 573] width 459 height 31
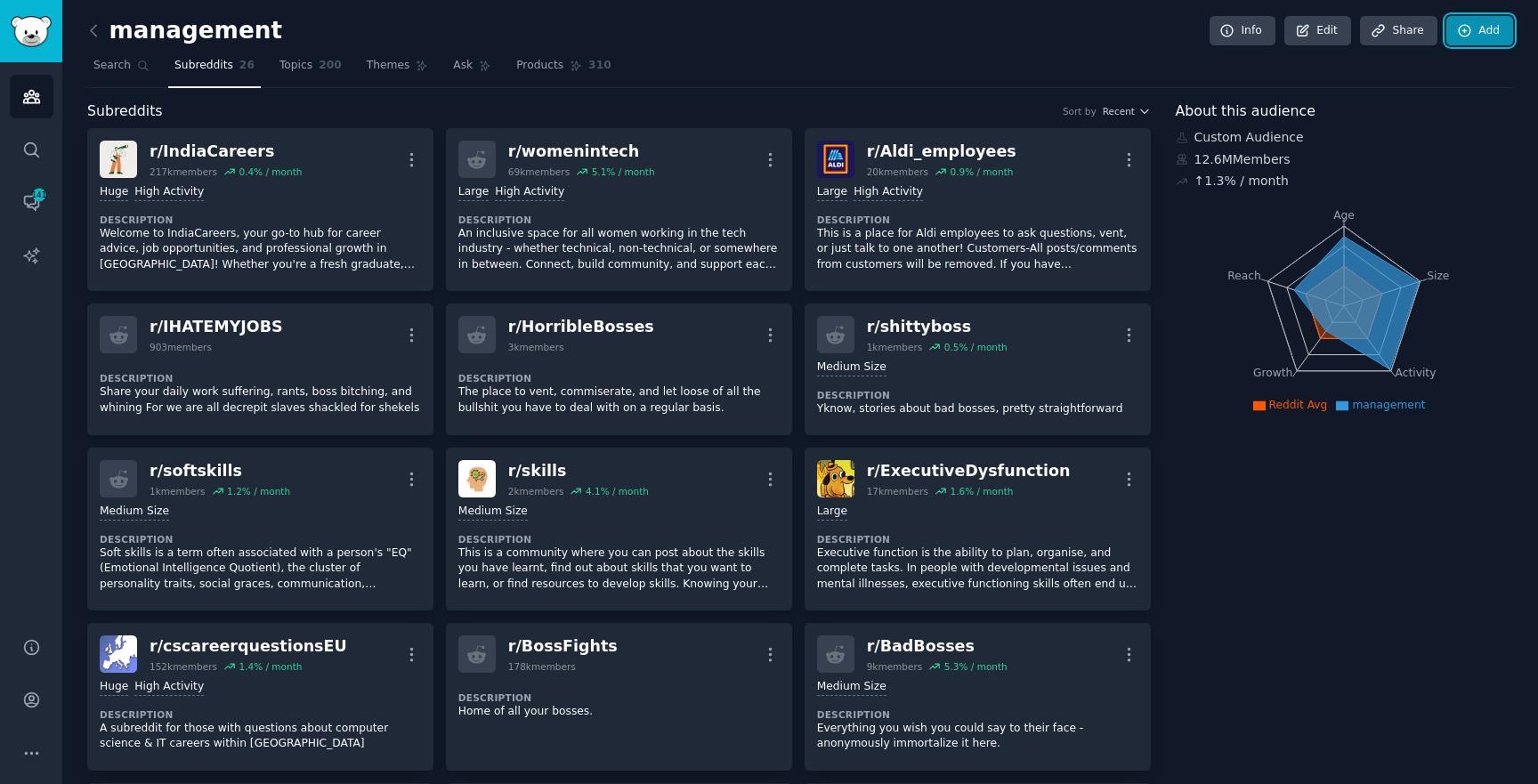
click at [1473, 40] on link "Add" at bounding box center [1480, 31] width 66 height 30
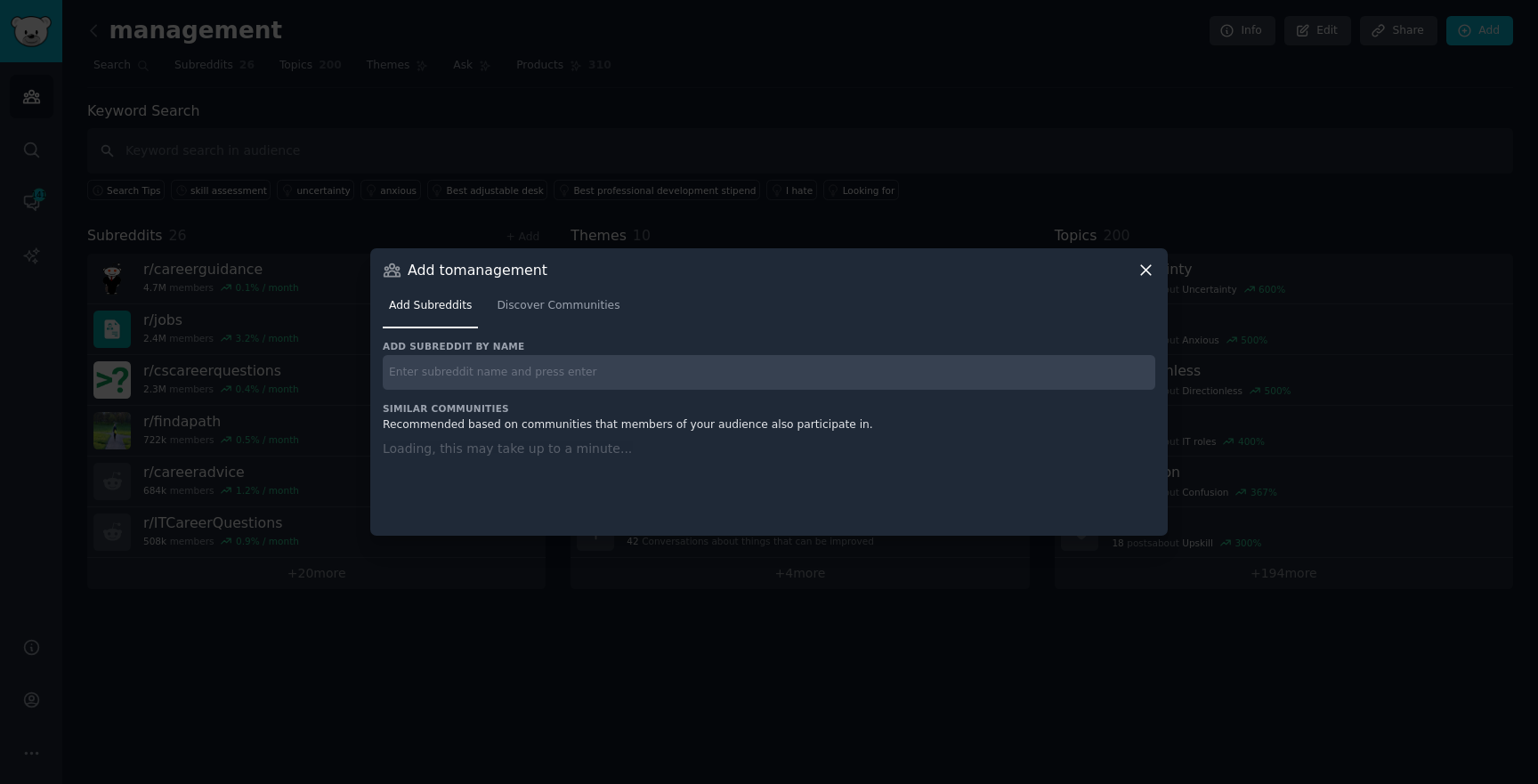
click at [525, 333] on div "Add Subreddits Discover Communities" at bounding box center [769, 309] width 773 height 61
click at [533, 310] on span "Discover Communities" at bounding box center [557, 306] width 122 height 16
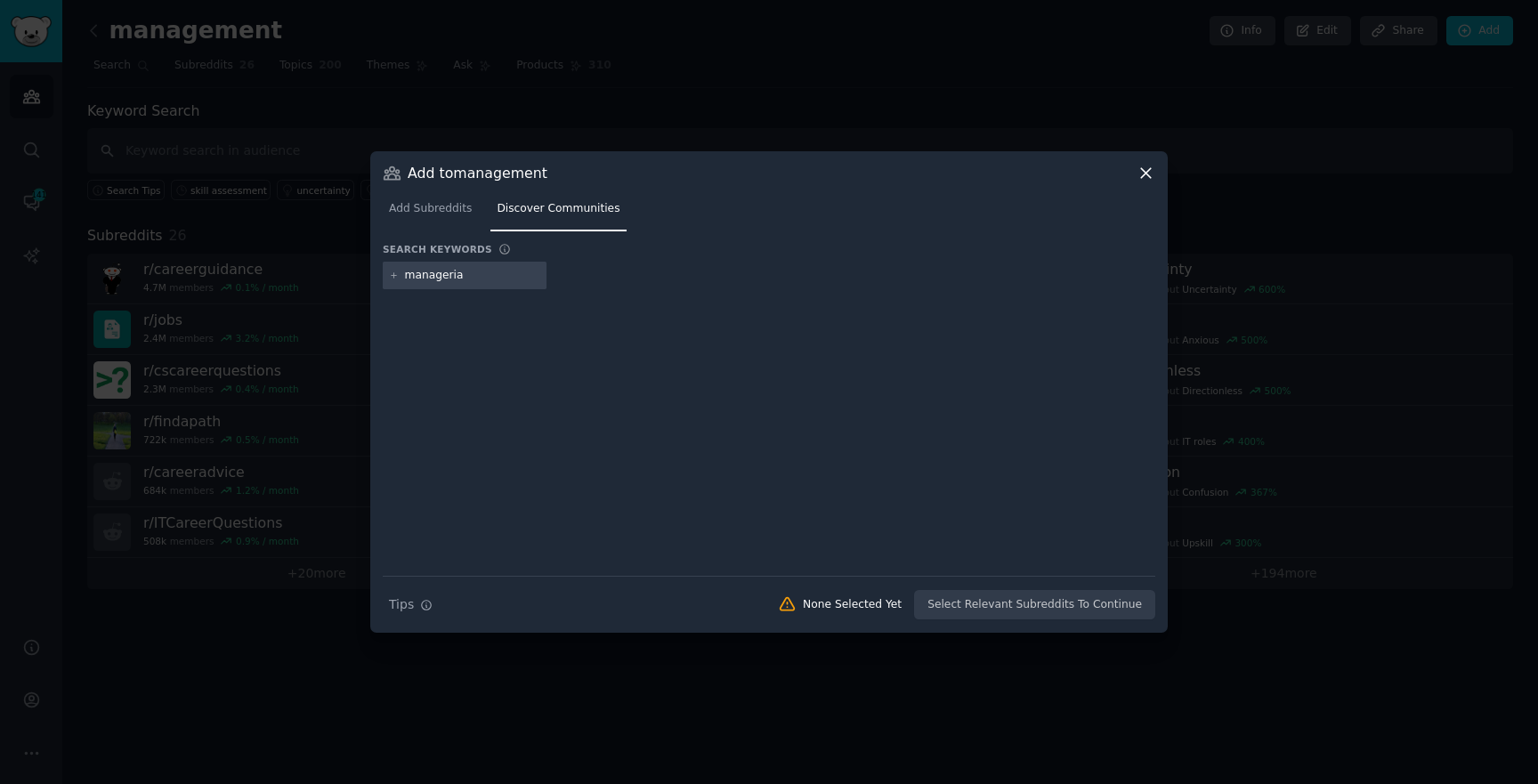
type input "managerial"
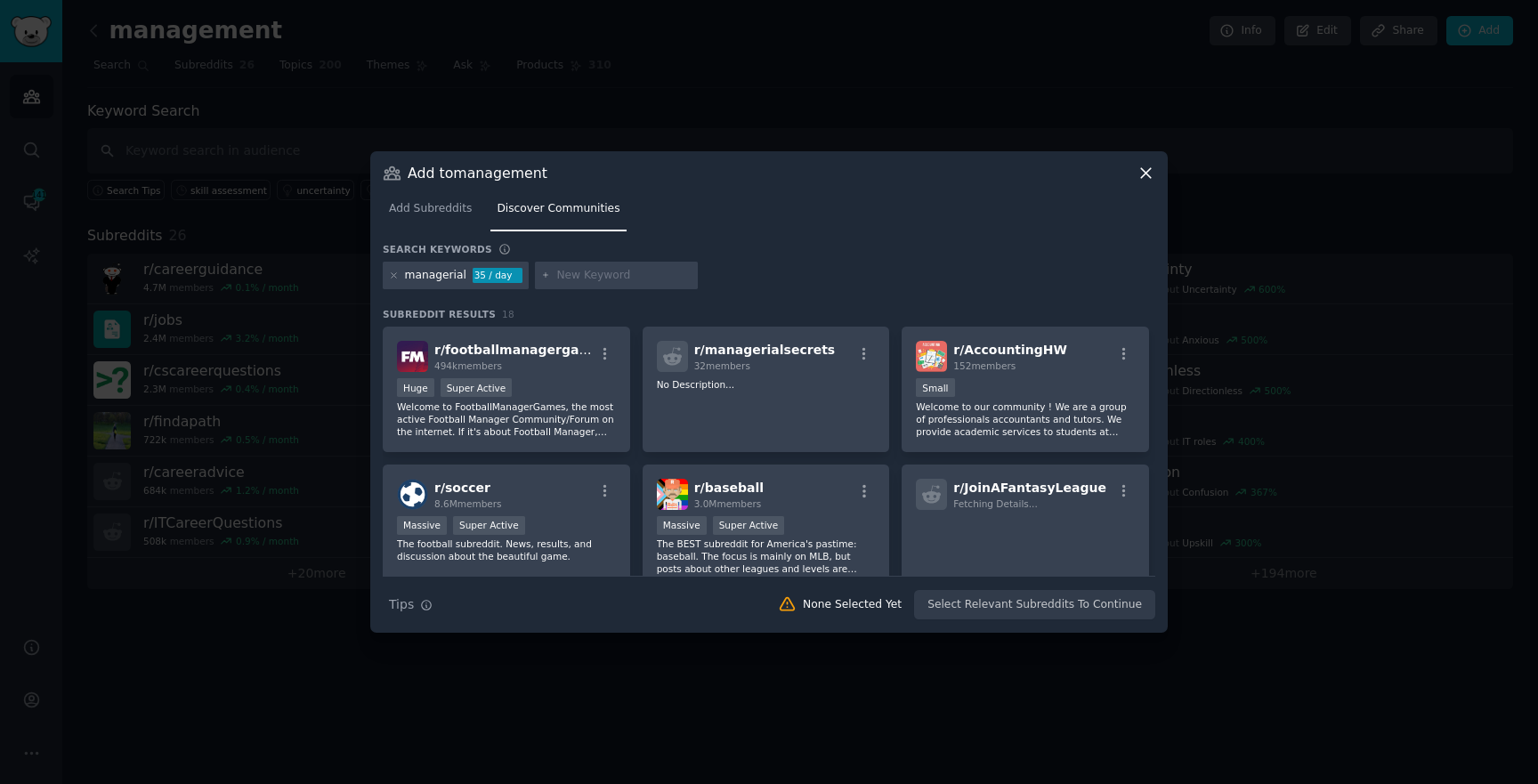
click at [392, 269] on div at bounding box center [394, 275] width 9 height 16
click at [392, 268] on div at bounding box center [394, 275] width 9 height 16
click at [392, 276] on icon at bounding box center [394, 275] width 9 height 9
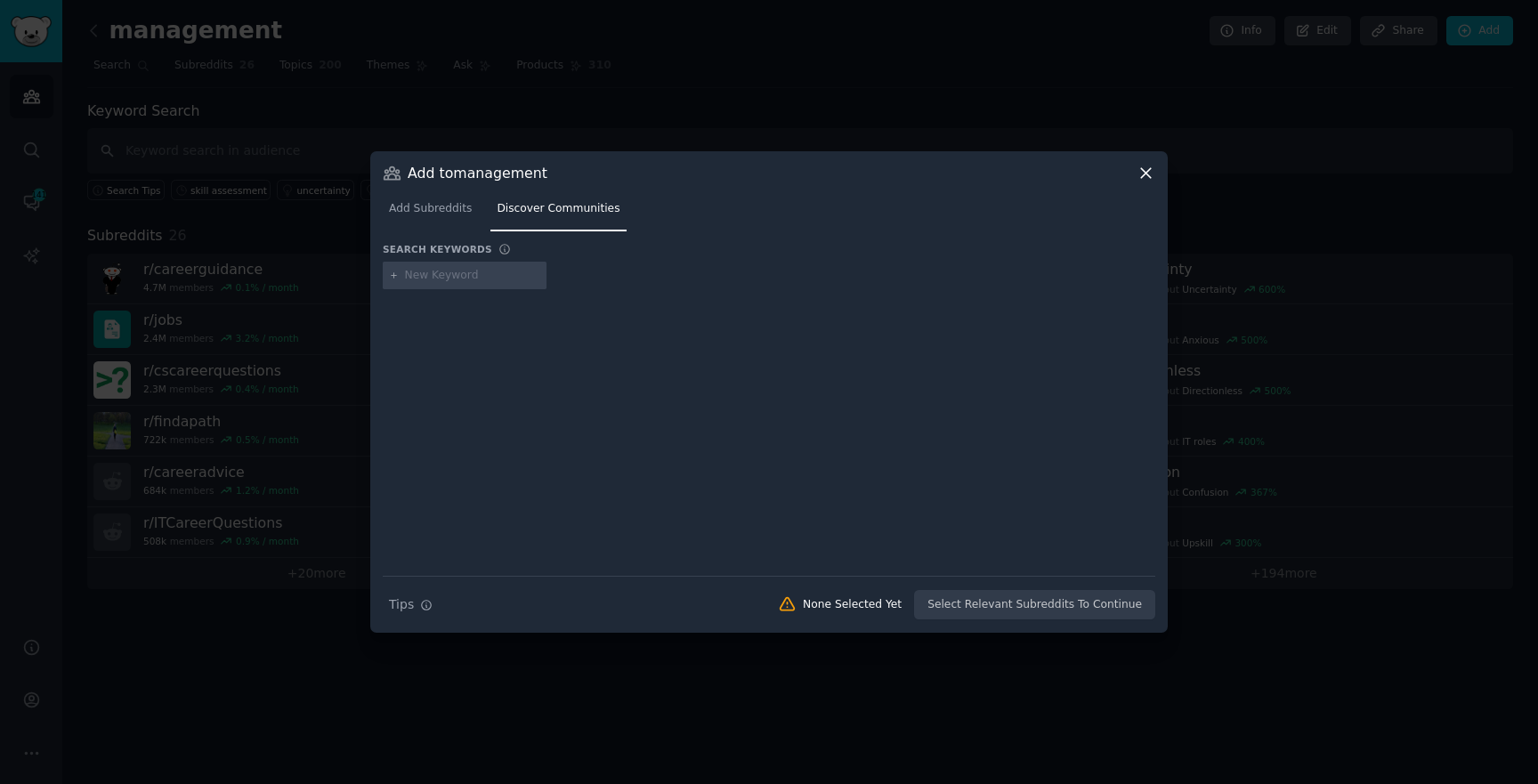
click at [488, 278] on input "text" at bounding box center [473, 275] width 136 height 16
type input "tech manager"
type input "["
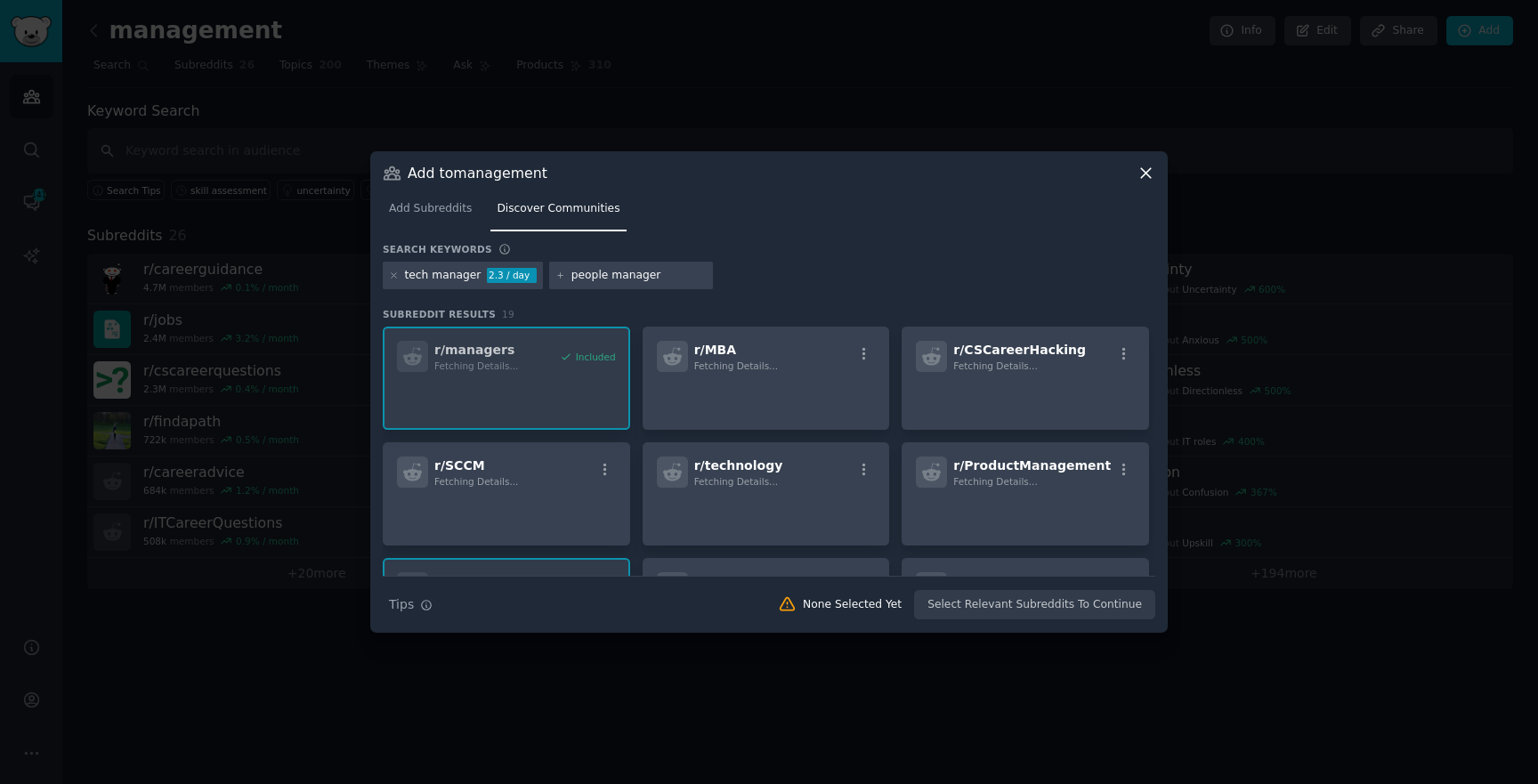
type input "people manager"
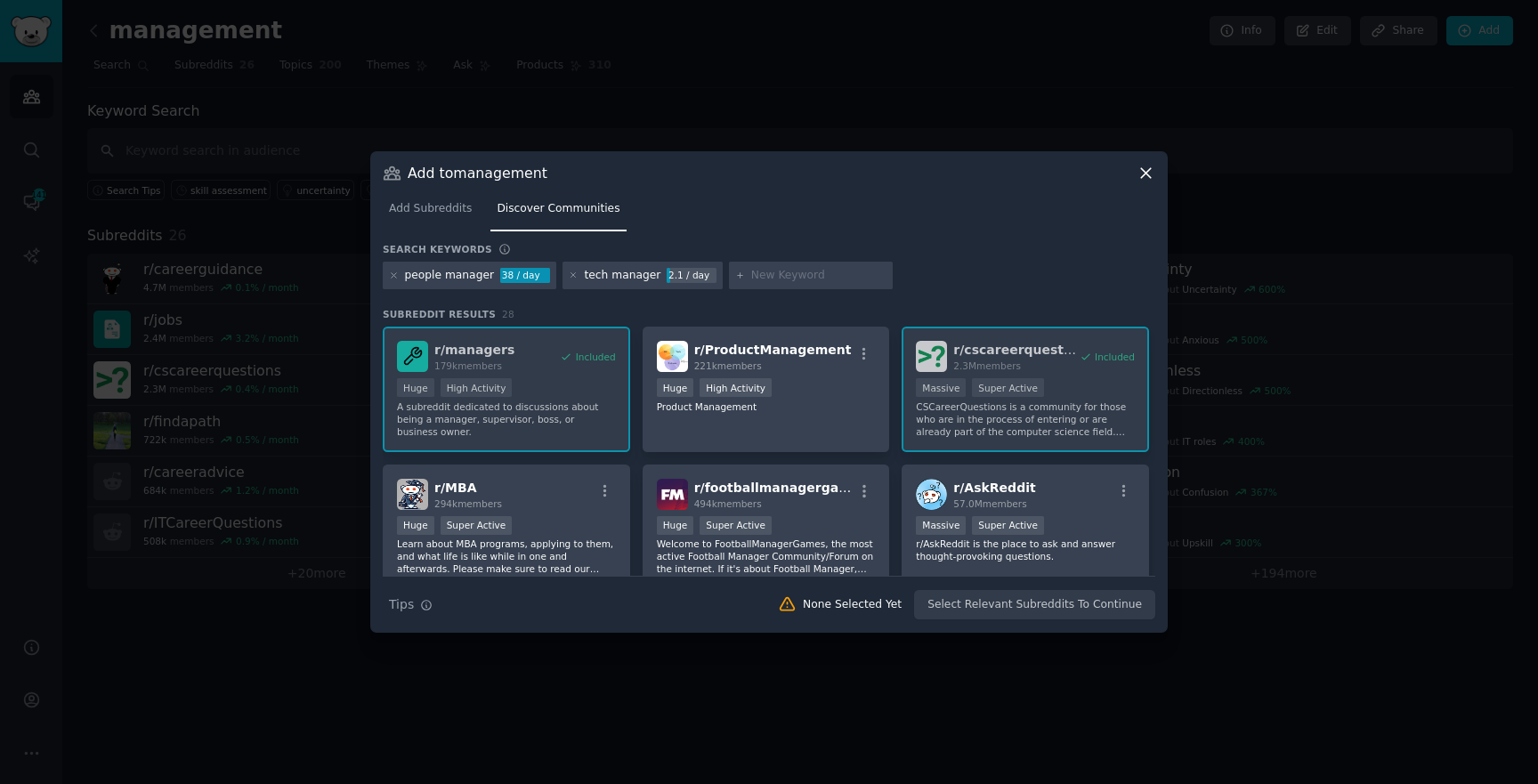
click at [1142, 174] on icon at bounding box center [1146, 174] width 19 height 19
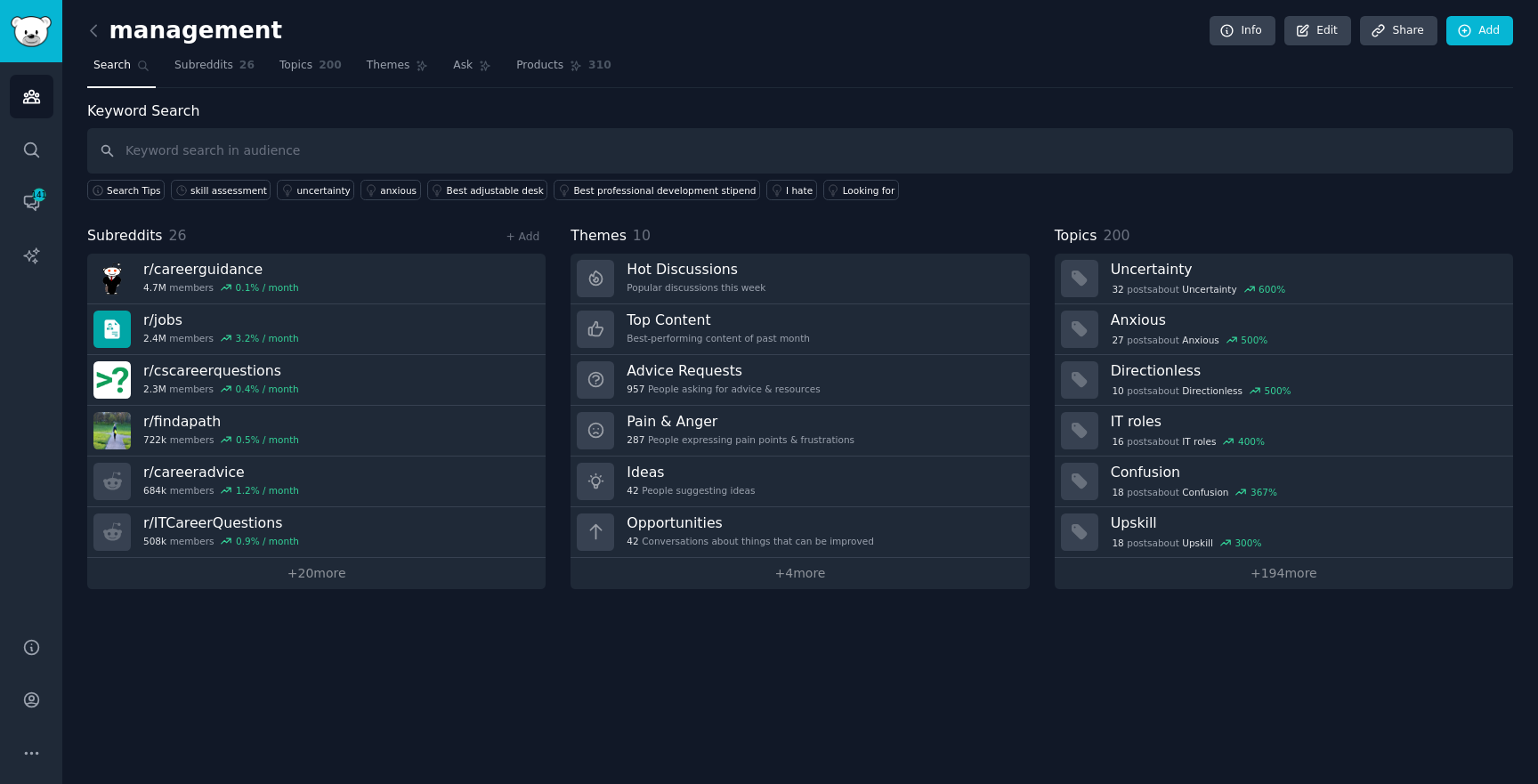
click at [222, 102] on div "Keyword Search Search Tips skill assessment uncertainty anxious Best adjustable…" at bounding box center [800, 151] width 1426 height 101
click at [222, 60] on span "Subreddits" at bounding box center [204, 65] width 59 height 16
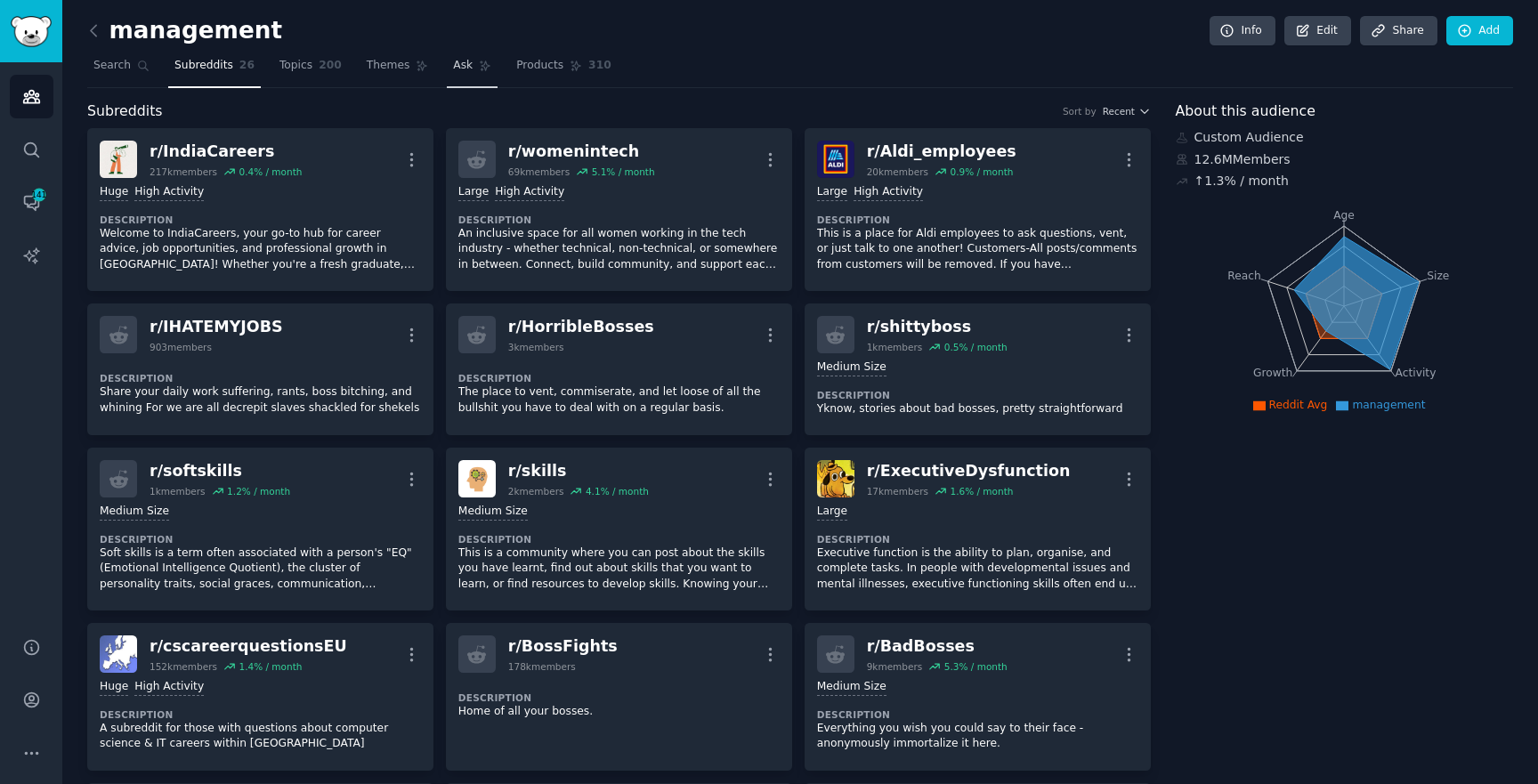
click at [479, 65] on icon at bounding box center [484, 65] width 12 height 12
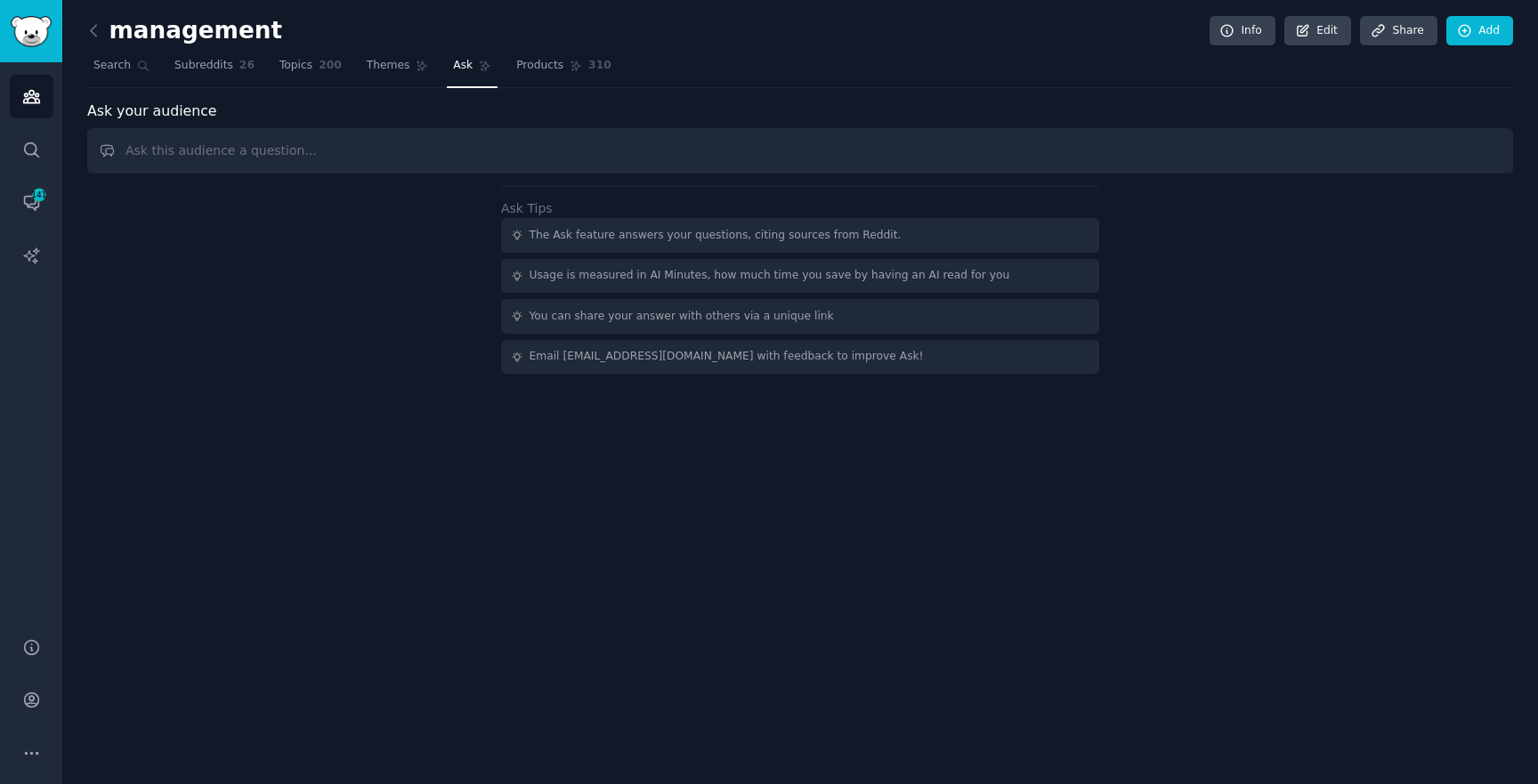
click at [479, 65] on icon at bounding box center [484, 65] width 12 height 12
click at [136, 77] on link "Search" at bounding box center [122, 69] width 68 height 36
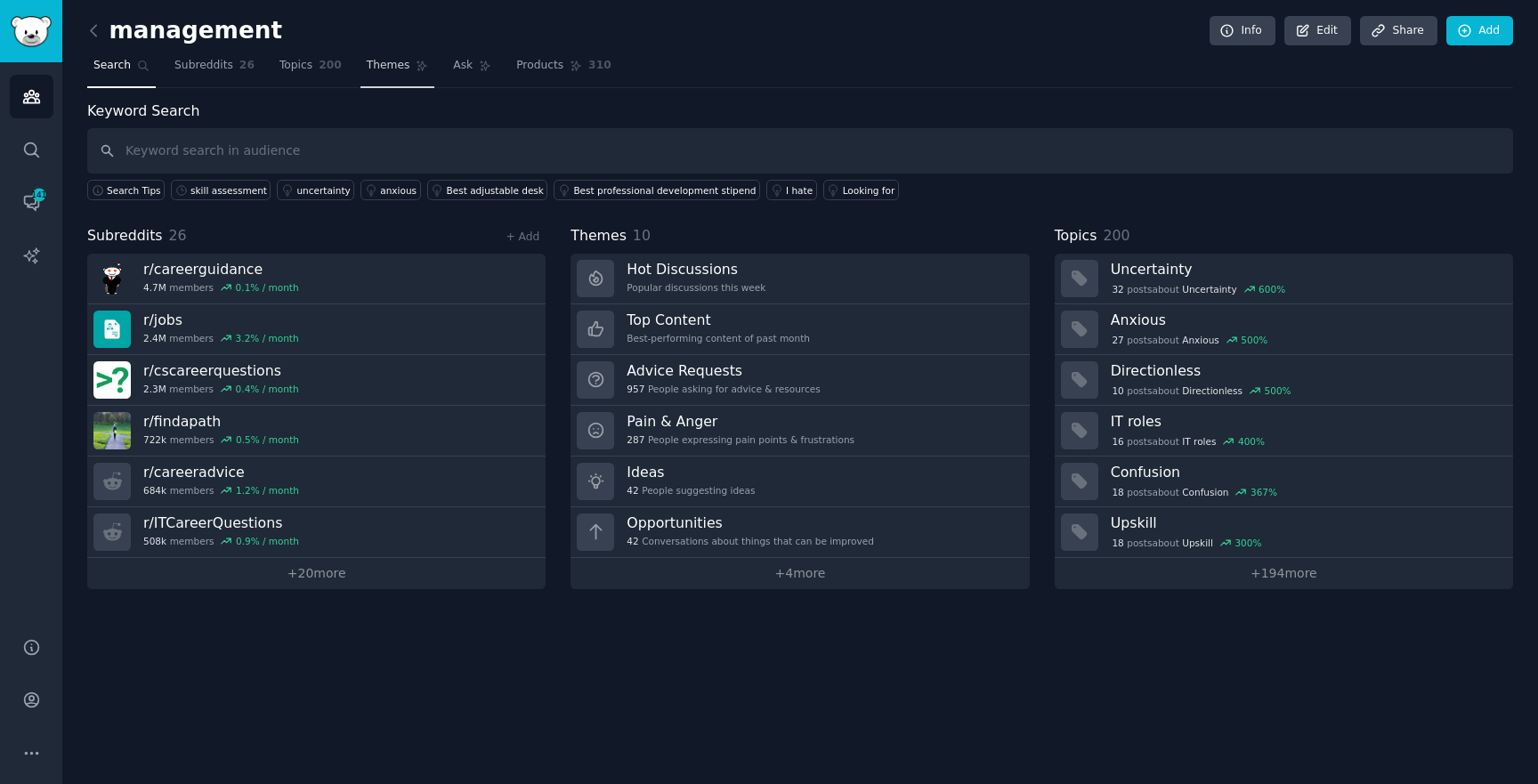
click at [430, 76] on link "Themes" at bounding box center [398, 69] width 75 height 36
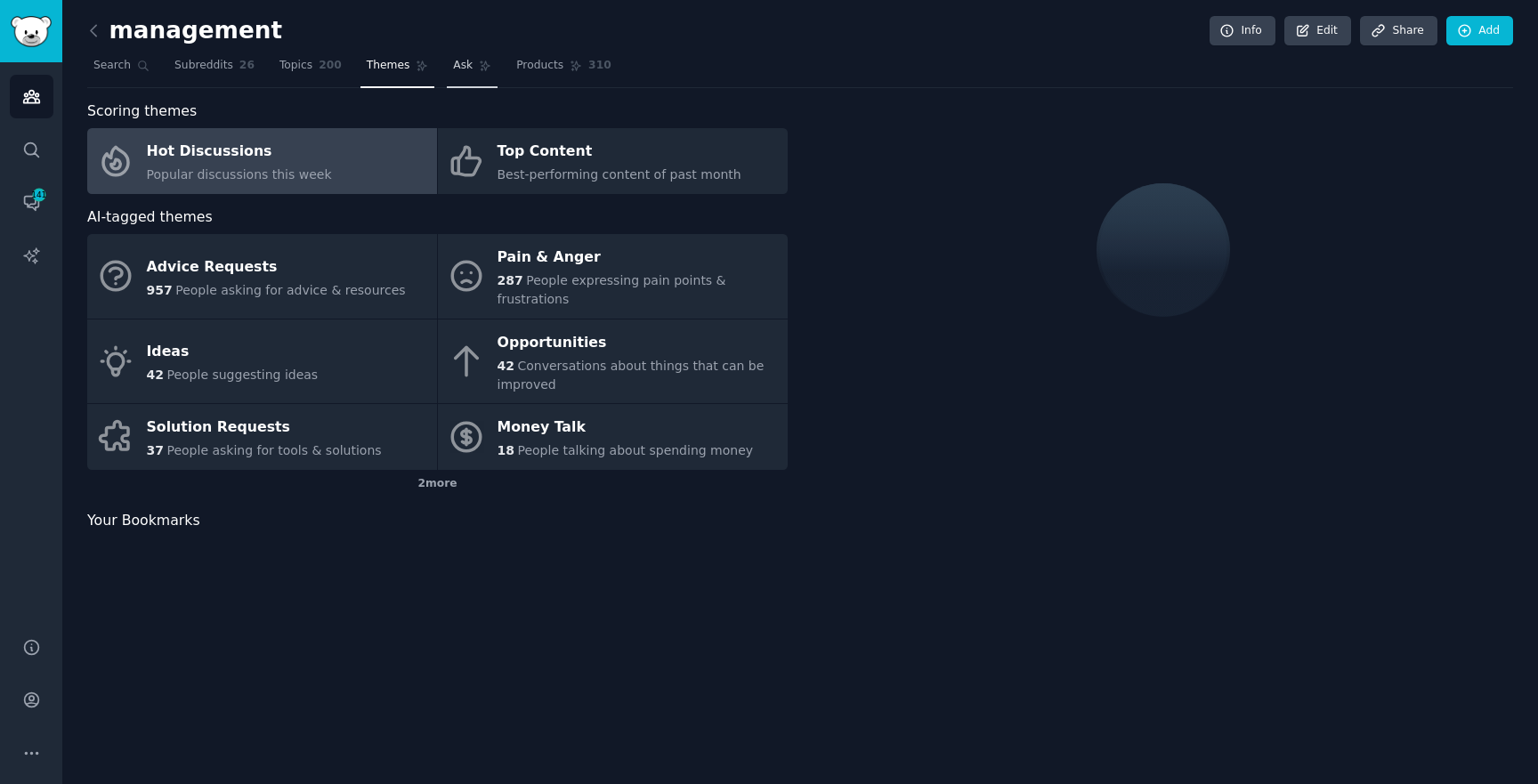
click at [478, 65] on icon at bounding box center [484, 65] width 12 height 12
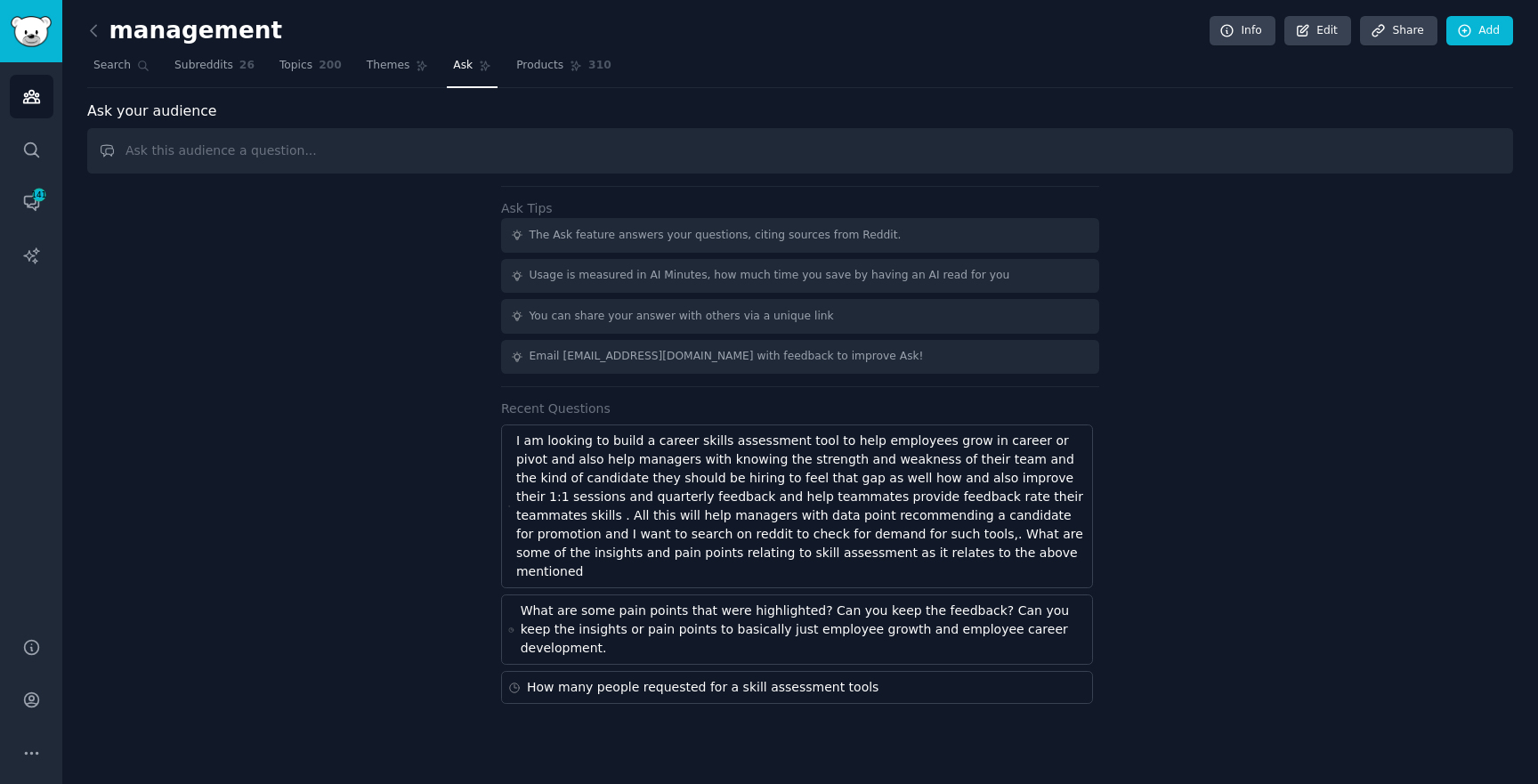
click at [437, 125] on div "Ask your audience Ask Tips The Ask feature answers your questions, citing sourc…" at bounding box center [800, 402] width 1426 height 605
click at [423, 159] on input "text" at bounding box center [800, 151] width 1426 height 46
type input "How may"
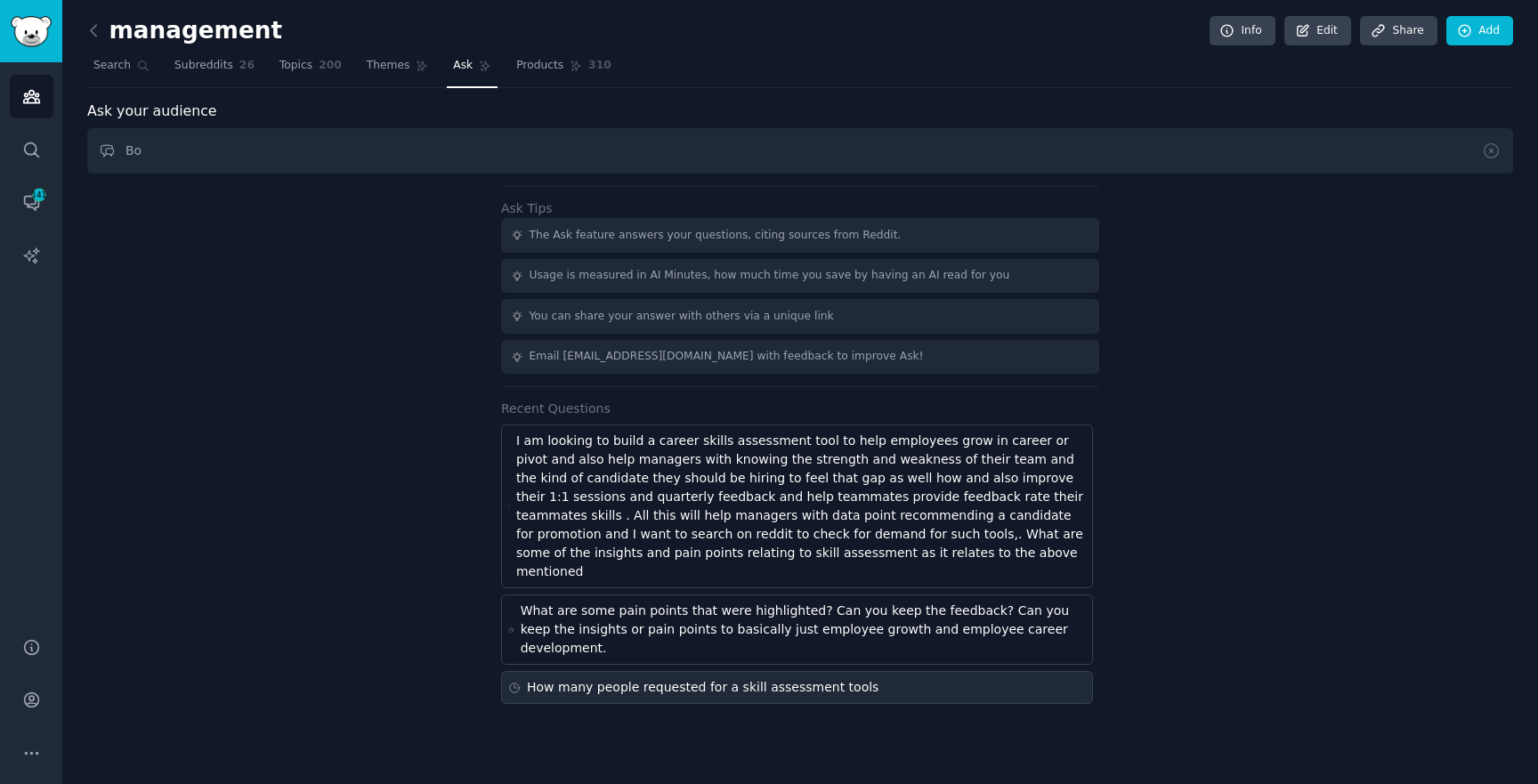
click at [698, 671] on div "How many people requested for a skill assessment tools" at bounding box center [797, 687] width 592 height 33
type input "How many people requested for a skill assessment tools"
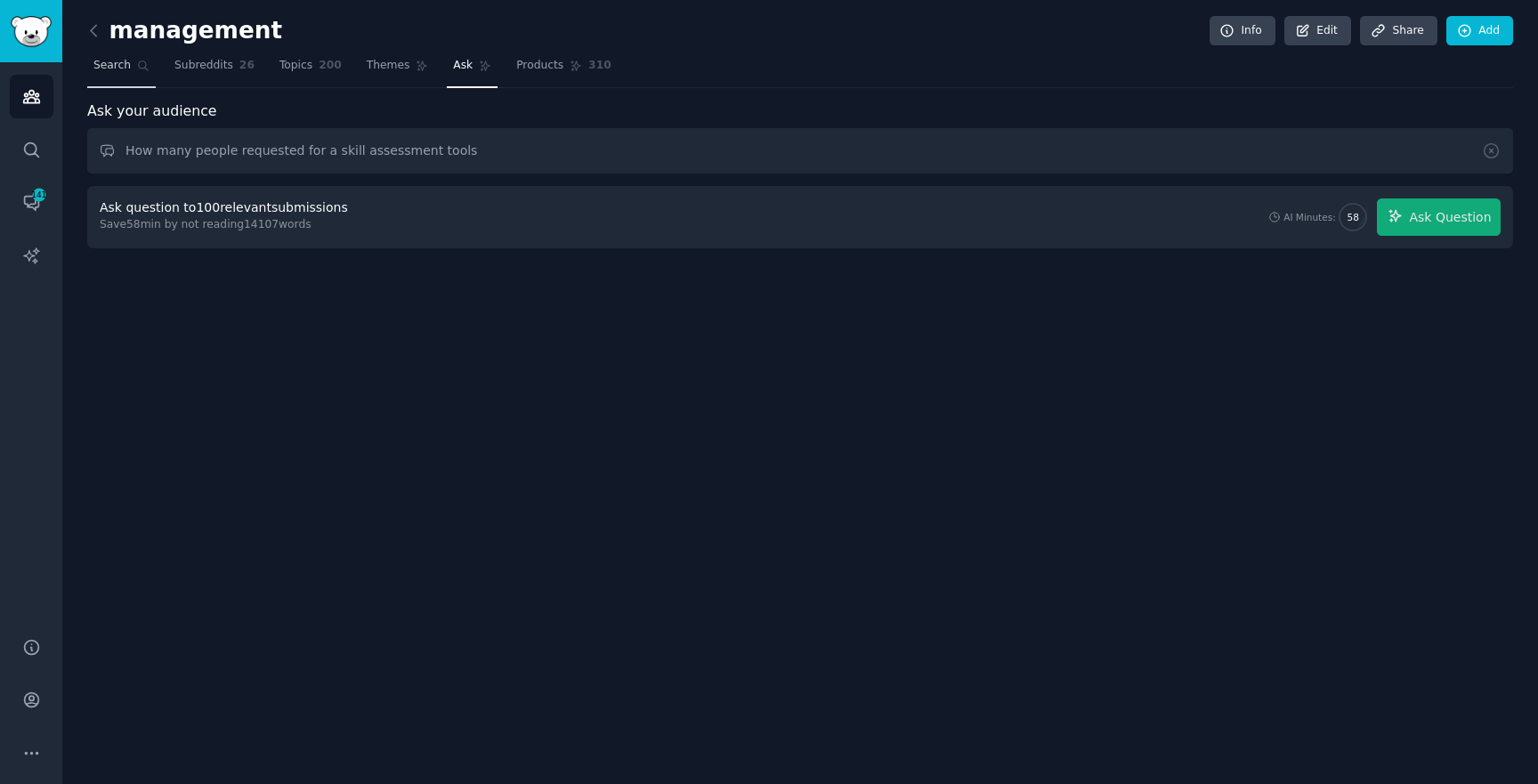
click at [107, 64] on span "Search" at bounding box center [111, 65] width 37 height 16
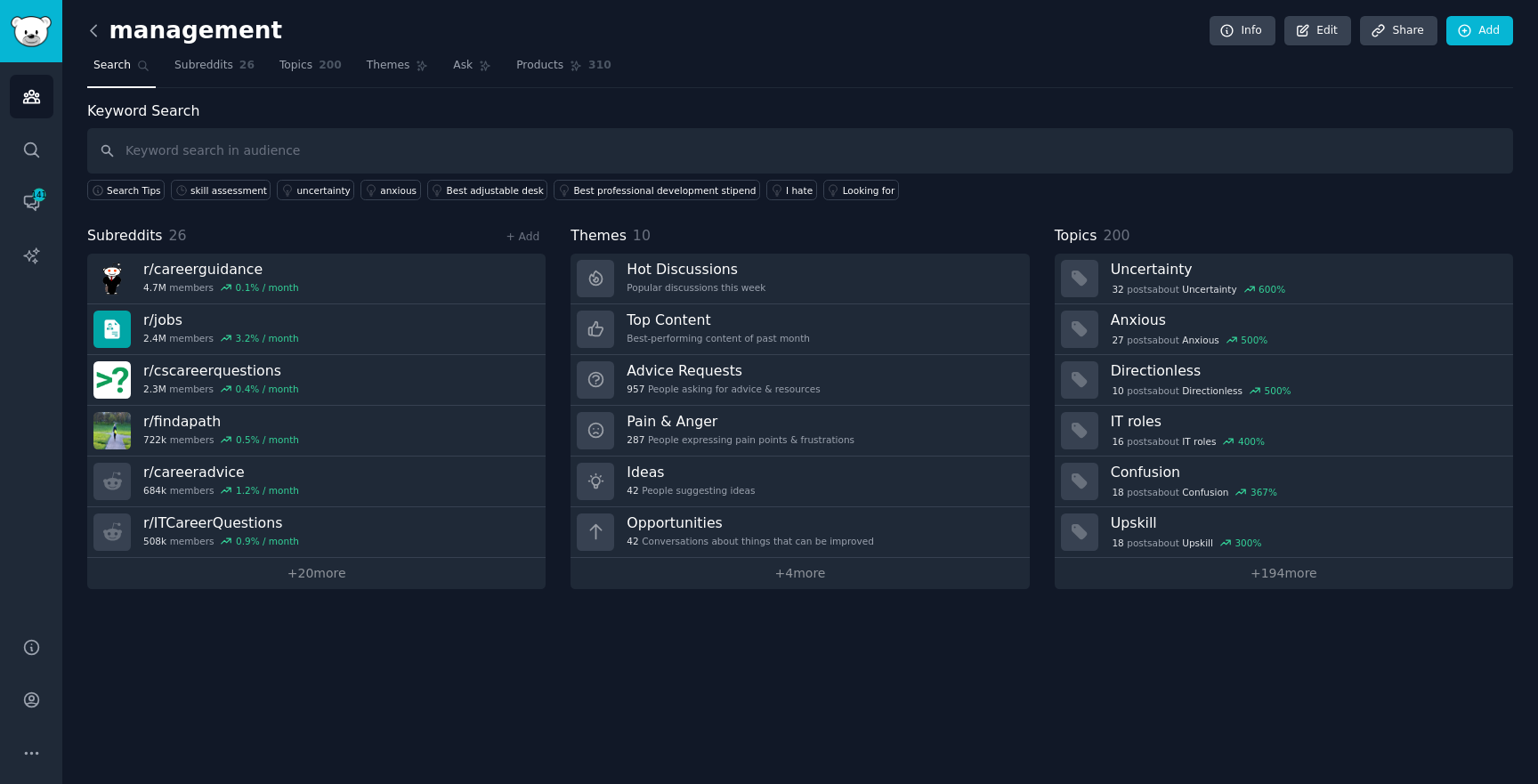
click at [99, 36] on icon at bounding box center [94, 31] width 19 height 19
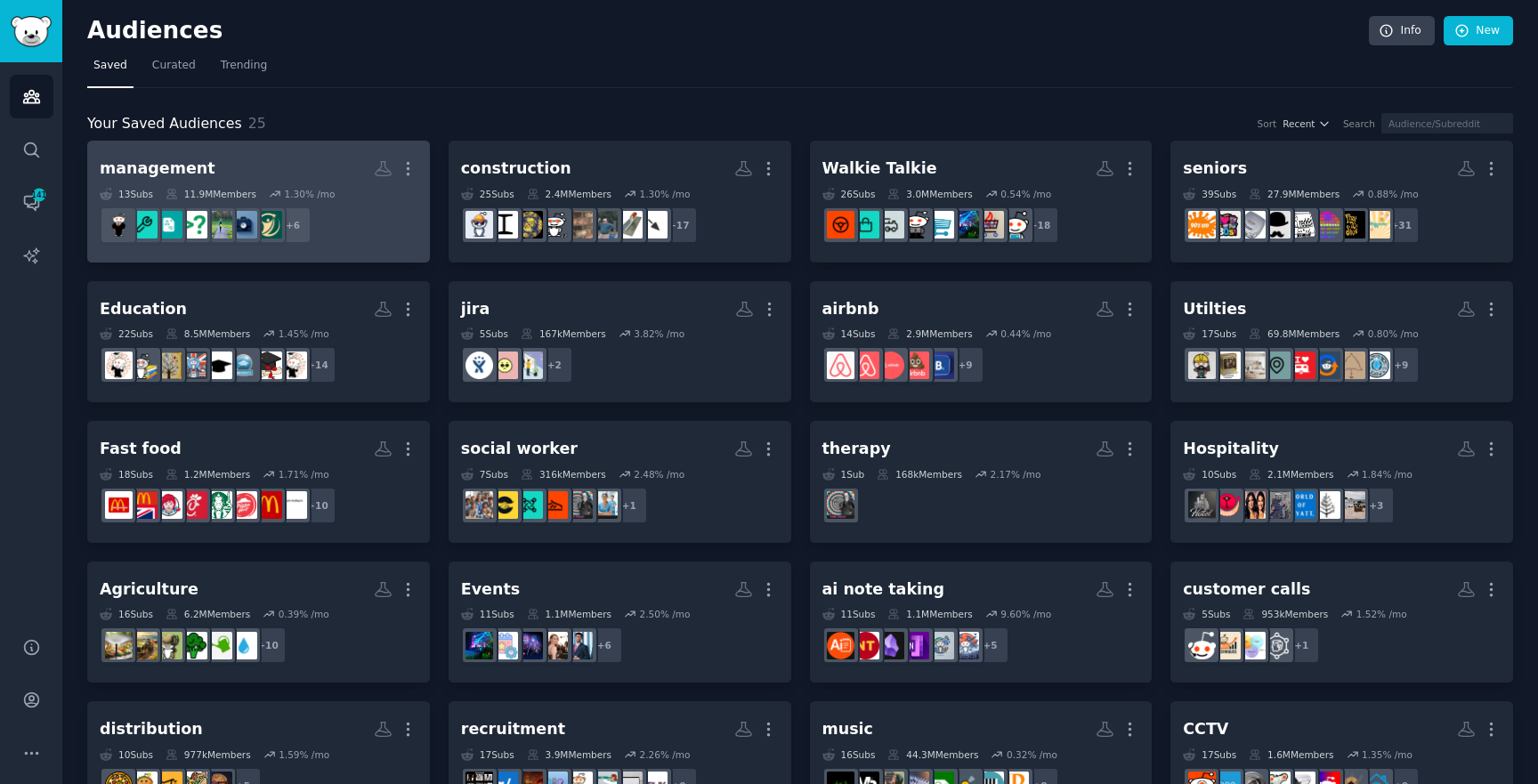
click at [274, 159] on h2 "management More" at bounding box center [258, 168] width 318 height 31
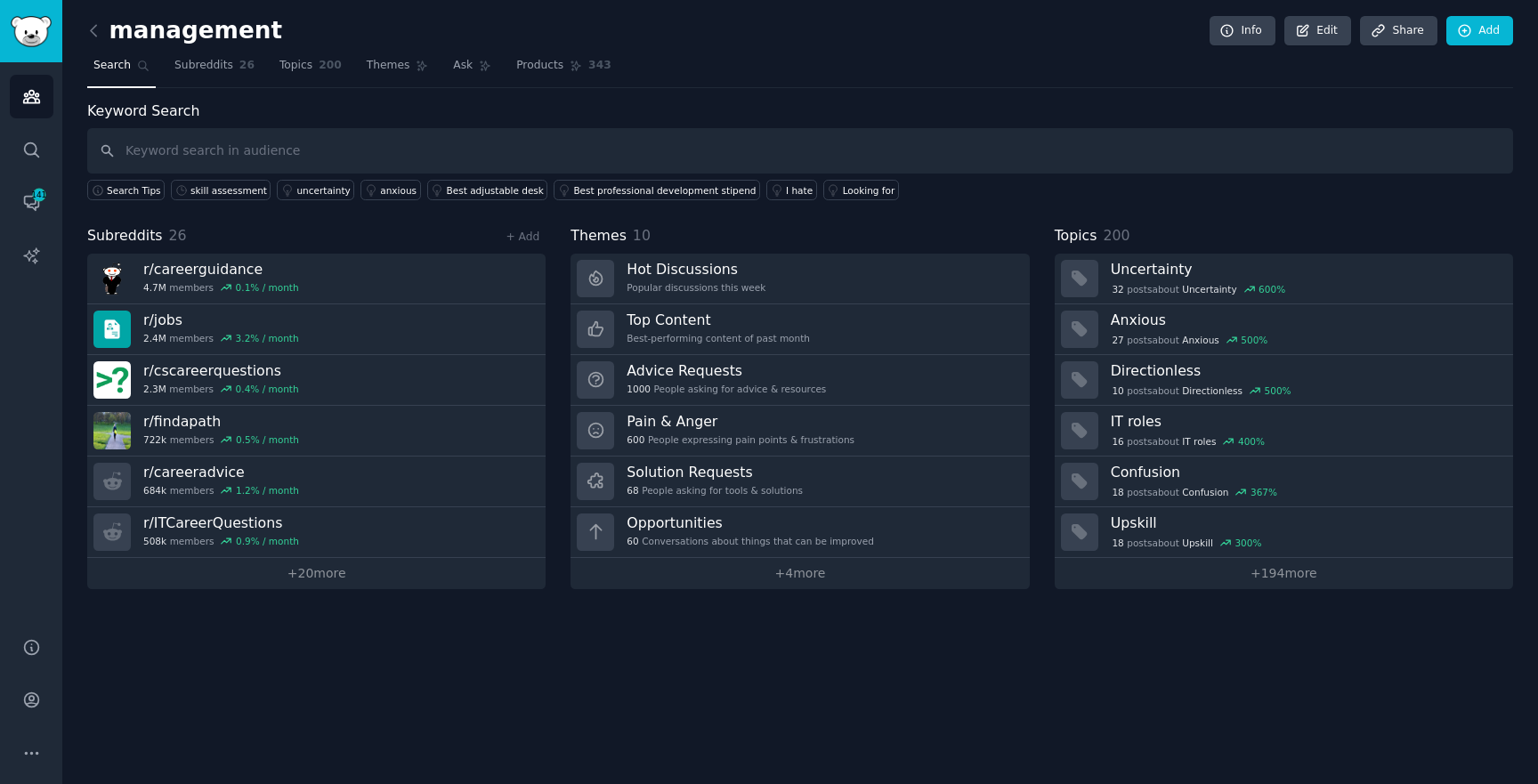
drag, startPoint x: 231, startPoint y: 69, endPoint x: 139, endPoint y: 72, distance: 92.0
click at [477, 85] on link "Ask" at bounding box center [472, 69] width 50 height 36
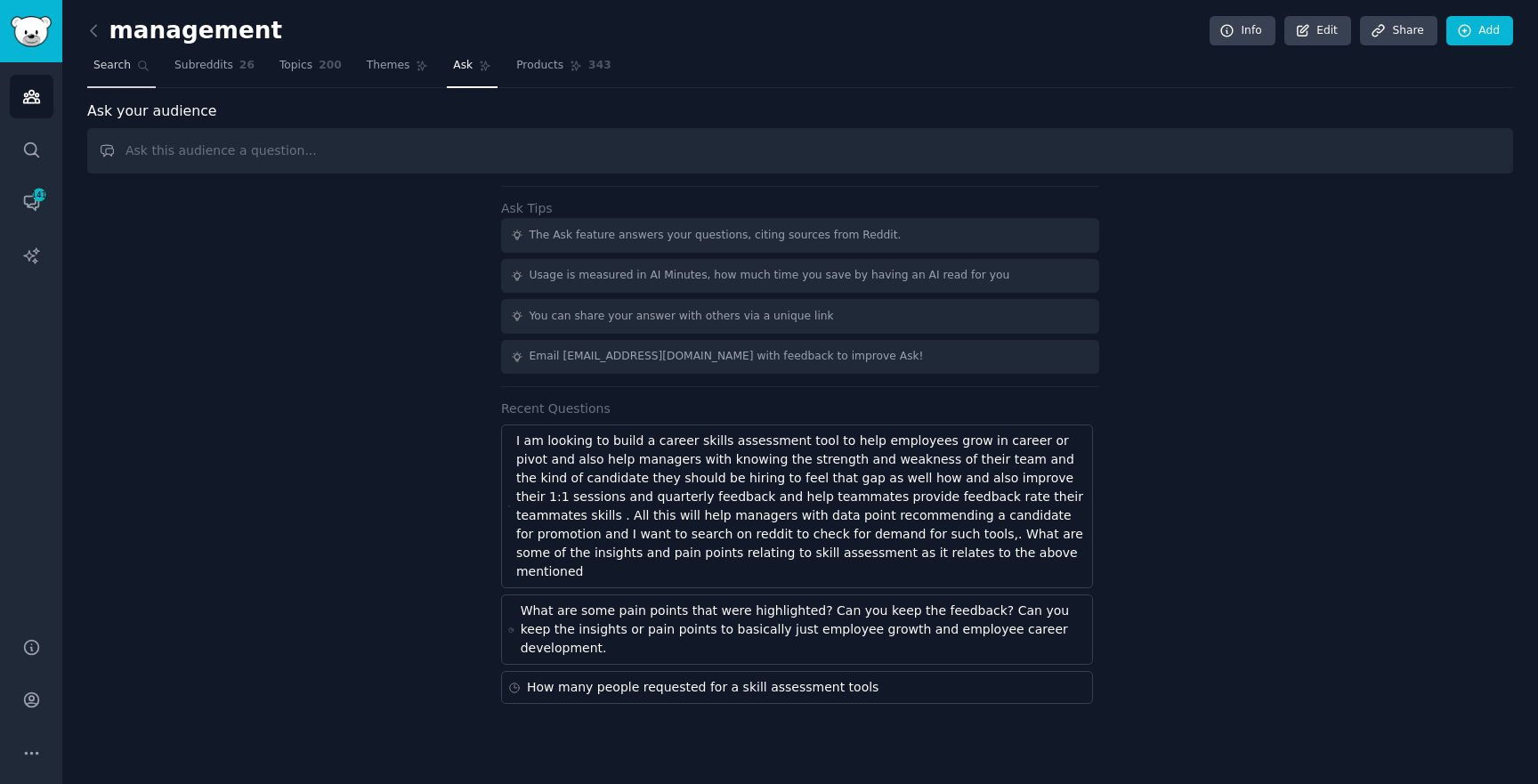
click at [128, 62] on span "Search" at bounding box center [111, 65] width 37 height 16
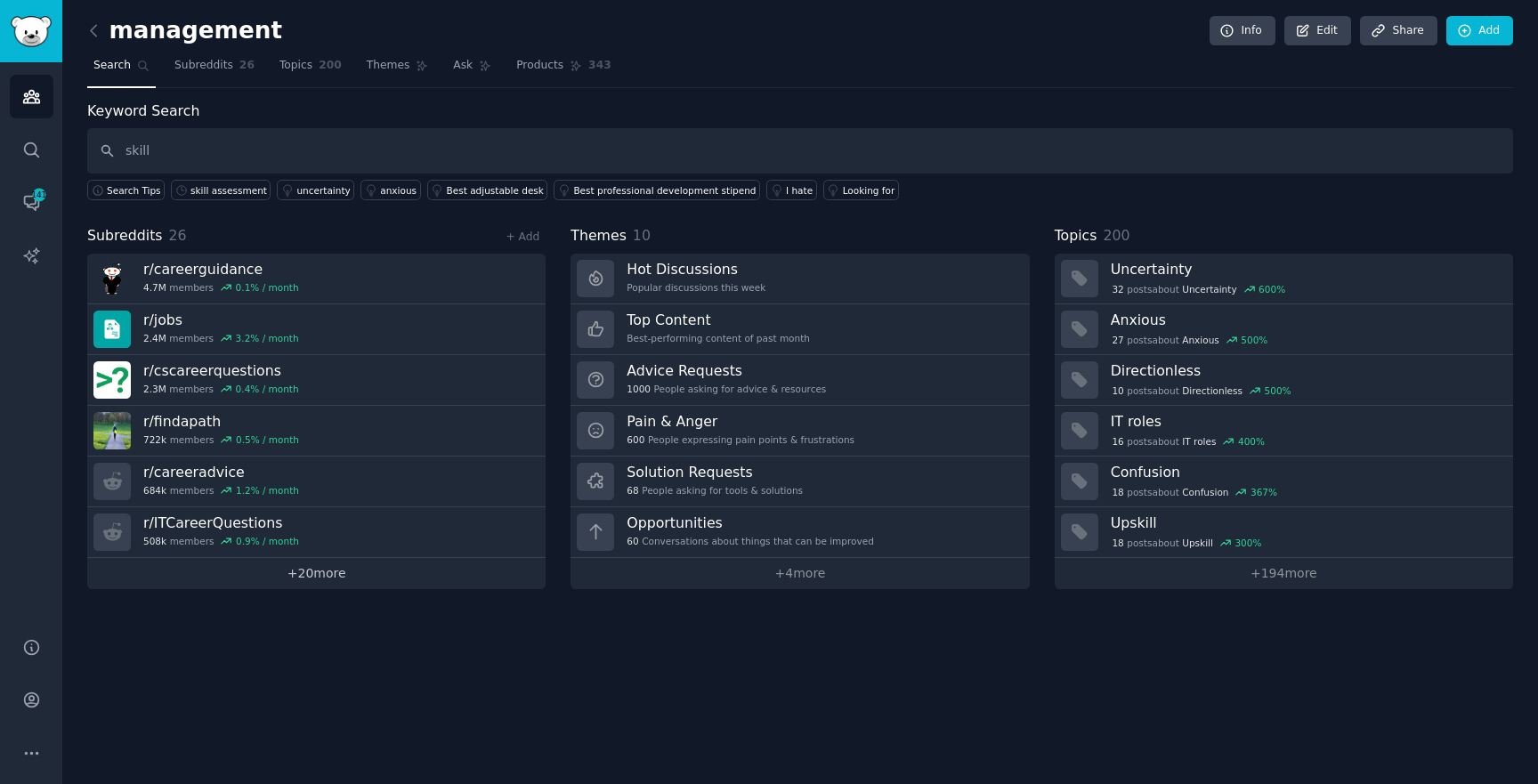
type input "skill"
click at [300, 564] on link "+ 20 more" at bounding box center [316, 573] width 459 height 31
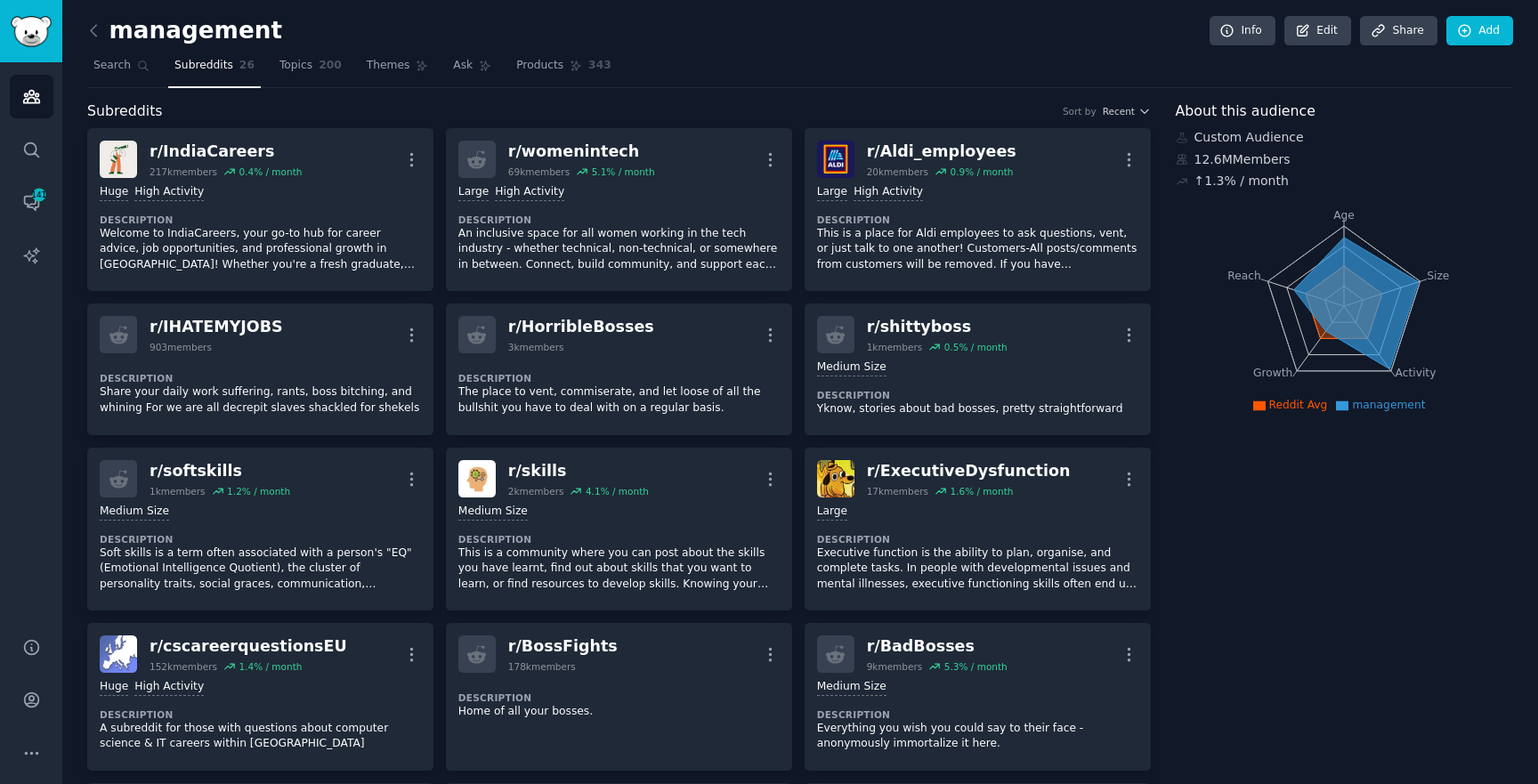
click at [453, 71] on span "Ask" at bounding box center [462, 65] width 20 height 16
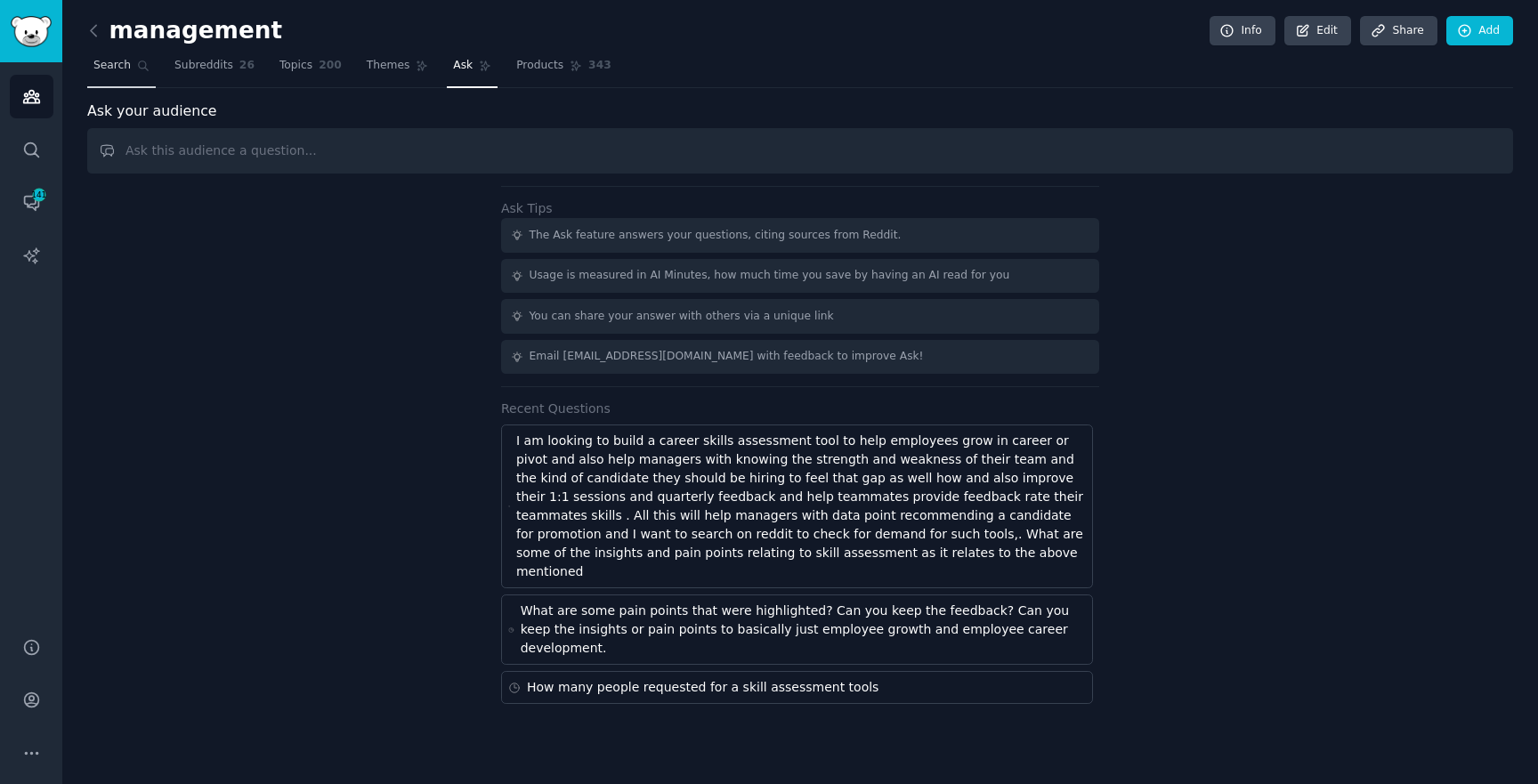
click at [113, 62] on span "Search" at bounding box center [111, 65] width 37 height 16
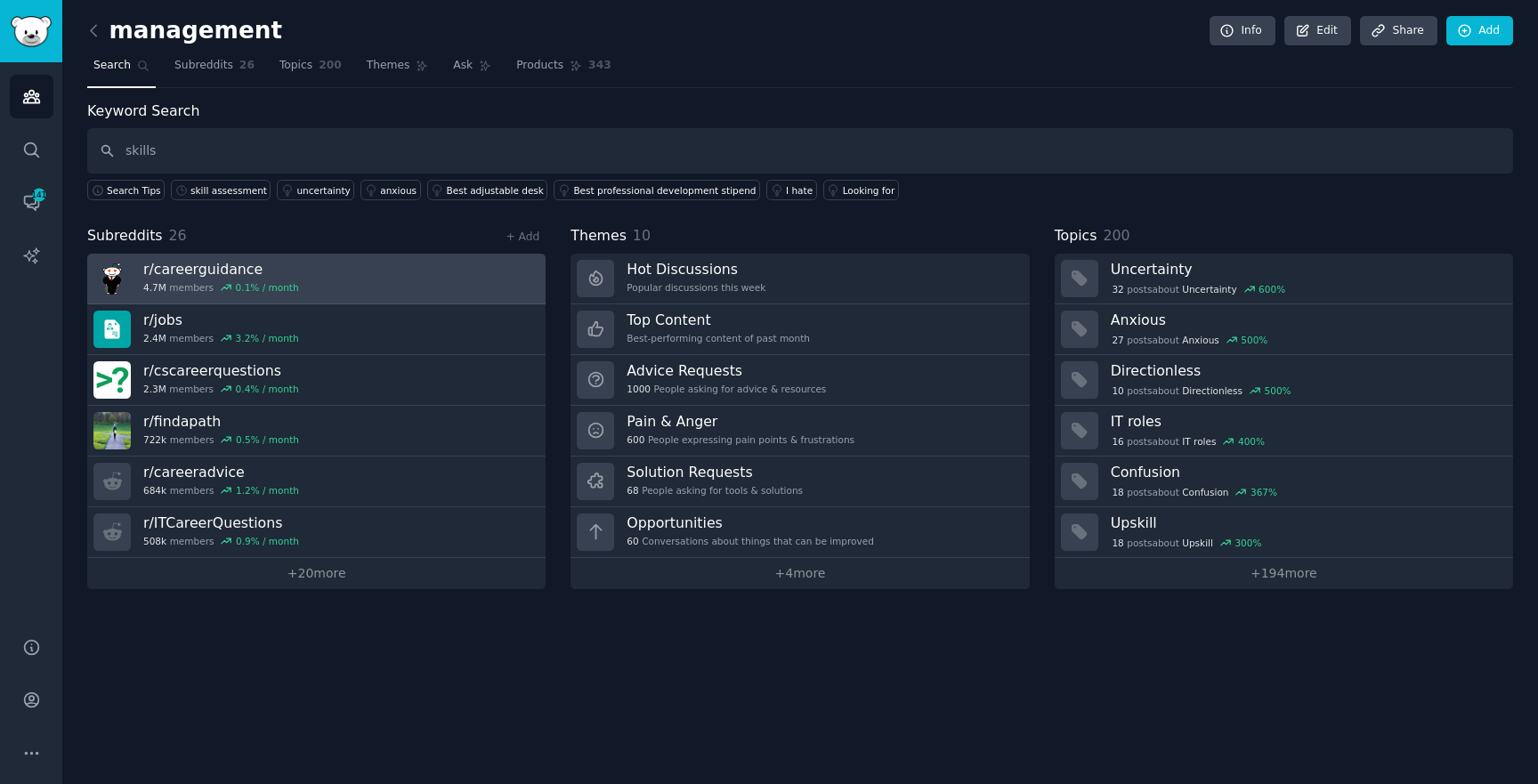
type input "skills"
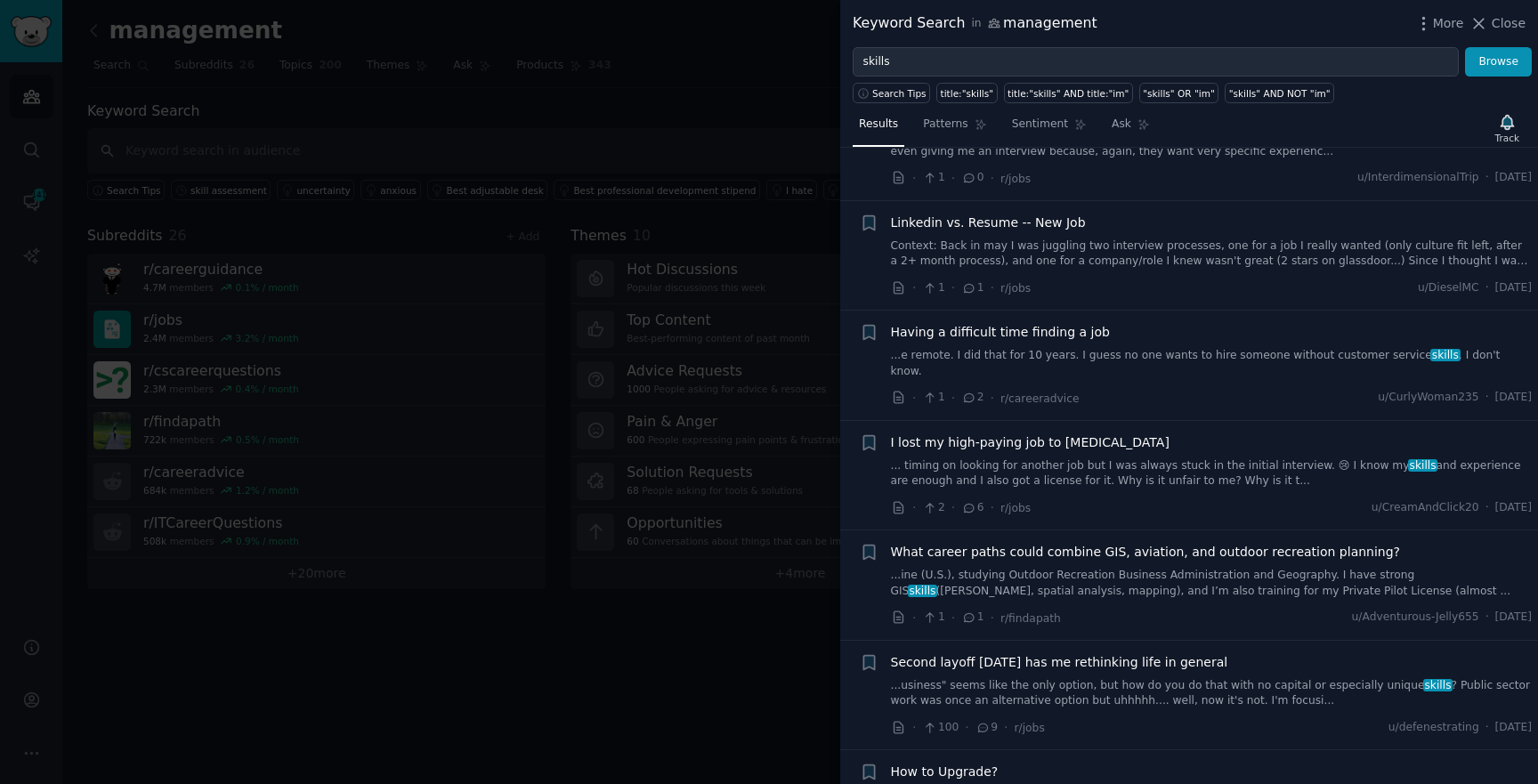
scroll to position [10351, 0]
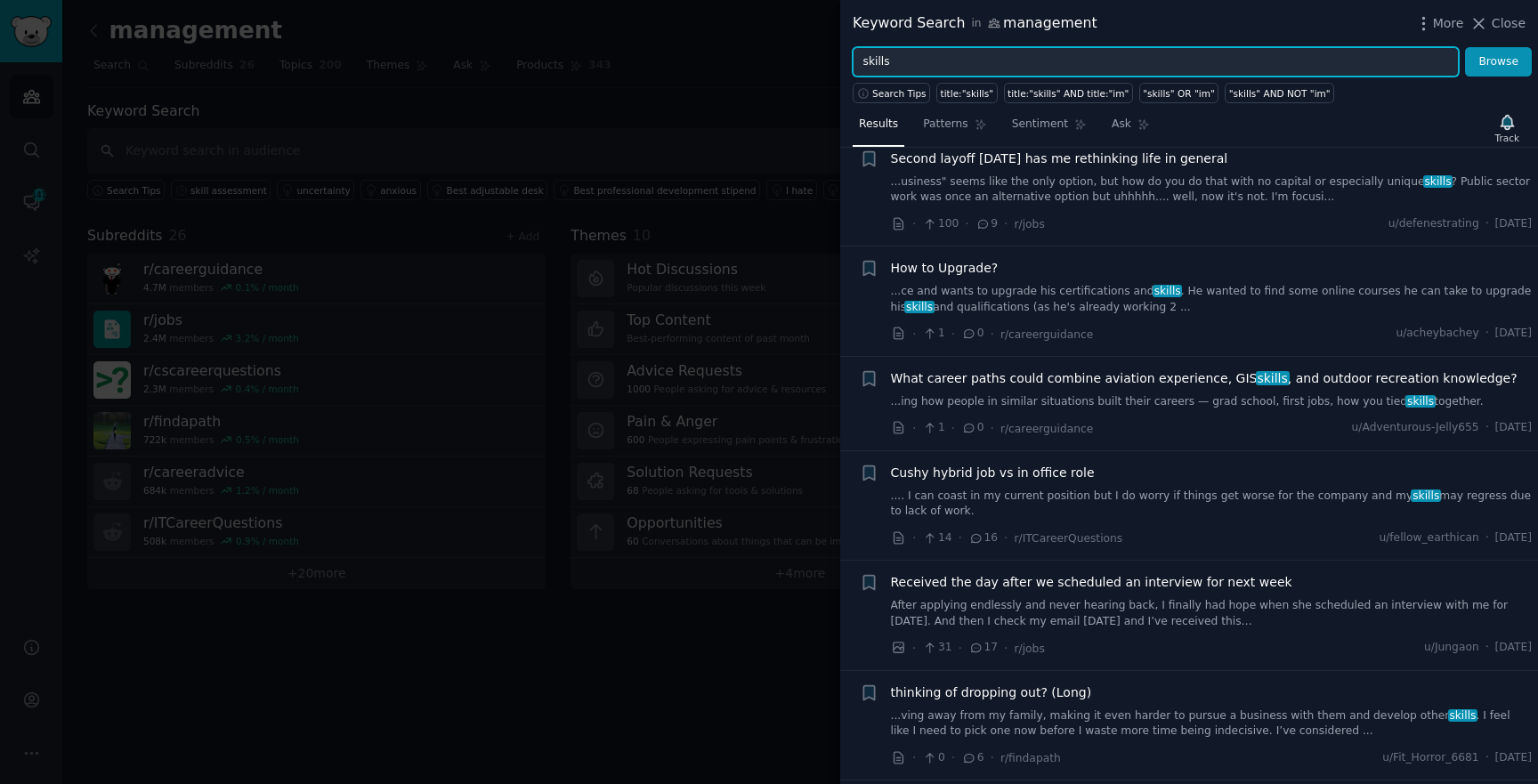
click at [910, 67] on input "skills" at bounding box center [1155, 63] width 607 height 30
click at [865, 56] on input "skills" at bounding box center [1155, 63] width 607 height 30
click at [1465, 47] on button "Browse" at bounding box center [1498, 63] width 66 height 30
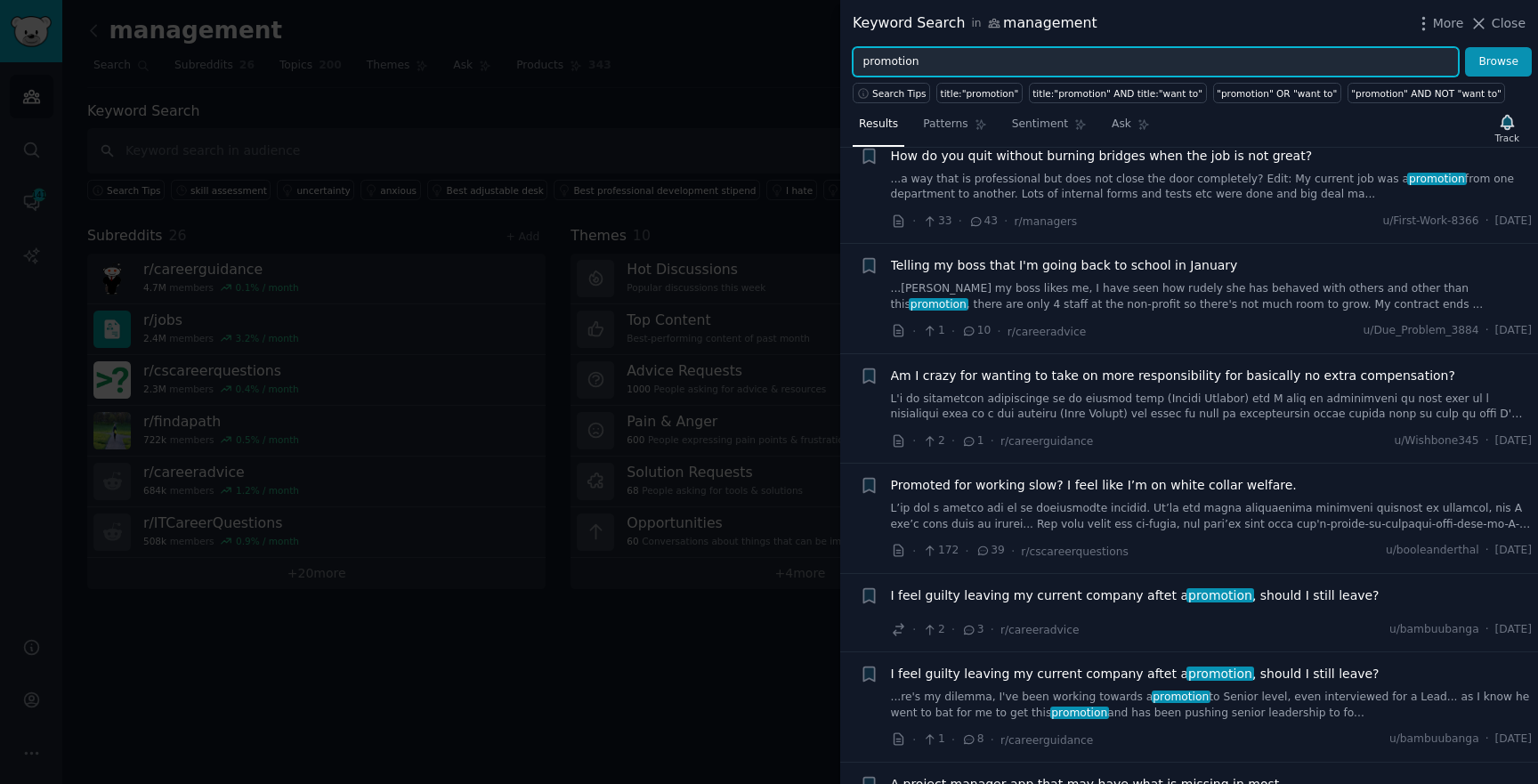
scroll to position [7315, 0]
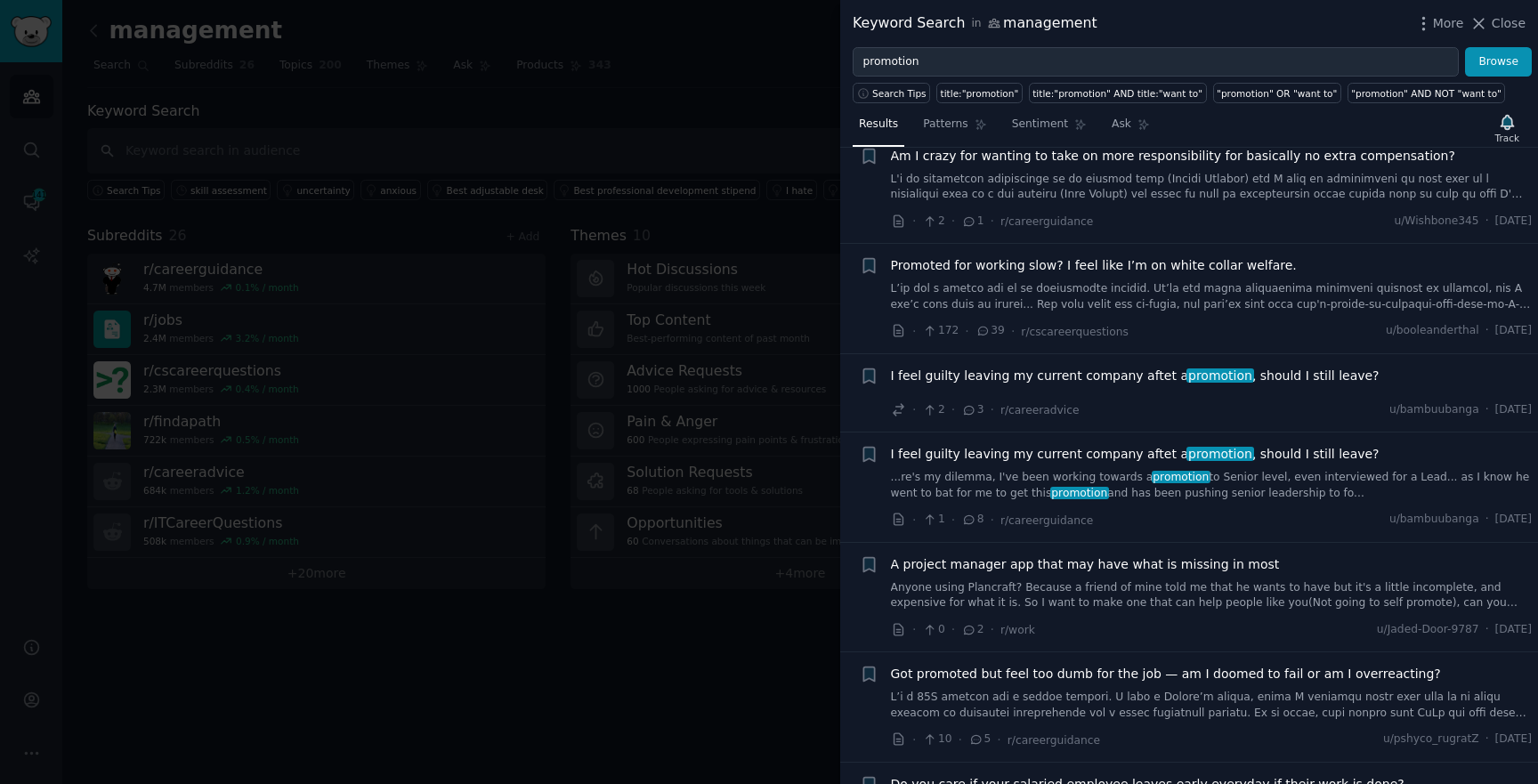
click at [1112, 480] on link "...re's my dilemma, I've been working towards a promotion to Senior level, even…" at bounding box center [1212, 485] width 642 height 31
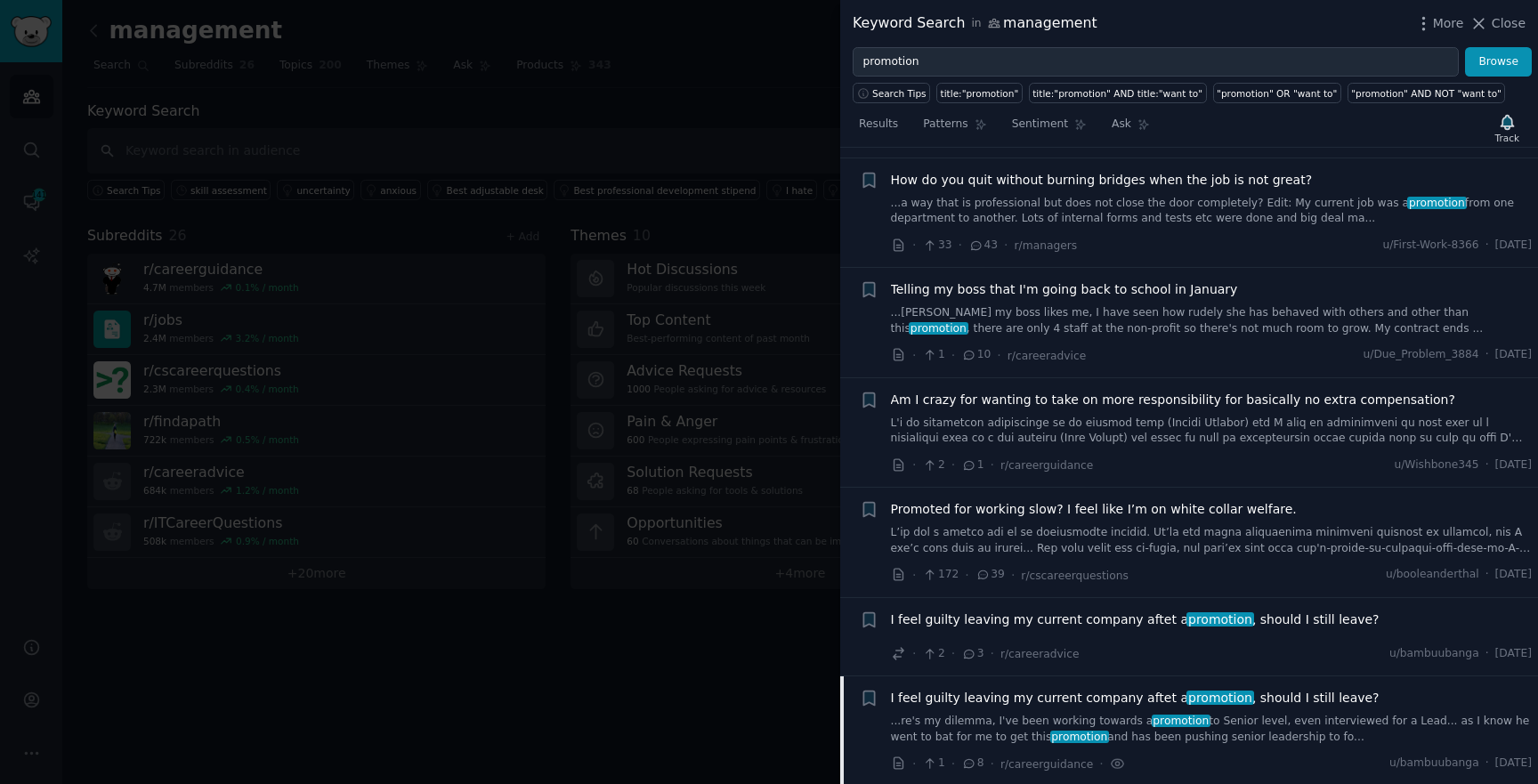
scroll to position [6609, 0]
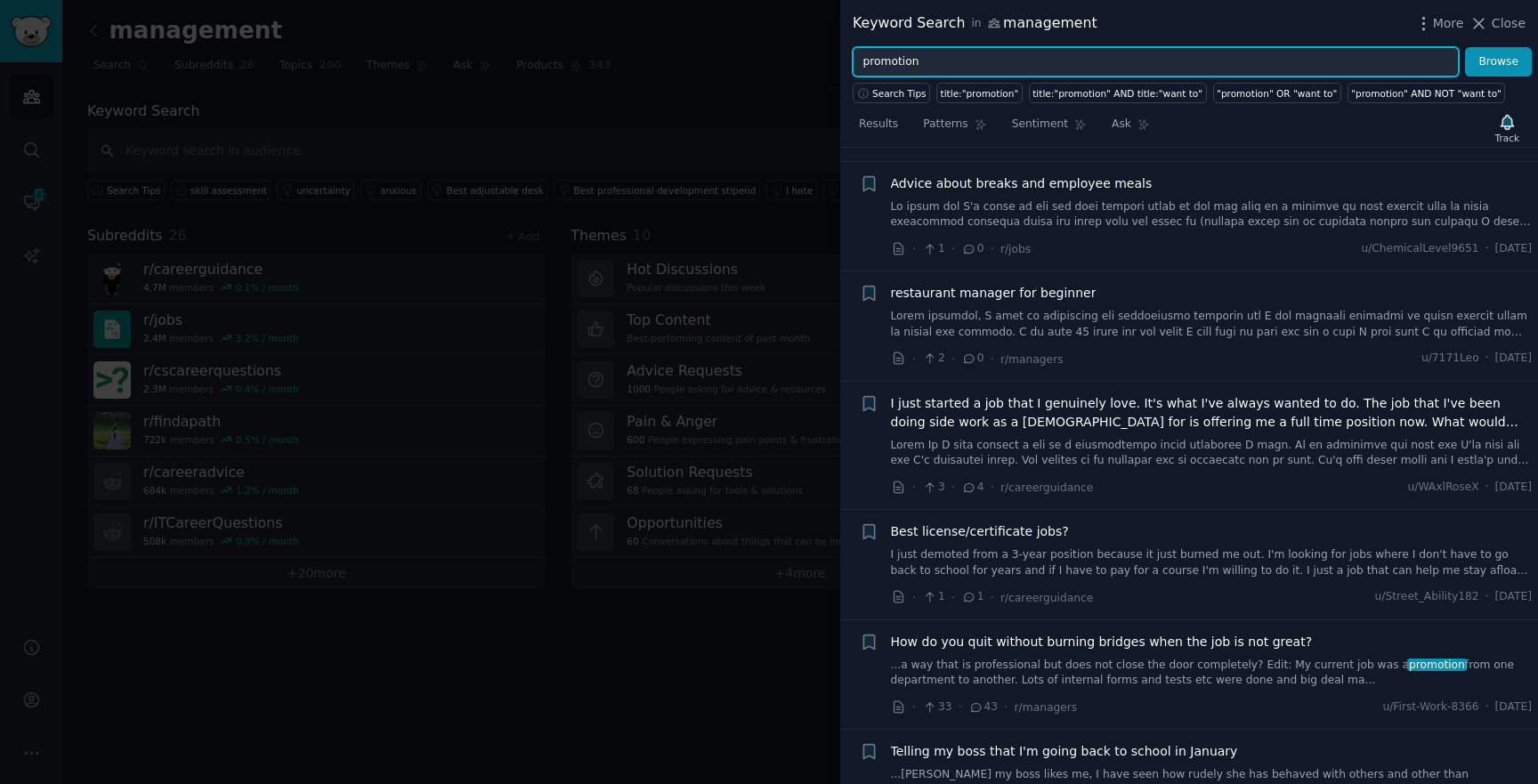
click at [881, 71] on input "promotion" at bounding box center [1155, 63] width 607 height 30
type input "skill assessment"
click at [1465, 47] on button "Browse" at bounding box center [1498, 63] width 66 height 30
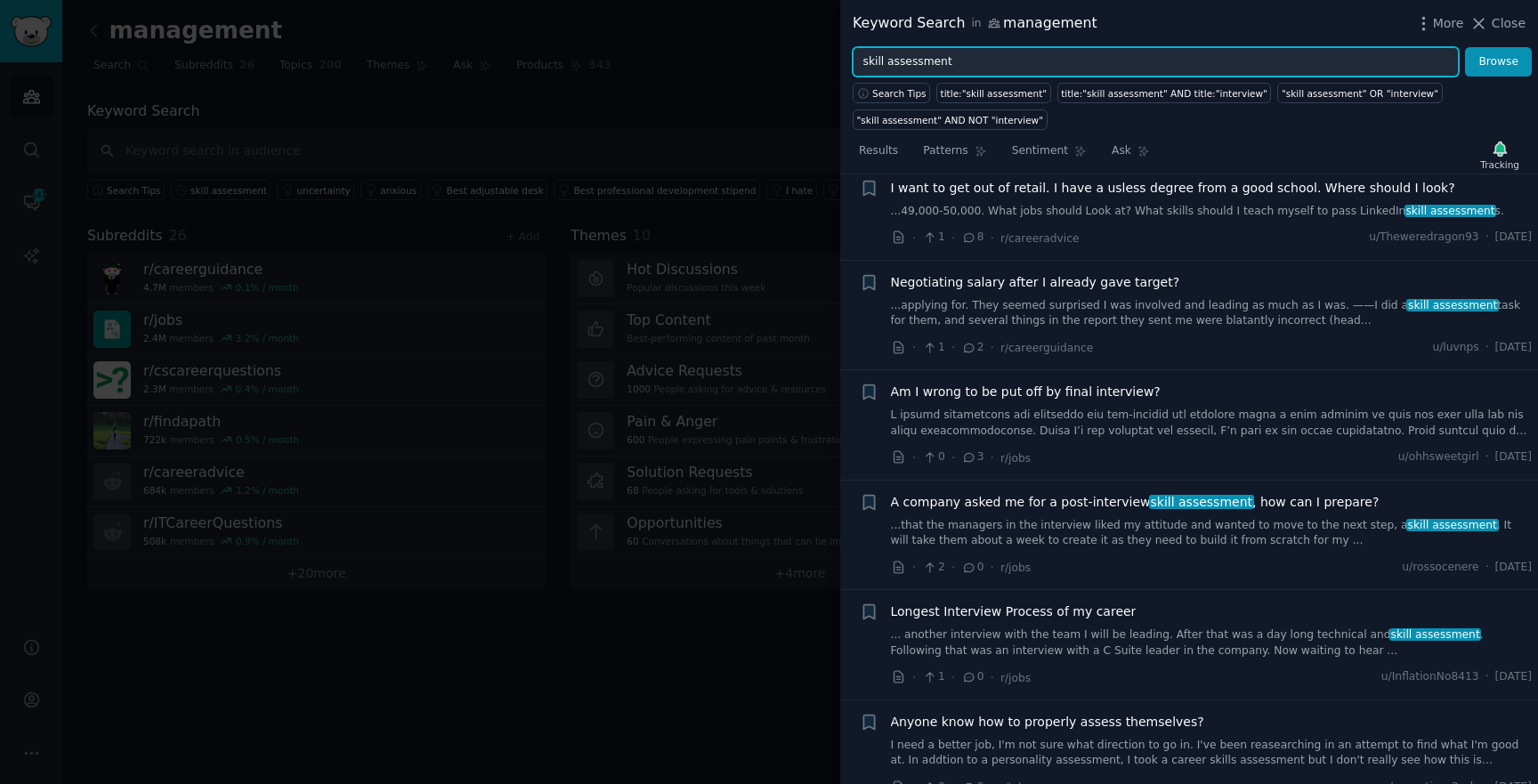
scroll to position [3846, 0]
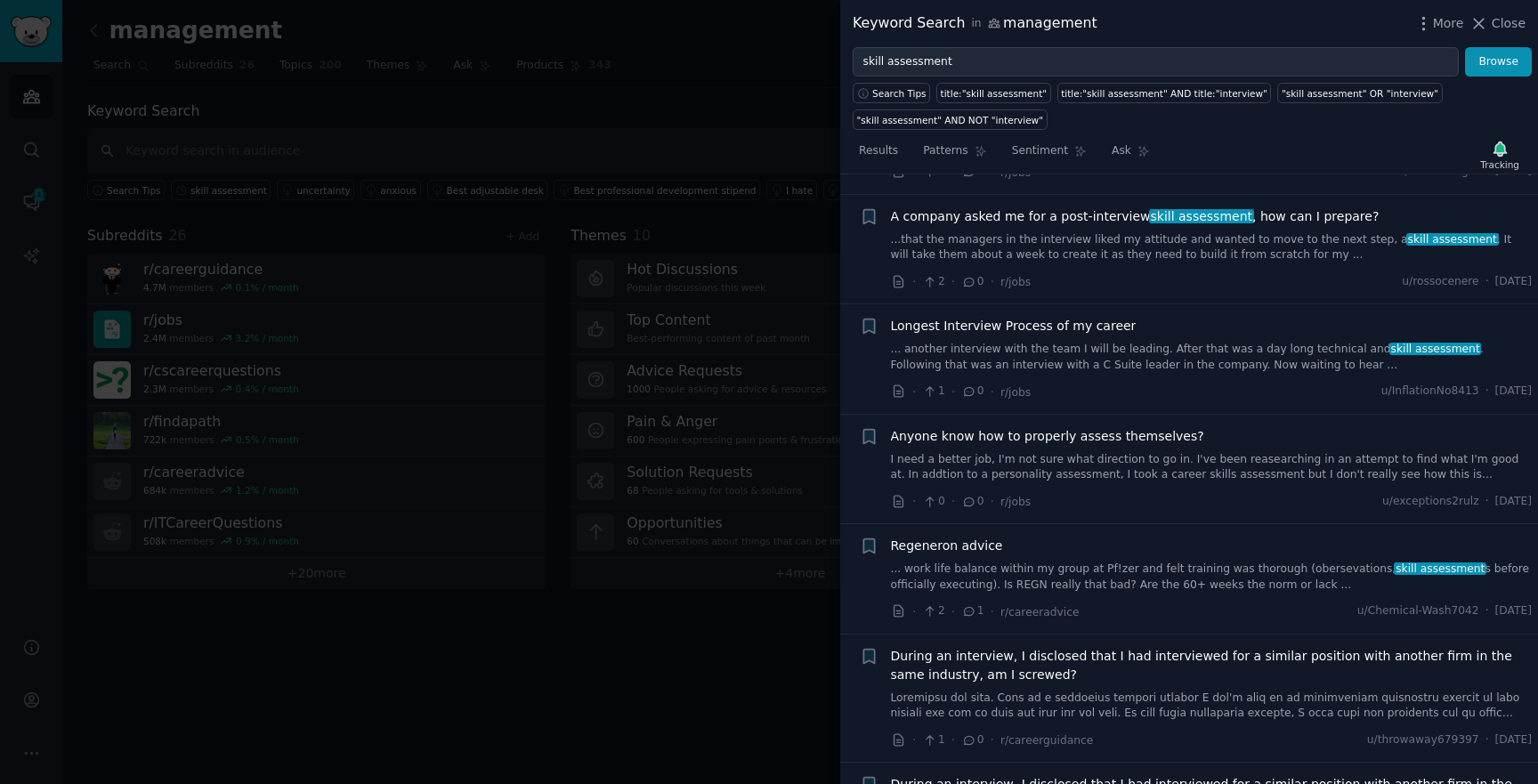
click at [685, 336] on div at bounding box center [769, 392] width 1538 height 784
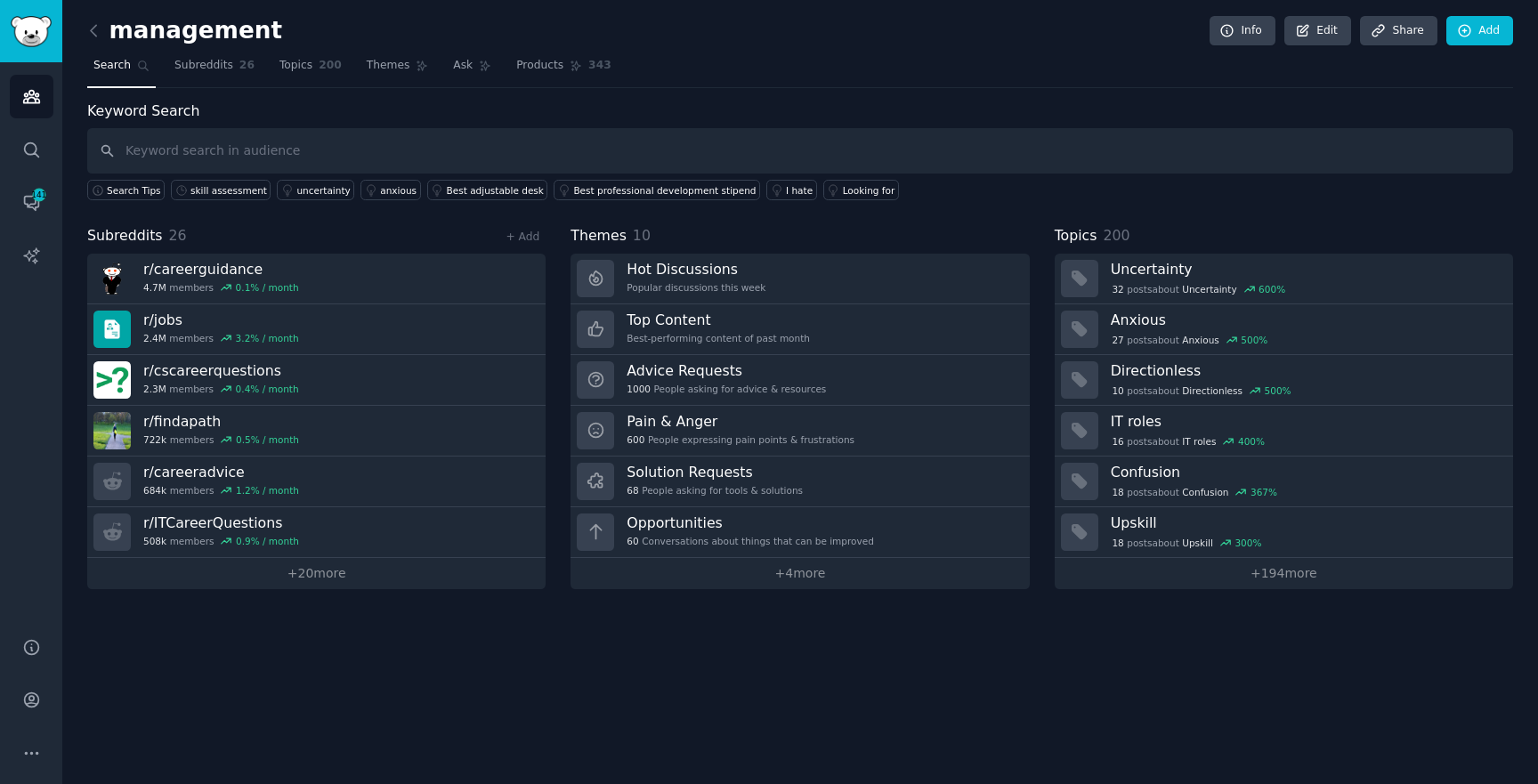
click at [284, 126] on div "Keyword Search Search Tips skill assessment uncertainty anxious Best adjustable…" at bounding box center [800, 151] width 1426 height 101
click at [278, 136] on input "text" at bounding box center [800, 151] width 1426 height 46
click at [231, 142] on input "text" at bounding box center [800, 151] width 1426 height 46
click at [1420, 39] on link "Share" at bounding box center [1398, 31] width 77 height 30
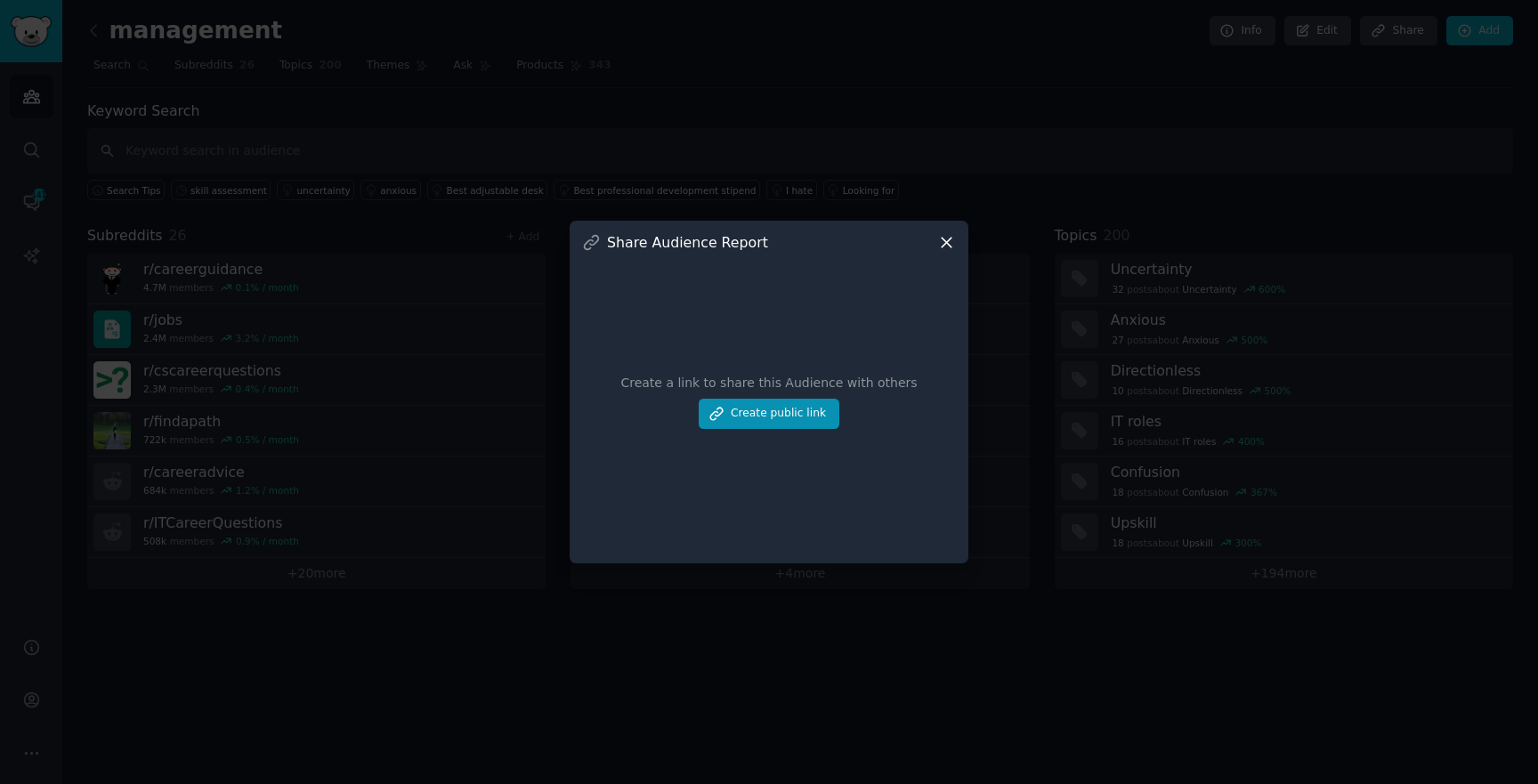
click at [1354, 73] on div at bounding box center [769, 392] width 1538 height 784
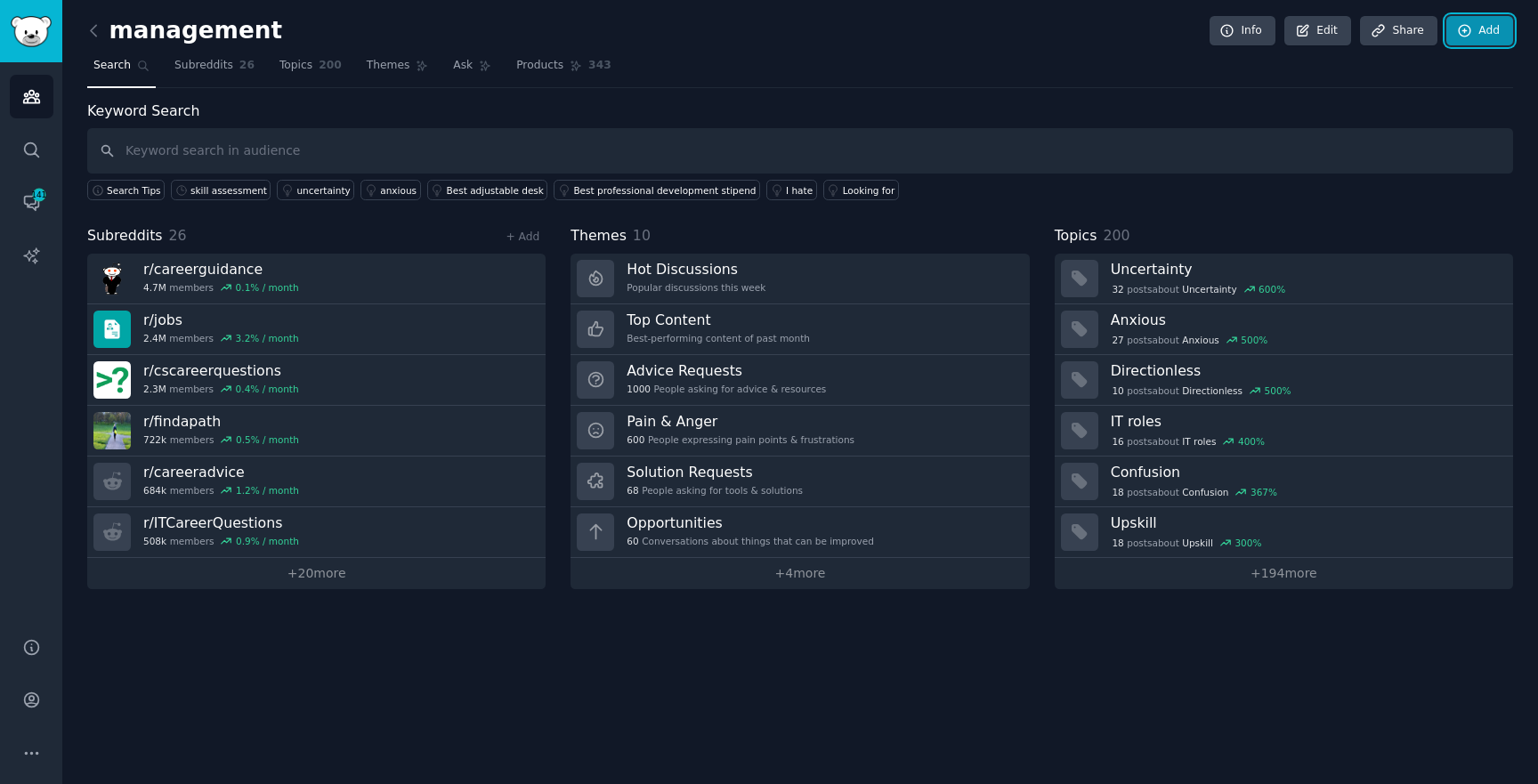
click at [1485, 28] on link "Add" at bounding box center [1480, 31] width 66 height 30
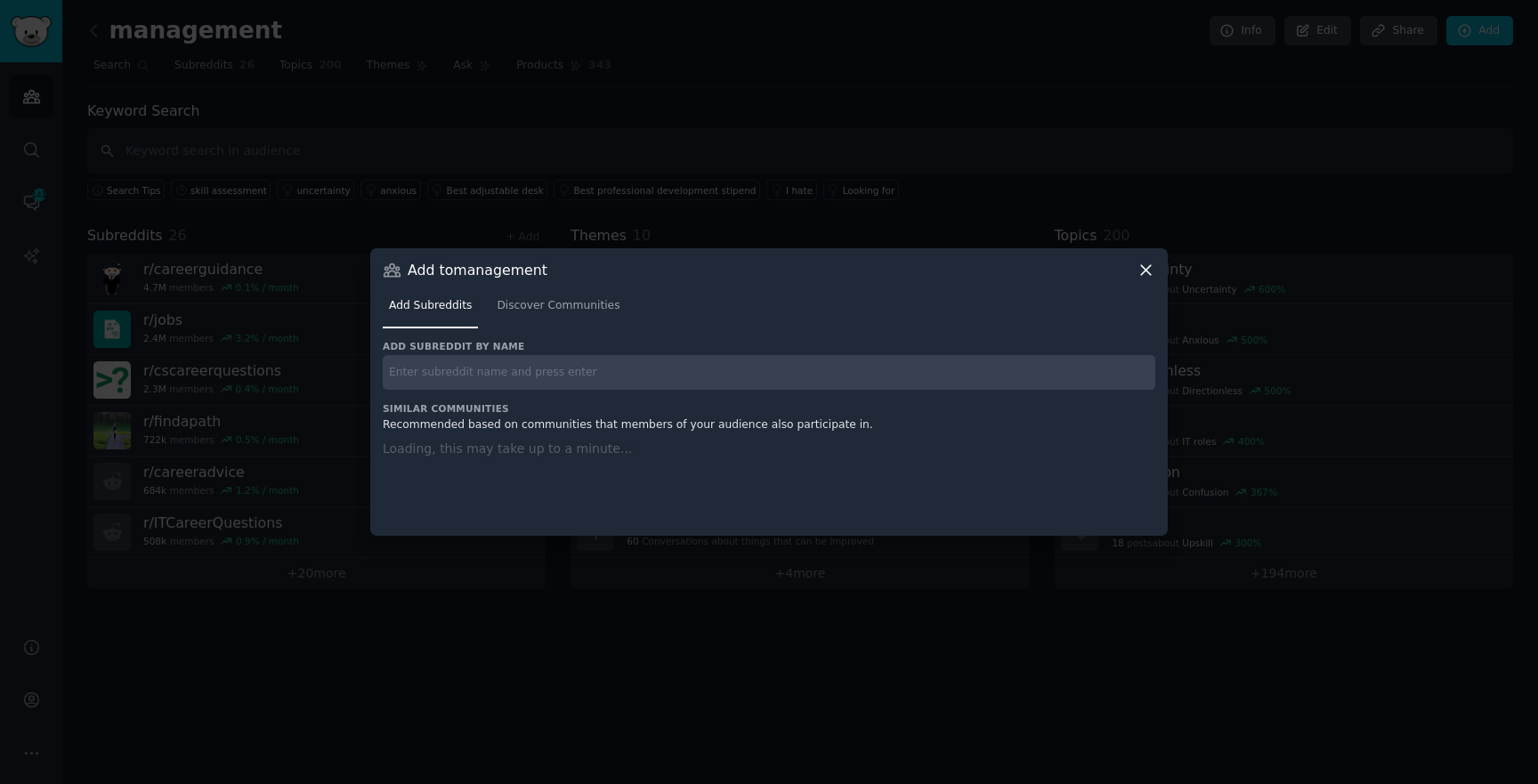
click at [556, 330] on div "Add Subreddits Discover Communities" at bounding box center [769, 309] width 773 height 61
click at [526, 321] on link "Discover Communities" at bounding box center [558, 310] width 136 height 36
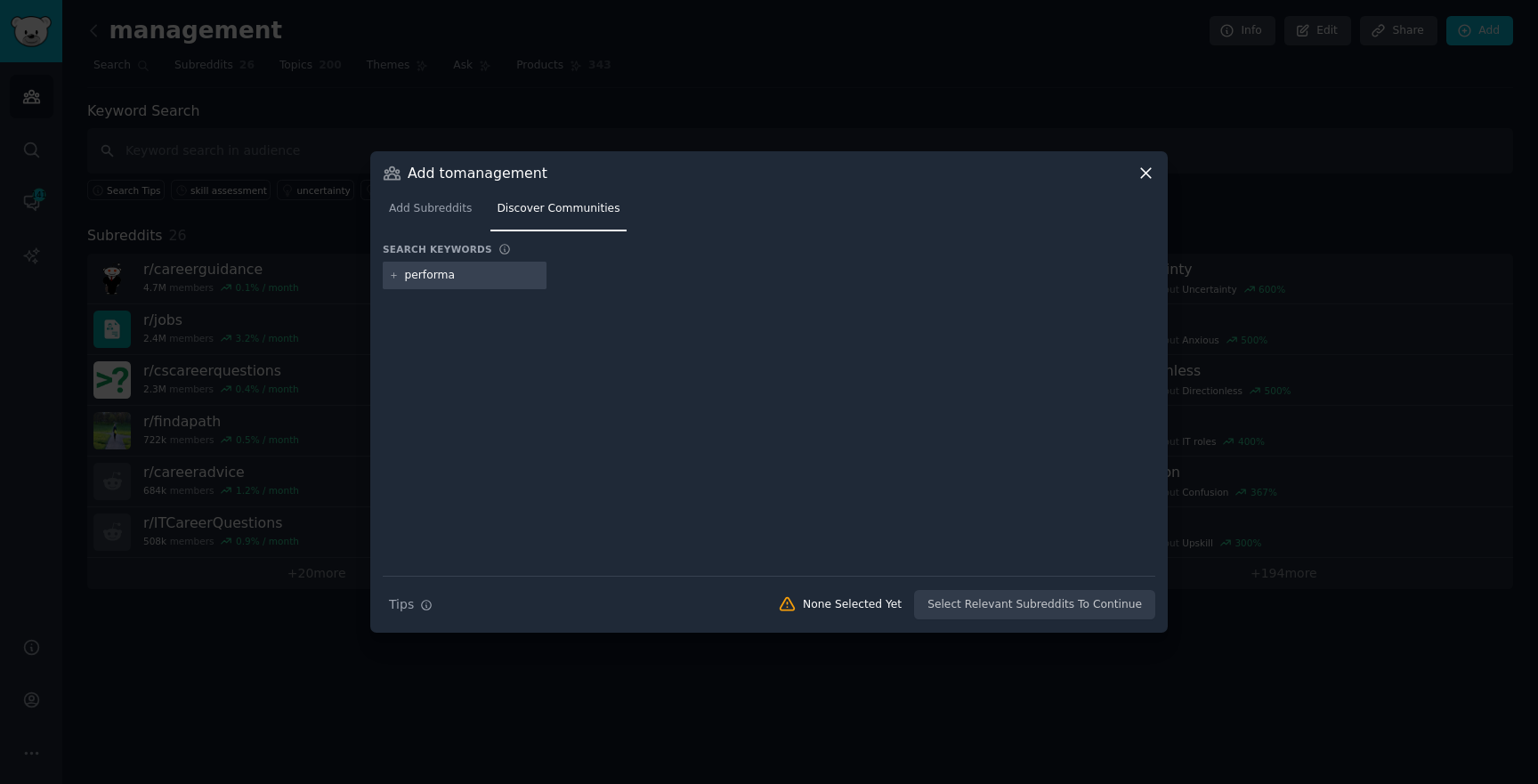
type input "performa"
click at [507, 277] on input "performa" at bounding box center [473, 275] width 136 height 16
type input "performance"
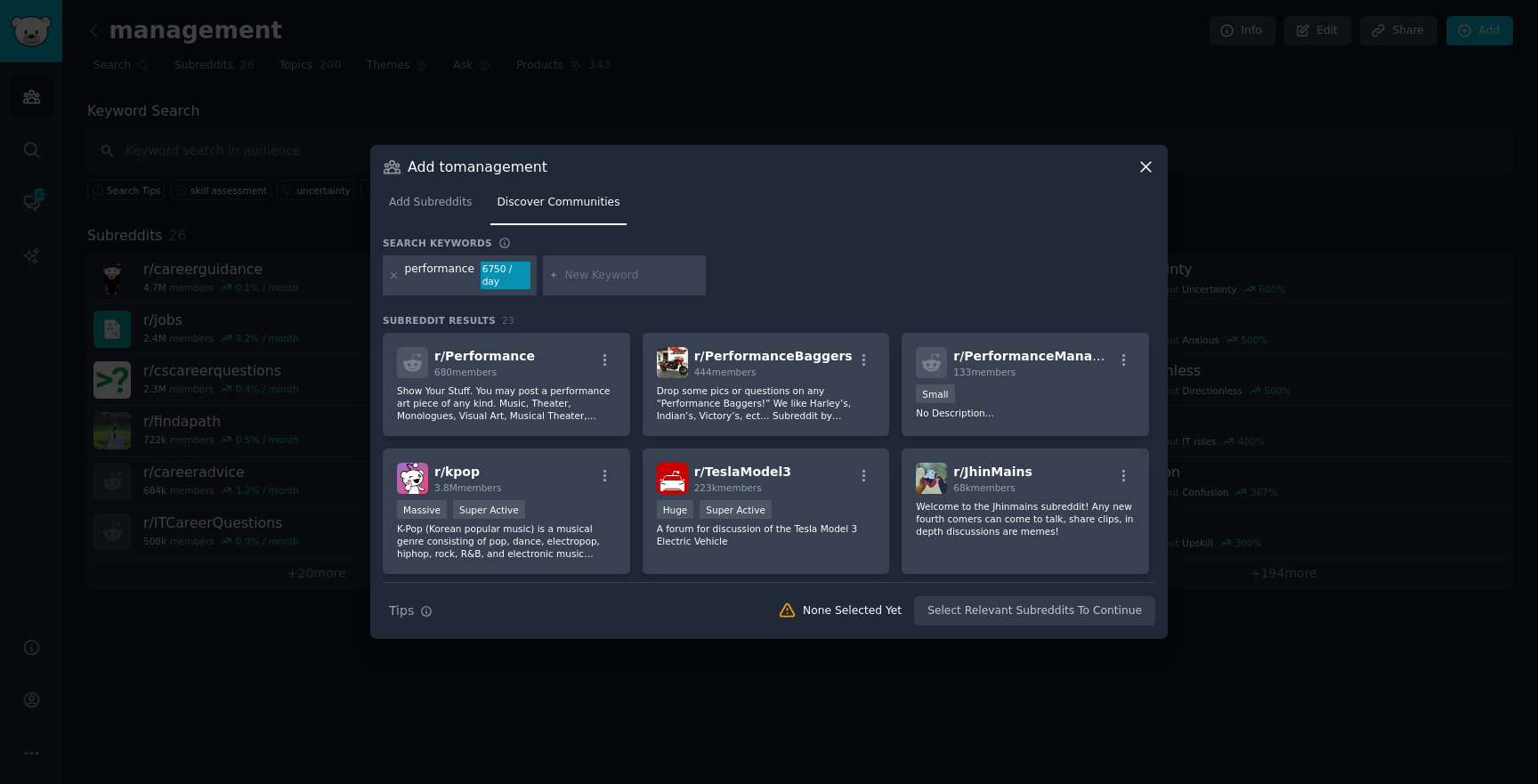
click at [597, 269] on input "text" at bounding box center [631, 275] width 136 height 16
click at [1144, 158] on icon at bounding box center [1146, 167] width 19 height 19
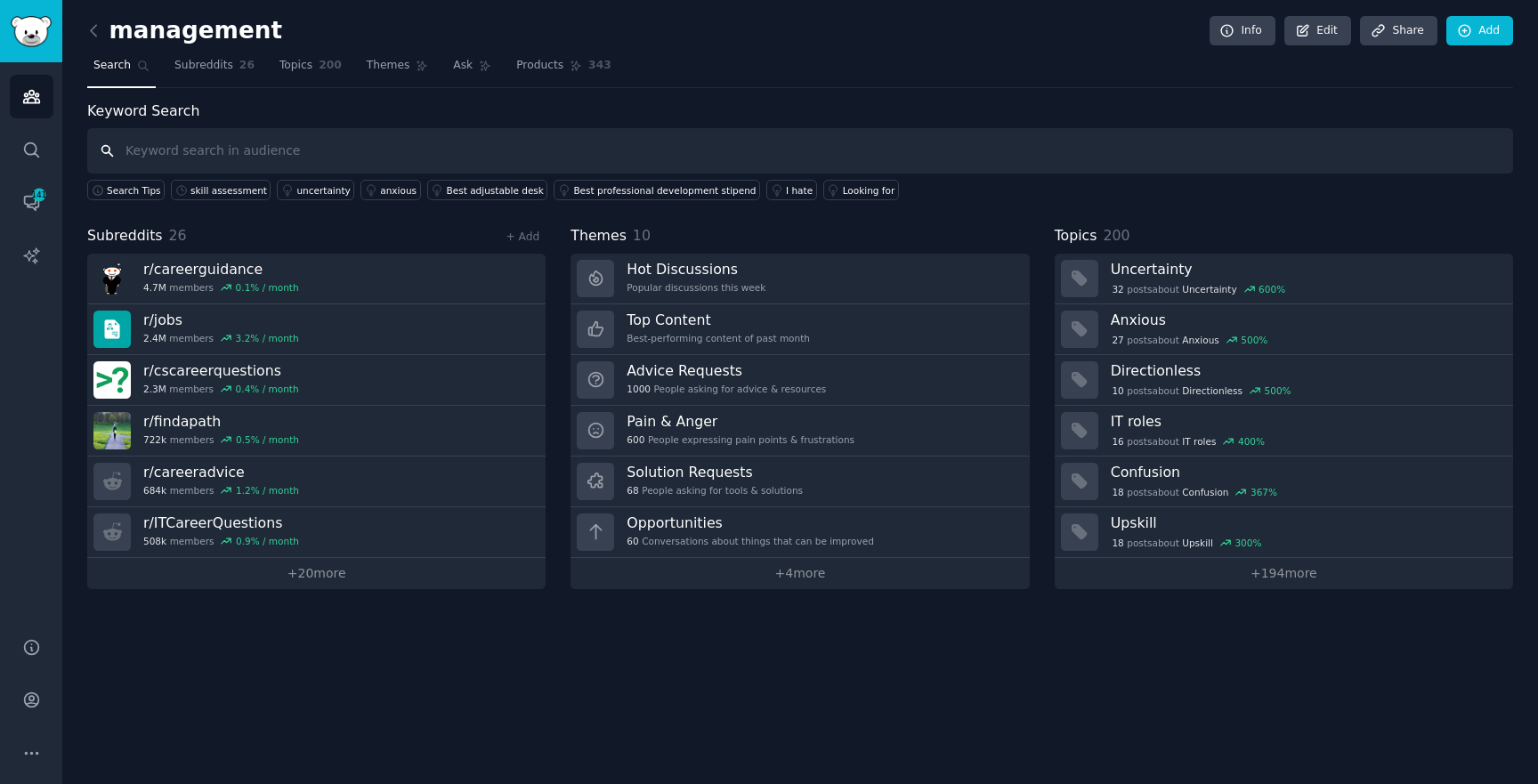
click at [294, 154] on input "text" at bounding box center [800, 151] width 1426 height 46
type input "performance review"
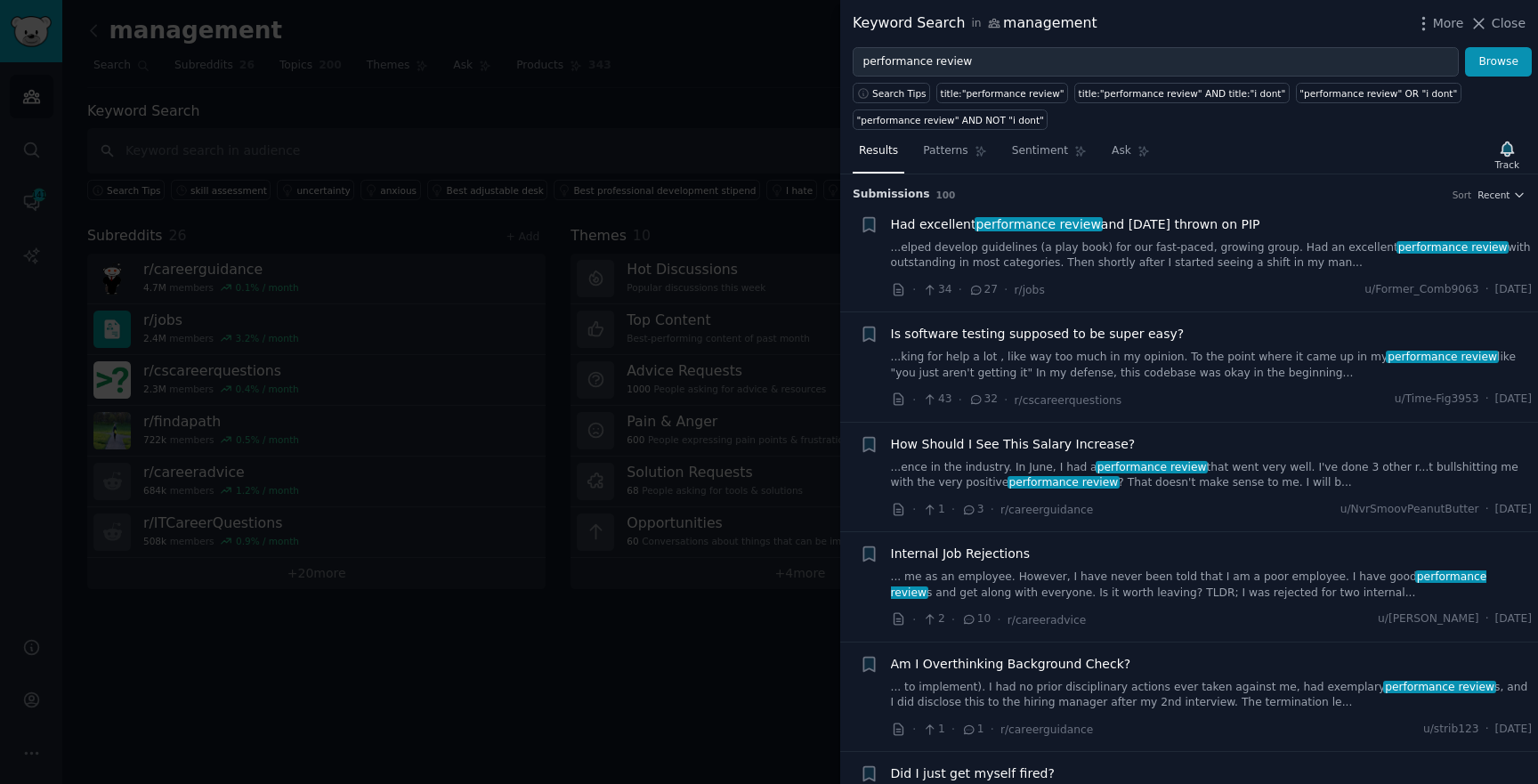
click at [989, 370] on link "...king for help a lot , like way too much in my opinion. To the point where it…" at bounding box center [1212, 365] width 642 height 31
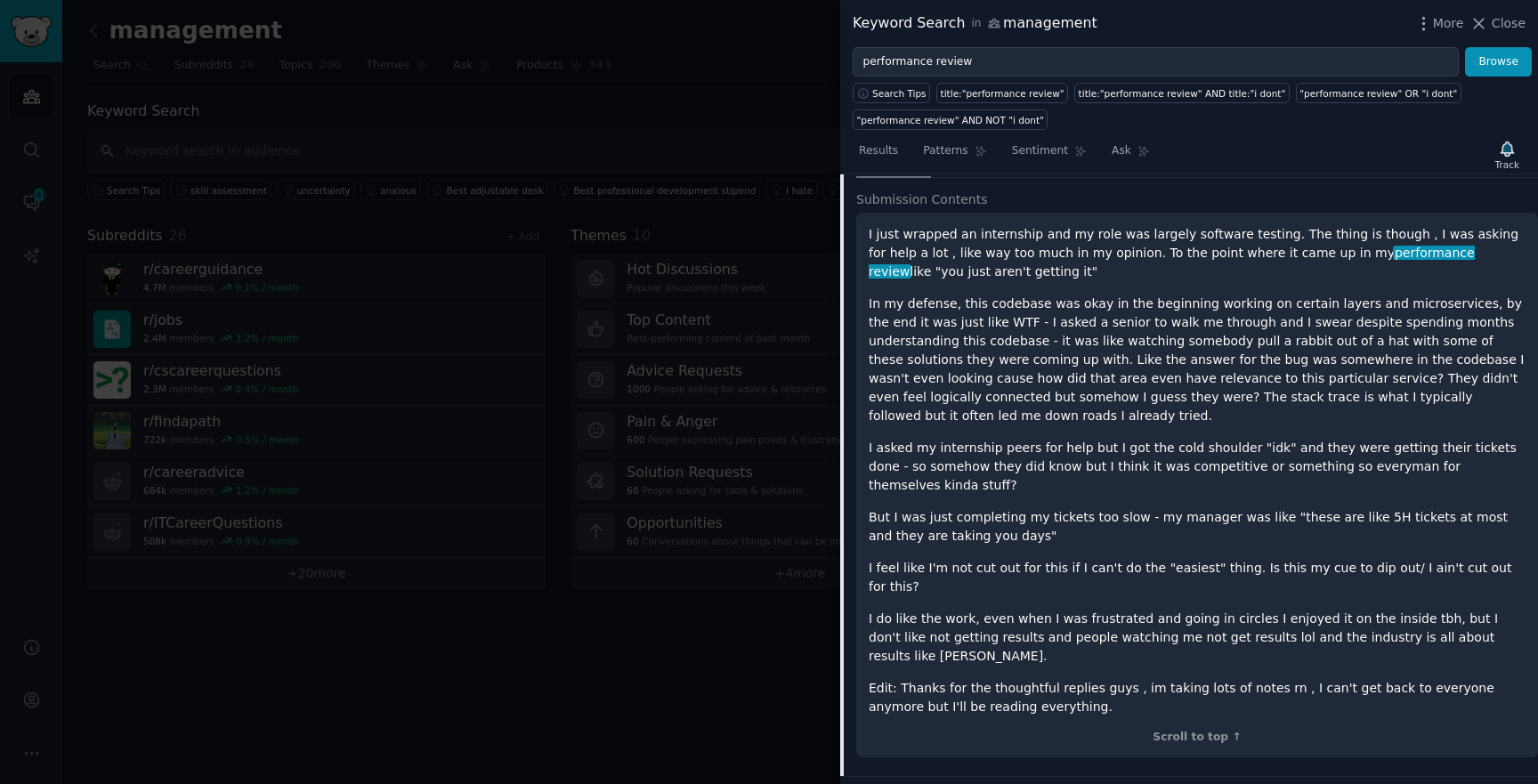
scroll to position [621, 0]
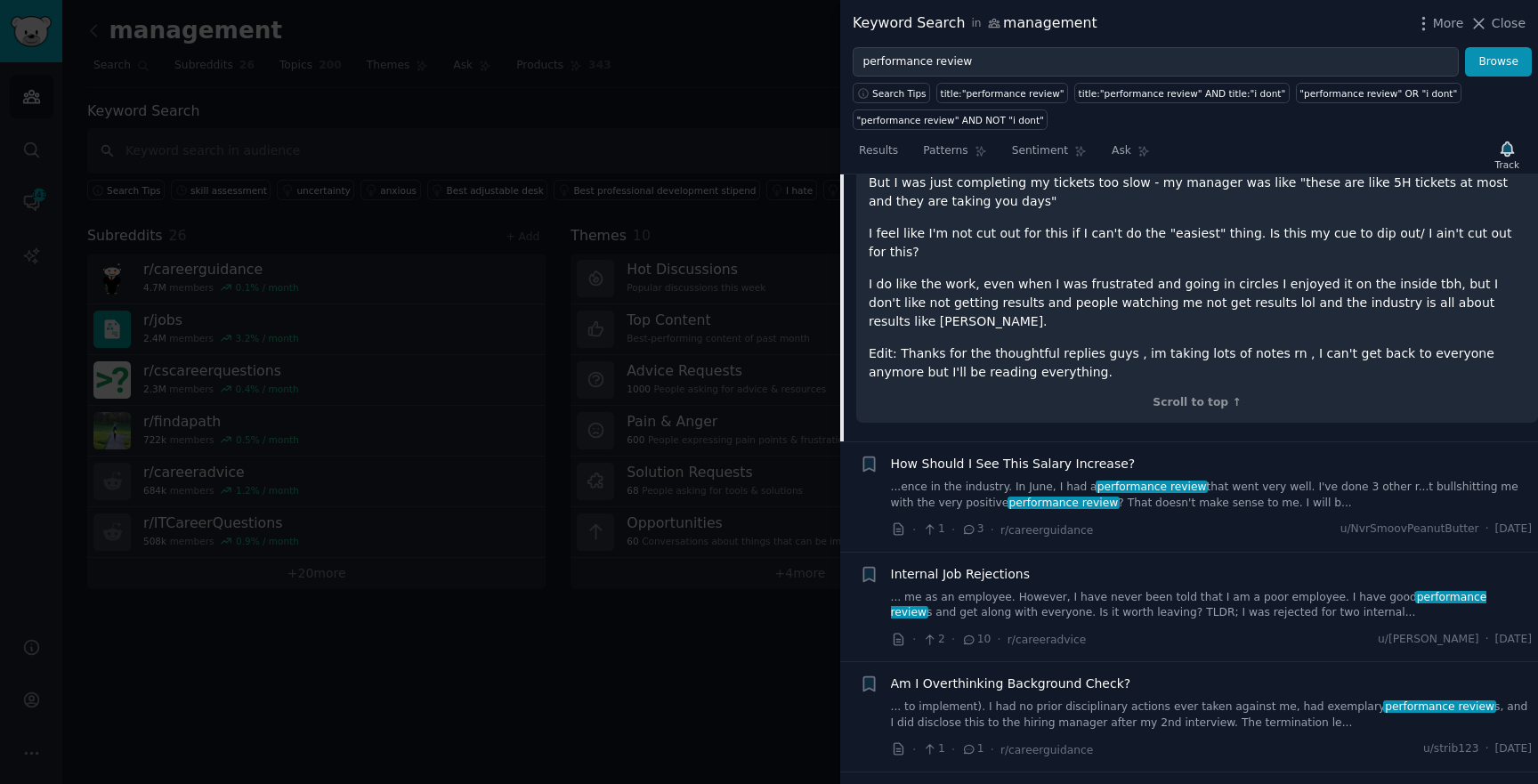
click at [1061, 479] on link "...ence in the industry. In June, I had a performance review that went very wel…" at bounding box center [1212, 495] width 642 height 31
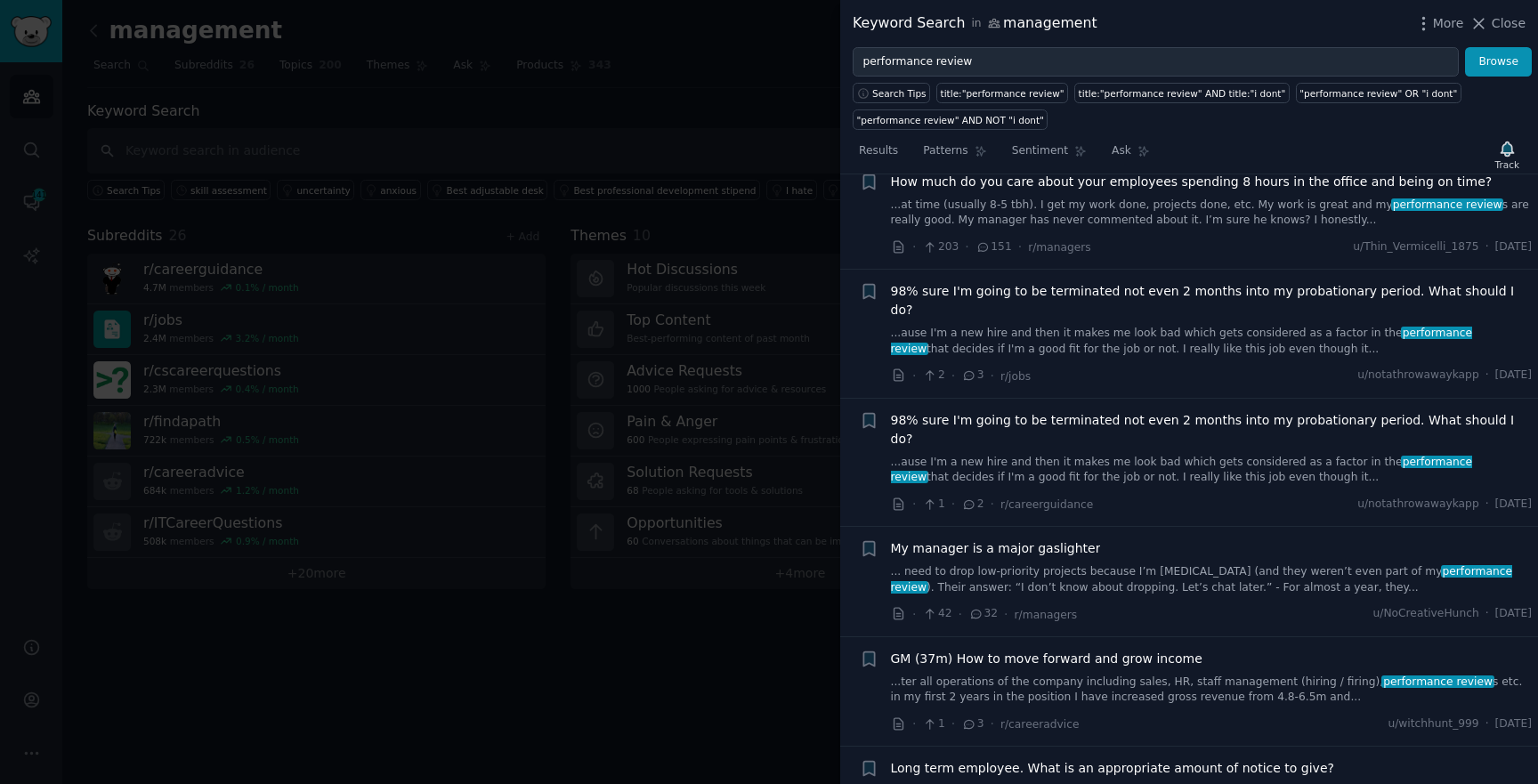
scroll to position [2132, 0]
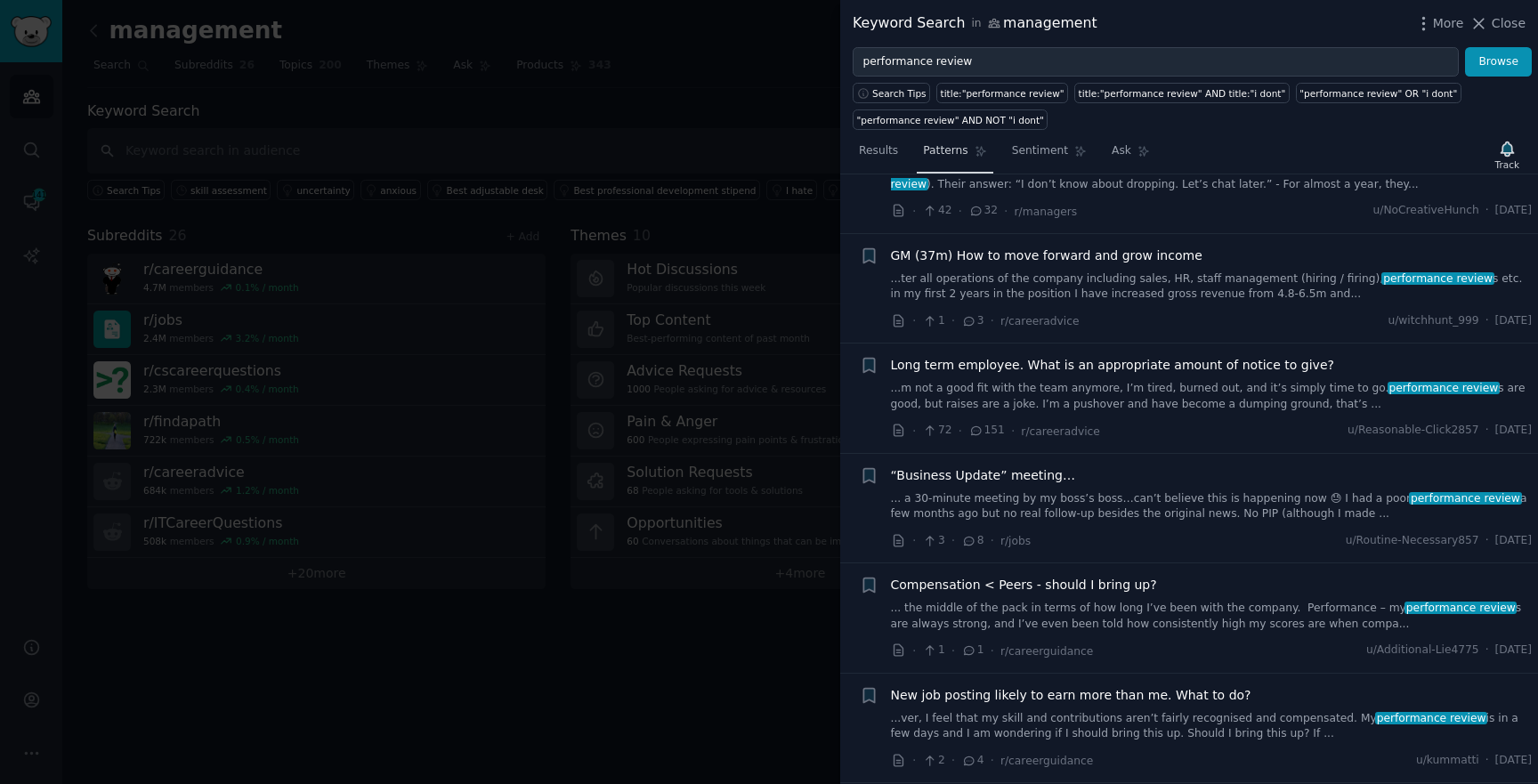
click at [943, 158] on span "Patterns" at bounding box center [945, 151] width 45 height 16
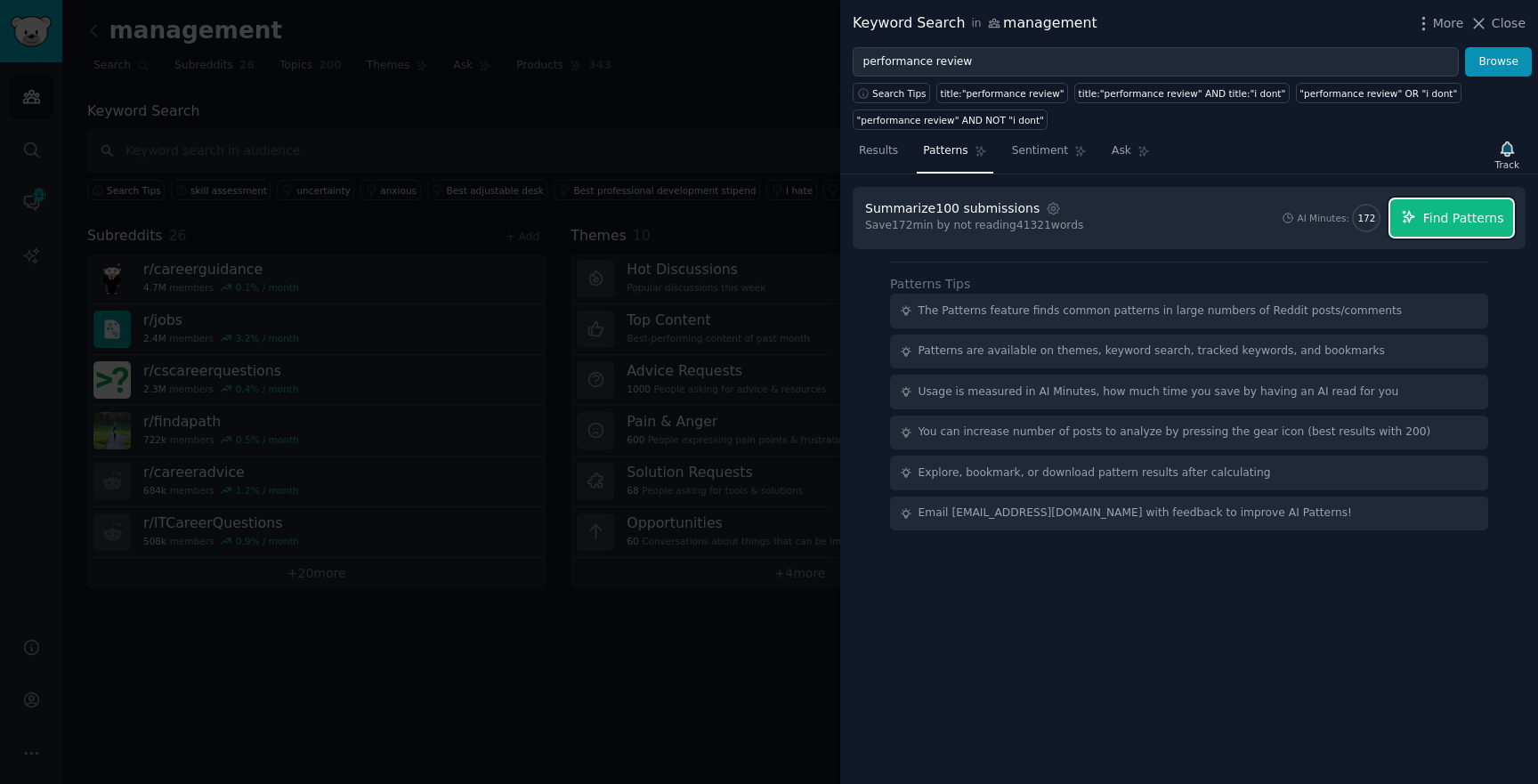
click at [1443, 218] on span "Find Patterns" at bounding box center [1463, 218] width 81 height 19
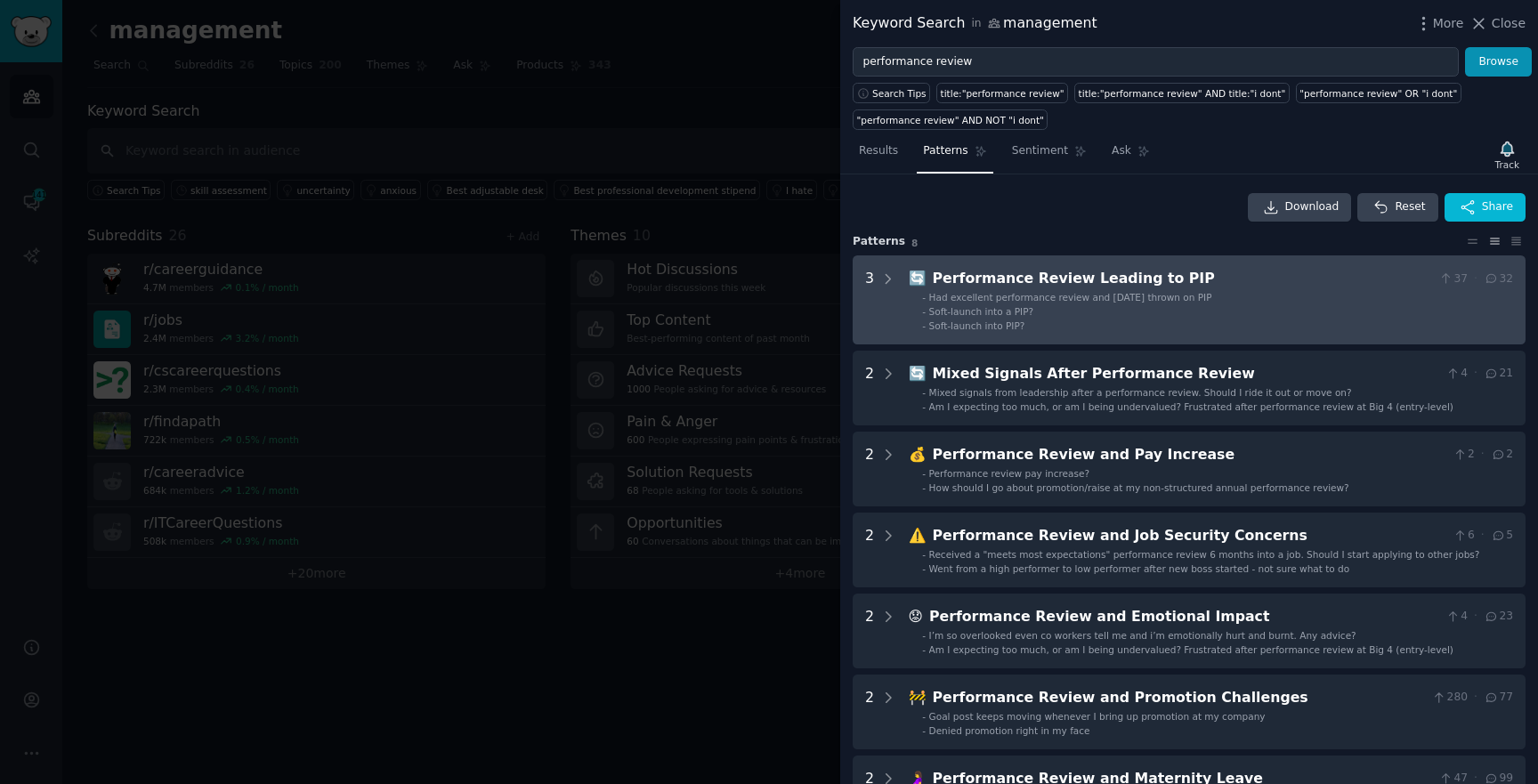
click at [1022, 287] on div "Performance Review Leading to PIP" at bounding box center [1183, 278] width 499 height 22
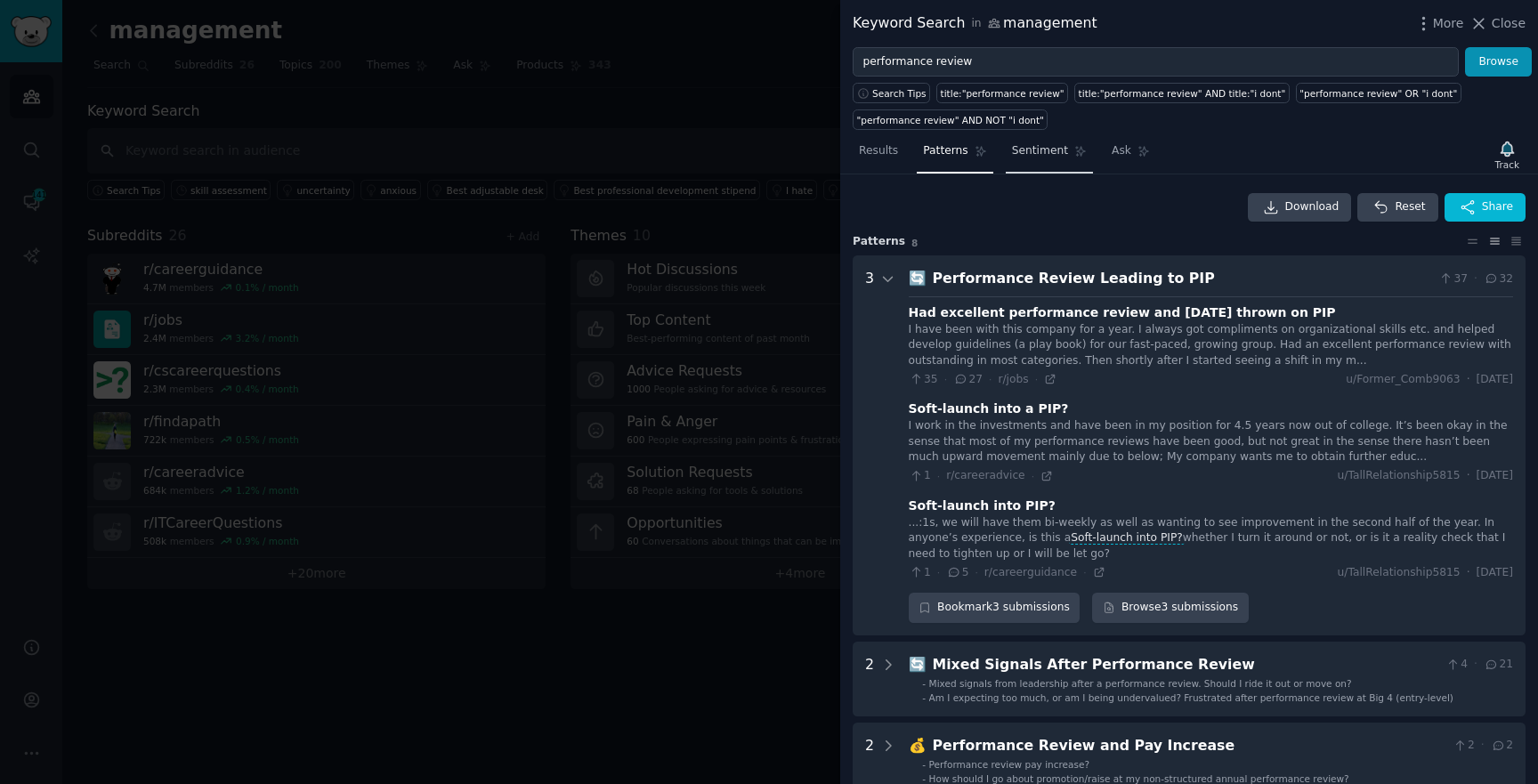
click at [1039, 170] on link "Sentiment" at bounding box center [1050, 155] width 87 height 36
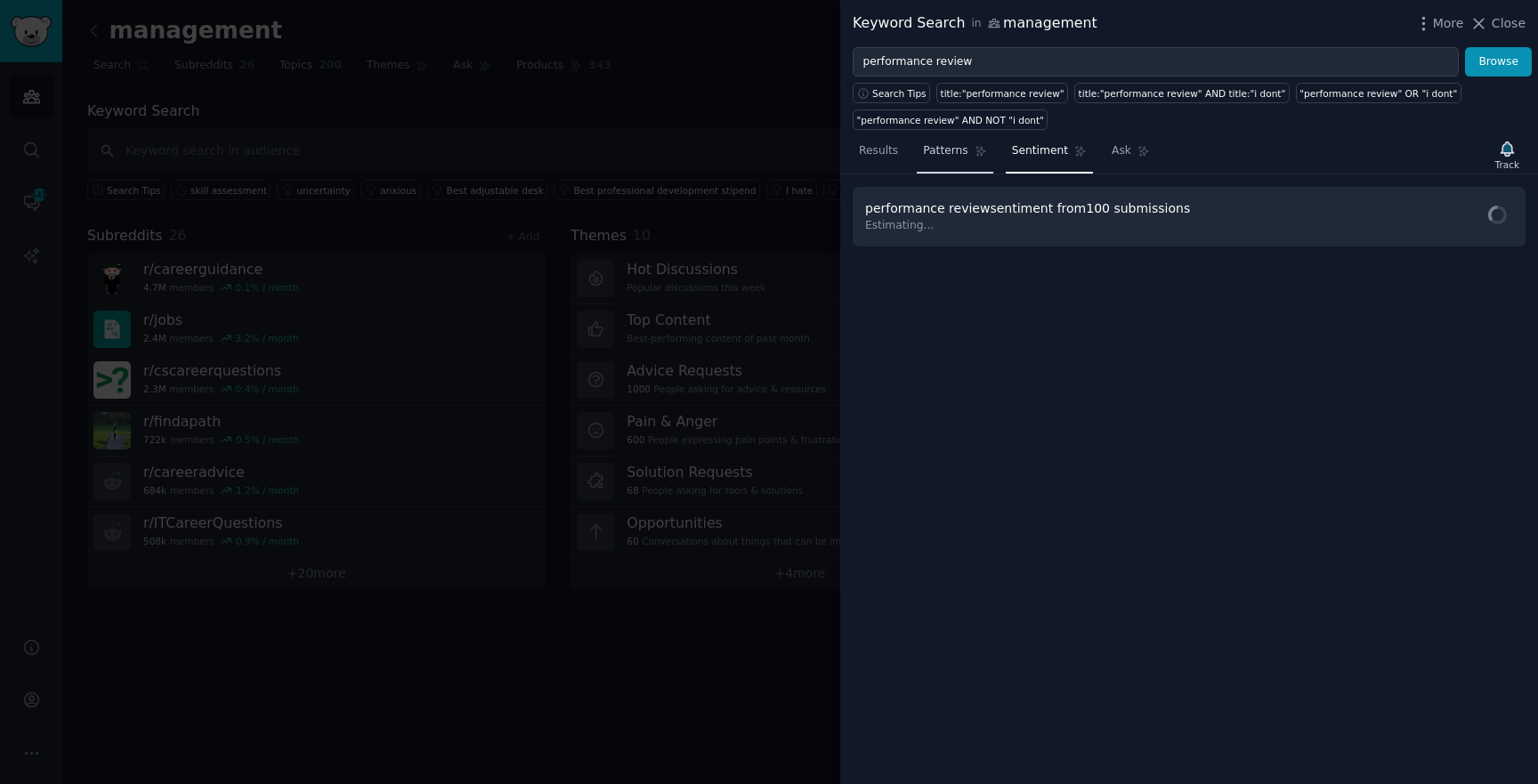
click at [965, 169] on link "Patterns" at bounding box center [955, 155] width 76 height 36
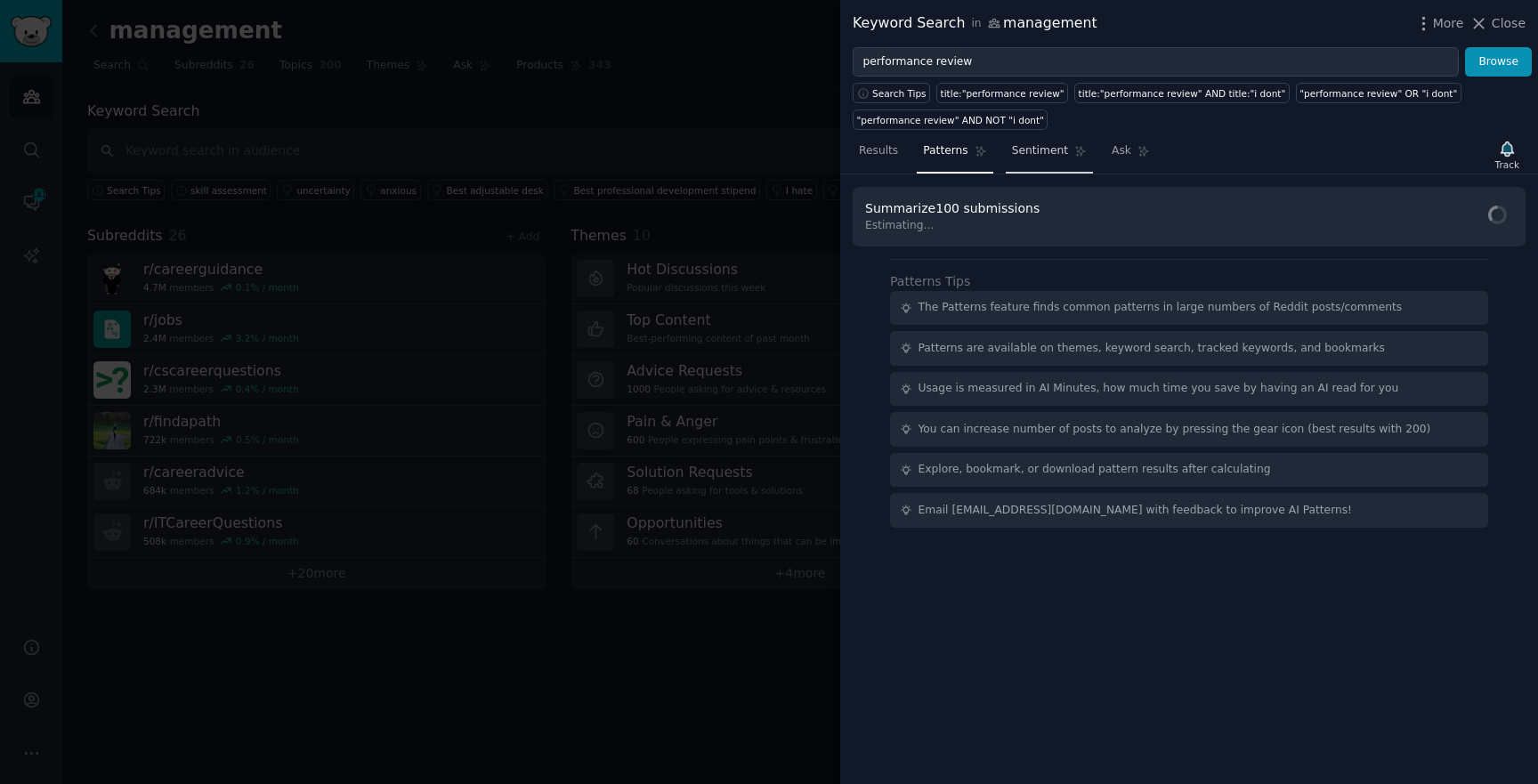
click at [1055, 163] on link "Sentiment" at bounding box center [1050, 155] width 87 height 36
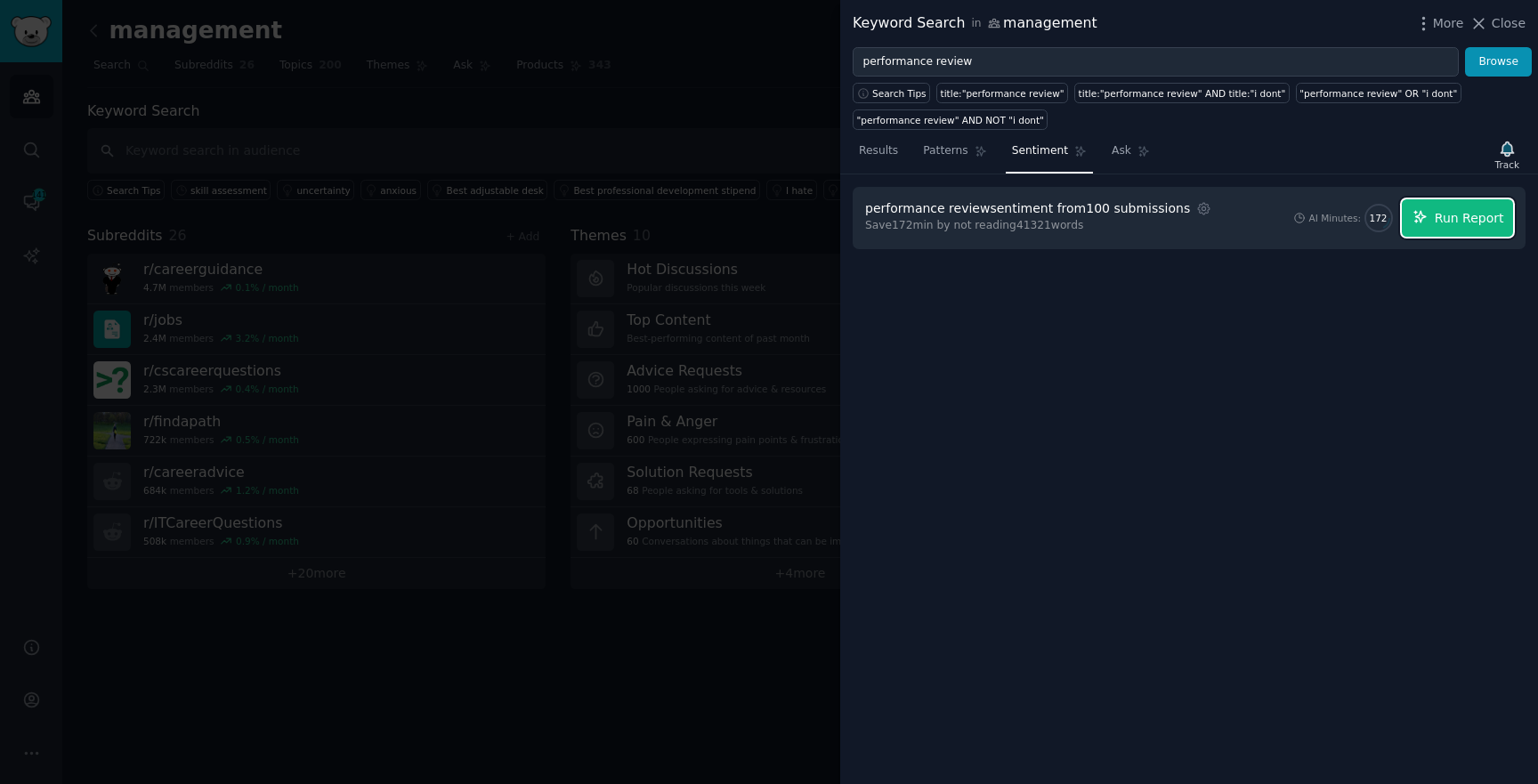
click at [1458, 221] on span "Run Report" at bounding box center [1470, 218] width 69 height 19
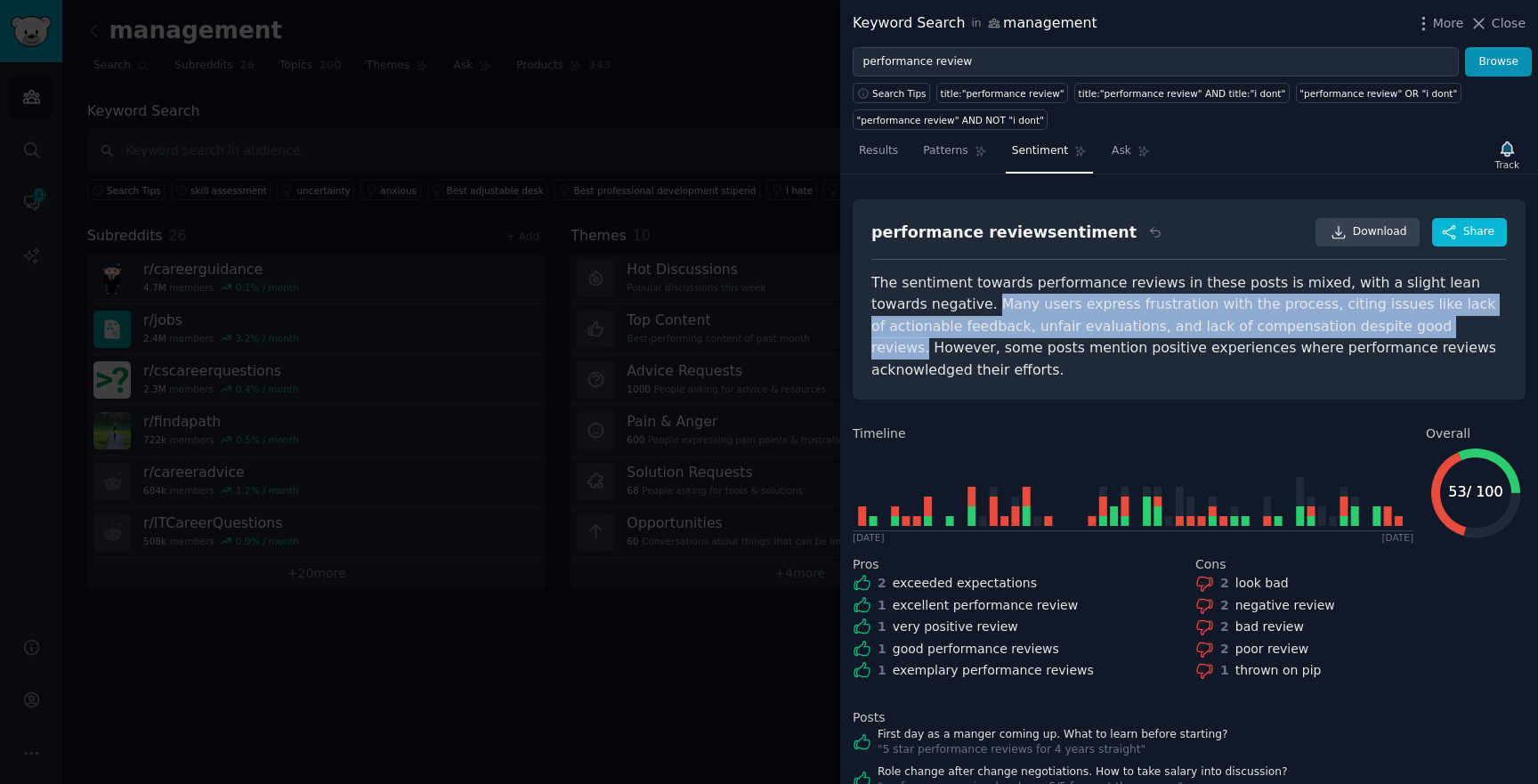
drag, startPoint x: 1364, startPoint y: 322, endPoint x: 934, endPoint y: 307, distance: 430.3
click at [934, 307] on div "The sentiment towards performance reviews in these posts is mixed, with a sligh…" at bounding box center [1189, 327] width 635 height 109
copy div "Many users express frustration with the process, citing issues like lack of act…"
click at [1115, 158] on span "Ask" at bounding box center [1121, 151] width 20 height 16
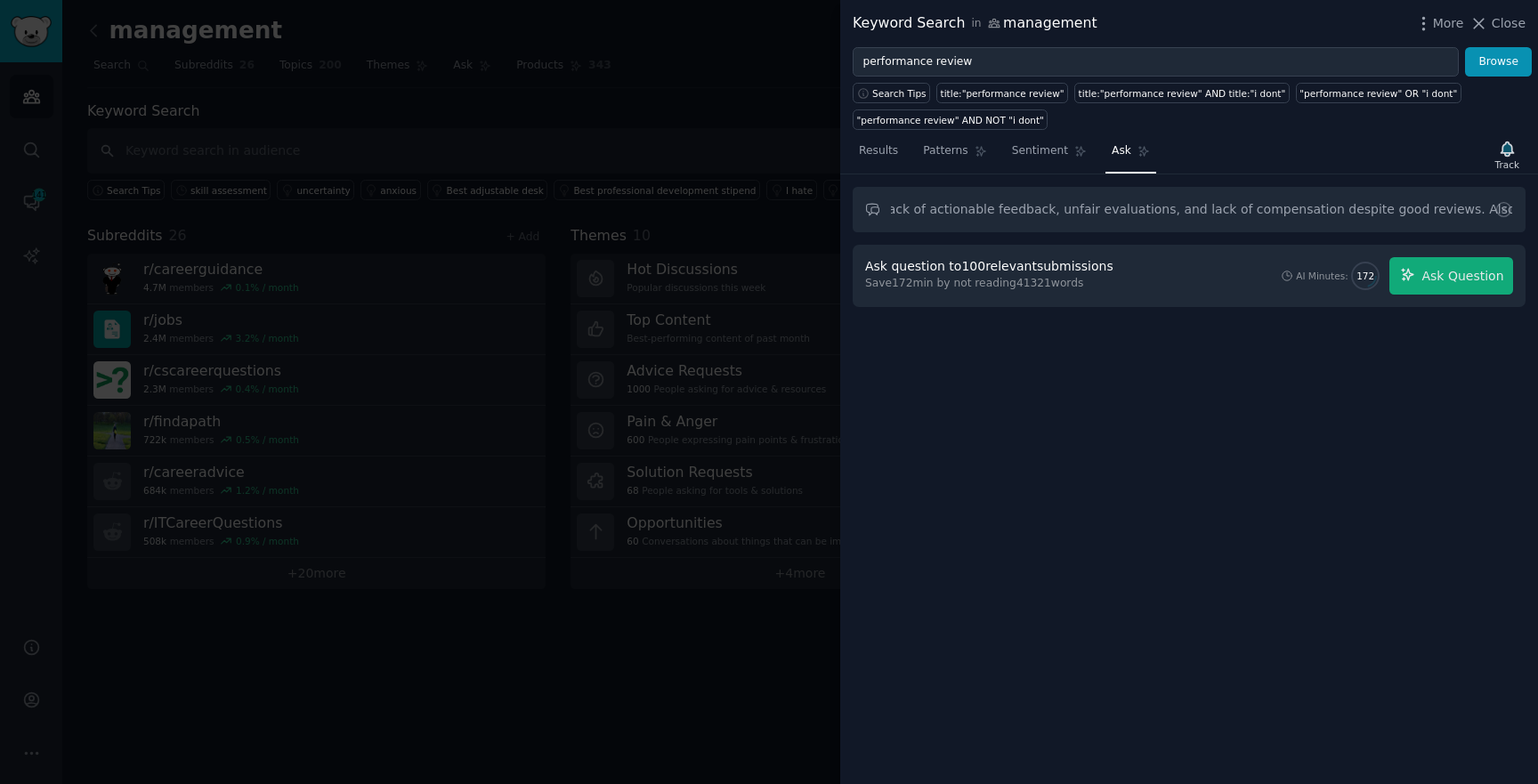
scroll to position [0, 774]
type input "Can you let me know what people are saying about this: Many users express frust…"
click at [1447, 284] on span "Ask Question" at bounding box center [1462, 276] width 82 height 19
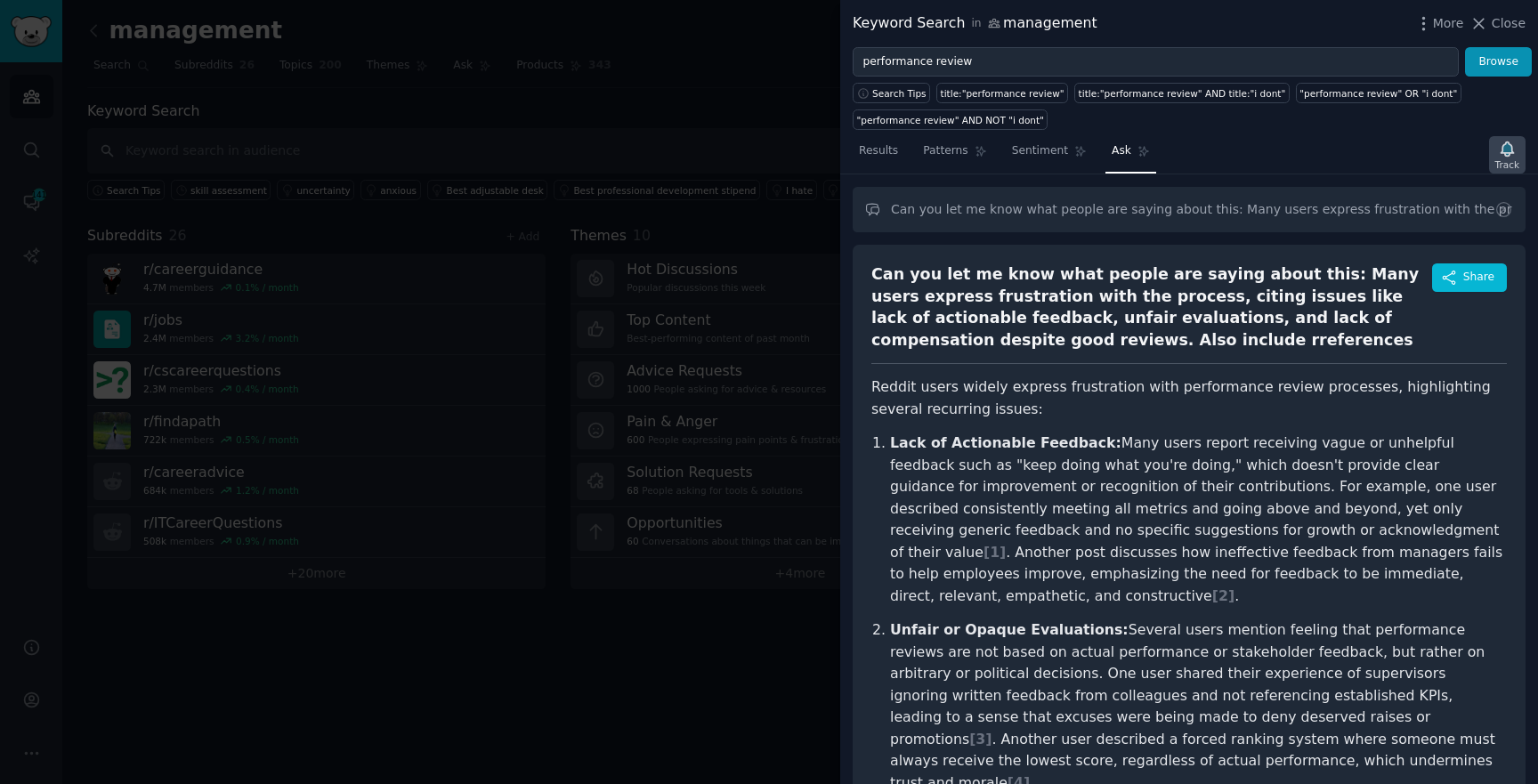
click at [1503, 143] on icon "button" at bounding box center [1508, 149] width 19 height 19
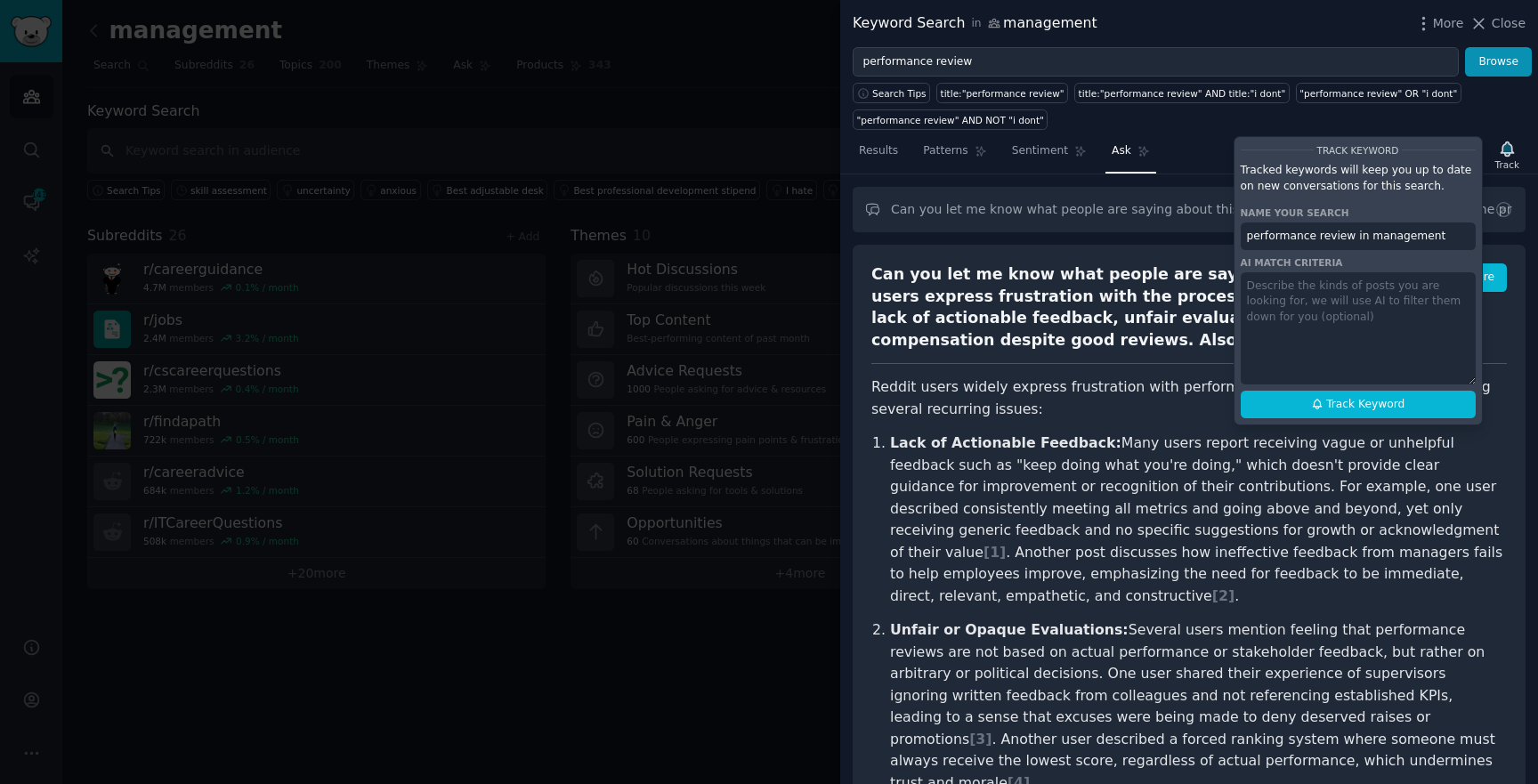
click at [1344, 421] on div "Track Keyword Tracked keywords will keep you up to date on new conversations fo…" at bounding box center [1359, 280] width 250 height 289
click at [1347, 393] on button "Track Keyword" at bounding box center [1359, 405] width 235 height 28
type input "performance review in management"
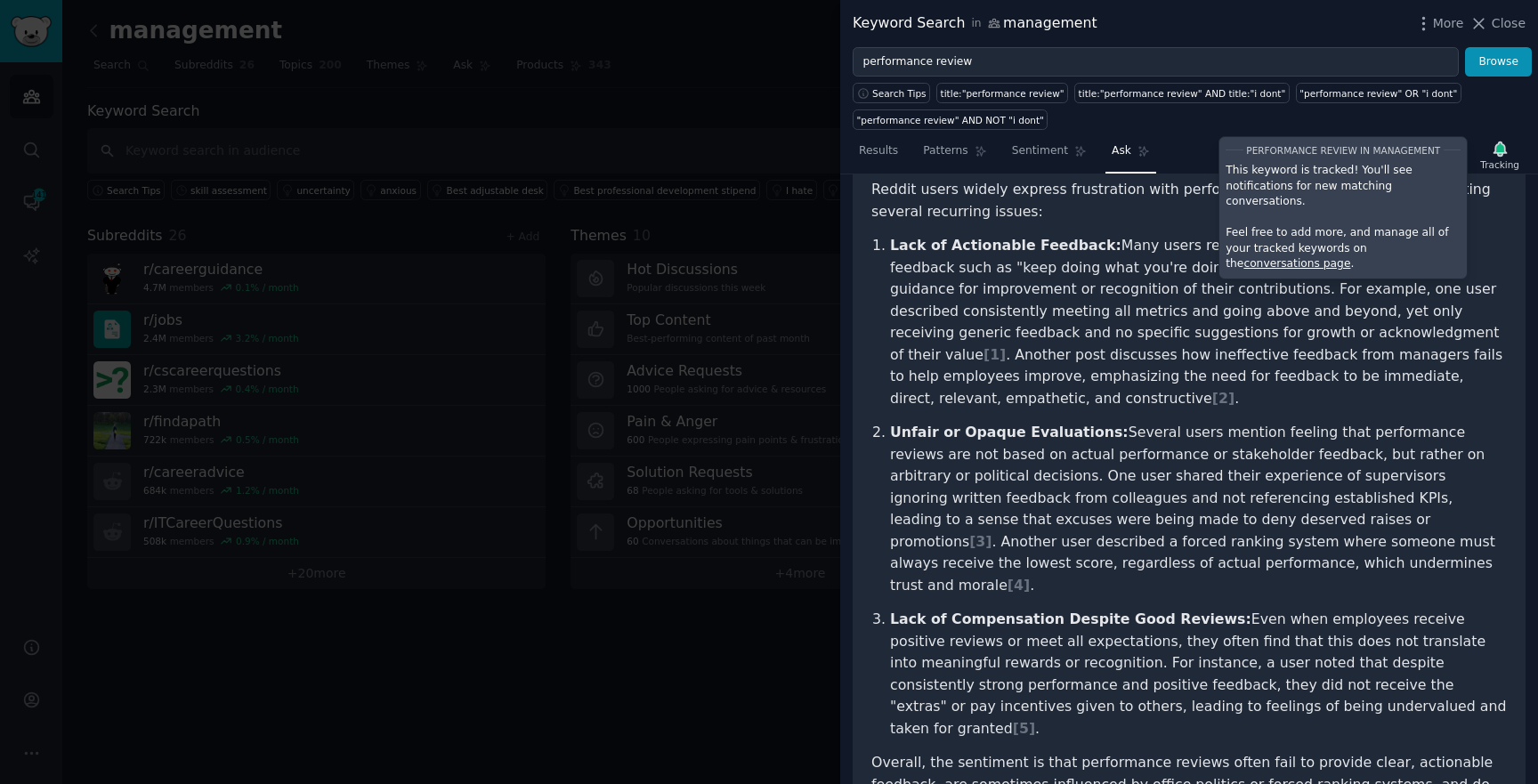
scroll to position [220, 0]
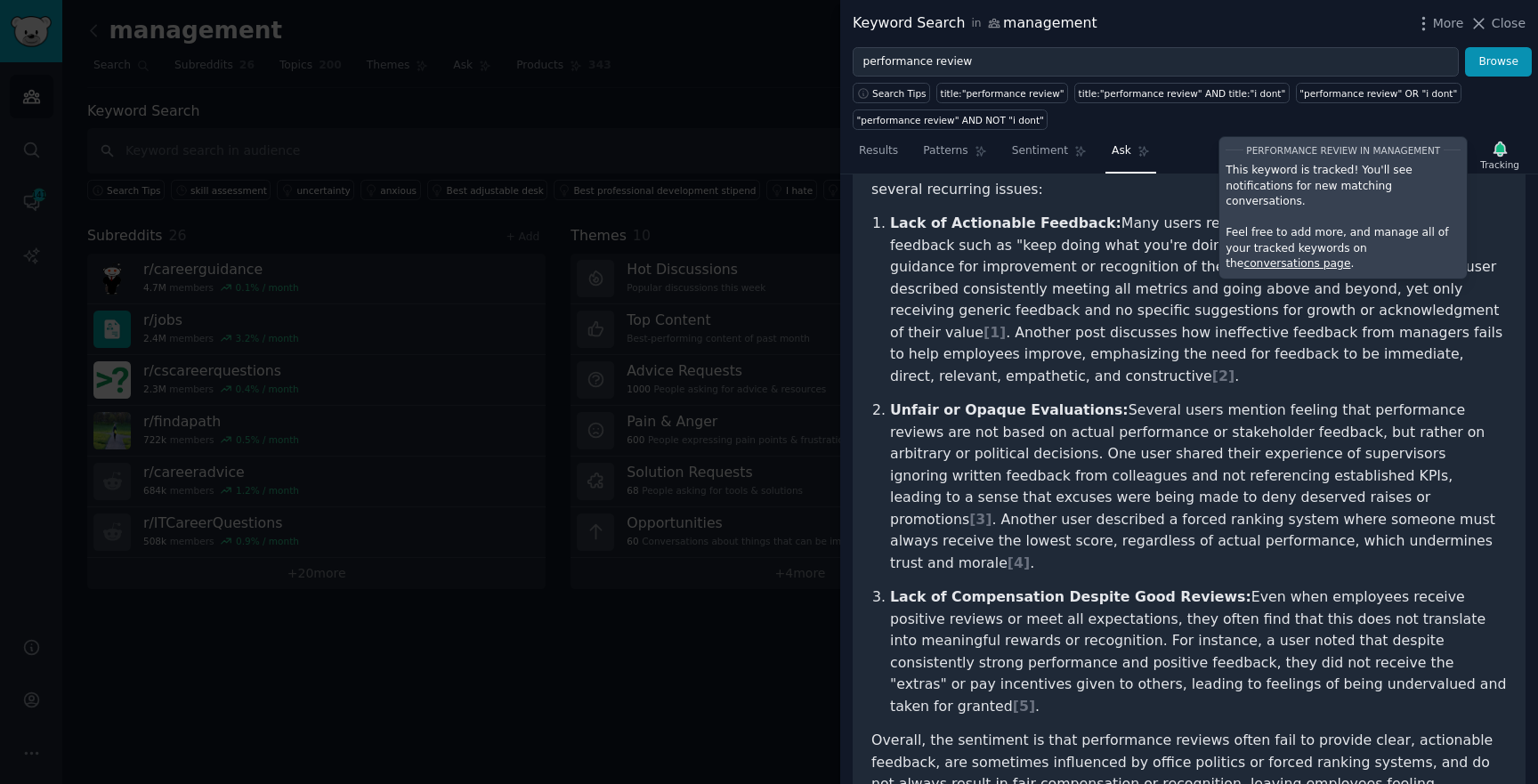
click at [1397, 281] on p "Lack of Actionable Feedback: Many users report receiving vague or unhelpful fee…" at bounding box center [1199, 300] width 617 height 175
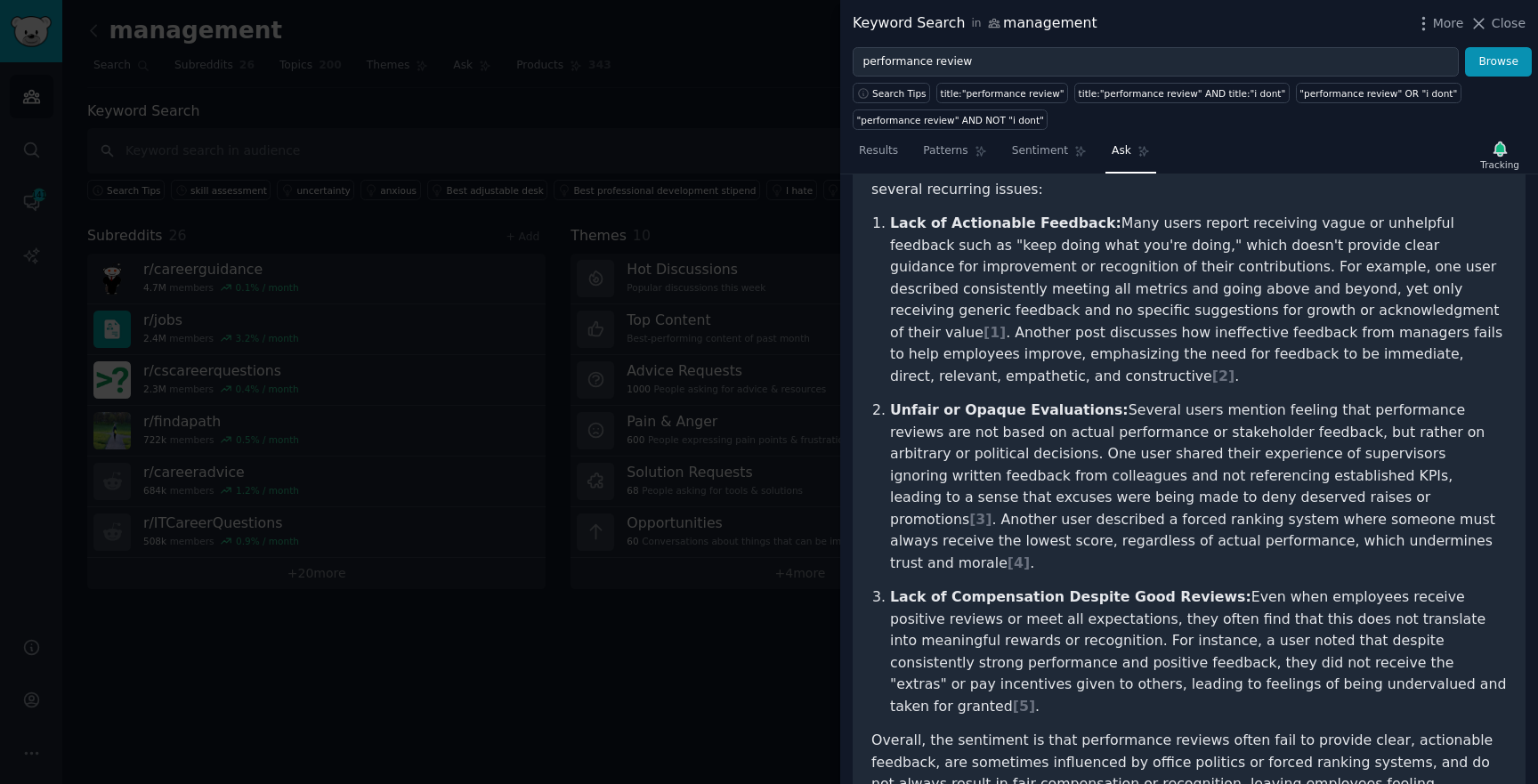
click at [1446, 128] on div "Search Tips title:"performance review" title:"performance review" AND title:"i …" at bounding box center [1189, 103] width 698 height 53
click at [608, 221] on div at bounding box center [769, 392] width 1538 height 784
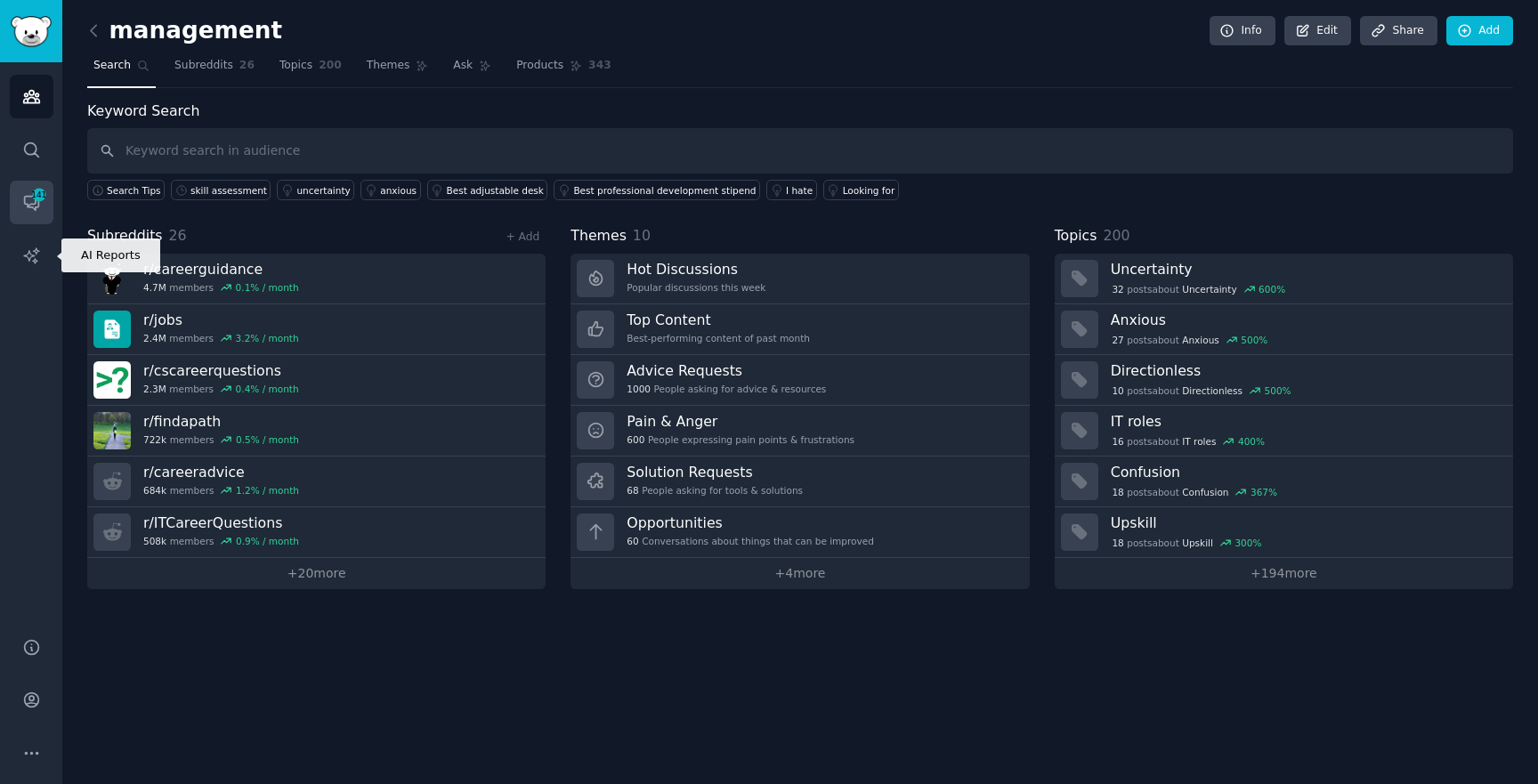
click at [9, 196] on link "Conversations 141" at bounding box center [31, 202] width 44 height 44
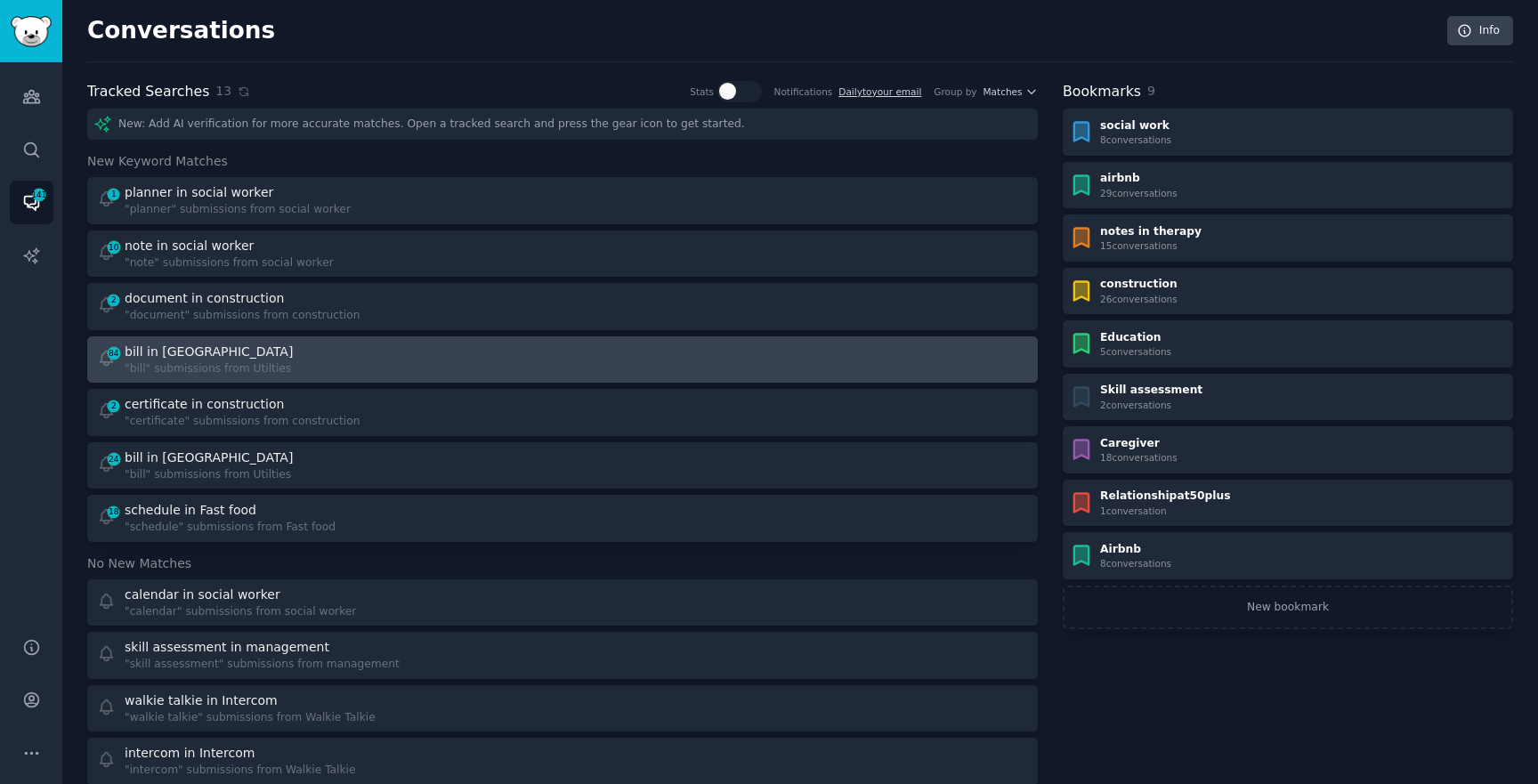
click at [179, 364] on div ""bill" submissions from Utilties" at bounding box center [210, 369] width 172 height 16
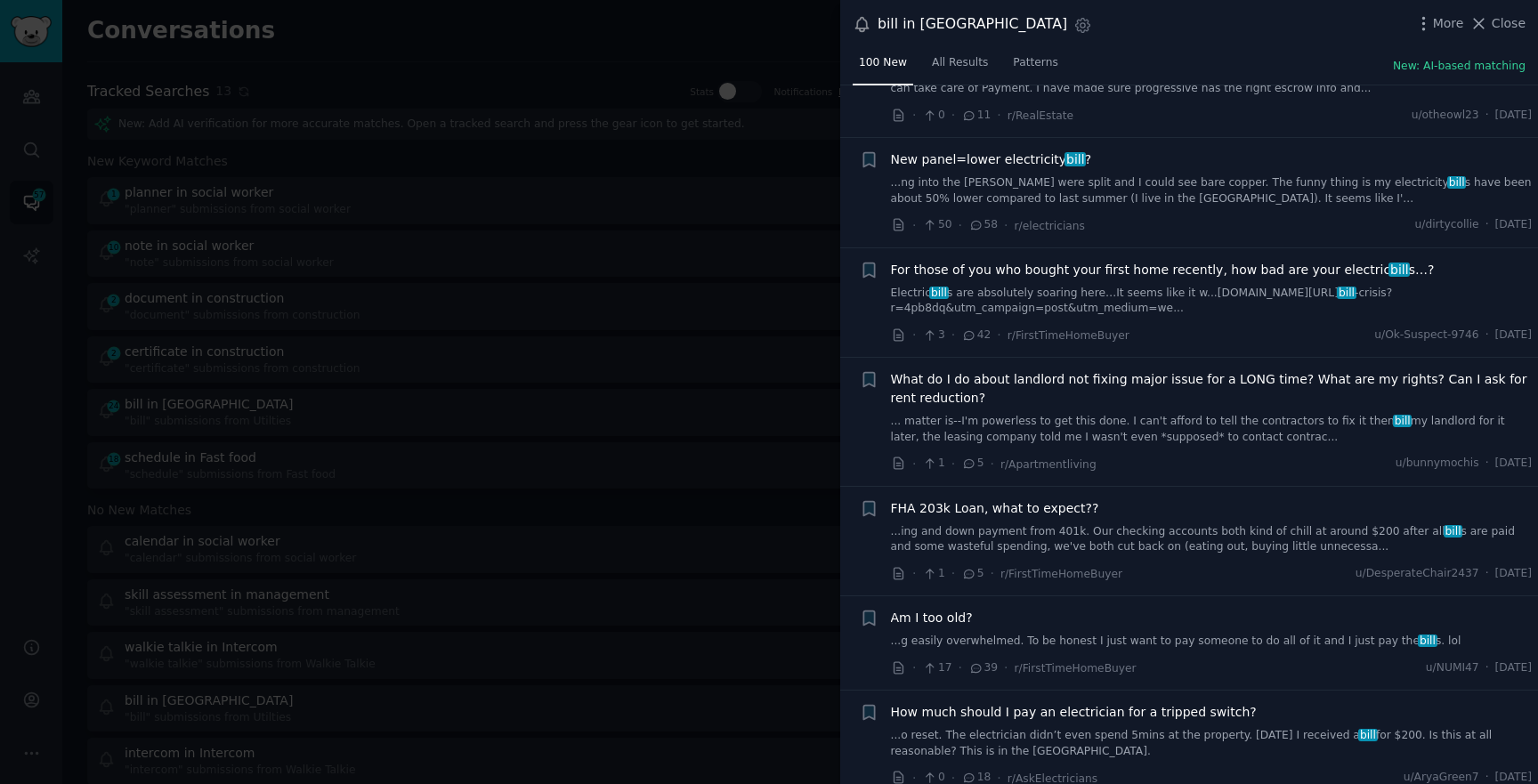
scroll to position [3257, 0]
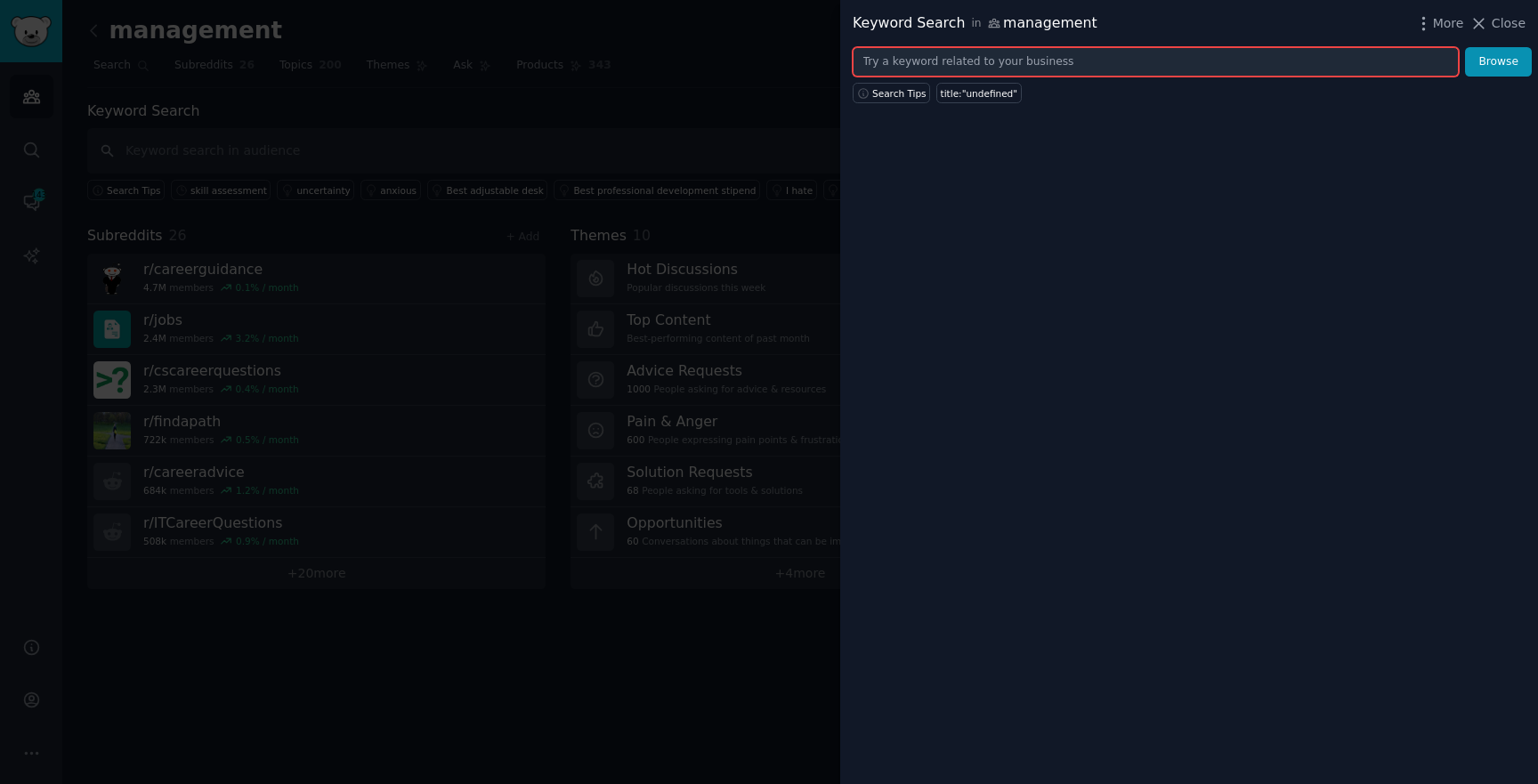
click at [895, 55] on input "text" at bounding box center [1155, 63] width 607 height 30
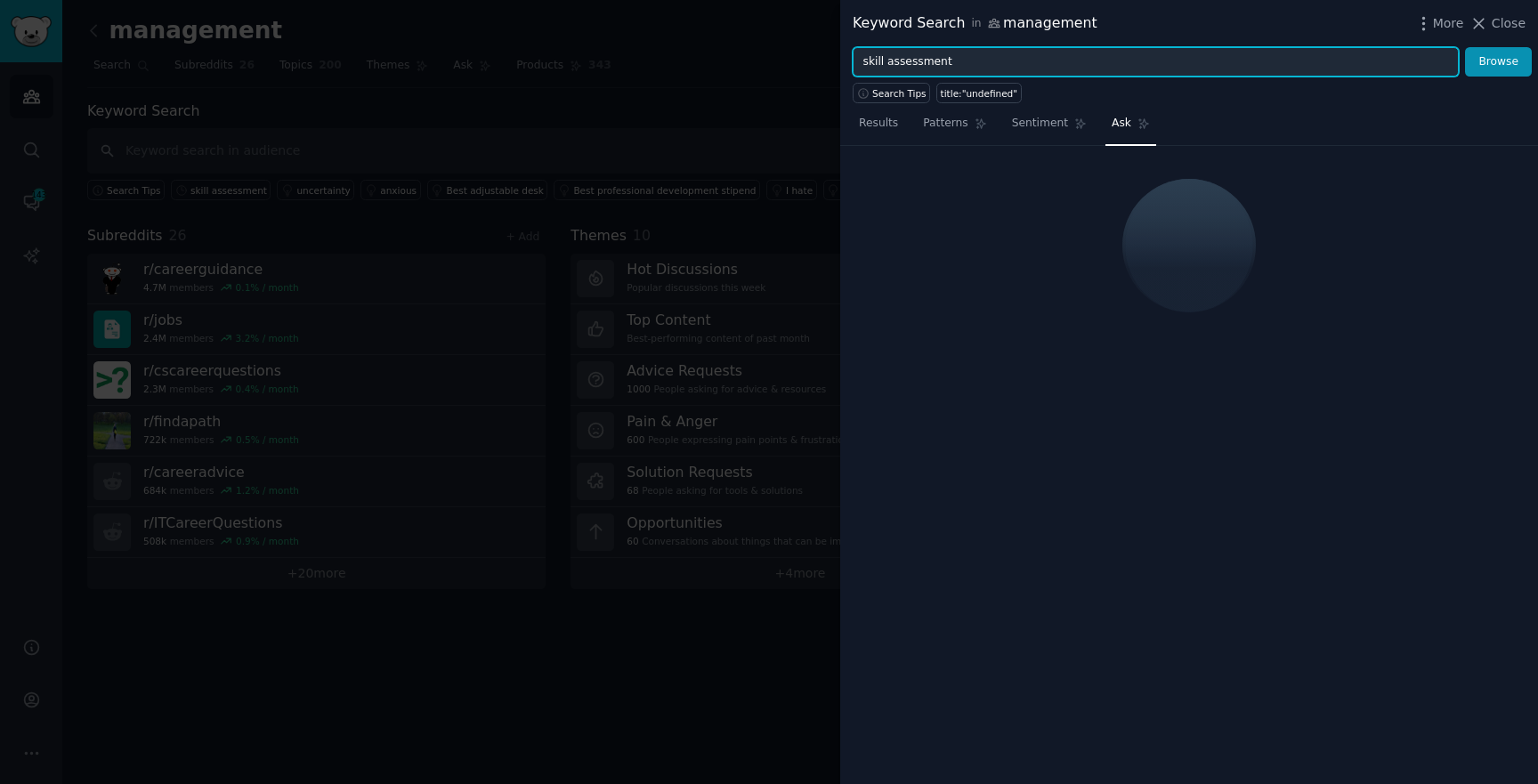
click at [1465, 47] on button "Browse" at bounding box center [1498, 63] width 66 height 30
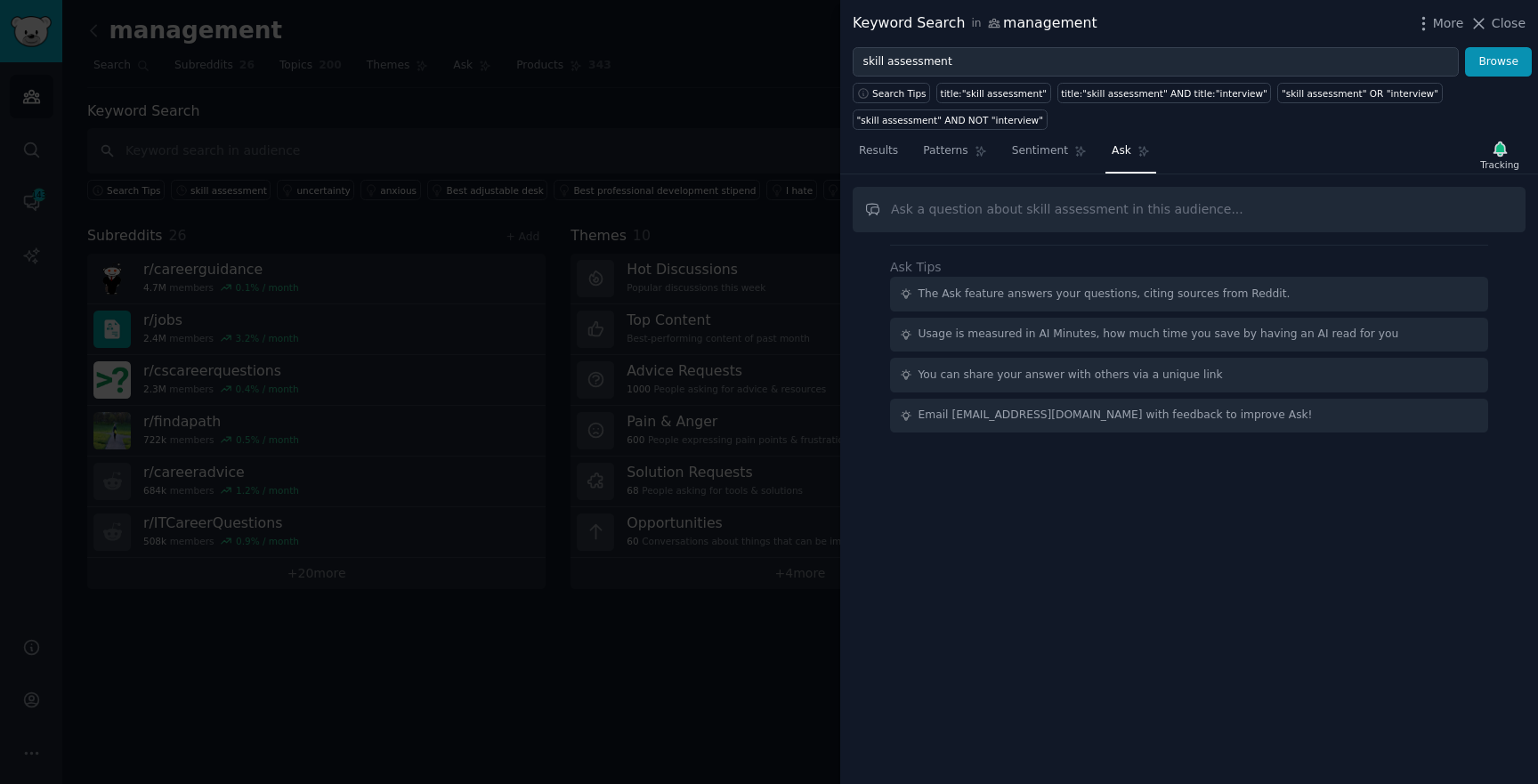
click at [883, 132] on div "Results Patterns Sentiment Ask Tracking Ask Tips The Ask feature answers your q…" at bounding box center [1189, 457] width 698 height 654
click at [871, 154] on span "Results" at bounding box center [878, 151] width 39 height 16
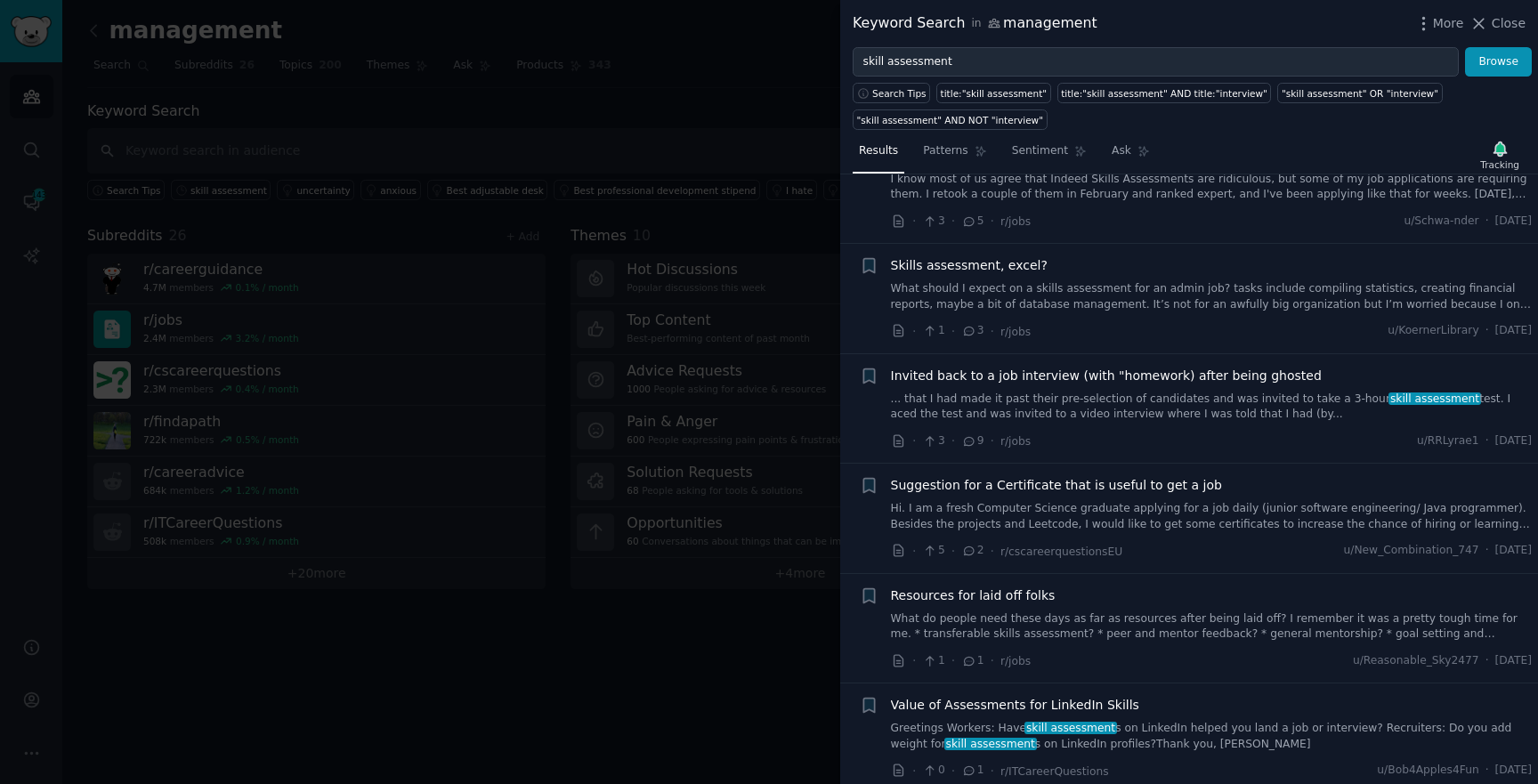
scroll to position [10465, 0]
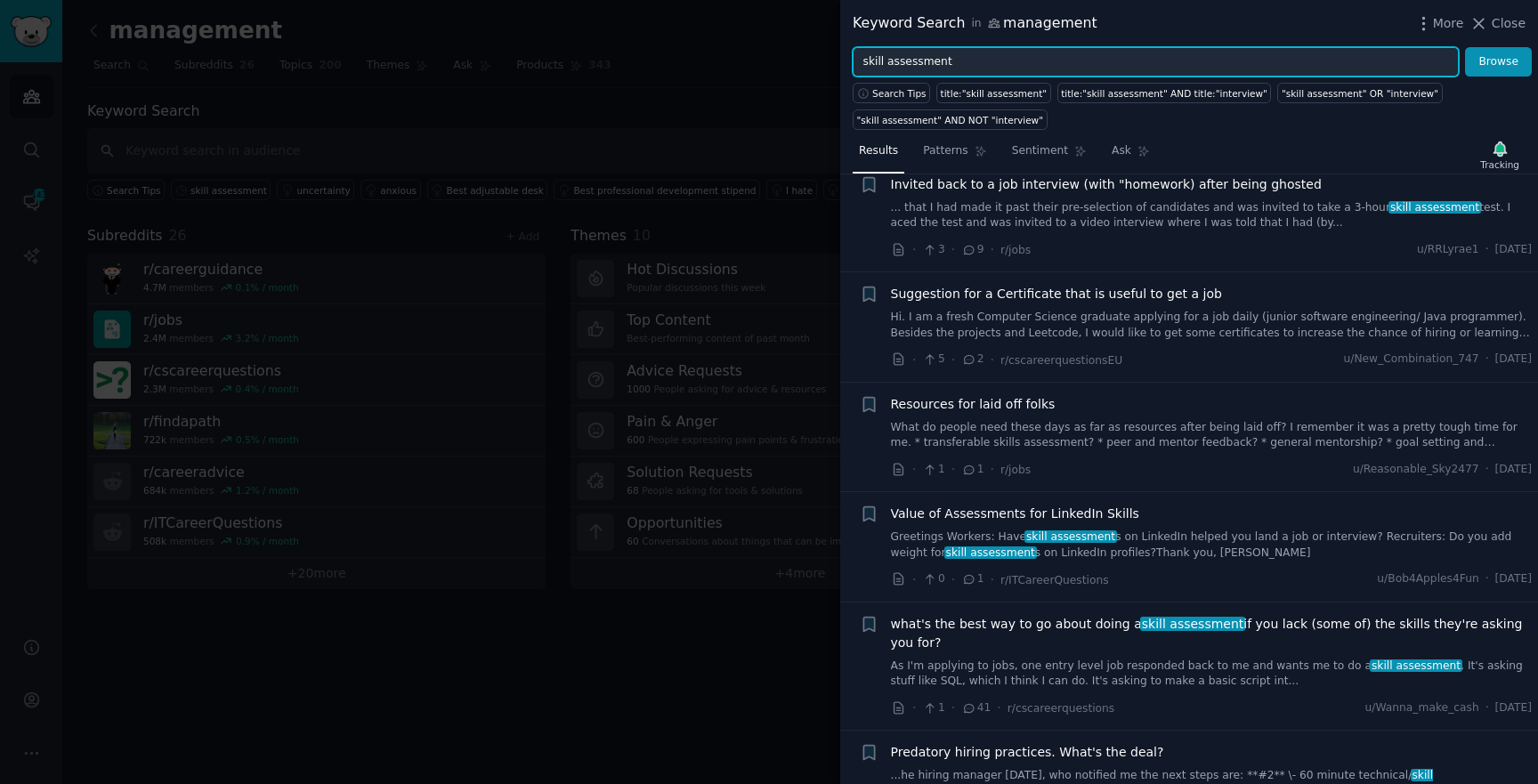
click at [883, 64] on input "skill assessment" at bounding box center [1155, 63] width 607 height 30
click at [1465, 47] on button "Browse" at bounding box center [1498, 63] width 66 height 30
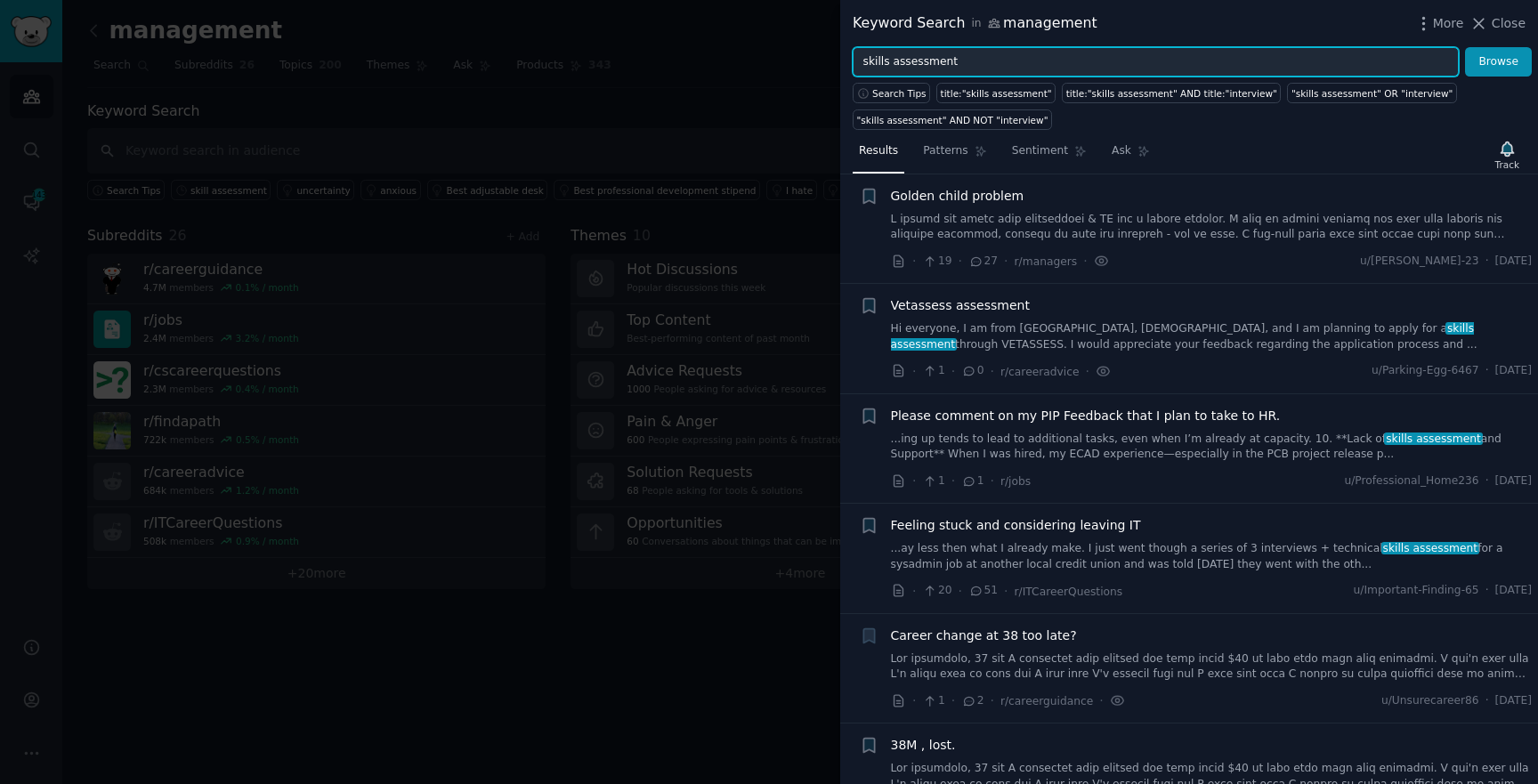
scroll to position [0, 0]
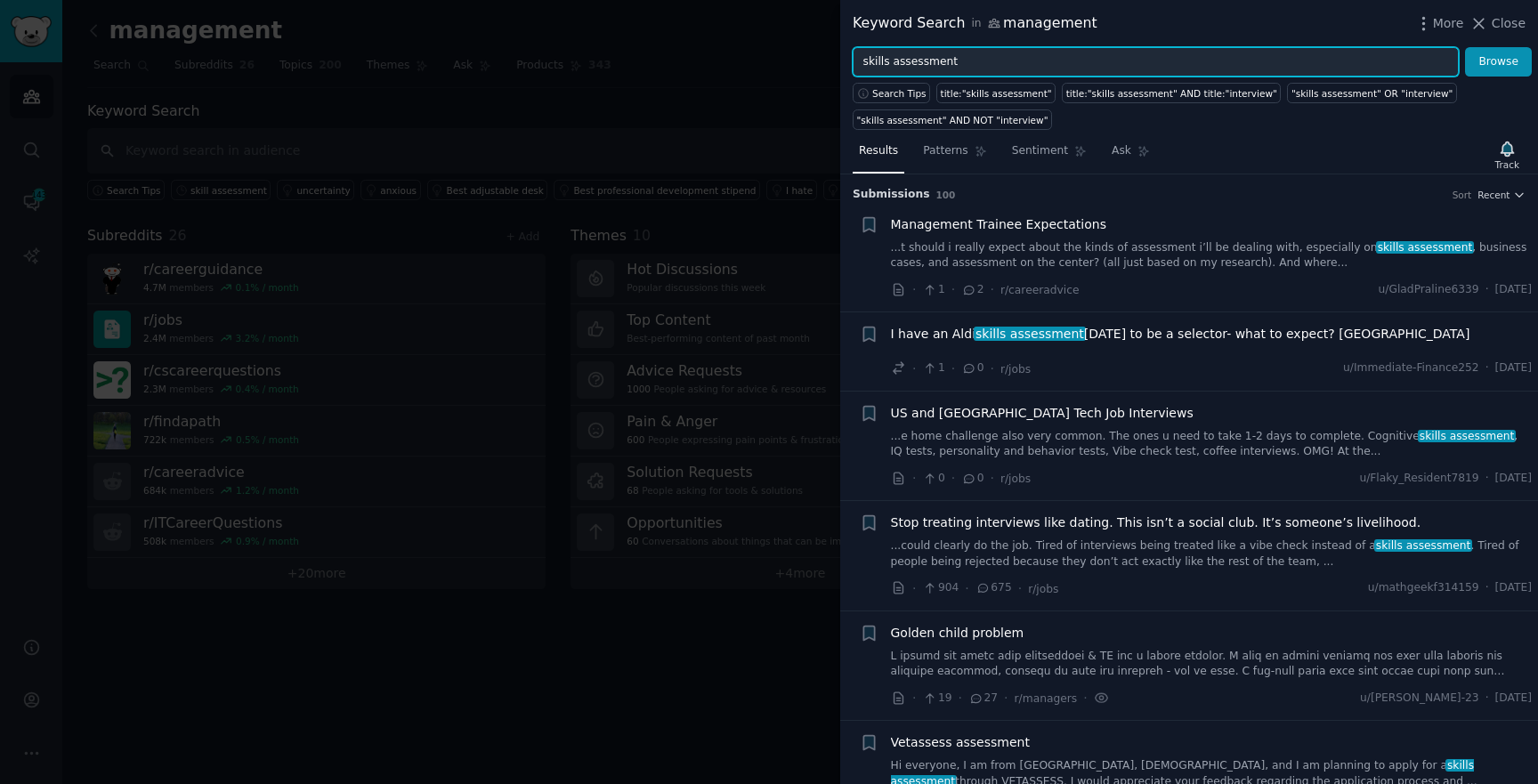
click at [1465, 47] on button "Browse" at bounding box center [1498, 63] width 66 height 30
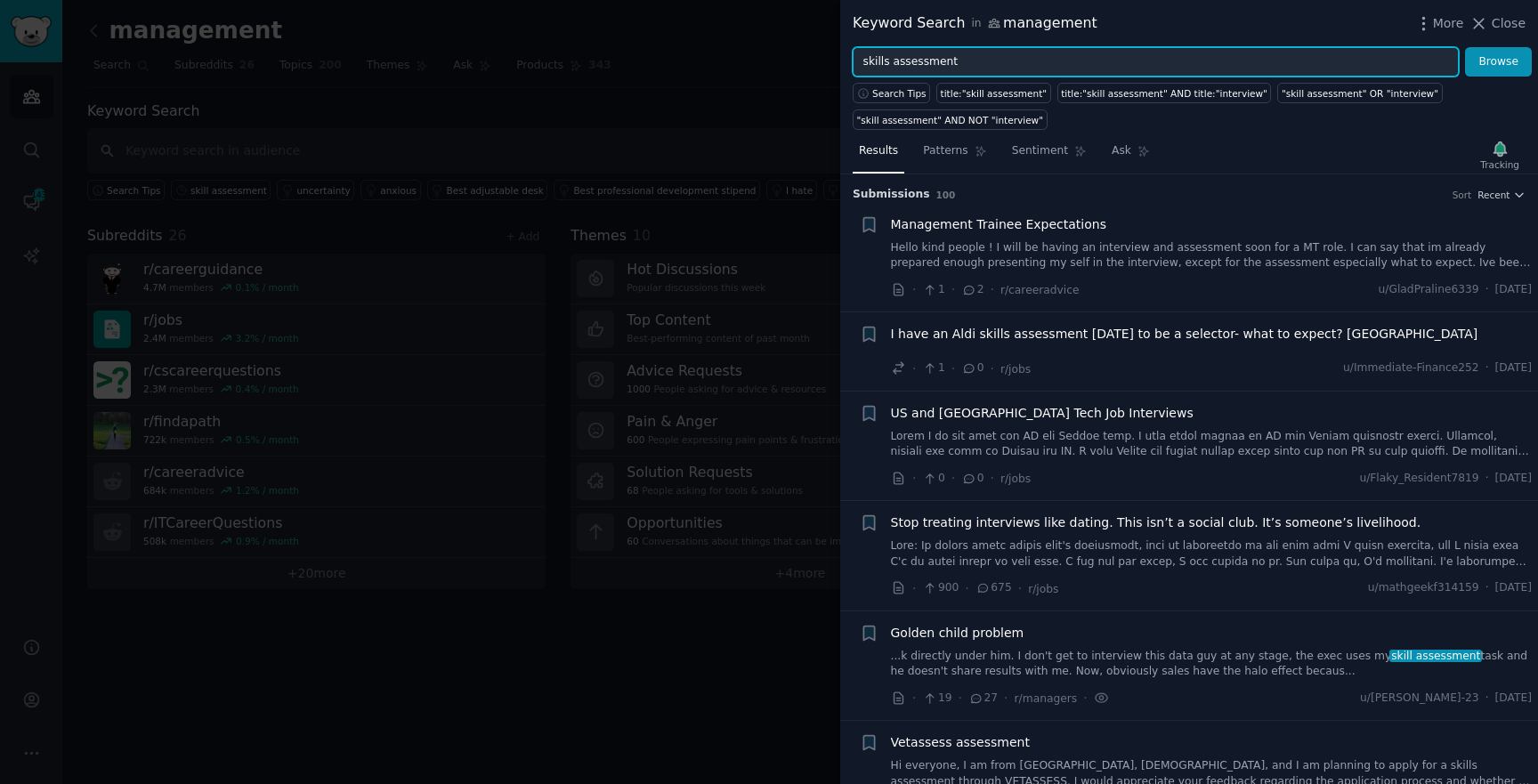
click at [1465, 47] on button "Browse" at bounding box center [1498, 63] width 66 height 30
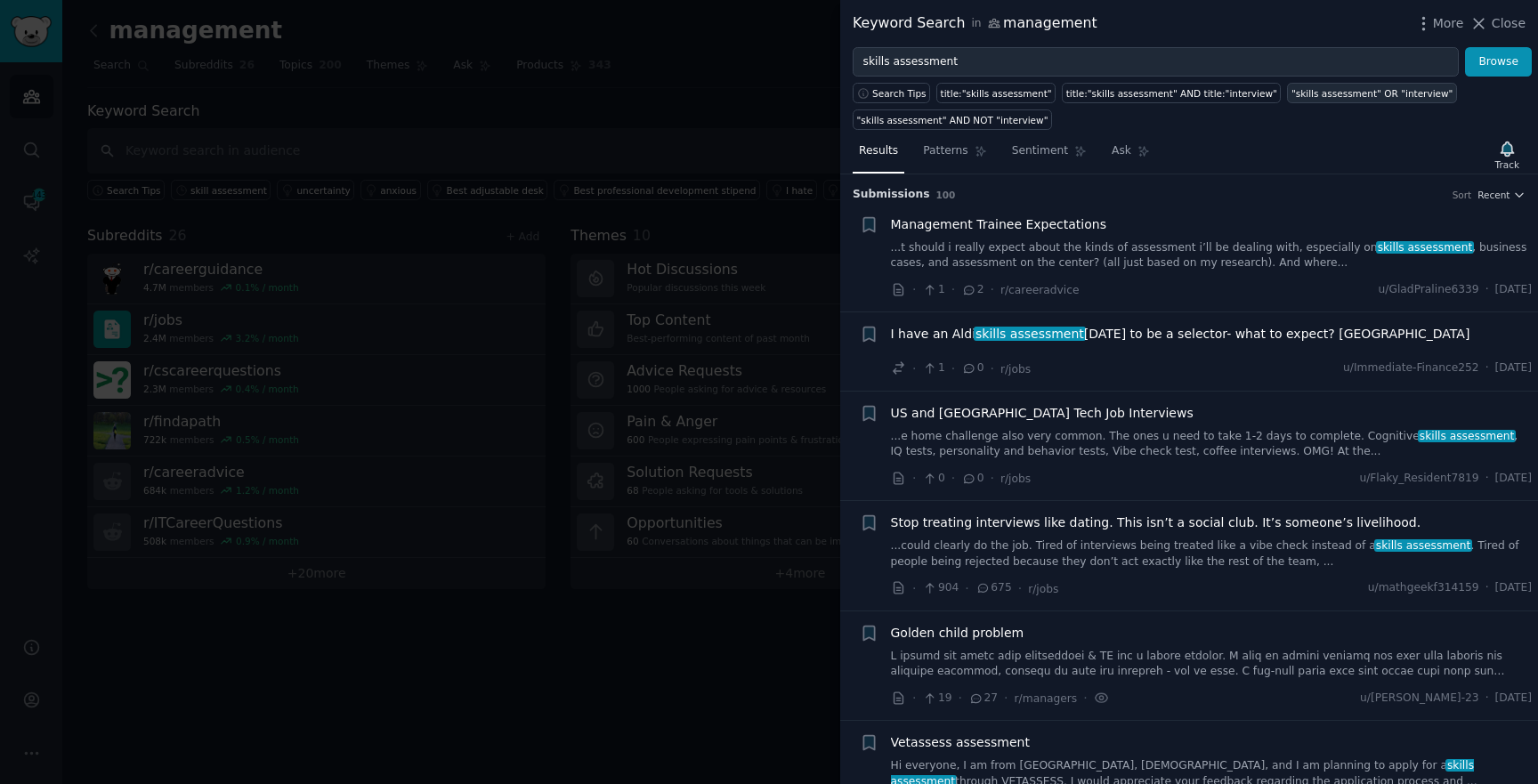
click at [1332, 89] on div ""skills assessment" OR "interview"" at bounding box center [1373, 93] width 162 height 12
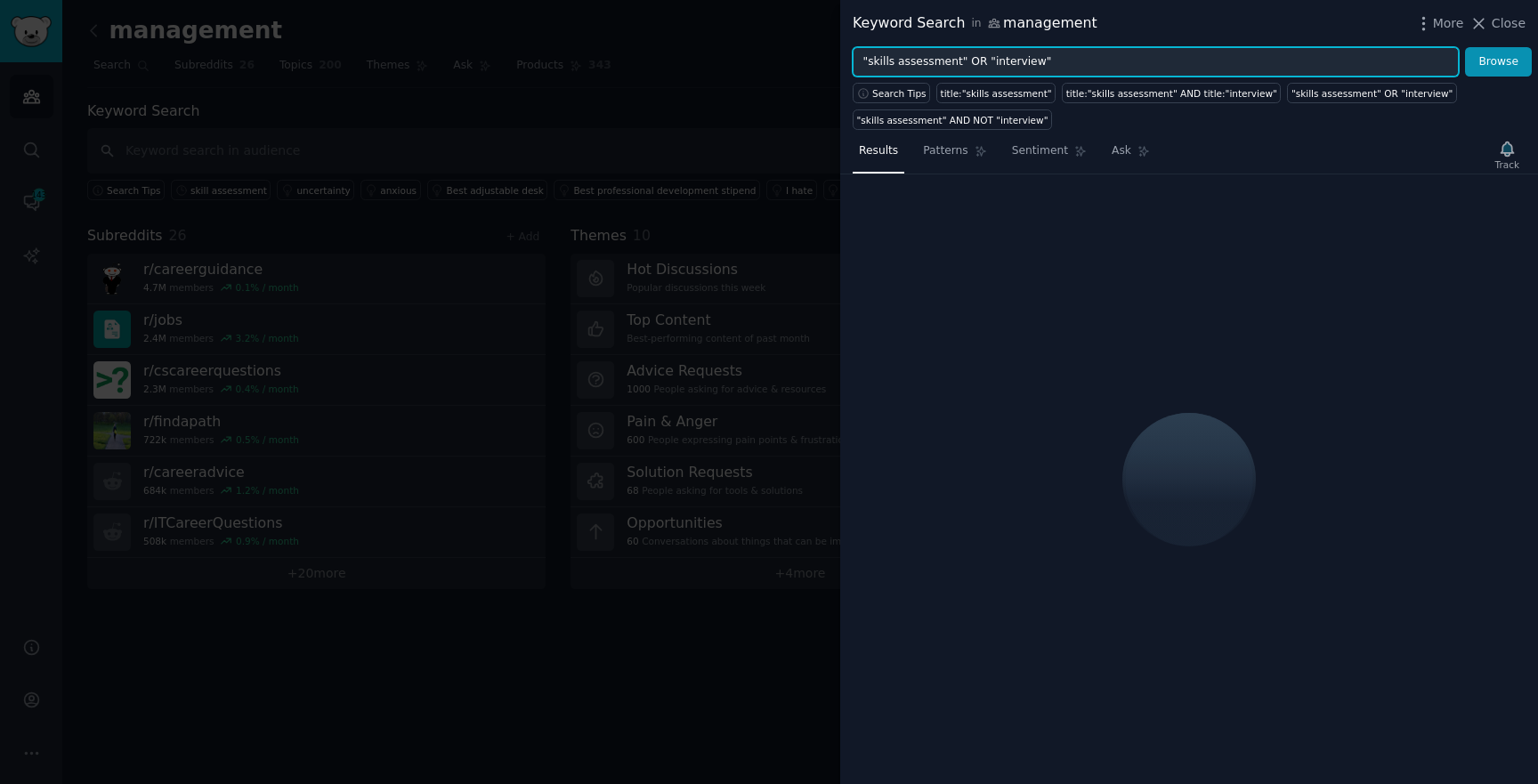
click at [1011, 53] on input ""skills assessment" OR "interview"" at bounding box center [1155, 63] width 607 height 30
click at [1011, 60] on input ""skills assessment" OR "interview"" at bounding box center [1155, 63] width 607 height 30
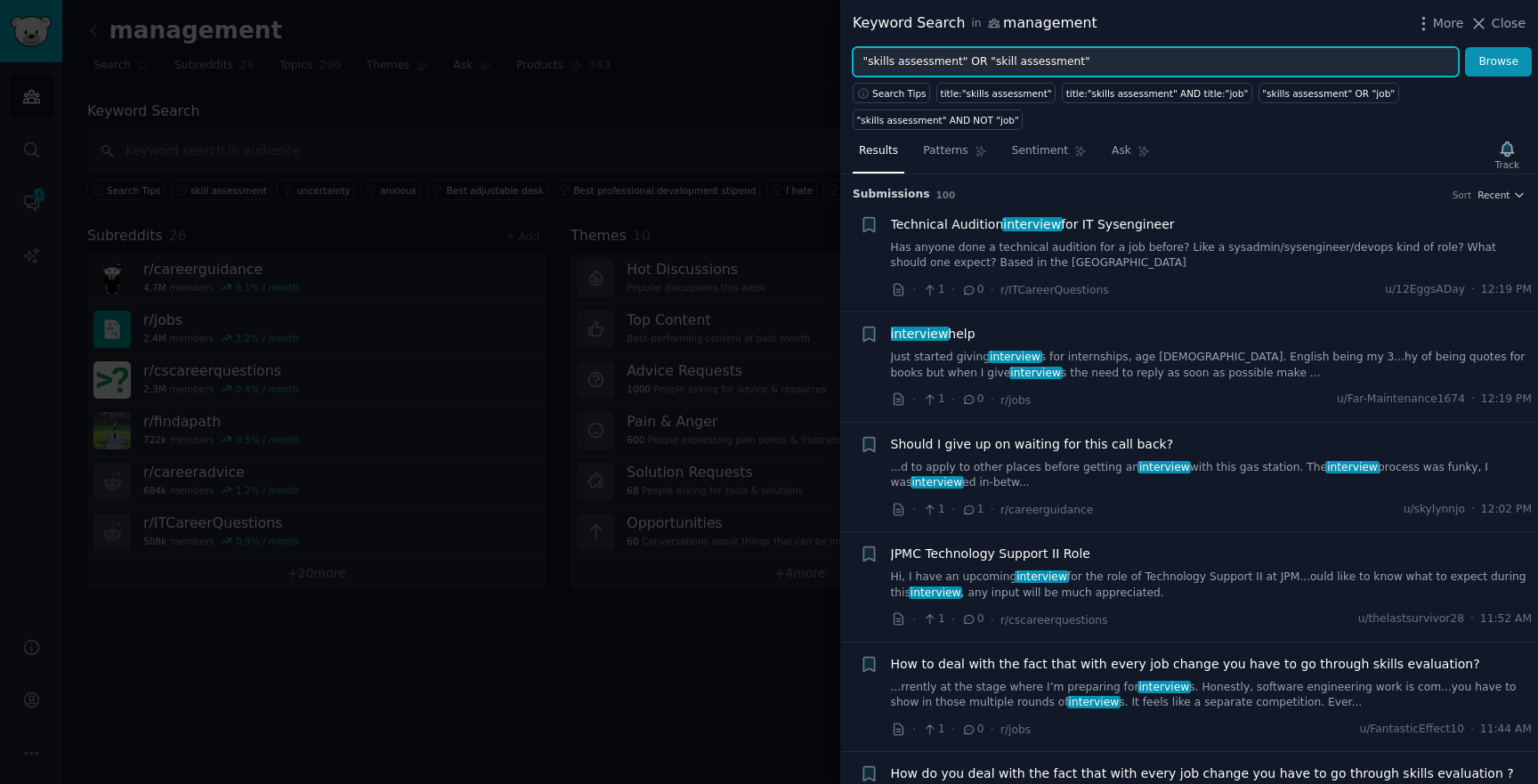
click at [1465, 47] on button "Browse" at bounding box center [1498, 63] width 66 height 30
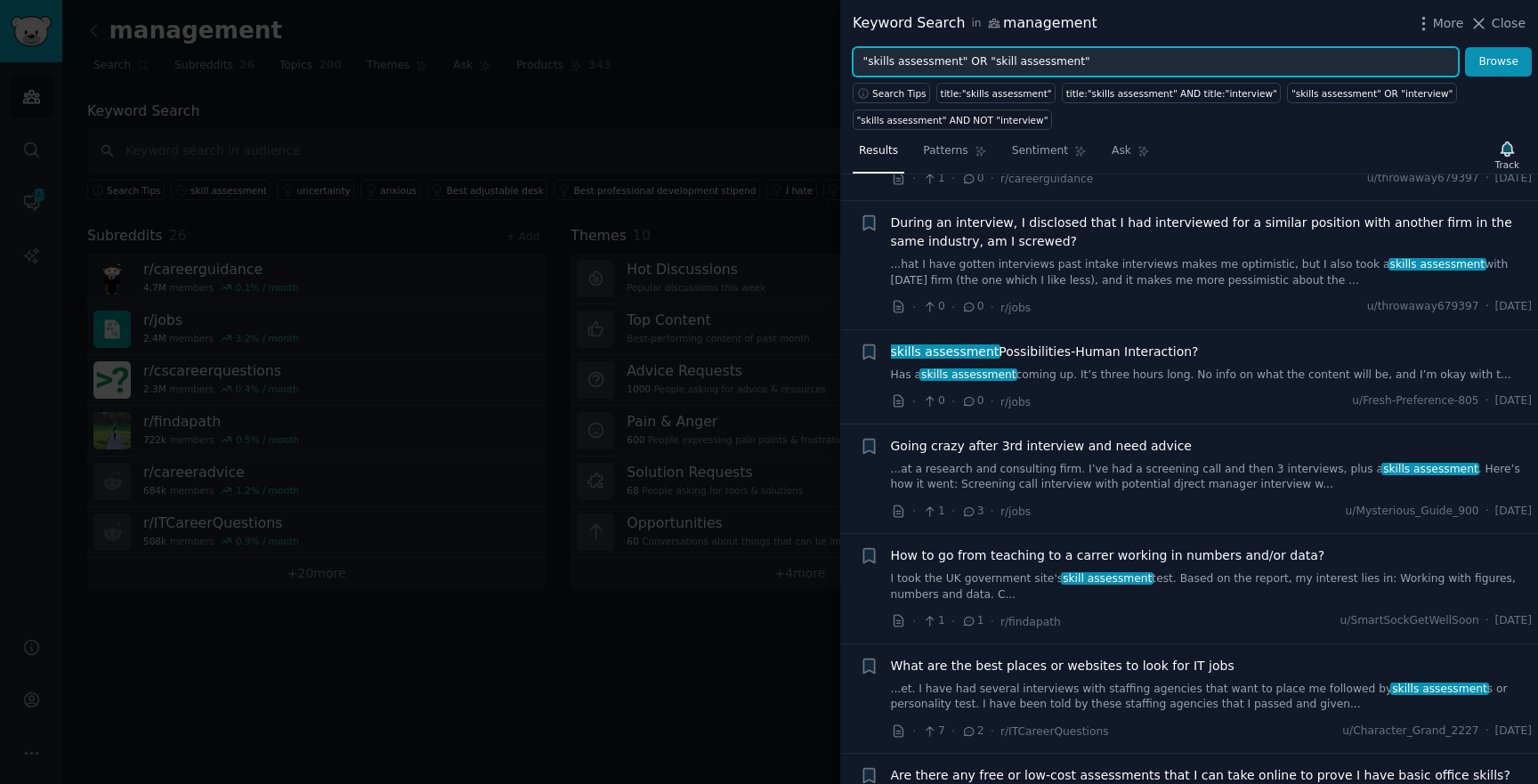
scroll to position [4421, 0]
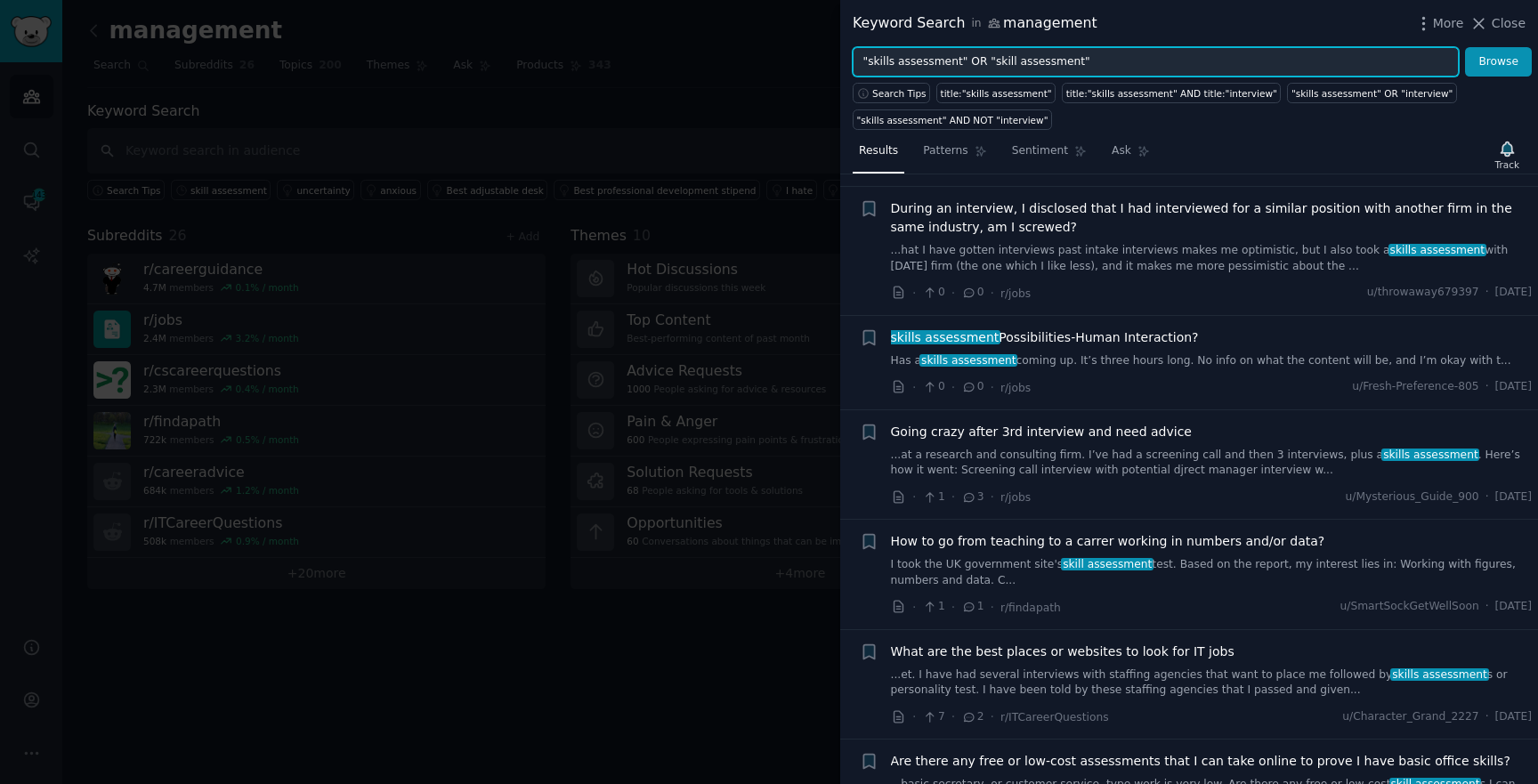
click at [1141, 72] on input ""skills assessment" OR "skill assessment"" at bounding box center [1155, 63] width 607 height 30
click at [968, 60] on input ""skills assessment" OR "skill assessment"" at bounding box center [1155, 63] width 607 height 30
click at [1116, 48] on input ""skills assessment" OR "skill assessment"" at bounding box center [1155, 63] width 607 height 30
click at [1104, 72] on input ""skills assessment" OR "skill assessment"" at bounding box center [1155, 63] width 607 height 30
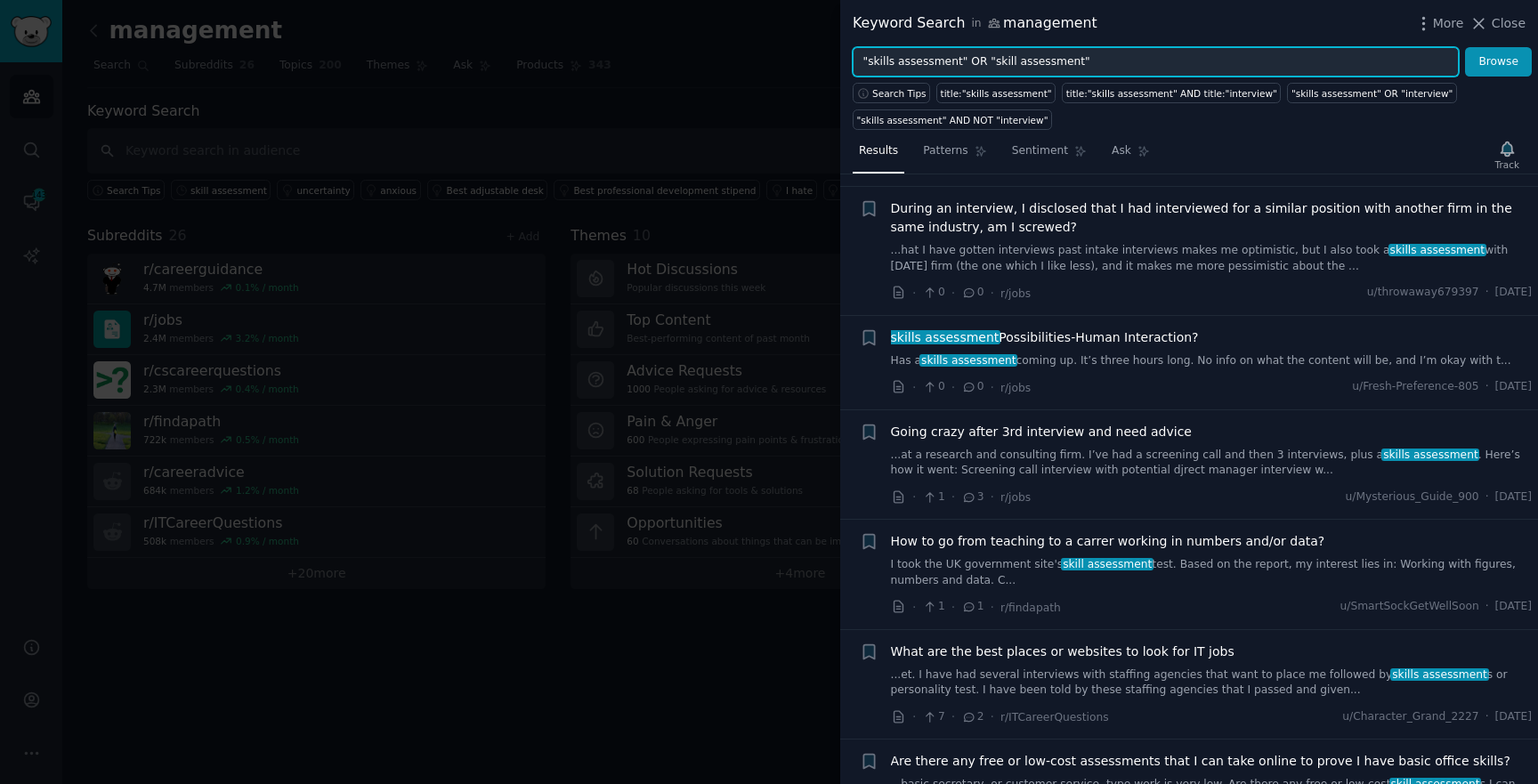
paste input "OR"
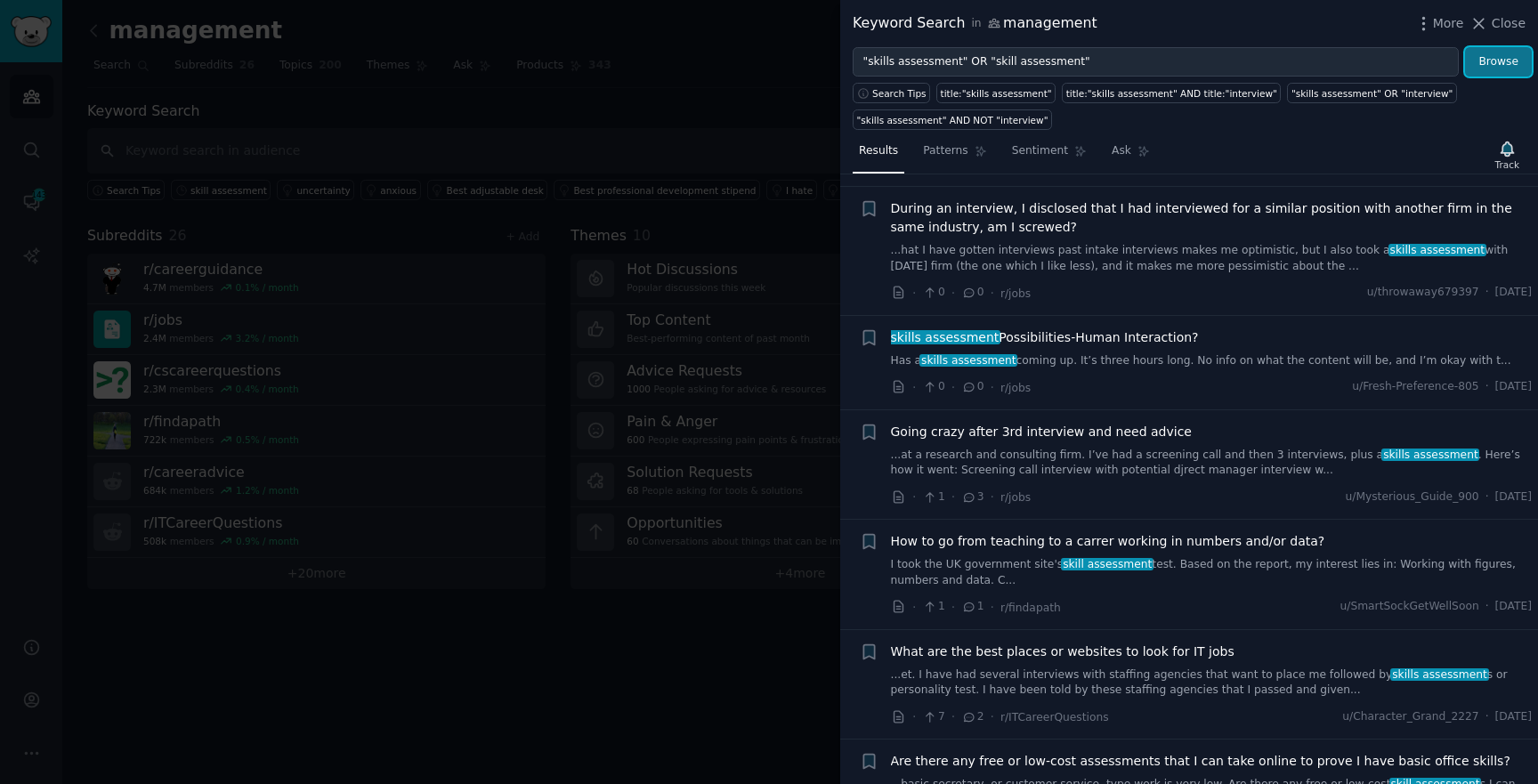
click at [1497, 54] on button "Browse" at bounding box center [1498, 63] width 66 height 30
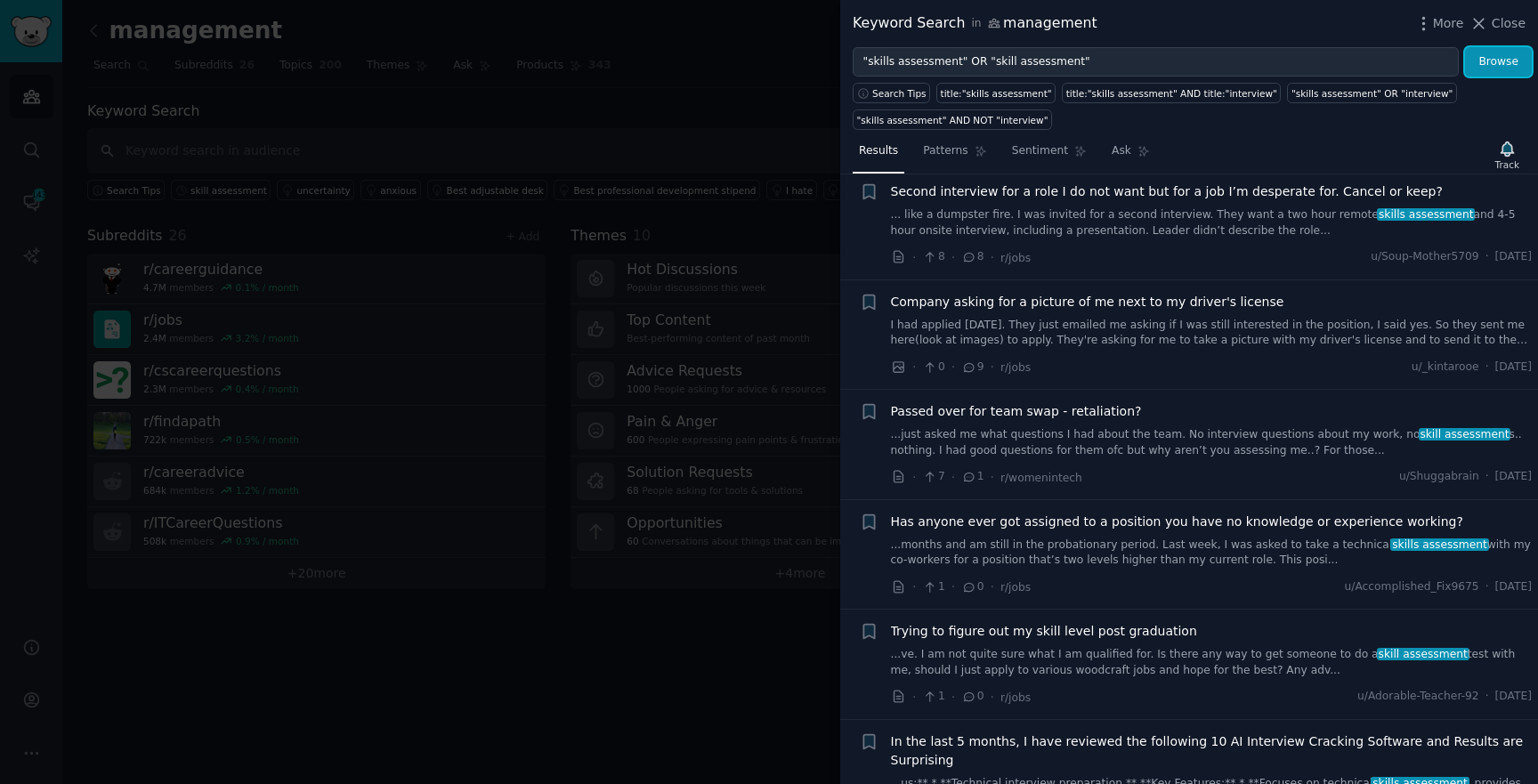
scroll to position [1984, 0]
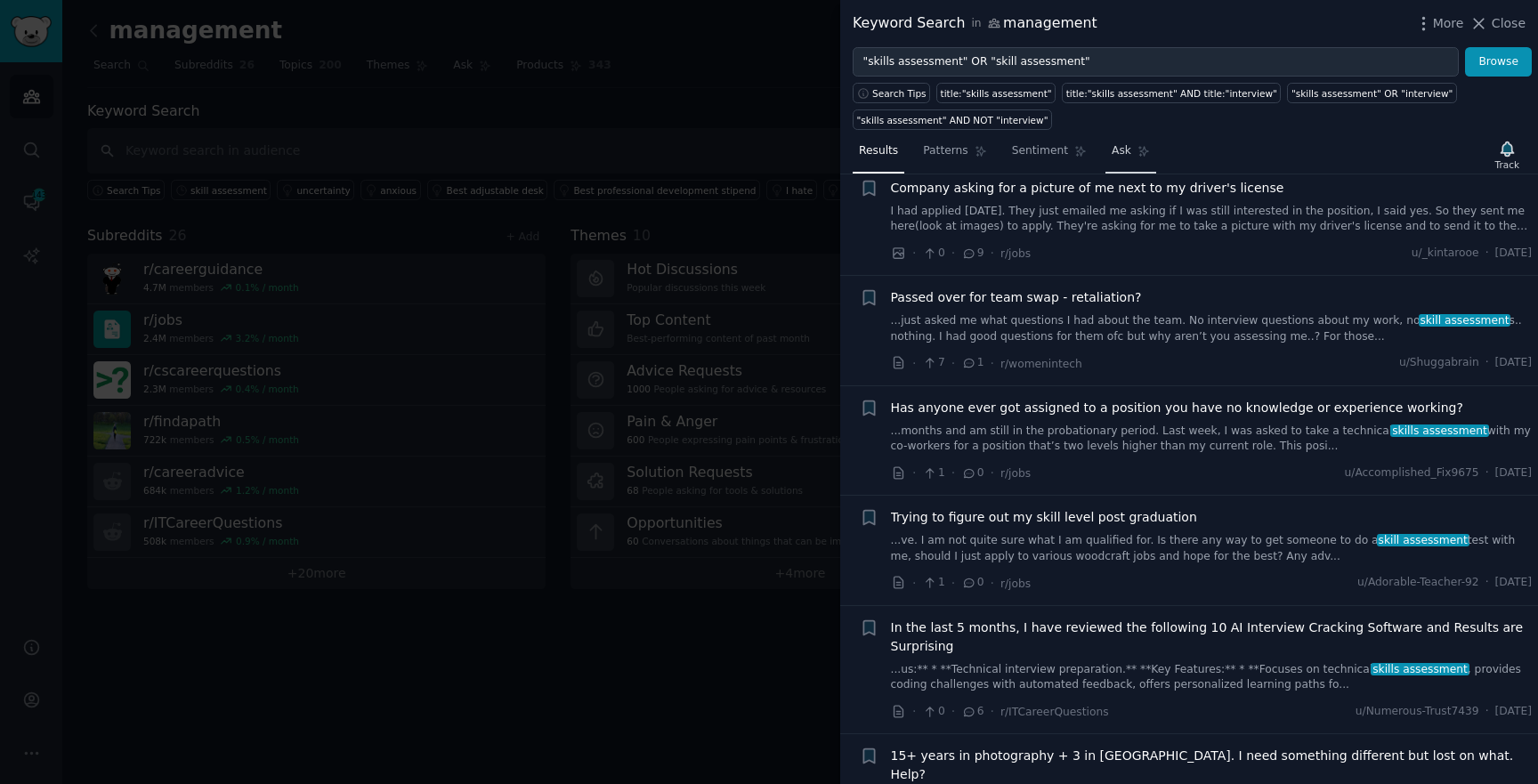
click at [1137, 169] on link "Ask" at bounding box center [1131, 155] width 50 height 36
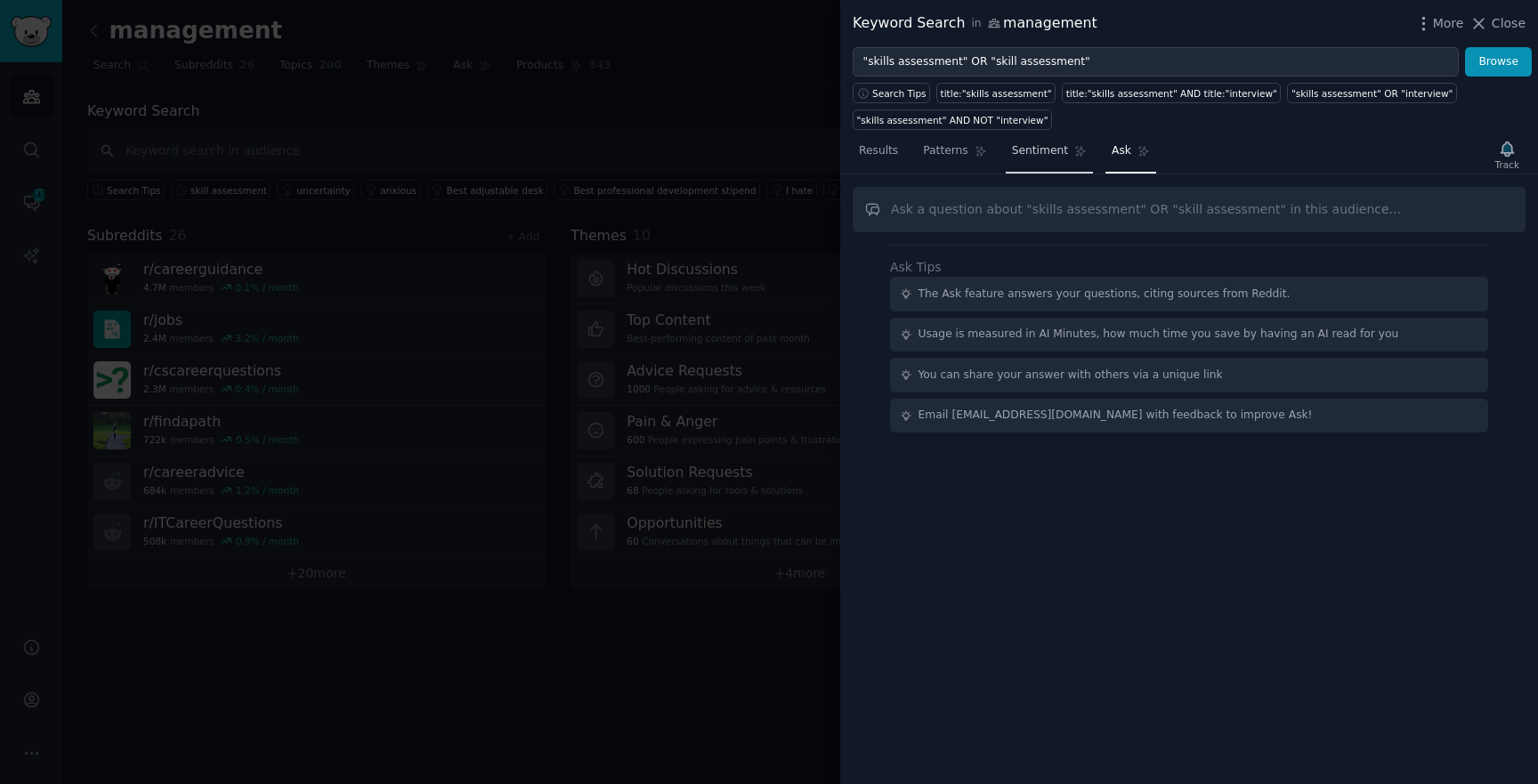
click at [1045, 159] on link "Sentiment" at bounding box center [1050, 155] width 87 height 36
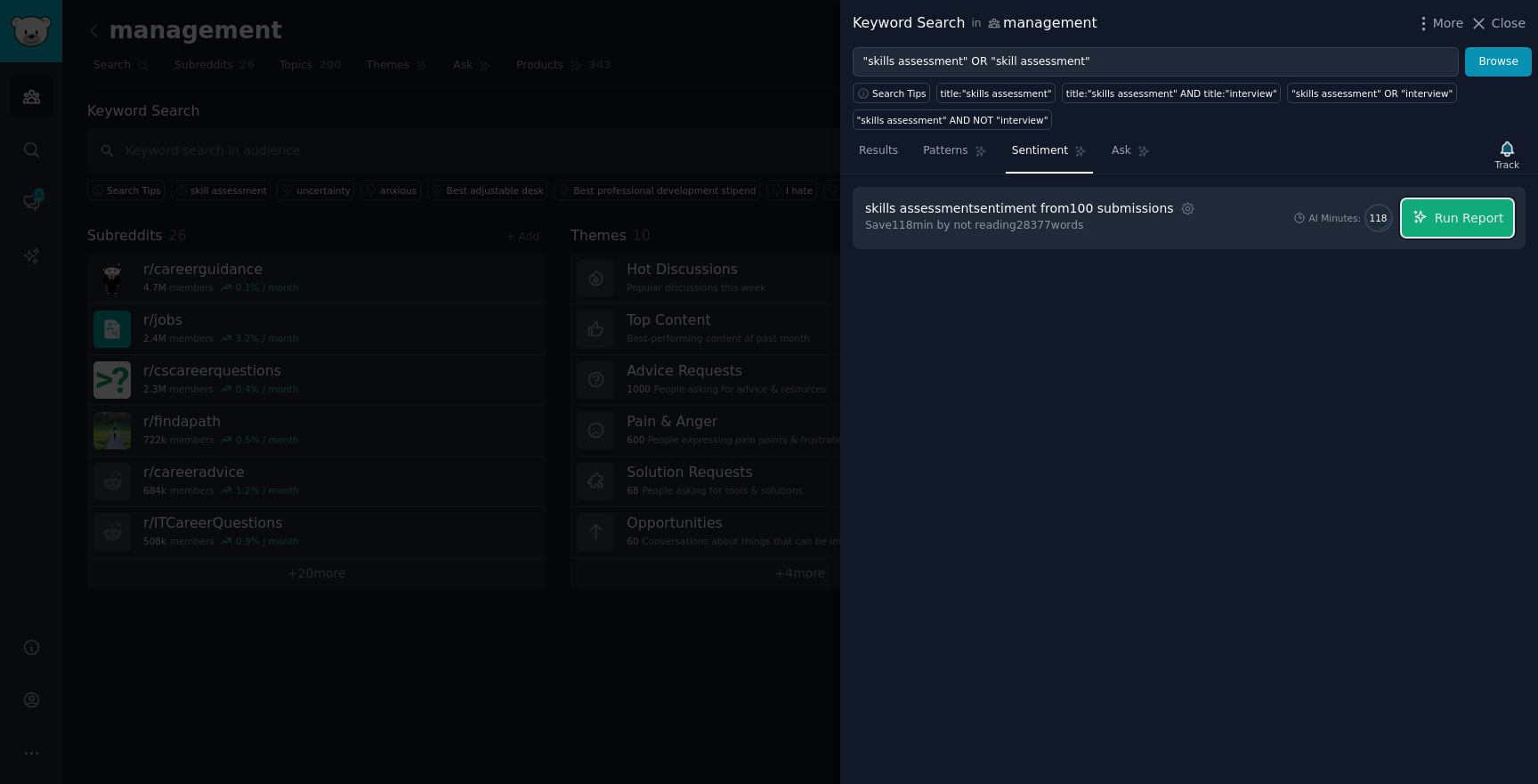
drag, startPoint x: 1416, startPoint y: 223, endPoint x: 1256, endPoint y: 421, distance: 254.6
click at [1256, 421] on div "skills assessment sentiment from 100 submissions Settings Save 118 min by not r…" at bounding box center [1189, 479] width 698 height 609
click at [1480, 223] on span "Run Report" at bounding box center [1470, 218] width 69 height 19
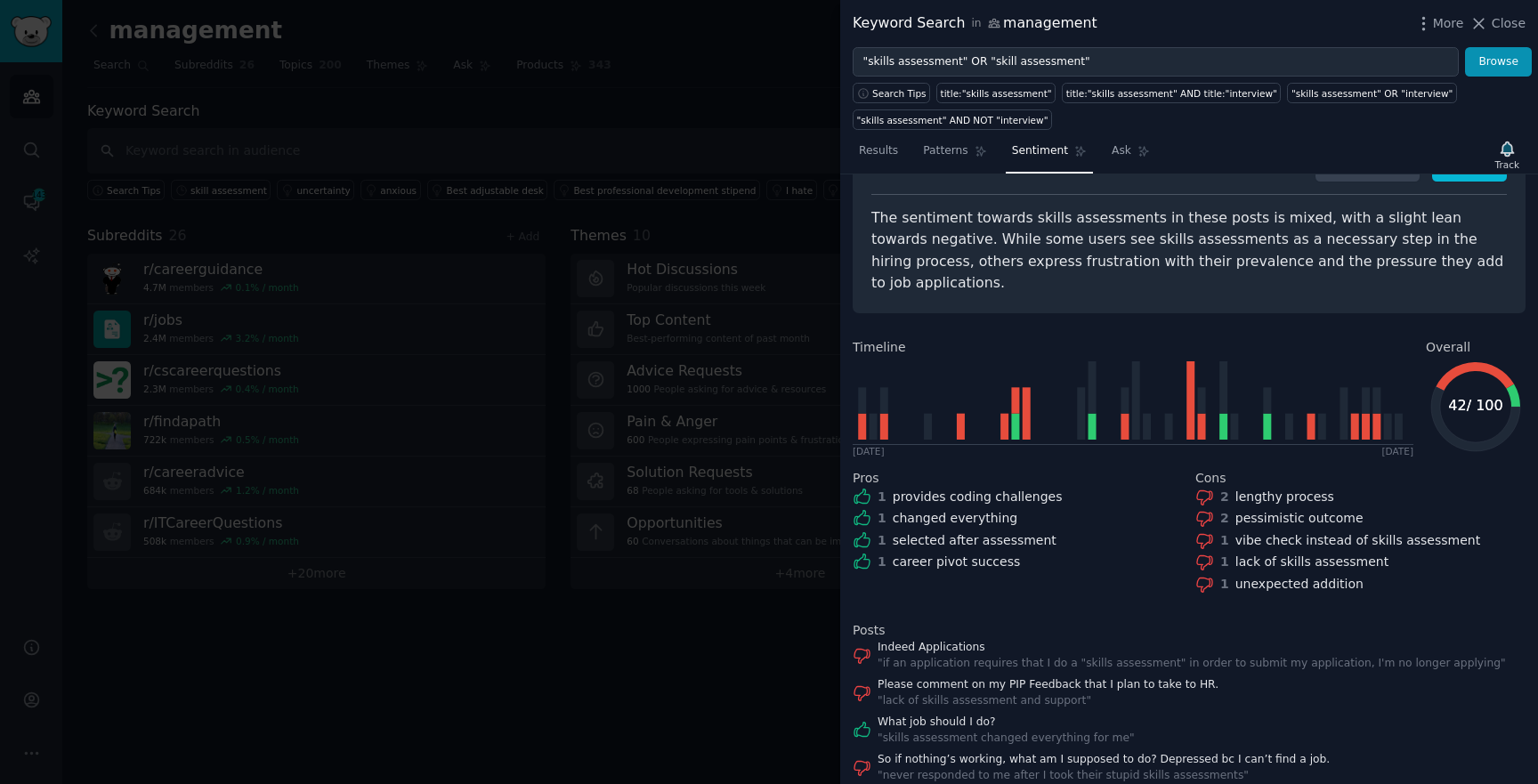
scroll to position [80, 0]
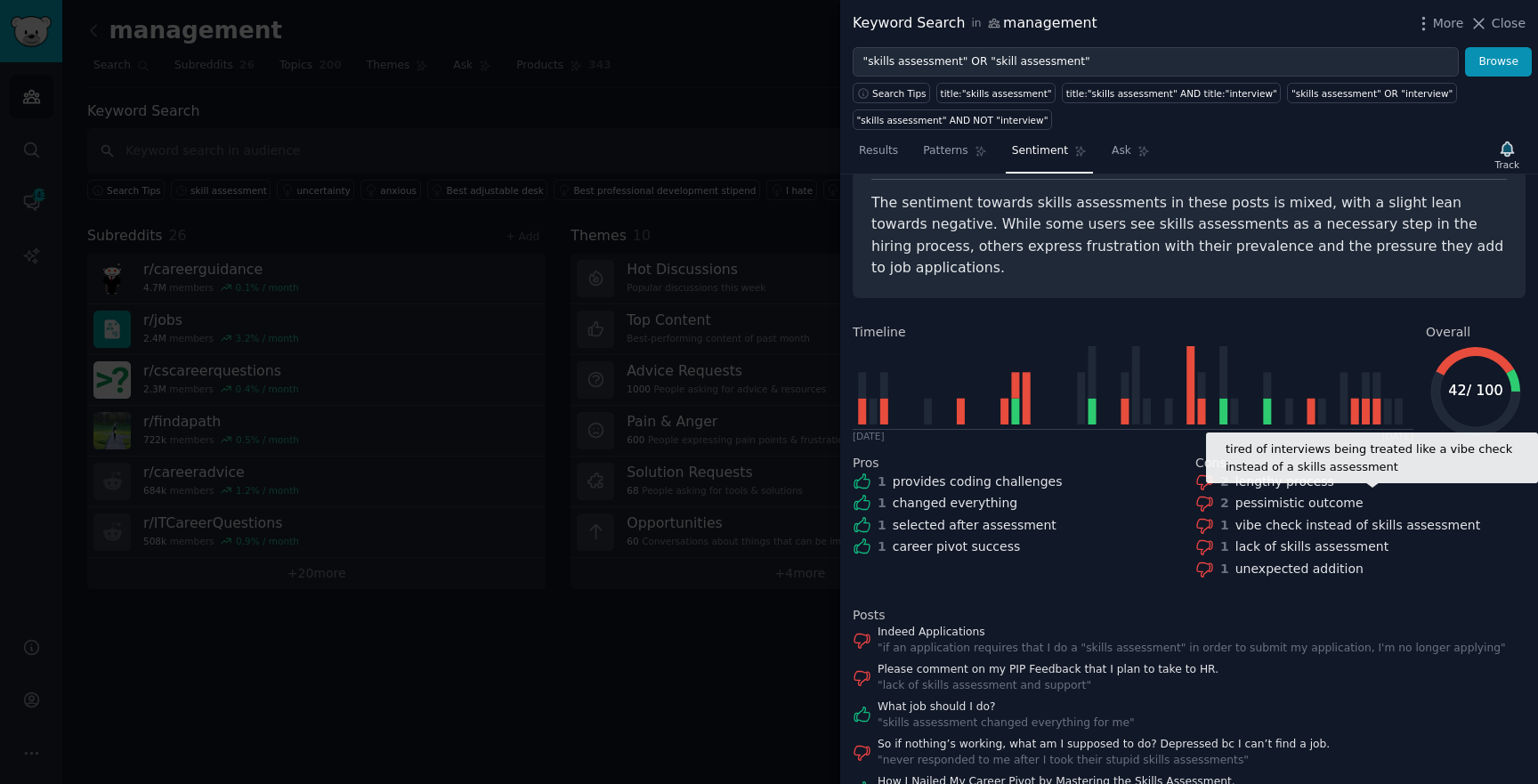
click at [1276, 516] on div "vibe check instead of skills assessment" at bounding box center [1358, 526] width 245 height 19
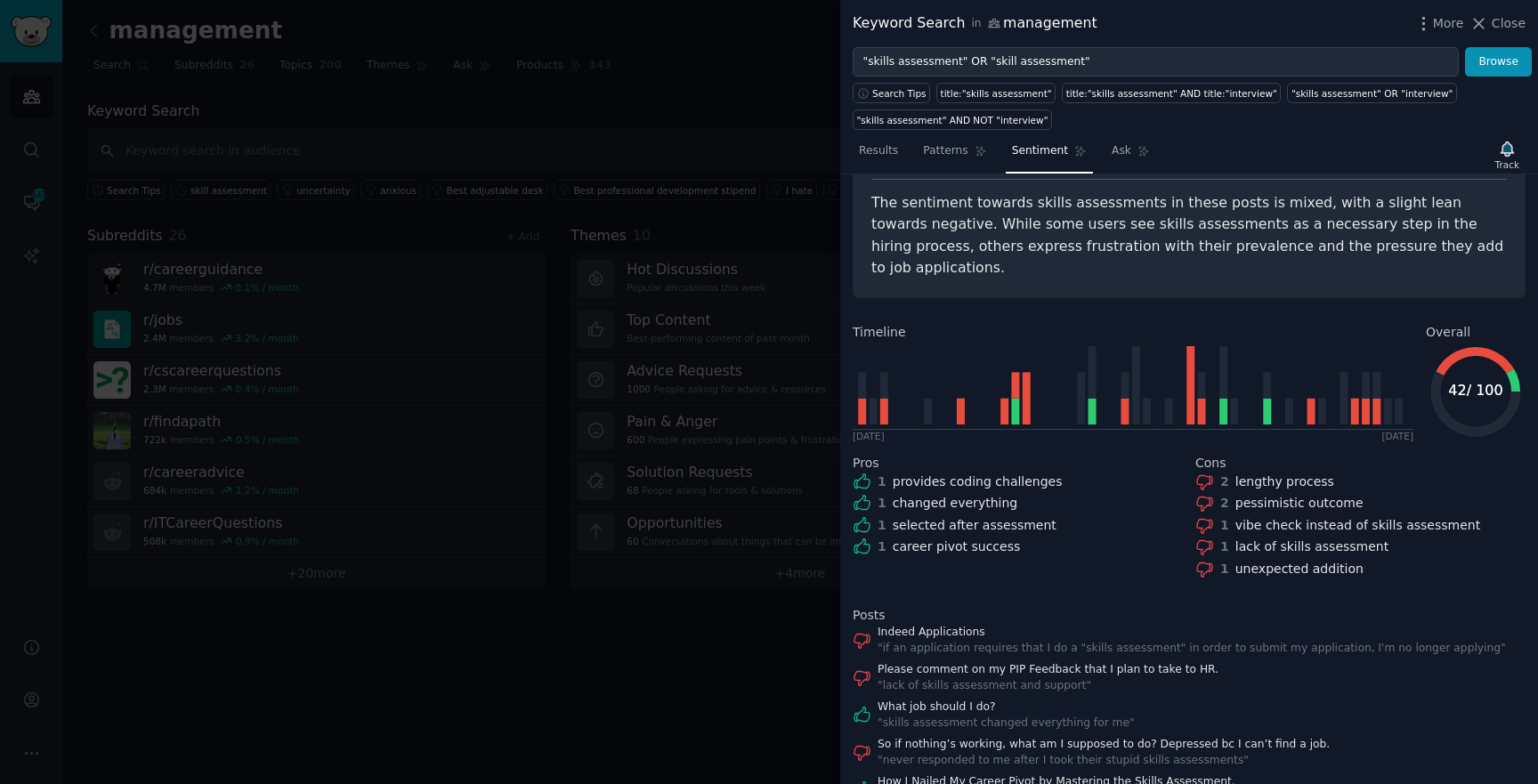
scroll to position [122, 0]
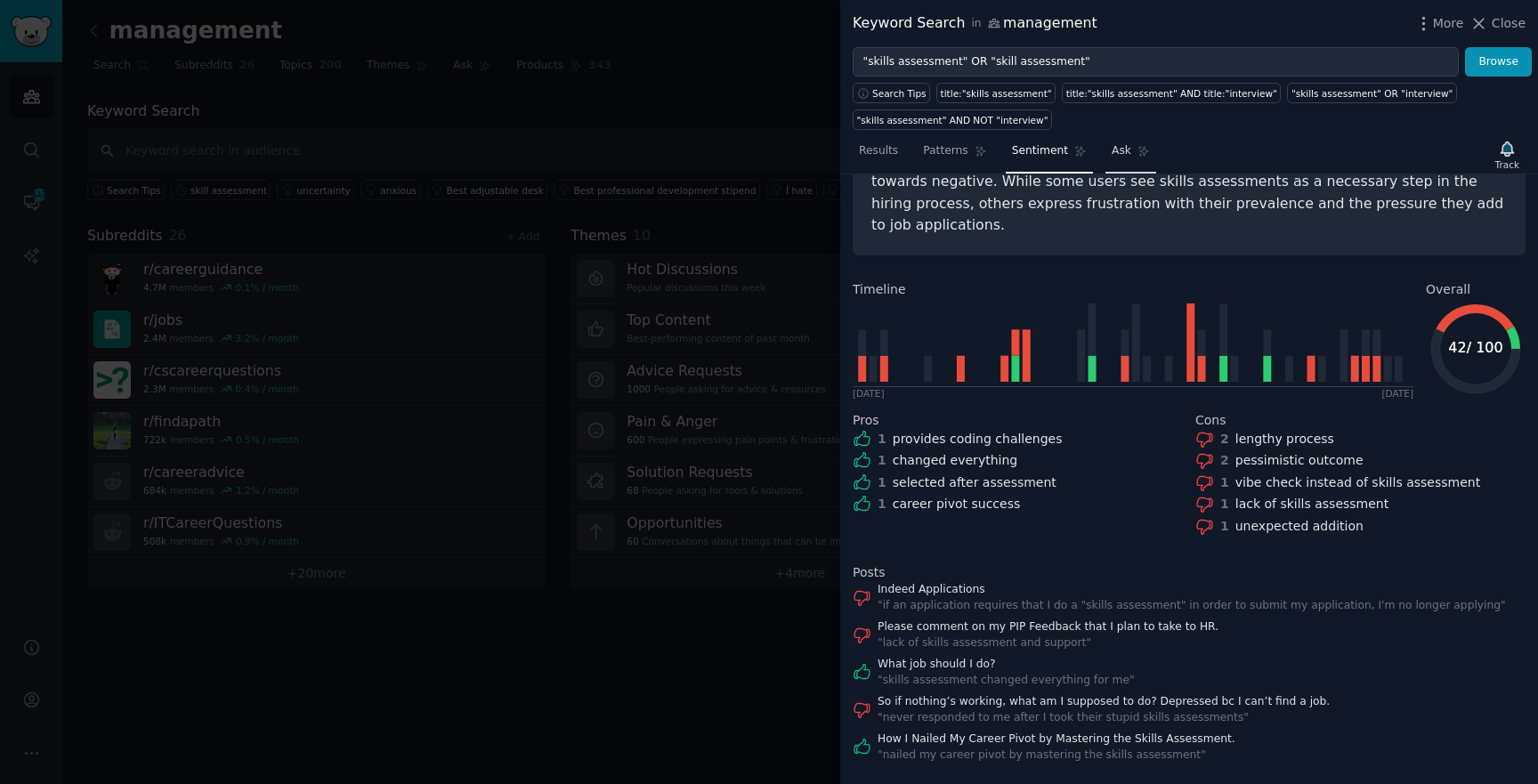
click at [1139, 149] on icon at bounding box center [1144, 152] width 9 height 9
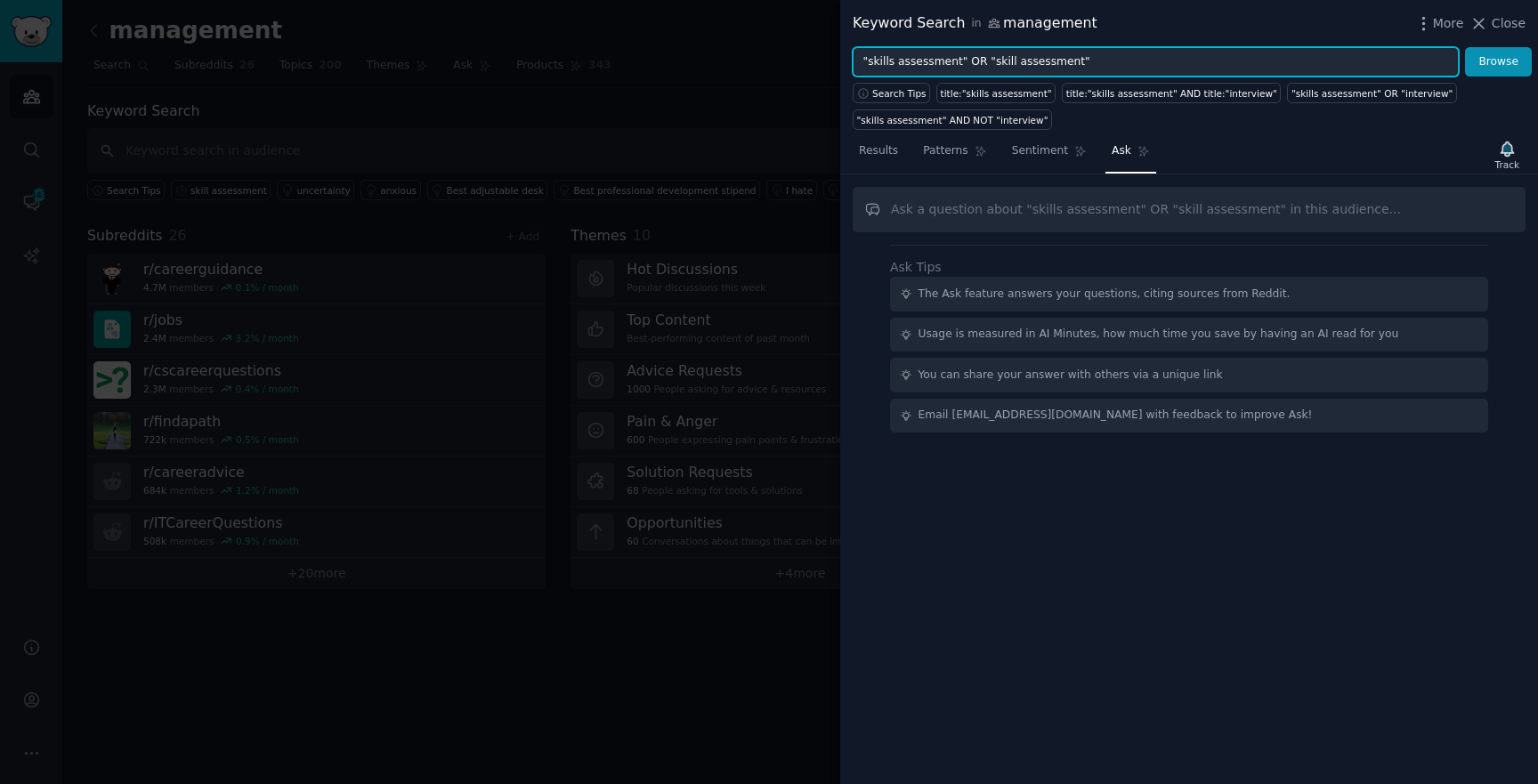
click at [1088, 66] on input ""skills assessment" OR "skill assessment"" at bounding box center [1155, 63] width 607 height 30
type input ""skills assessment" OR "skill assessment""
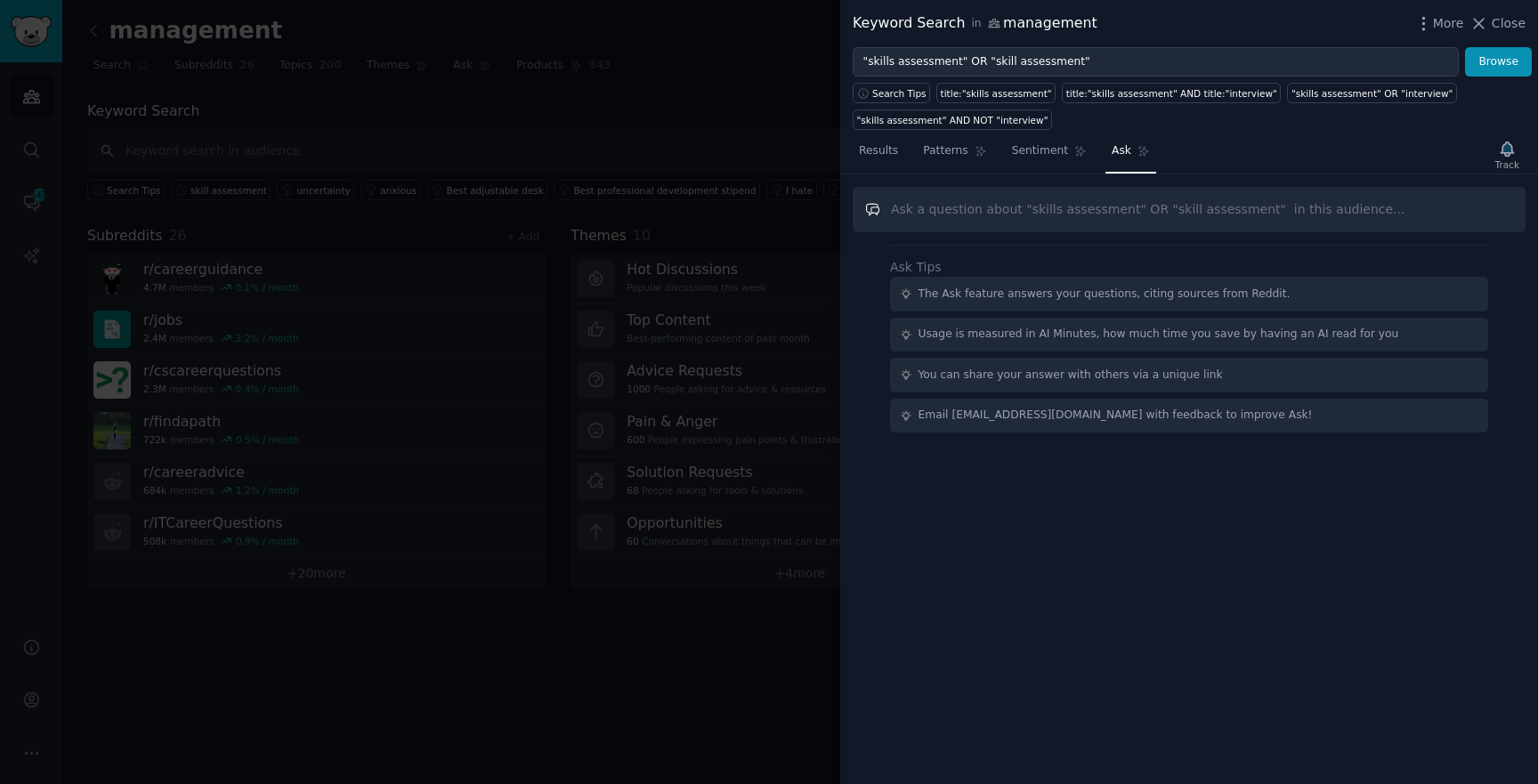
click at [1033, 214] on input "text" at bounding box center [1189, 210] width 673 height 46
paste input "OR"
type input "OR"
type input "What are the frustrations when it comes to skill assessment and being promoted …"
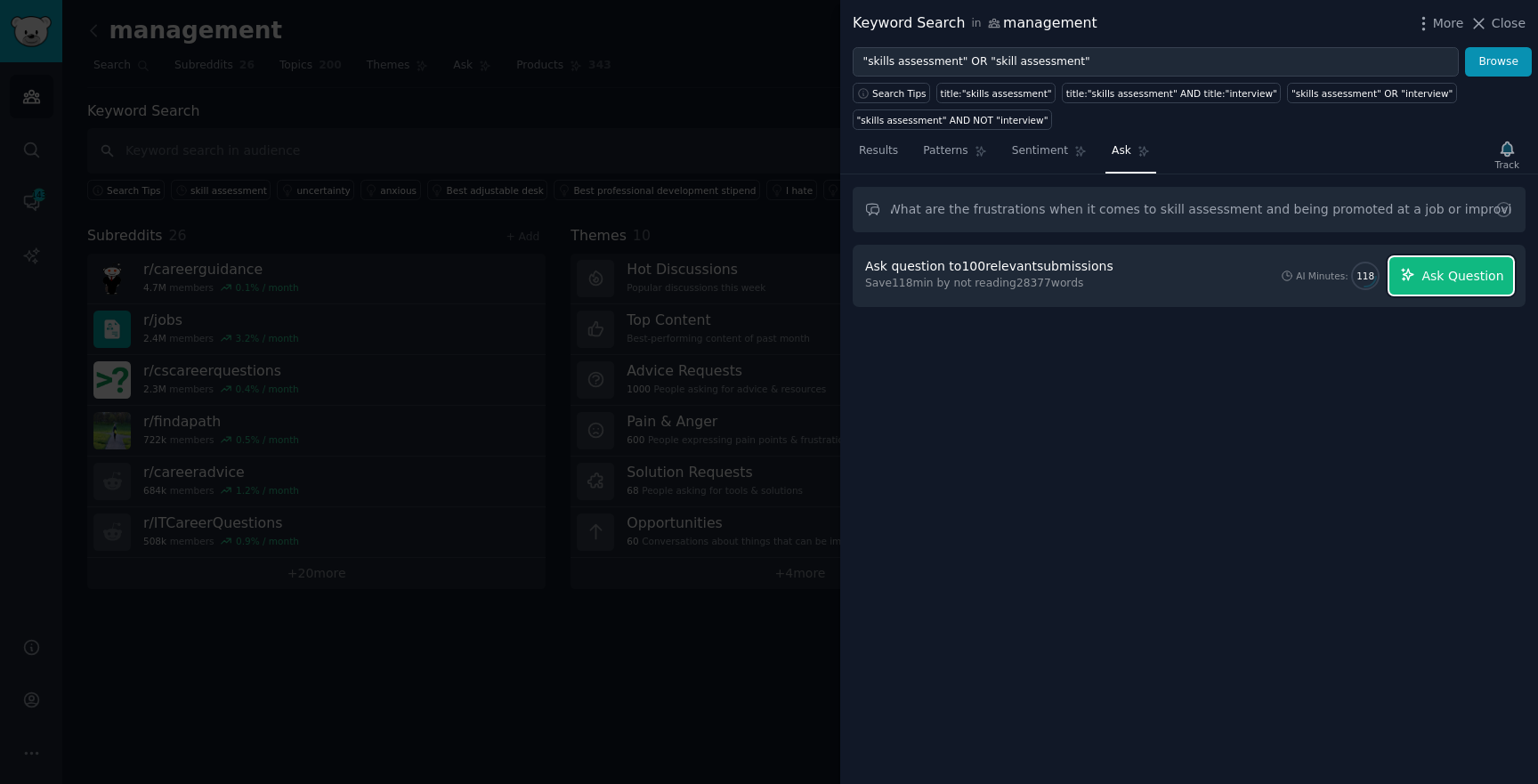
scroll to position [0, 0]
click at [1449, 283] on span "Ask Question" at bounding box center [1462, 276] width 82 height 19
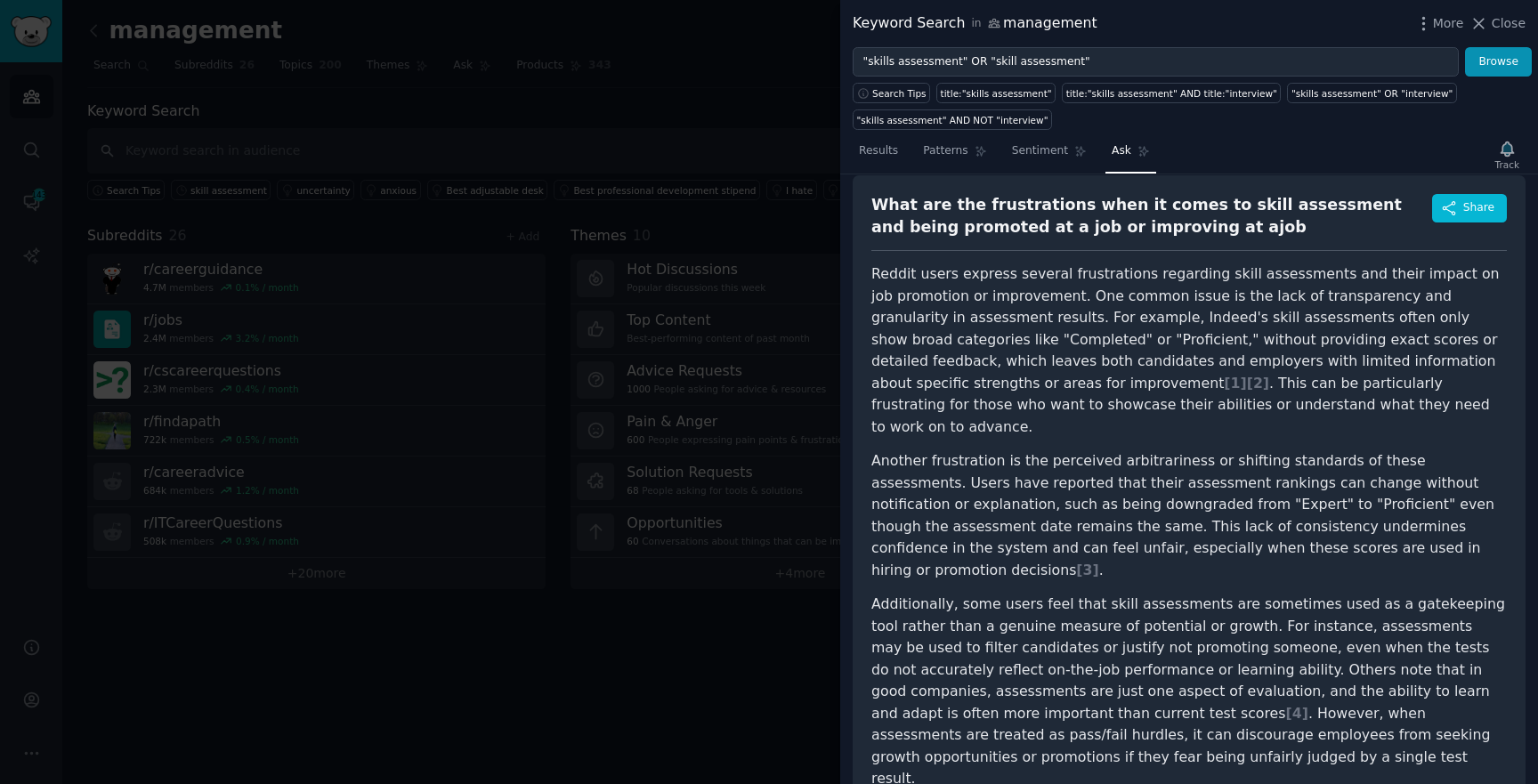
scroll to position [119, 0]
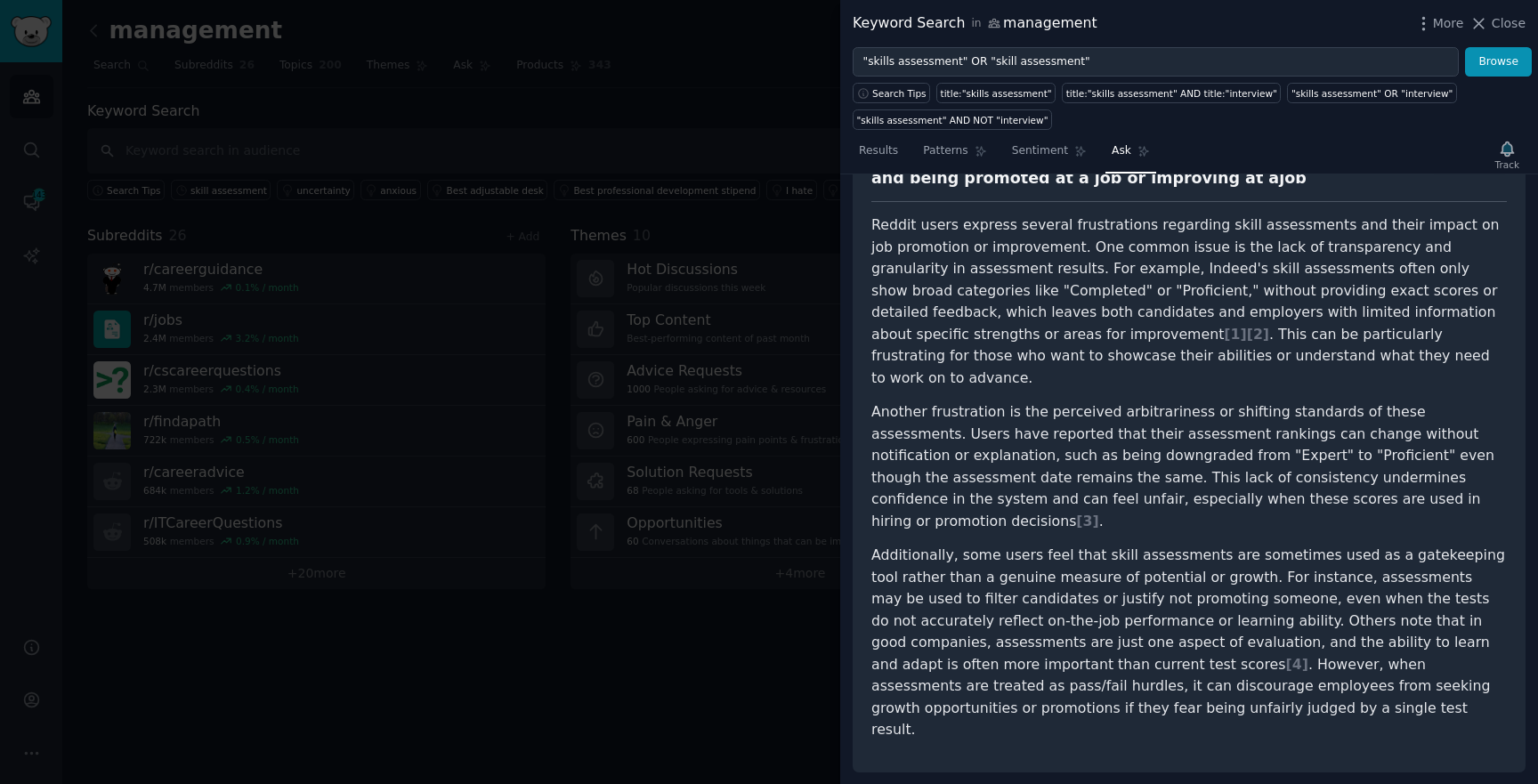
click at [1514, 149] on div "Track" at bounding box center [1508, 154] width 36 height 37
click at [1492, 161] on div "Track" at bounding box center [1508, 154] width 36 height 37
click at [1502, 152] on div "Track" at bounding box center [1508, 154] width 36 height 37
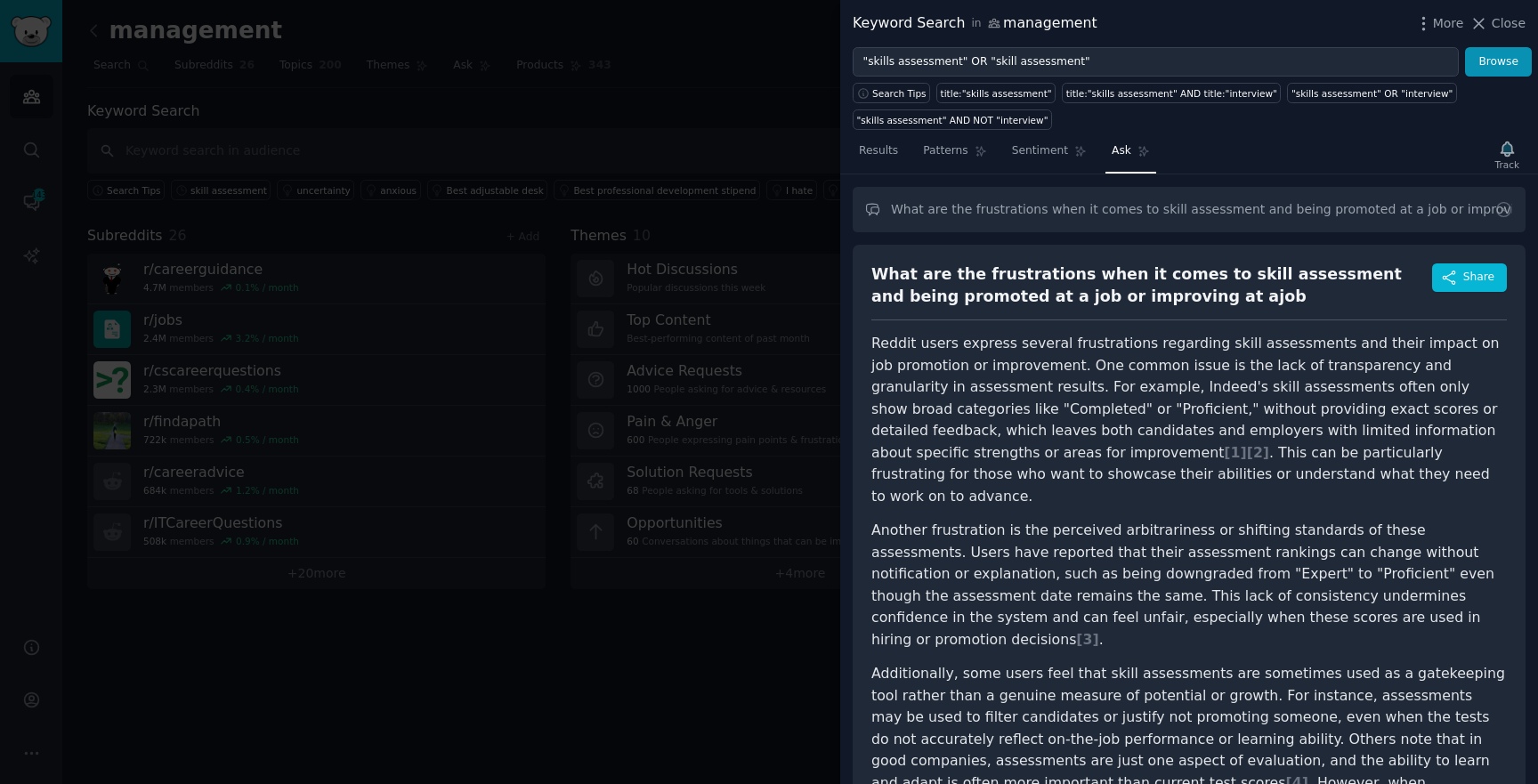
click at [1490, 150] on div "Track" at bounding box center [1508, 154] width 36 height 37
click at [1509, 150] on div "Track" at bounding box center [1508, 154] width 36 height 37
click at [1507, 151] on div "Track" at bounding box center [1508, 154] width 36 height 37
click at [1507, 157] on div "Track" at bounding box center [1508, 154] width 36 height 37
click at [1075, 154] on icon at bounding box center [1080, 151] width 12 height 12
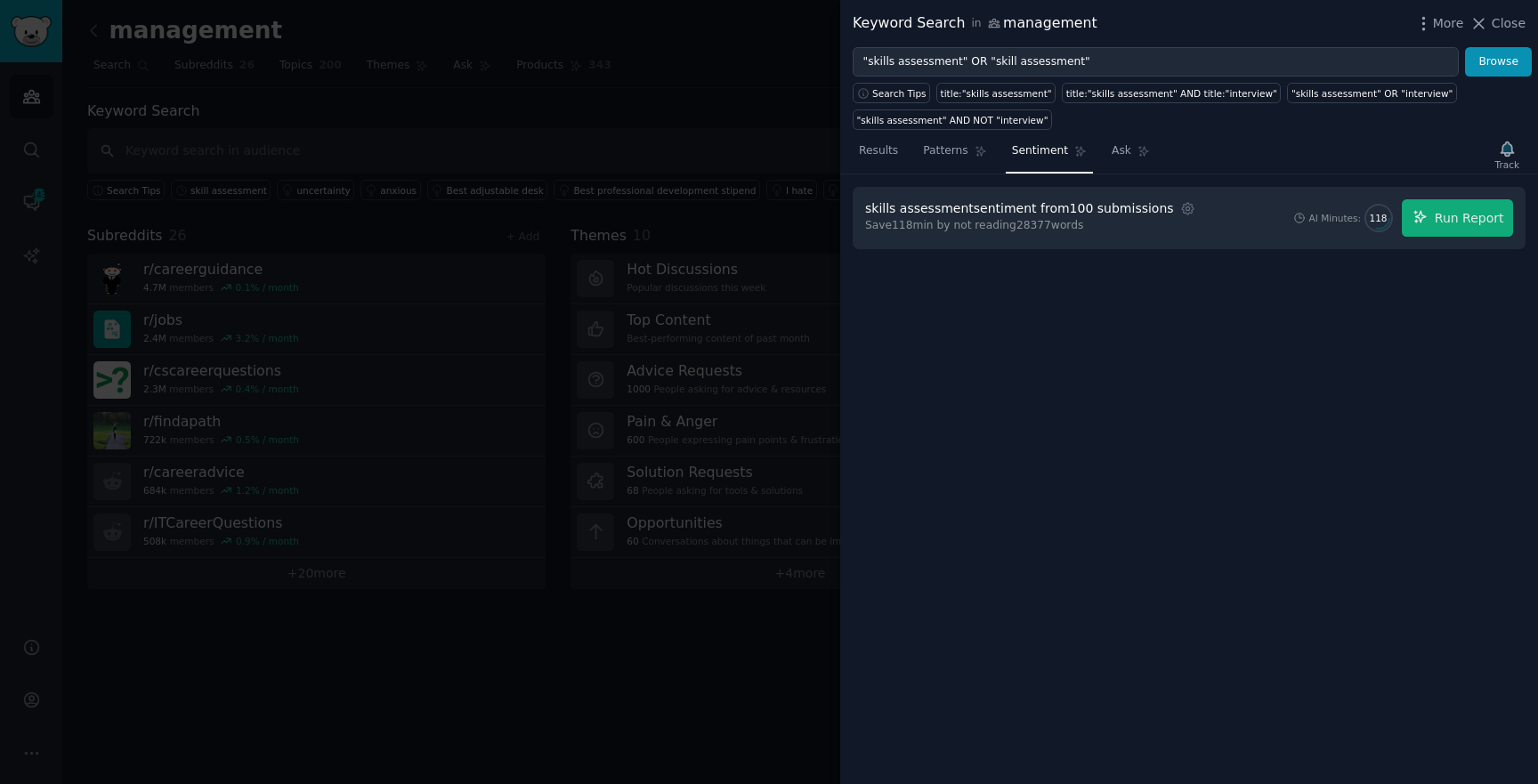
click at [1508, 150] on div "Track" at bounding box center [1508, 154] width 36 height 37
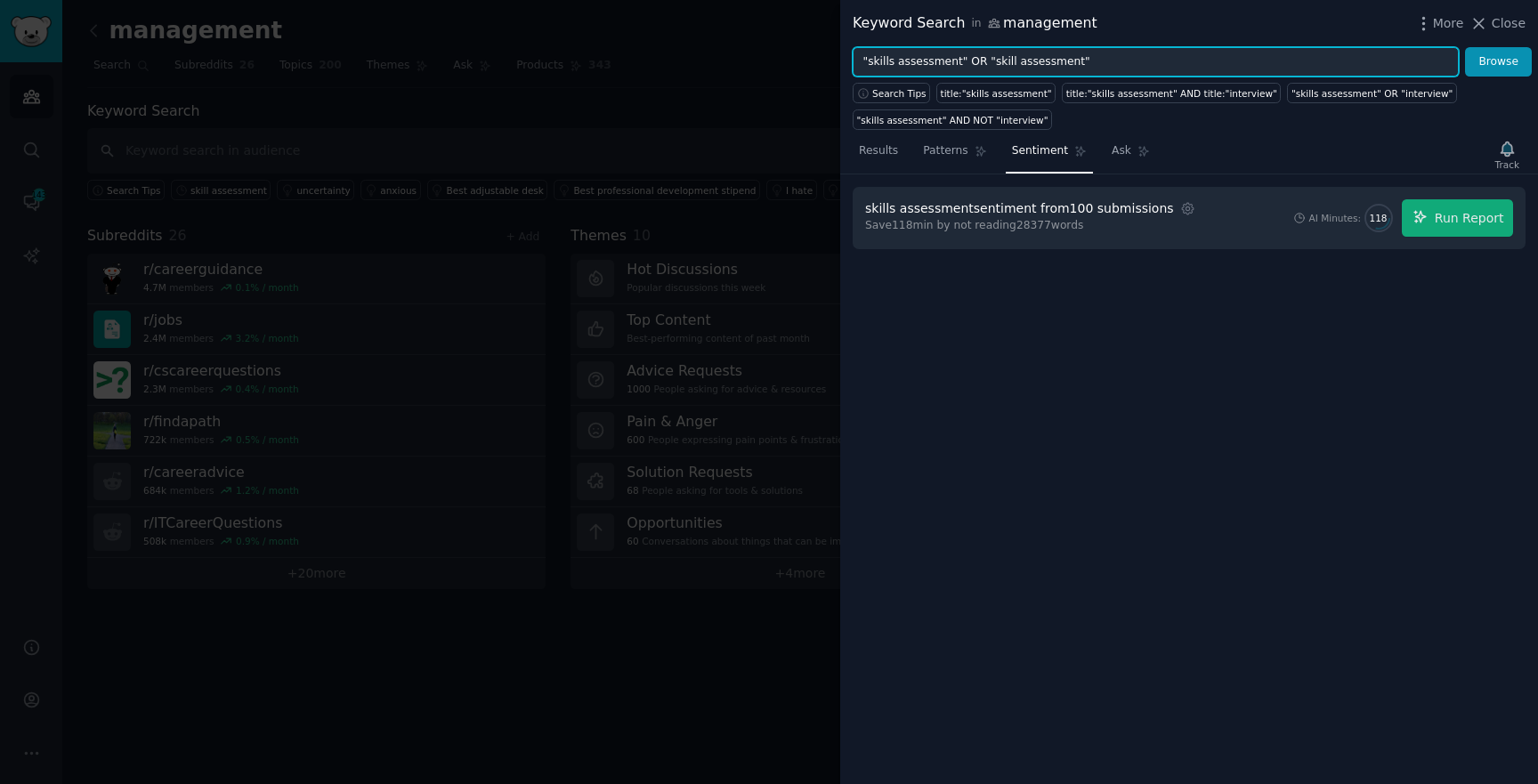
drag, startPoint x: 964, startPoint y: 69, endPoint x: 1147, endPoint y: 72, distance: 183.0
click at [1147, 72] on input ""skills assessment" OR "skill assessment"" at bounding box center [1155, 63] width 607 height 30
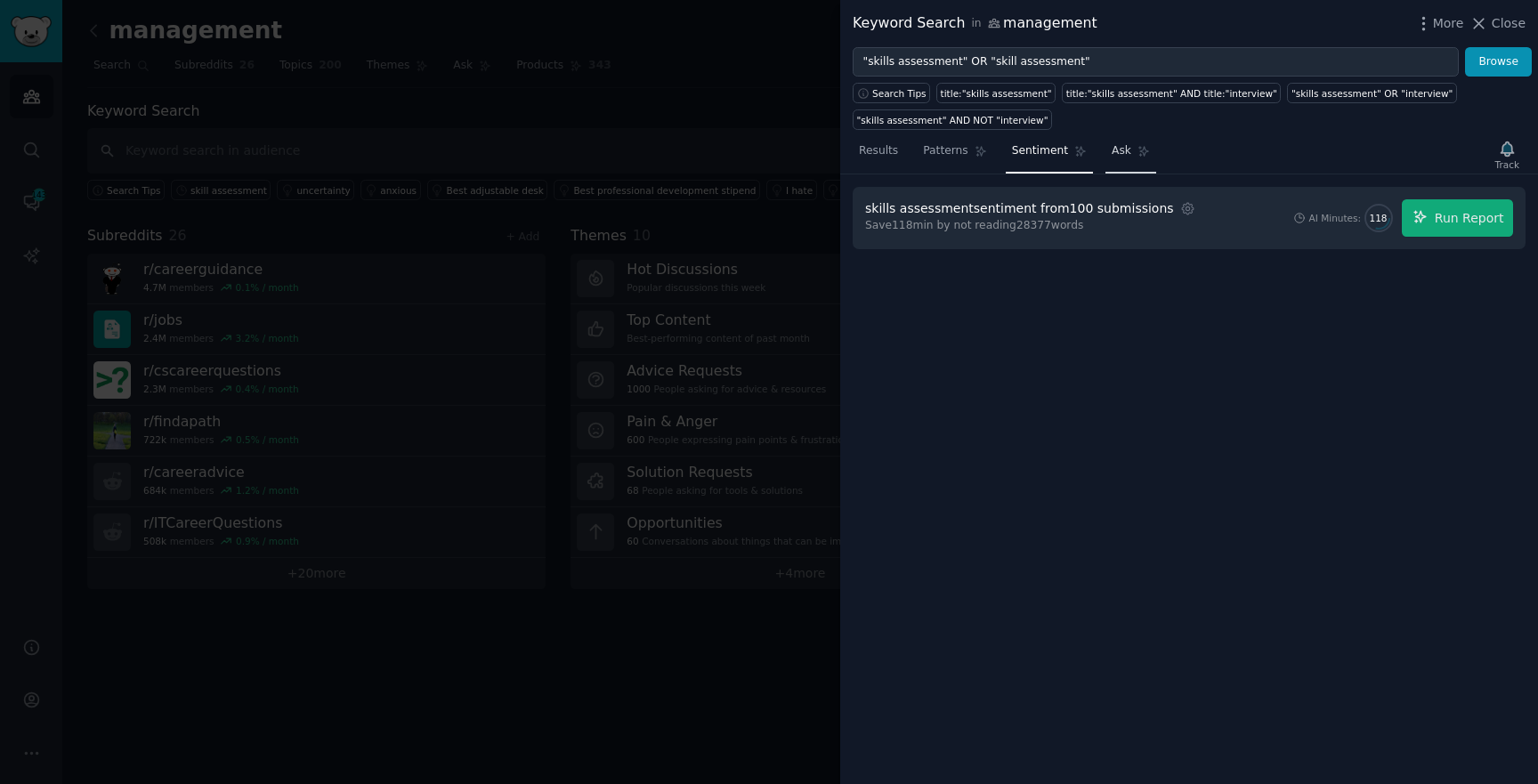
click at [1125, 144] on span "Ask" at bounding box center [1121, 151] width 20 height 16
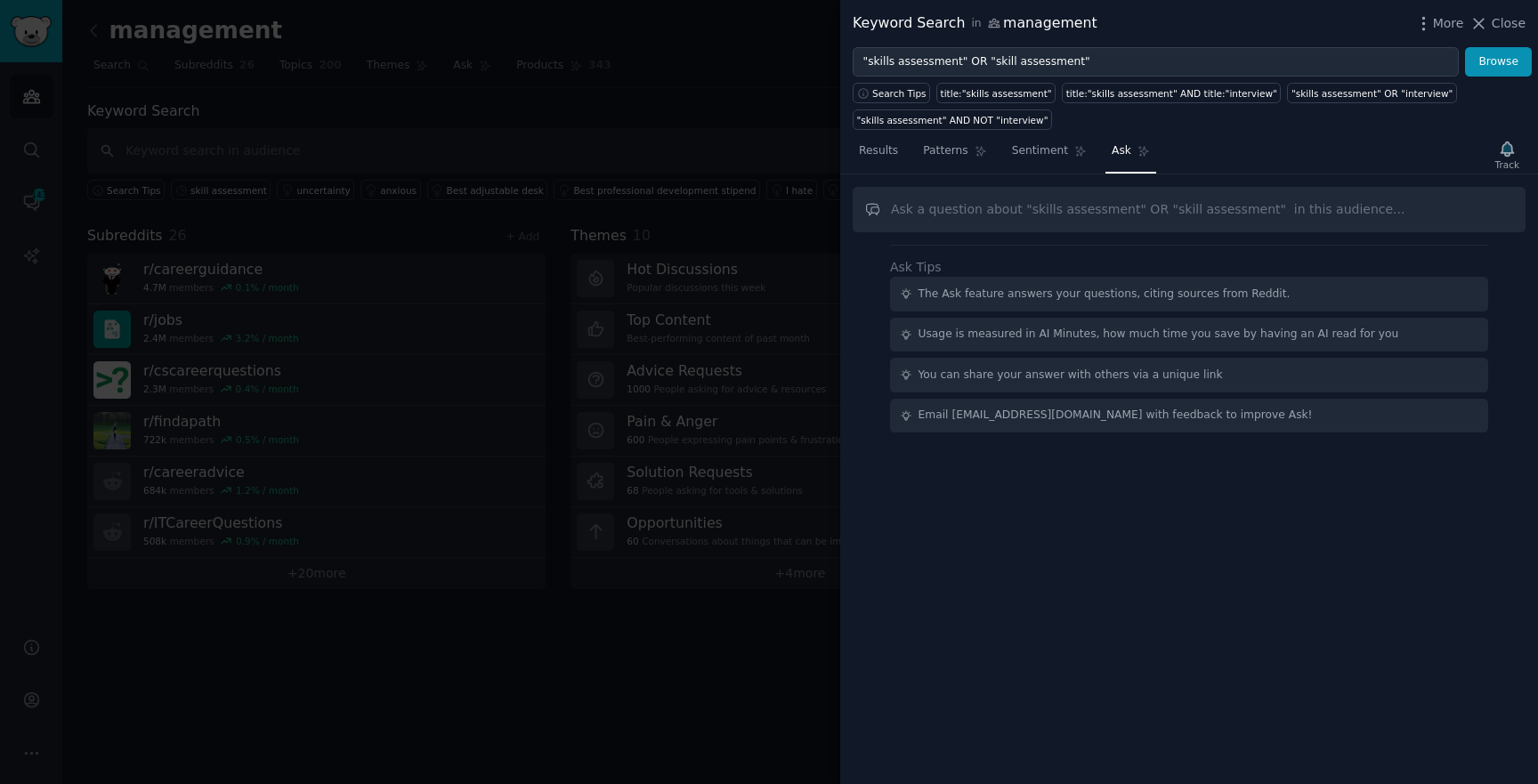
click at [1492, 157] on div "Track" at bounding box center [1508, 154] width 36 height 37
click at [1507, 157] on div "Track" at bounding box center [1508, 154] width 36 height 37
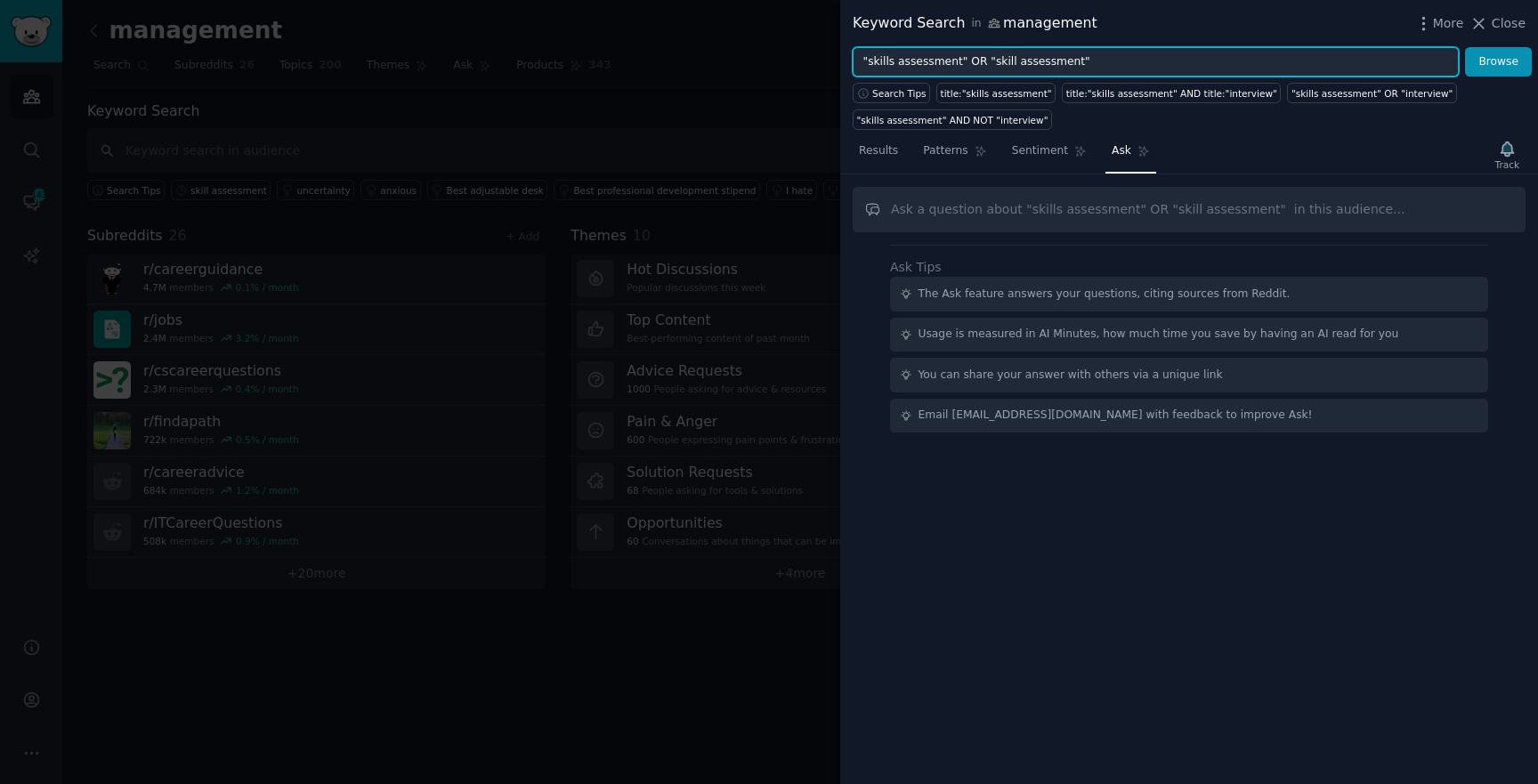
click at [1065, 72] on input ""skills assessment" OR "skill assessment"" at bounding box center [1155, 63] width 607 height 30
click at [1065, 68] on input ""skills assessment" OR "skill assessment"" at bounding box center [1155, 63] width 607 height 30
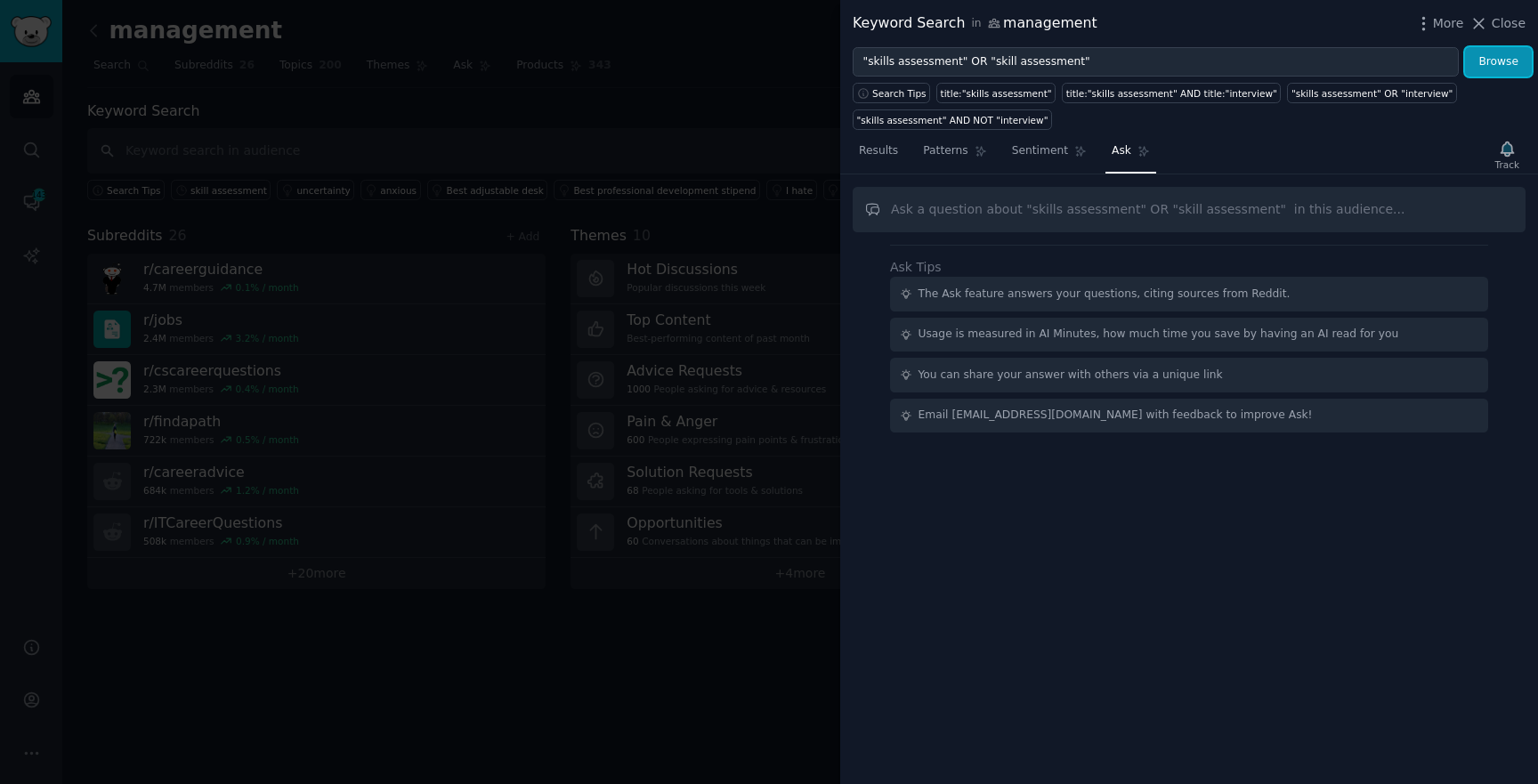
drag, startPoint x: 1502, startPoint y: 62, endPoint x: 656, endPoint y: 63, distance: 846.0
click at [656, 63] on div "Keyword Search in management More Close "skills assessment" OR "skill assessmen…" at bounding box center [769, 392] width 1538 height 784
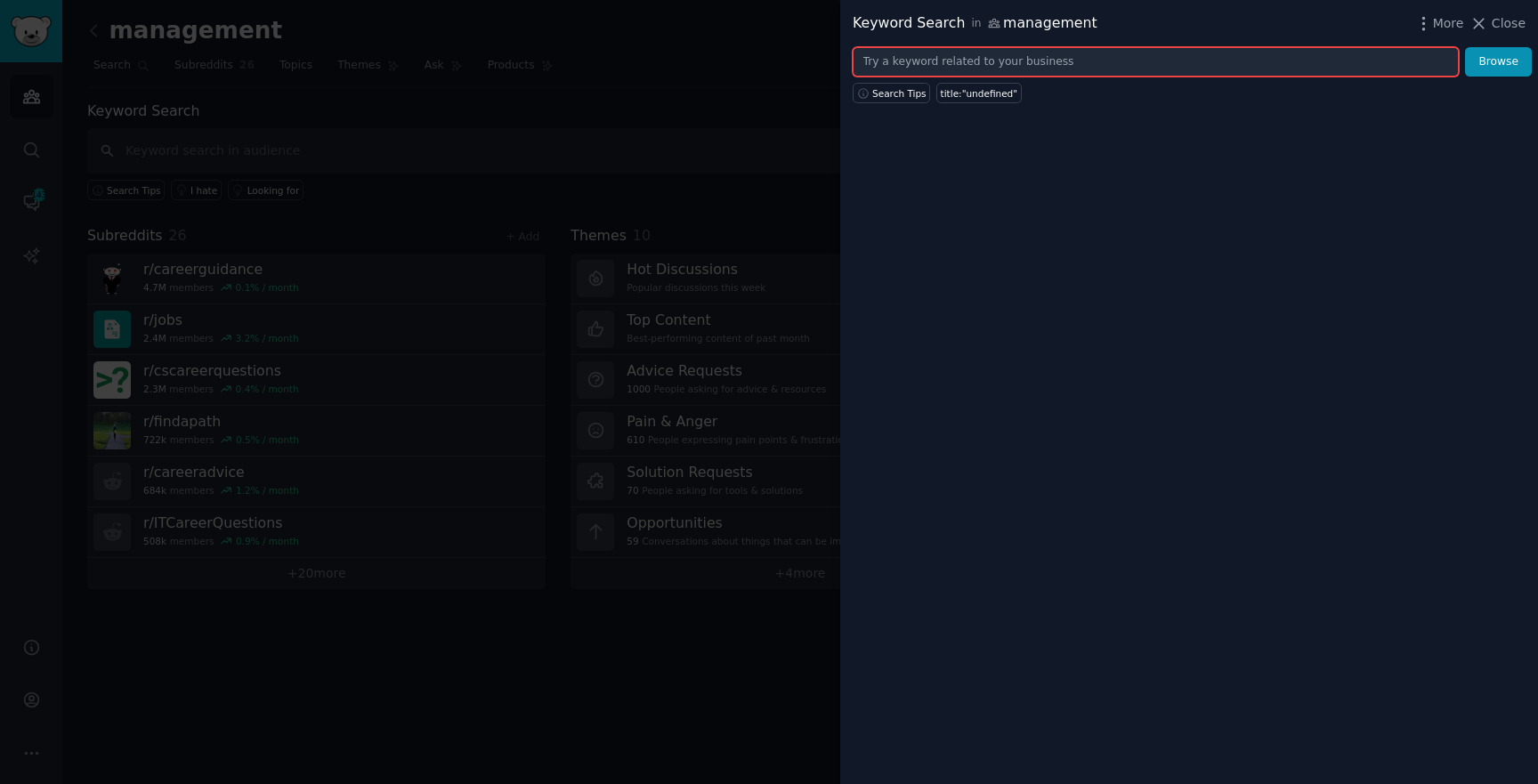
click at [949, 65] on input "text" at bounding box center [1155, 63] width 607 height 30
paste input ""skills assessment" OR "skill assessment""
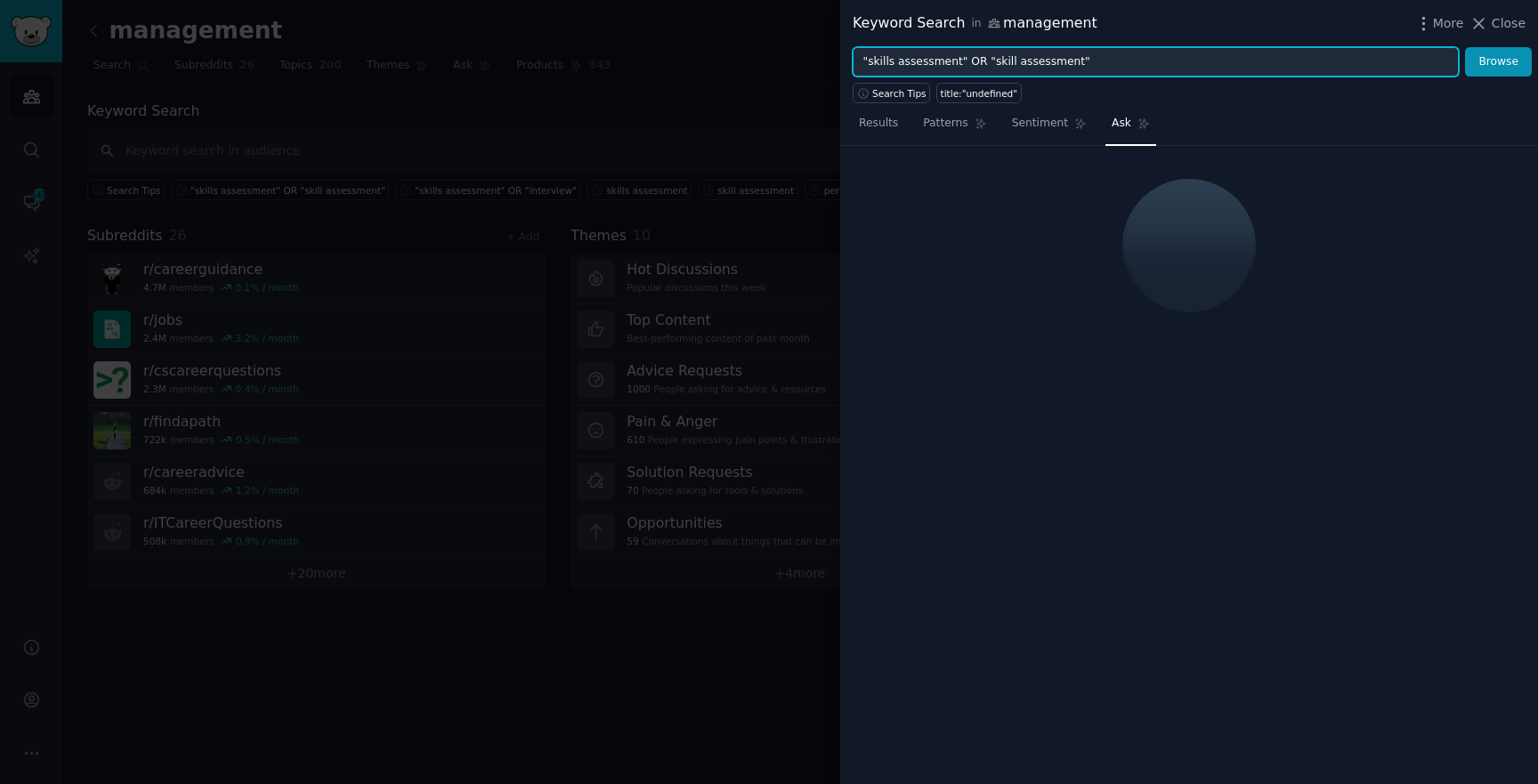
type input ""skills assessment" OR "skill assessment""
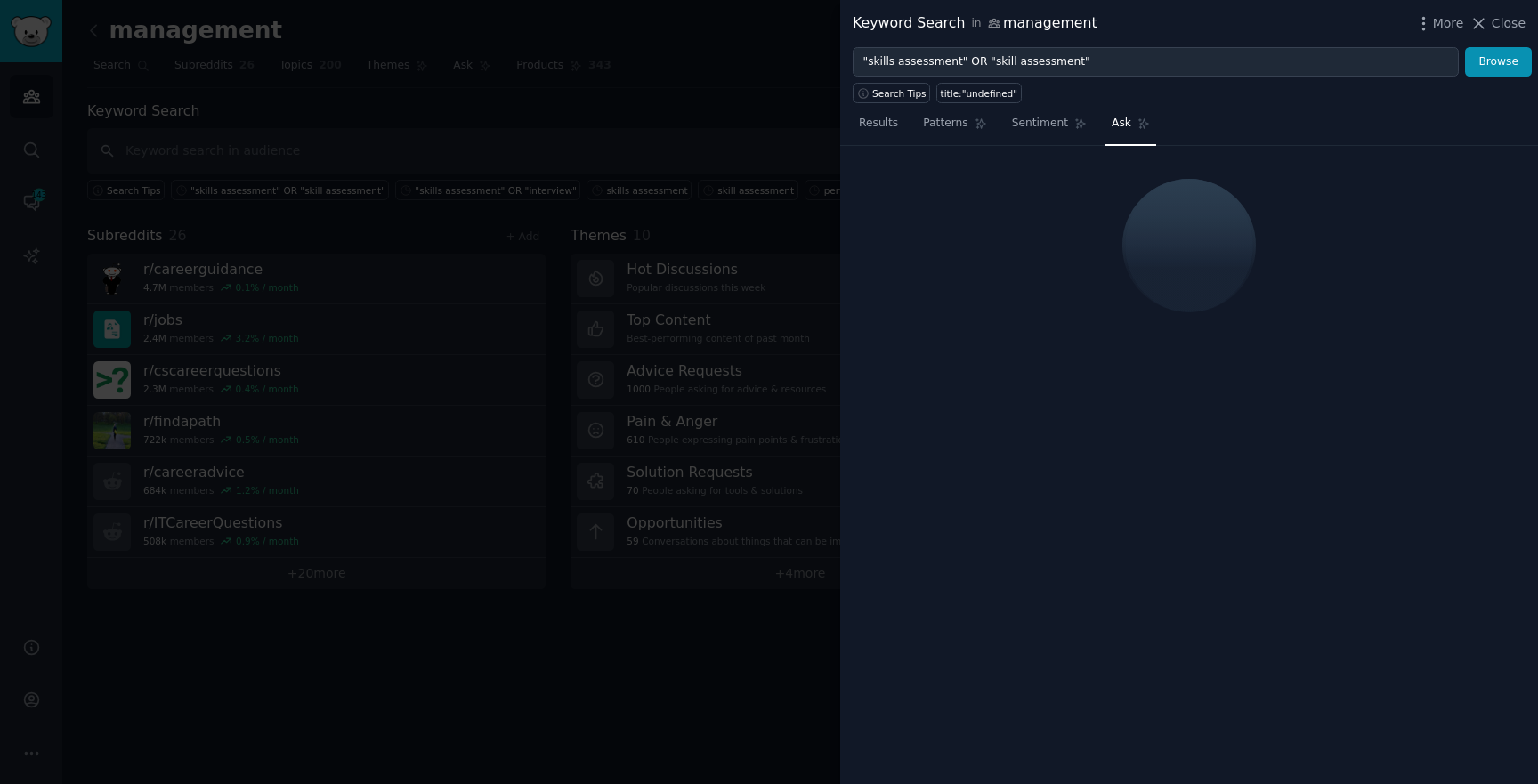
click at [753, 238] on div at bounding box center [769, 392] width 1538 height 784
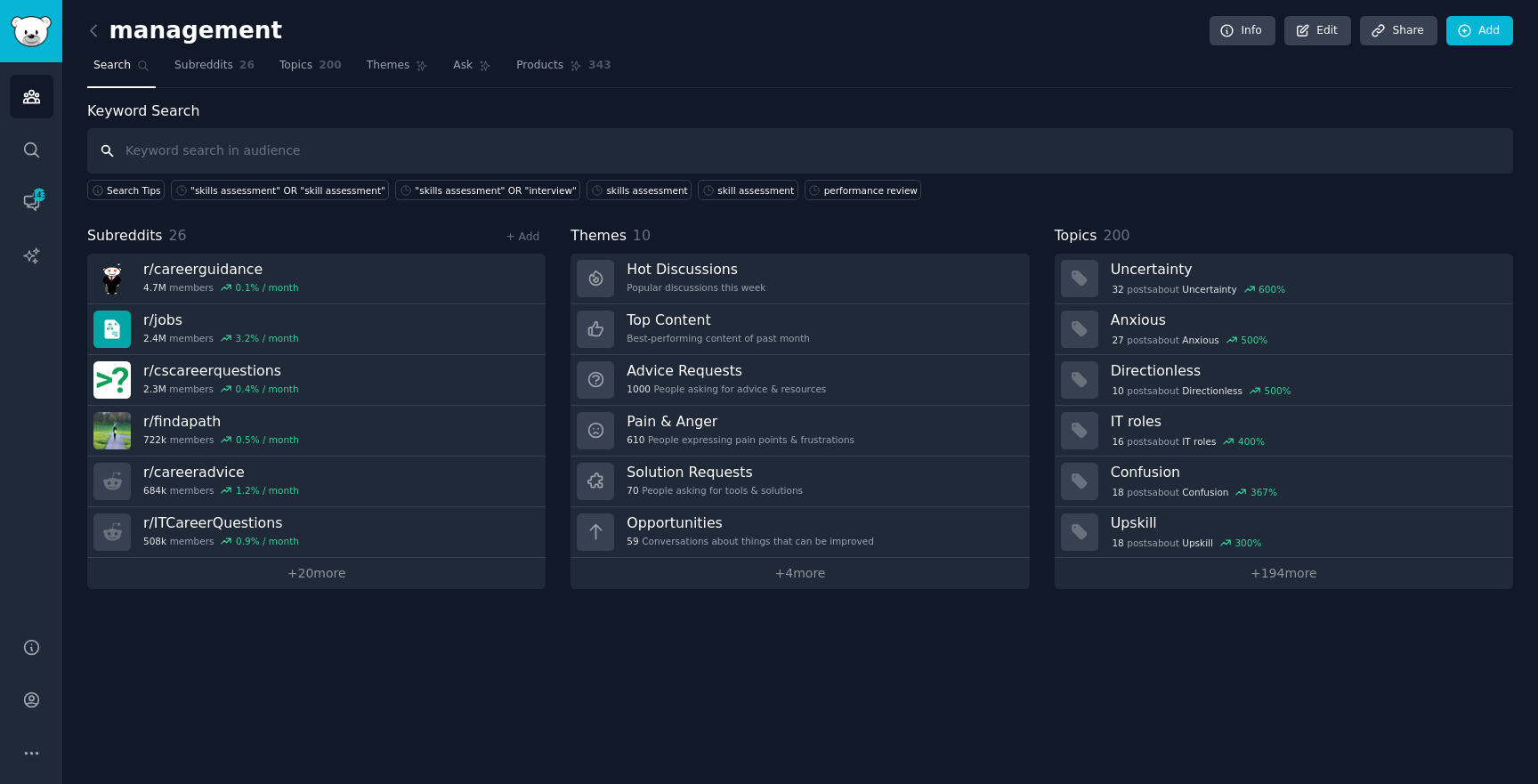
click at [194, 152] on input "text" at bounding box center [800, 151] width 1426 height 46
type input "lea"
click at [1463, 34] on icon at bounding box center [1465, 30] width 16 height 16
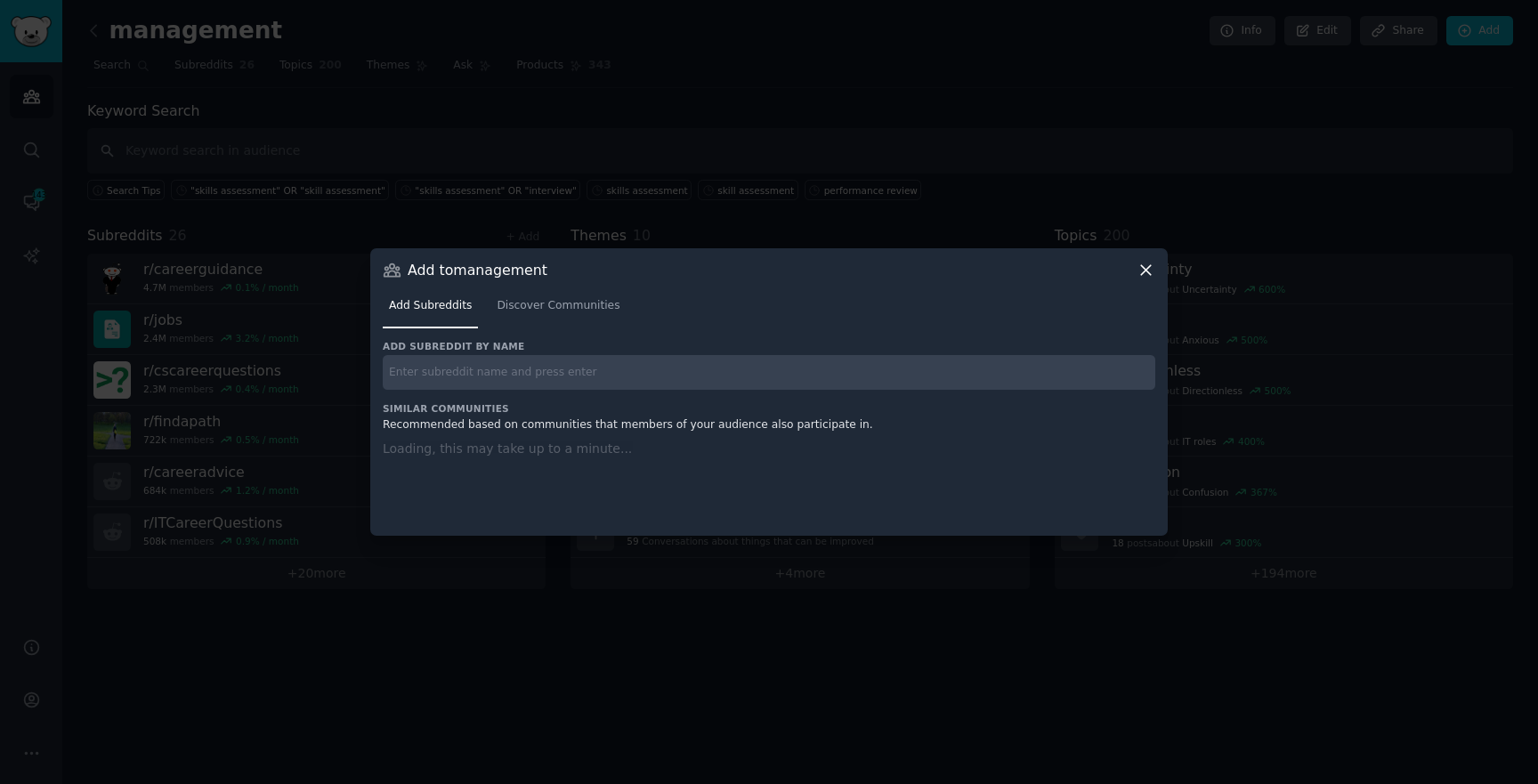
click at [693, 383] on input "text" at bounding box center [769, 372] width 773 height 35
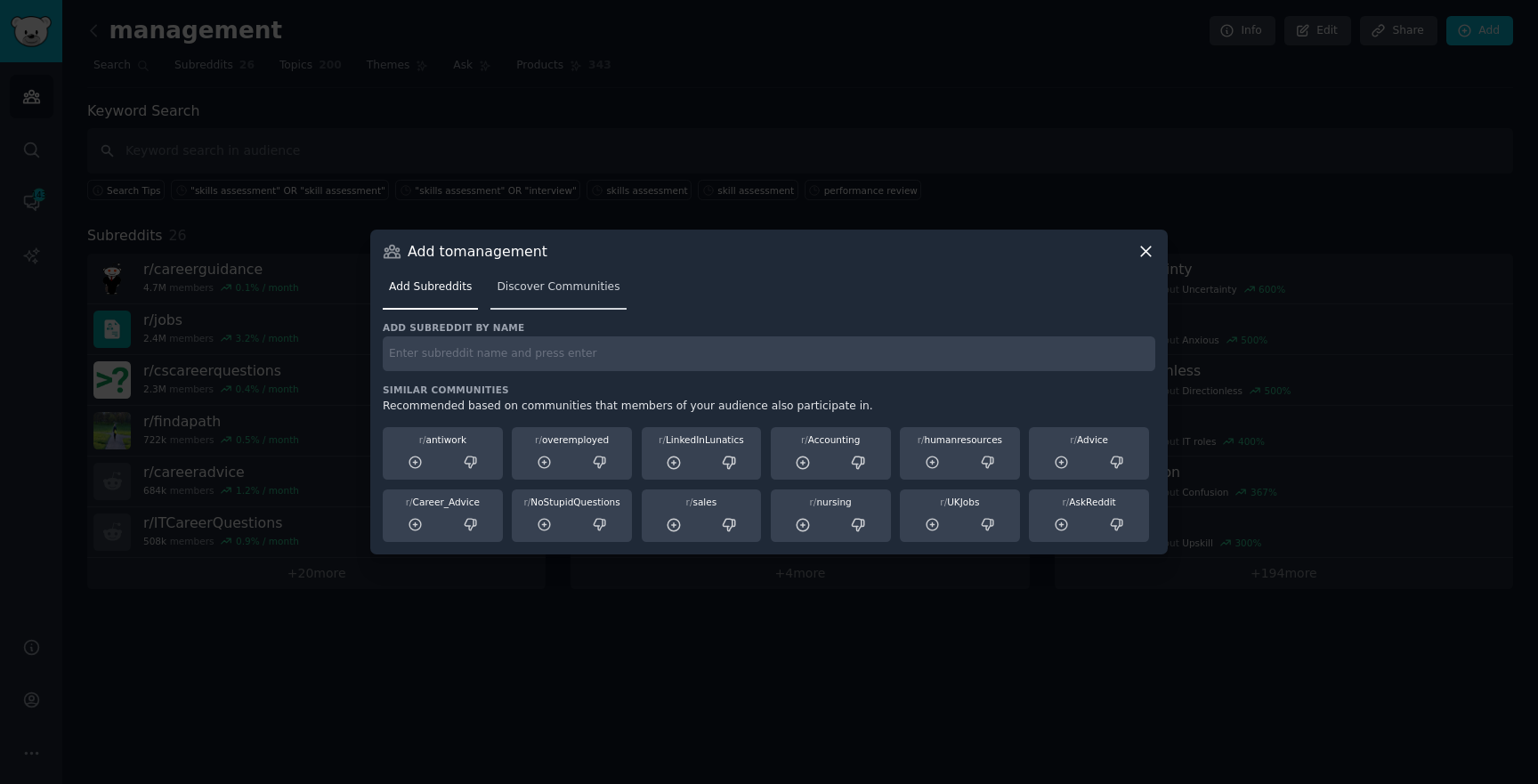
click at [520, 293] on span "Discover Communities" at bounding box center [557, 287] width 122 height 16
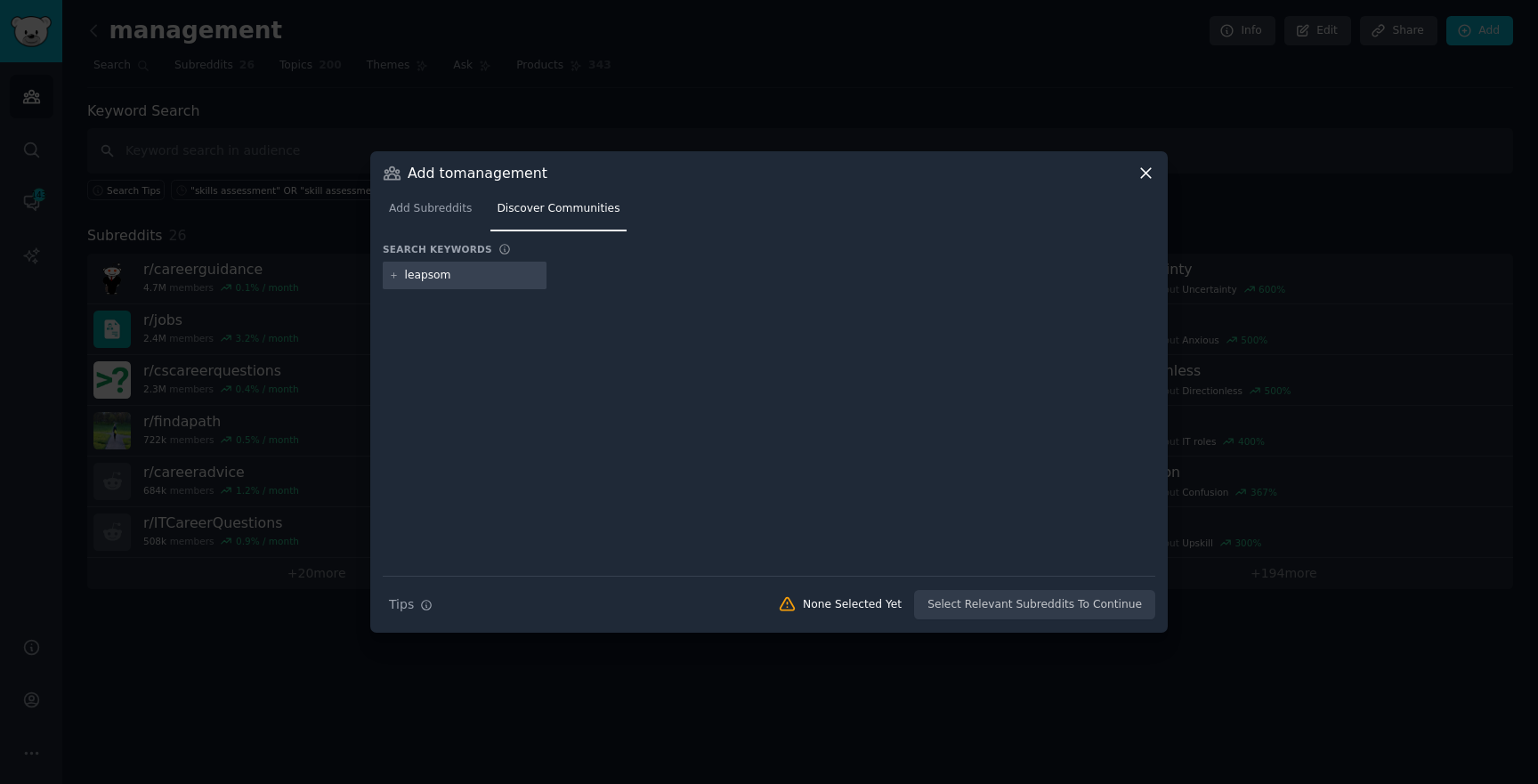
type input "leapsome"
type input "indeed"
type input "linkedin"
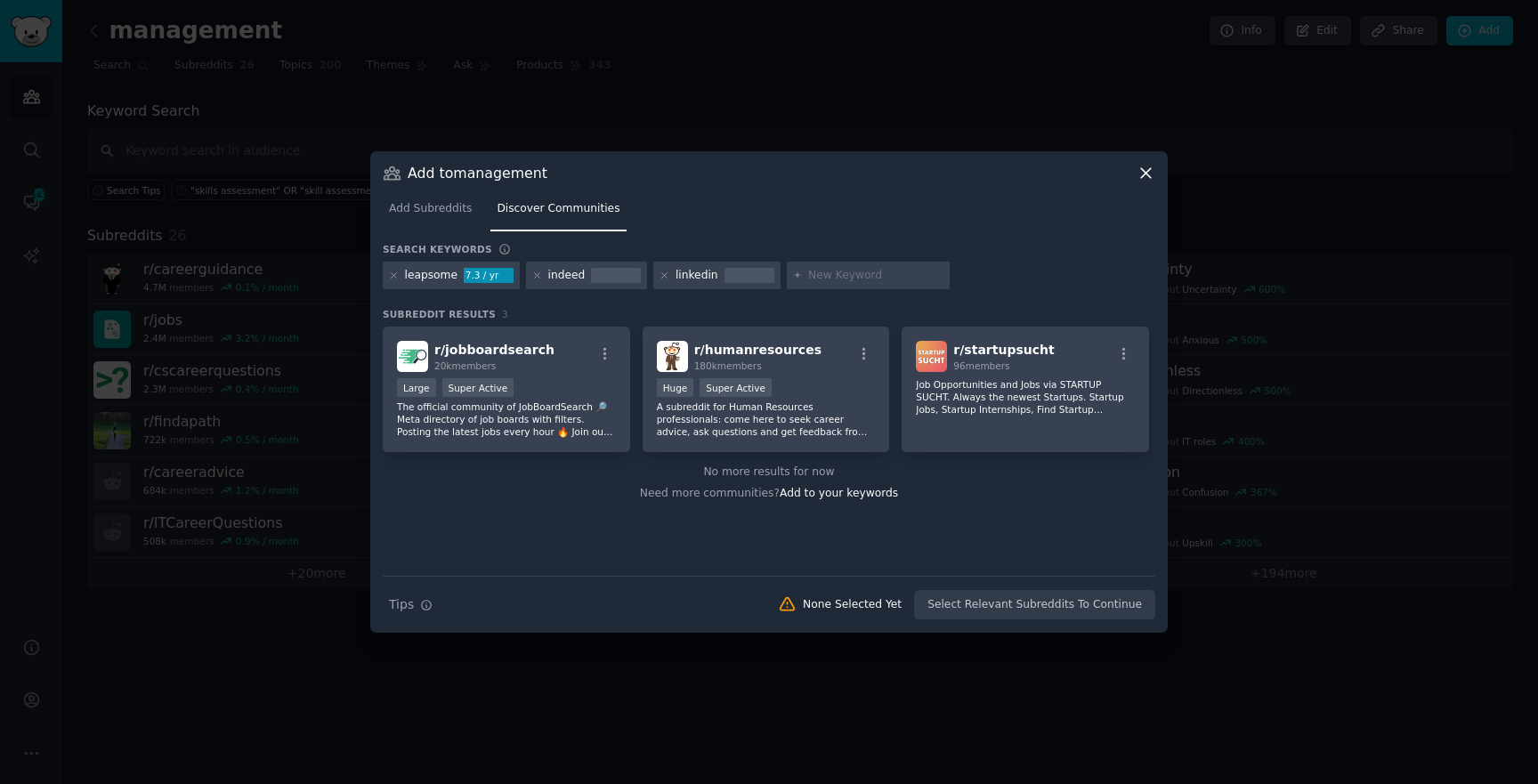
click at [855, 280] on input "text" at bounding box center [875, 275] width 136 height 16
